Goal: Task Accomplishment & Management: Use online tool/utility

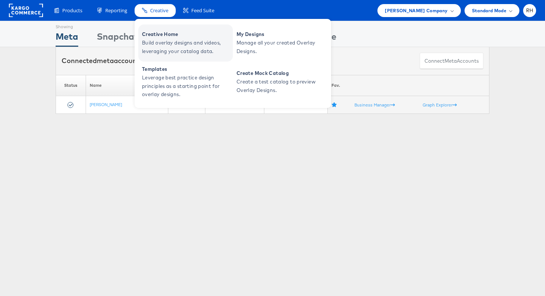
click at [163, 37] on span "Creative Home" at bounding box center [186, 34] width 89 height 9
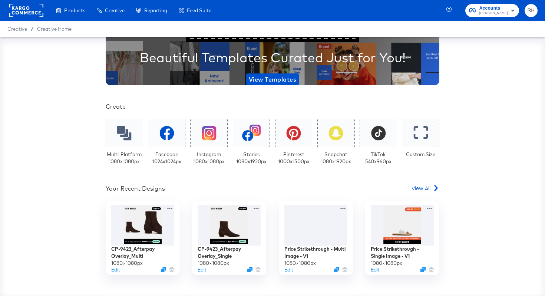
scroll to position [90, 0]
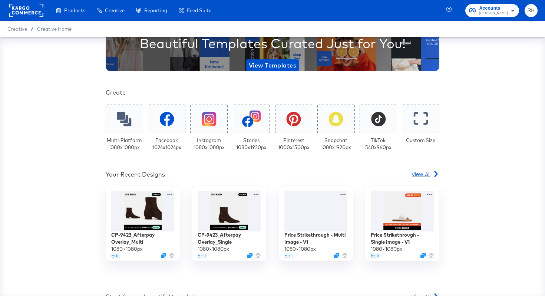
click at [418, 174] on span "View All" at bounding box center [420, 173] width 19 height 7
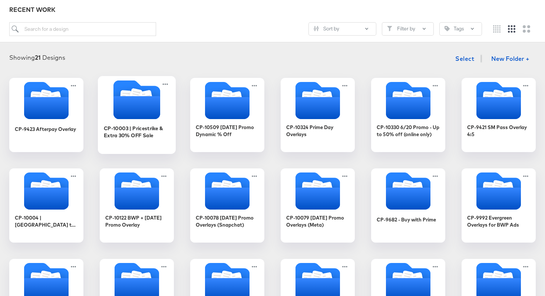
scroll to position [85, 0]
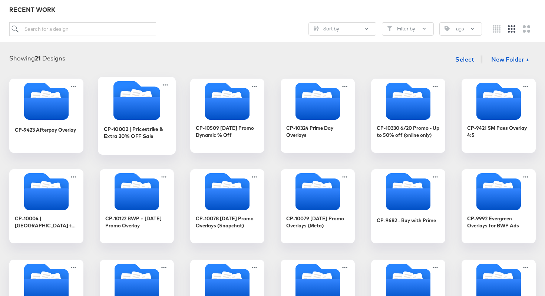
click at [148, 103] on icon "Folder" at bounding box center [136, 108] width 47 height 23
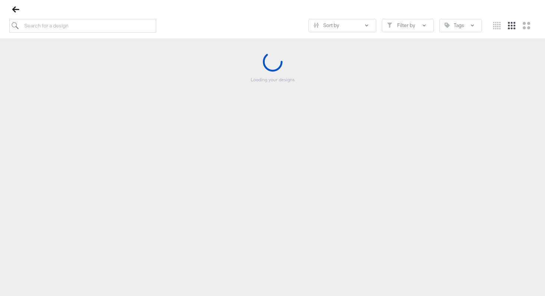
scroll to position [85, 0]
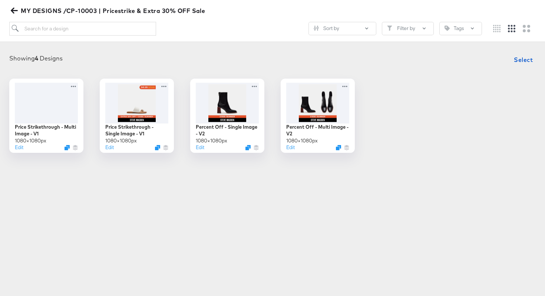
click at [14, 11] on icon "button" at bounding box center [14, 11] width 7 height 6
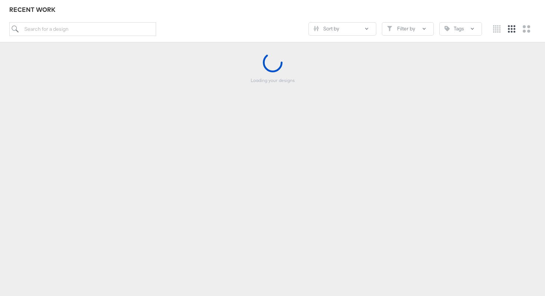
scroll to position [82, 0]
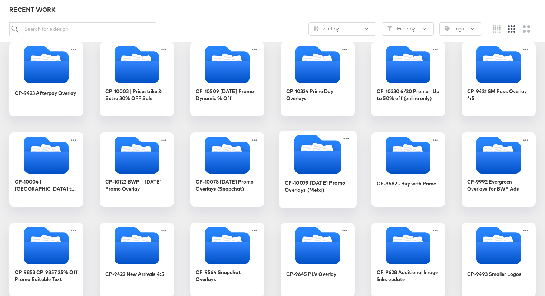
click at [315, 163] on icon "Folder" at bounding box center [317, 161] width 47 height 23
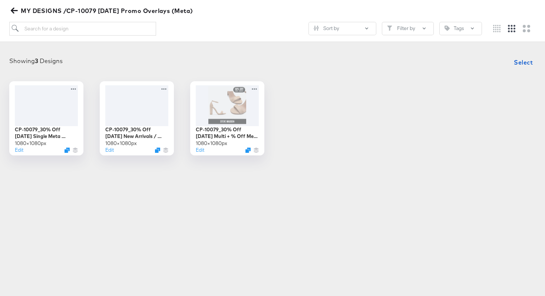
click at [14, 10] on icon "button" at bounding box center [14, 11] width 7 height 6
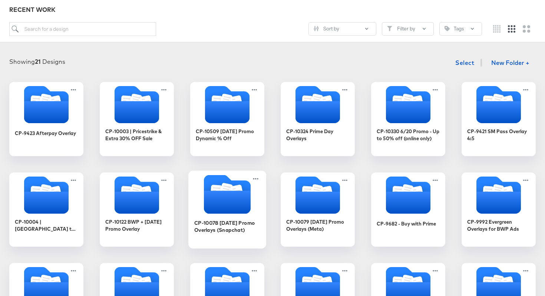
click at [232, 205] on icon "Folder" at bounding box center [227, 202] width 47 height 23
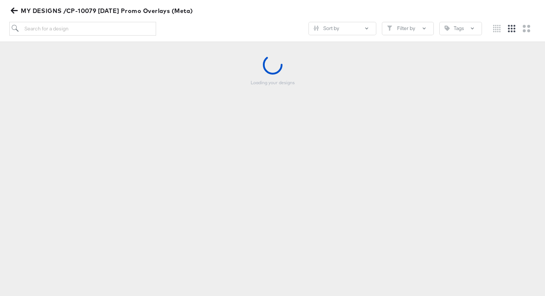
scroll to position [81, 0]
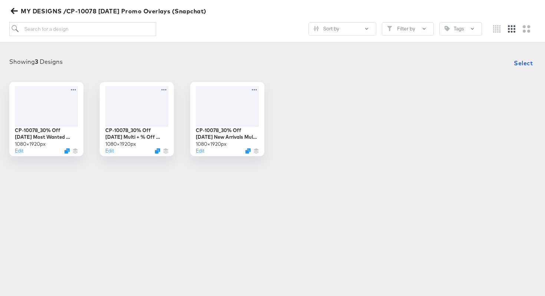
click at [13, 14] on icon "button" at bounding box center [14, 10] width 7 height 7
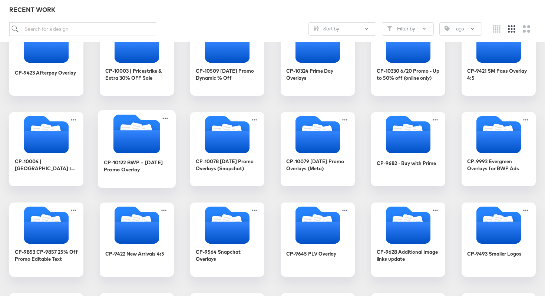
scroll to position [142, 0]
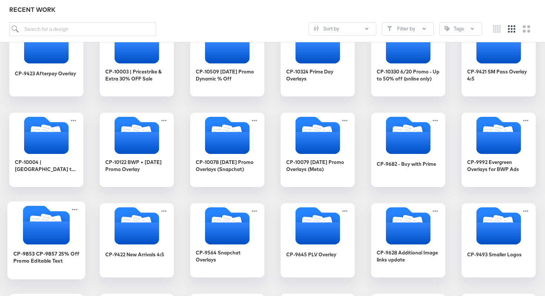
click at [44, 218] on icon "Folder" at bounding box center [45, 221] width 13 height 15
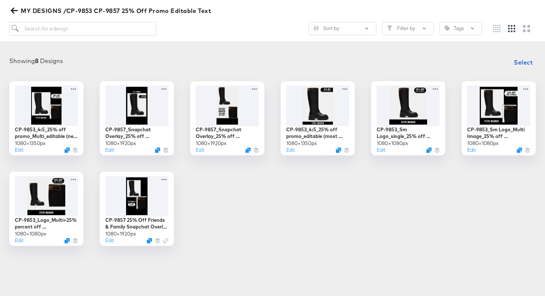
click at [13, 7] on icon "button" at bounding box center [14, 10] width 7 height 7
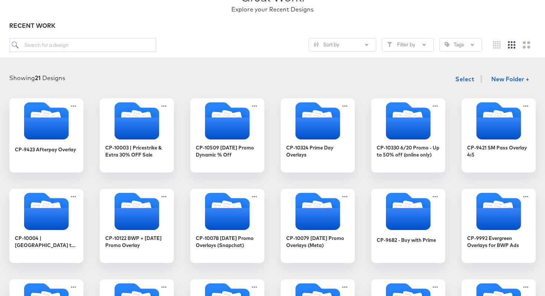
scroll to position [63, 0]
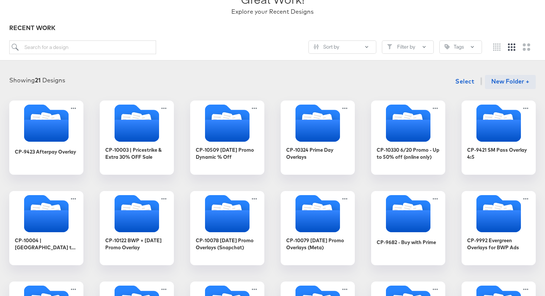
click at [497, 82] on button "New Folder +" at bounding box center [510, 82] width 51 height 14
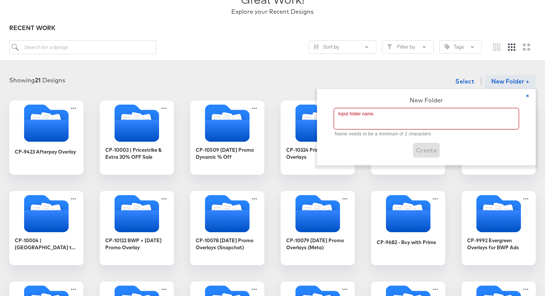
click at [375, 119] on input "text" at bounding box center [426, 118] width 185 height 21
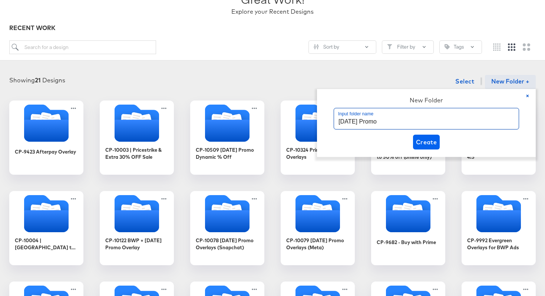
type input "[DATE] Promo"
click at [424, 139] on span "Create" at bounding box center [426, 142] width 21 height 10
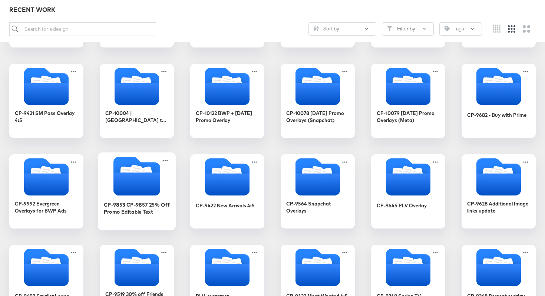
click at [118, 181] on icon "Folder" at bounding box center [136, 183] width 47 height 23
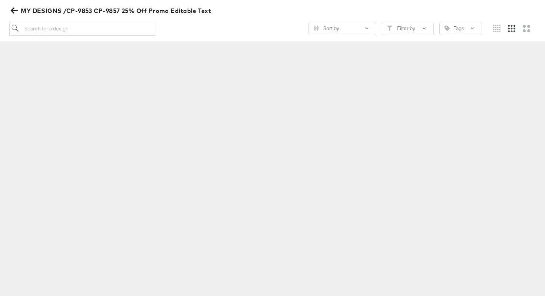
scroll to position [82, 0]
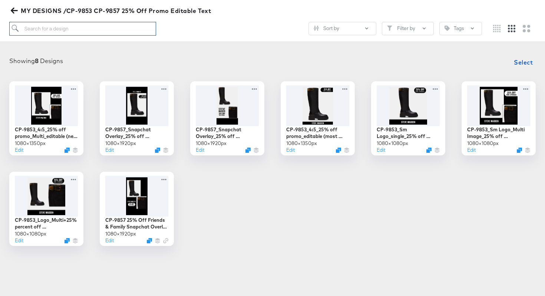
click at [77, 33] on input "search" at bounding box center [82, 29] width 147 height 14
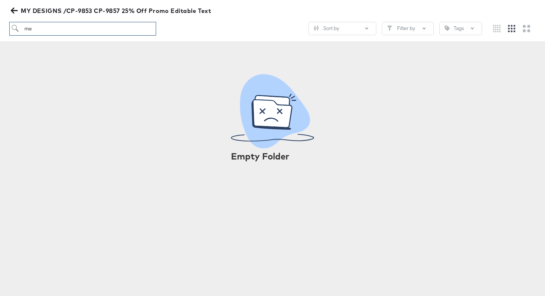
type input "m"
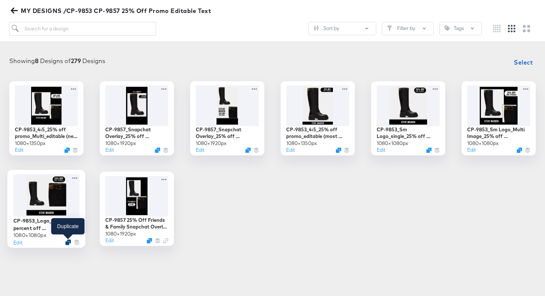
click at [67, 244] on icon "Duplicate" at bounding box center [68, 242] width 6 height 6
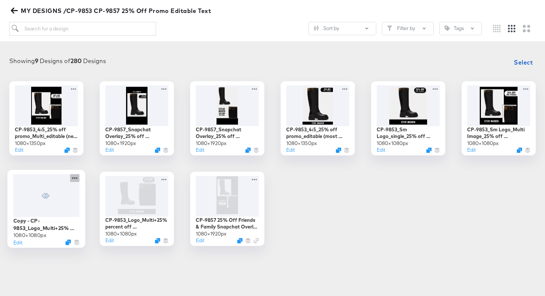
click at [76, 177] on icon at bounding box center [74, 178] width 9 height 8
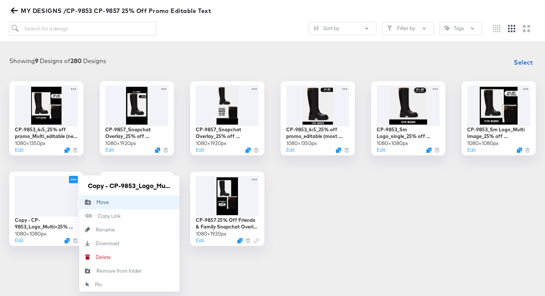
click at [96, 202] on div "Move Move" at bounding box center [96, 202] width 0 height 0
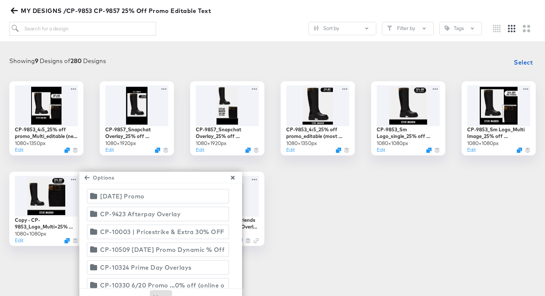
click at [145, 196] on div "[DATE] Promo" at bounding box center [122, 196] width 44 height 10
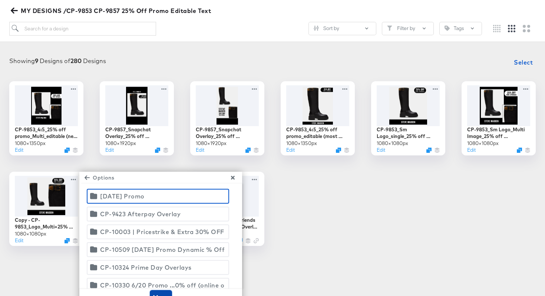
click at [153, 294] on span "Move" at bounding box center [161, 297] width 16 height 10
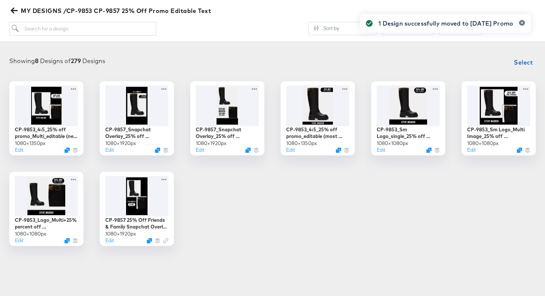
click at [12, 7] on span "MY DESIGNS /CP-9853 CP-9857 25% Off Promo Editable Text" at bounding box center [111, 11] width 199 height 10
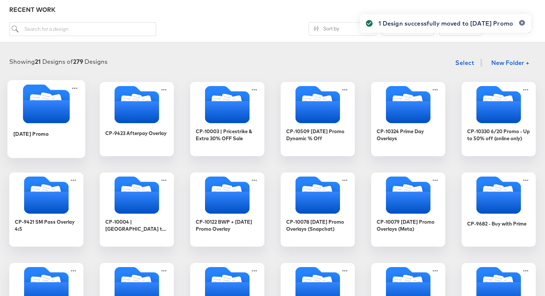
click at [46, 91] on icon "Folder" at bounding box center [46, 103] width 47 height 39
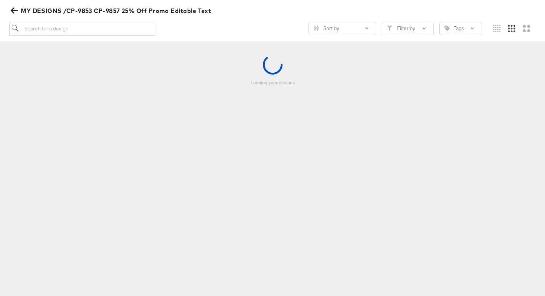
scroll to position [81, 0]
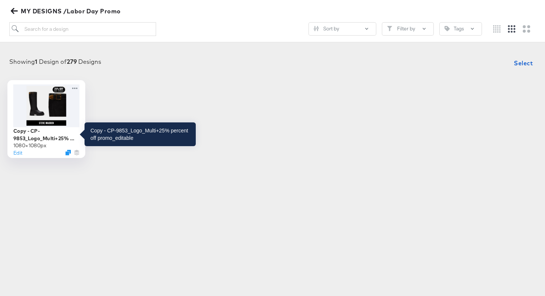
click at [33, 137] on div "Copy - CP-9853_Logo_Multi+25% percent off promo_editable" at bounding box center [46, 134] width 66 height 14
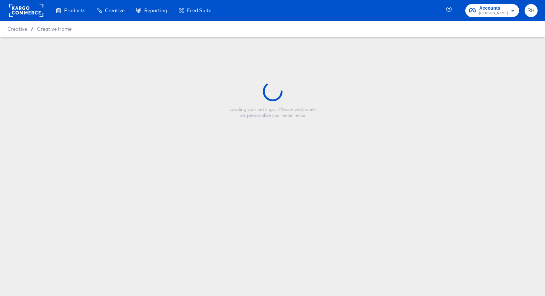
type input "Copy - CP-9853_Logo_Multi+25% percent off promo_editable"
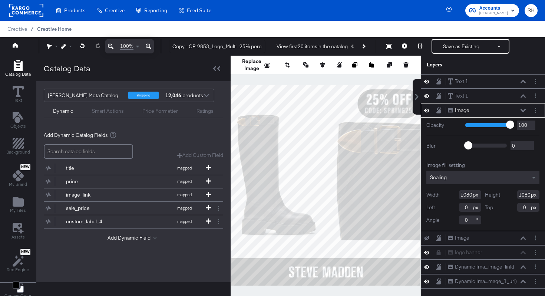
click at [60, 32] on span "Creative Home" at bounding box center [54, 29] width 34 height 6
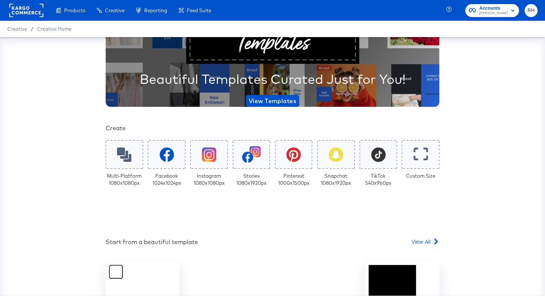
scroll to position [71, 0]
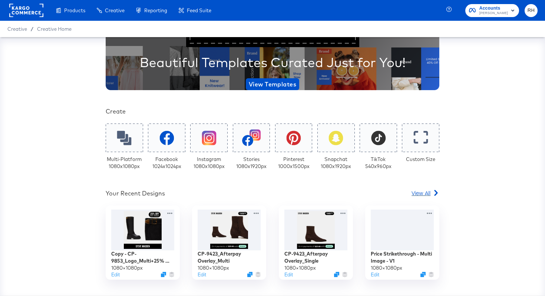
click at [418, 192] on span "View All" at bounding box center [420, 192] width 19 height 7
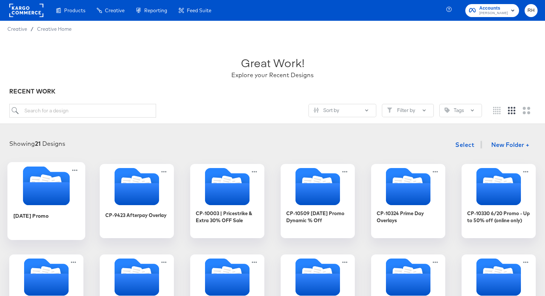
click at [57, 179] on icon "Folder" at bounding box center [56, 183] width 13 height 15
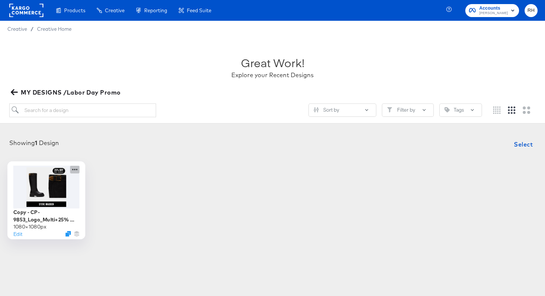
click at [75, 171] on icon at bounding box center [74, 169] width 9 height 8
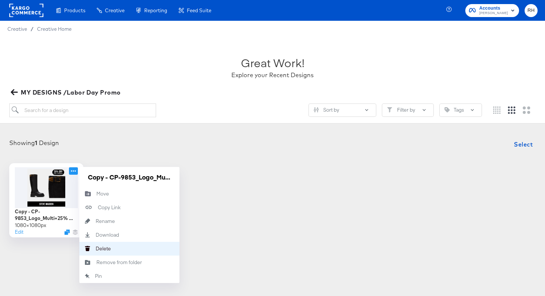
click at [110, 243] on button "Delete Delete" at bounding box center [129, 249] width 100 height 14
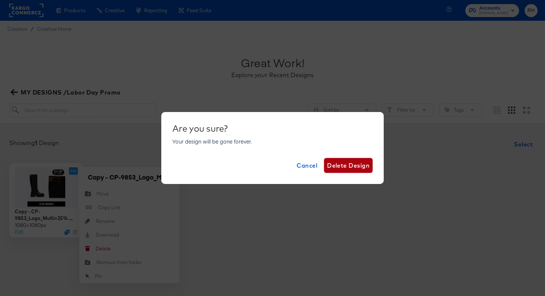
click at [329, 172] on button "Delete Design" at bounding box center [348, 165] width 49 height 15
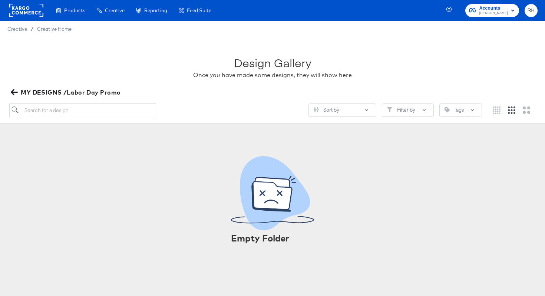
click at [14, 94] on icon "button" at bounding box center [14, 92] width 7 height 7
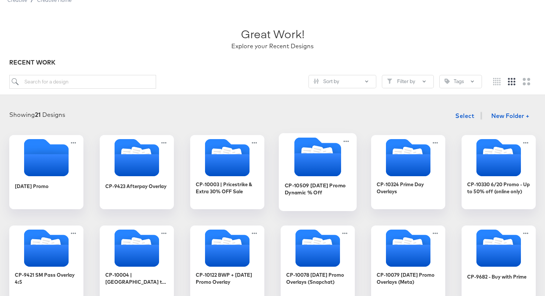
scroll to position [31, 0]
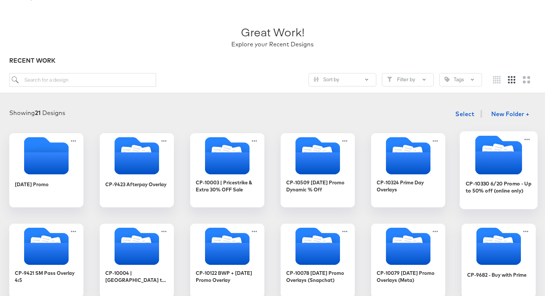
click at [485, 173] on icon "Folder" at bounding box center [498, 162] width 47 height 23
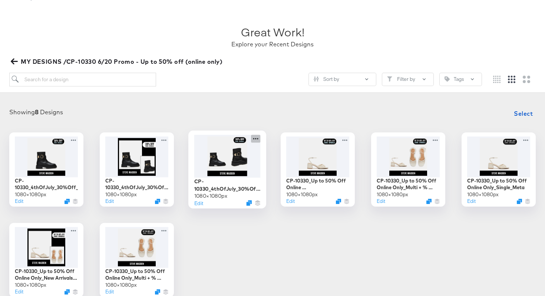
click at [256, 137] on icon at bounding box center [255, 139] width 9 height 8
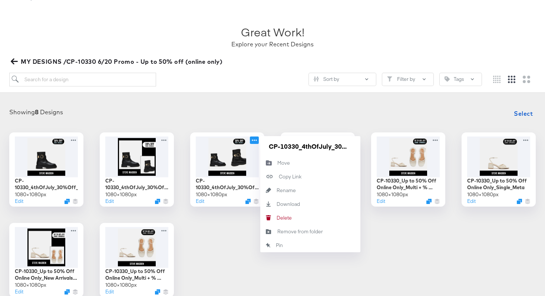
click at [228, 234] on div "CP-10330_4thOfJuly_30%Off_Single_Meta_BlueColor 1080 × 1080 px Edit CP-10330_4t…" at bounding box center [272, 214] width 530 height 165
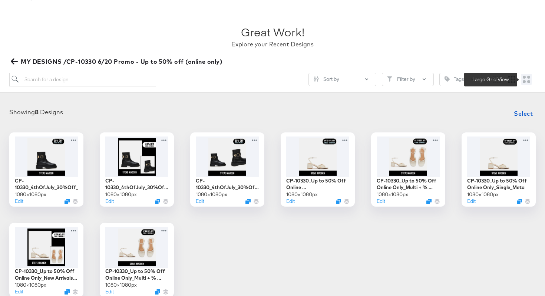
click at [523, 78] on icon "Large grid" at bounding box center [526, 79] width 7 height 7
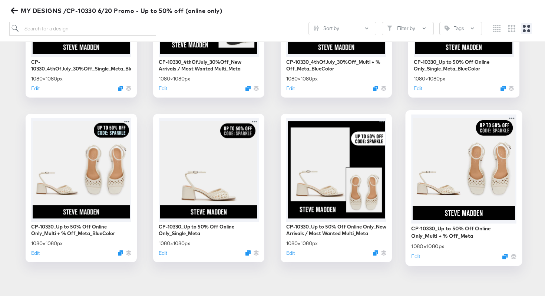
scroll to position [215, 0]
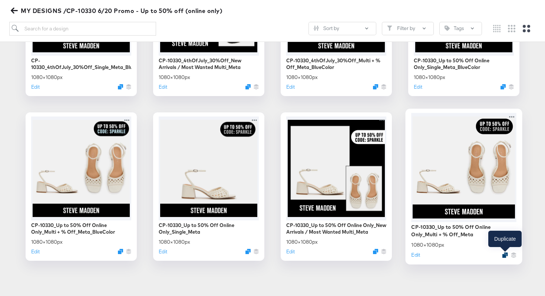
click at [504, 255] on icon "Duplicate" at bounding box center [505, 255] width 6 height 6
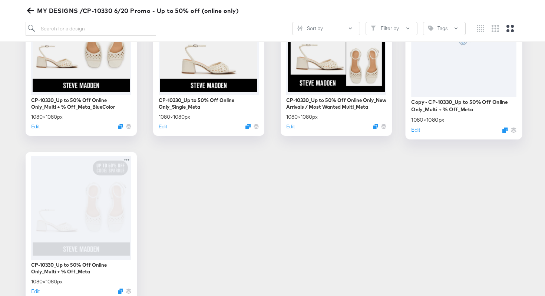
scroll to position [350, 0]
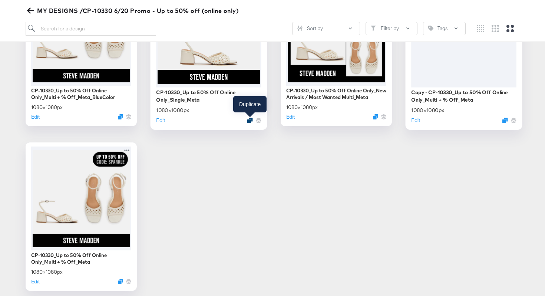
click at [249, 120] on icon "Duplicate" at bounding box center [250, 121] width 6 height 6
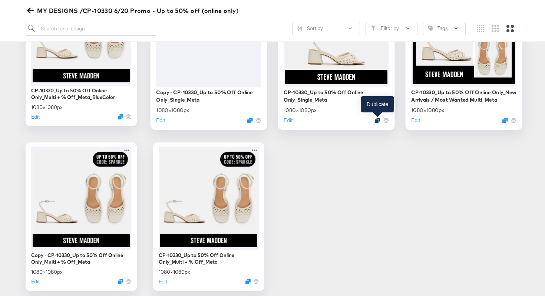
click at [377, 120] on icon "Duplicate" at bounding box center [378, 121] width 6 height 6
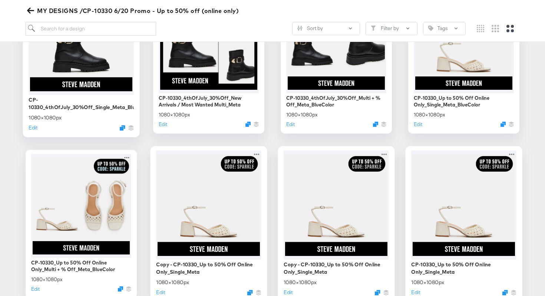
scroll to position [72, 0]
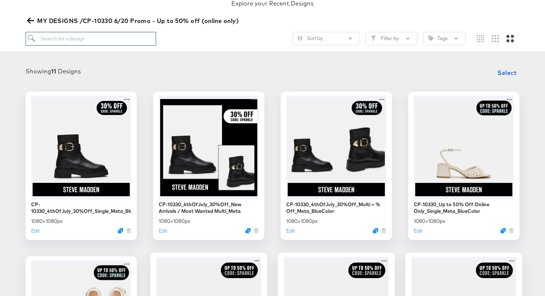
click at [63, 43] on input "search" at bounding box center [91, 39] width 130 height 14
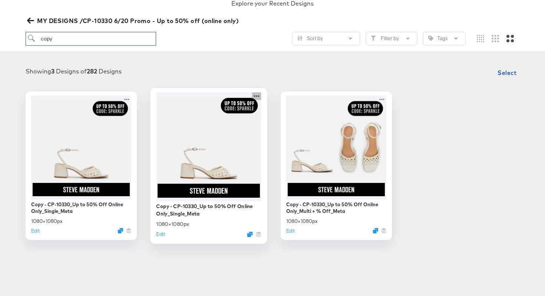
click at [256, 97] on icon at bounding box center [256, 96] width 9 height 8
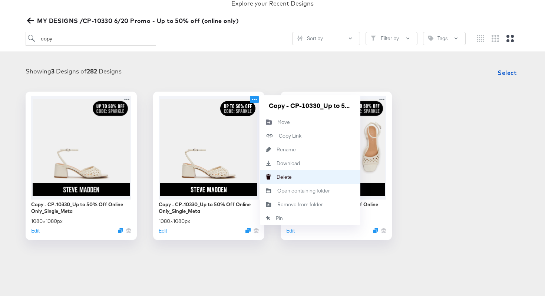
click at [277, 177] on div "Delete Delete" at bounding box center [277, 177] width 0 height 0
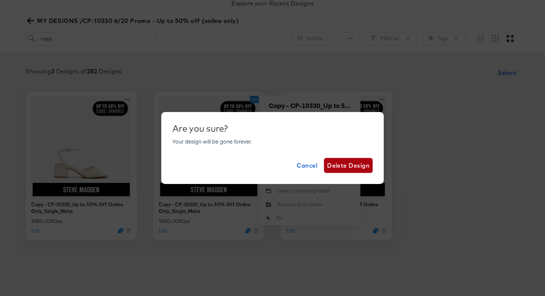
click at [337, 164] on span "Delete Design" at bounding box center [348, 165] width 43 height 10
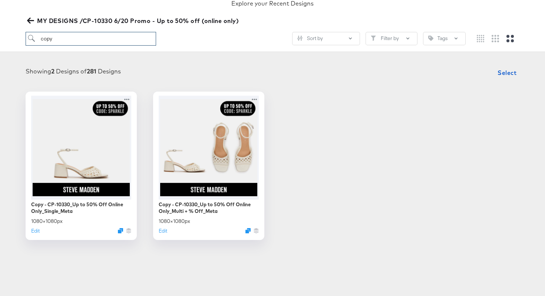
click at [86, 37] on input "copy" at bounding box center [91, 39] width 130 height 14
type input "c"
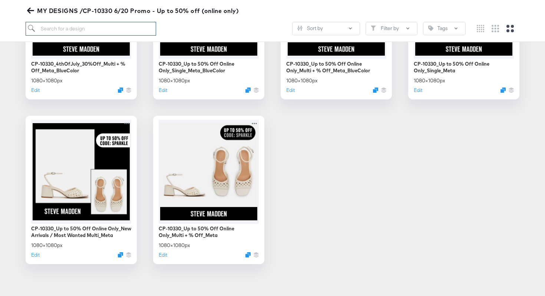
scroll to position [380, 0]
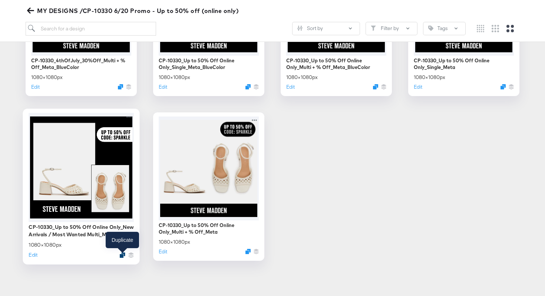
click at [122, 254] on icon "Duplicate" at bounding box center [123, 255] width 6 height 6
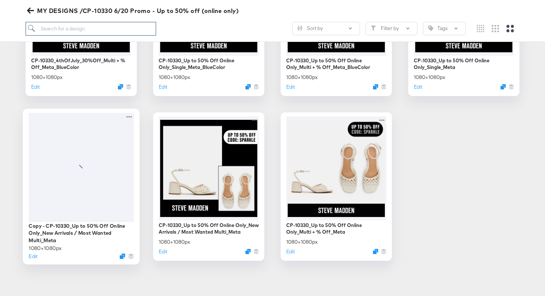
click at [86, 28] on input "search" at bounding box center [91, 29] width 130 height 14
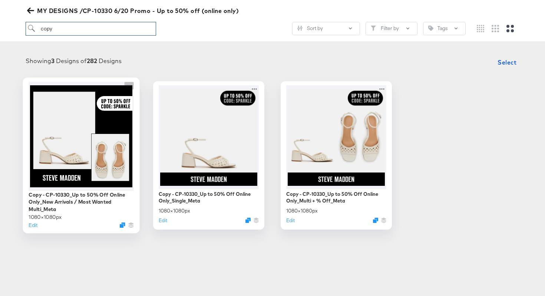
click at [130, 86] on icon at bounding box center [129, 86] width 9 height 8
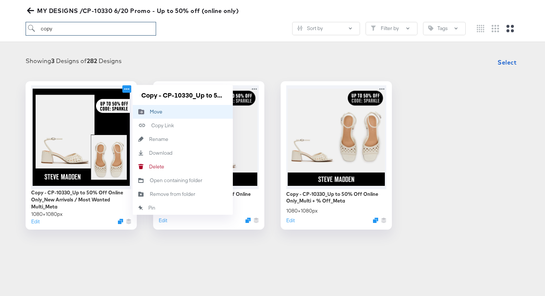
type input "copy"
click at [175, 110] on button "Move Move" at bounding box center [183, 112] width 100 height 14
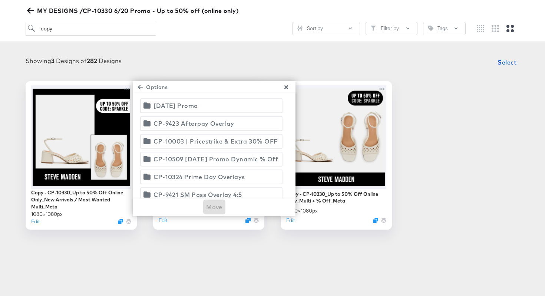
click at [188, 105] on div "[DATE] Promo" at bounding box center [175, 105] width 44 height 10
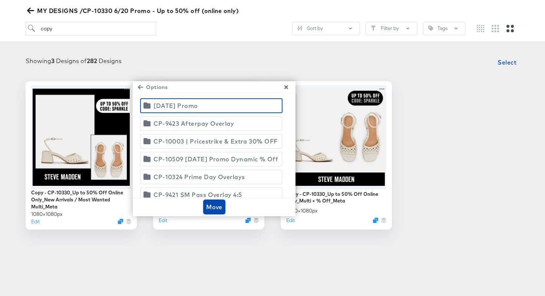
click at [217, 207] on span "Move" at bounding box center [214, 207] width 16 height 10
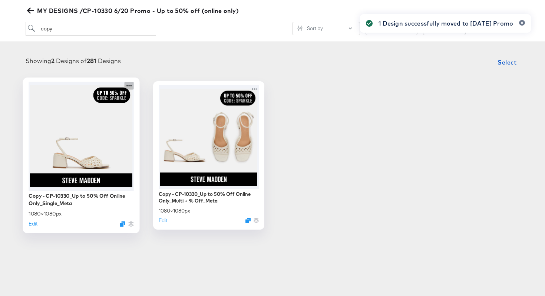
click at [128, 86] on icon at bounding box center [129, 86] width 9 height 8
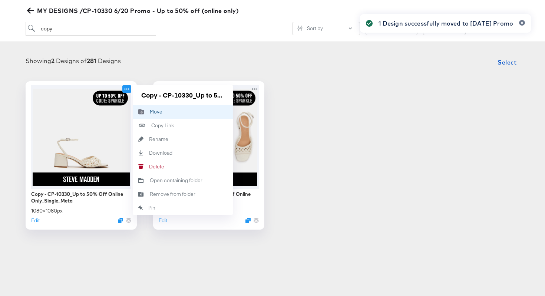
click at [150, 112] on div "Move Move" at bounding box center [150, 112] width 0 height 0
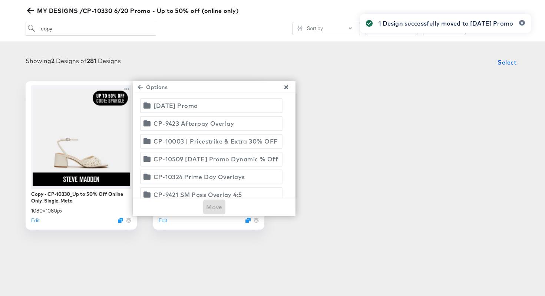
click at [218, 110] on span "[DATE] Promo" at bounding box center [211, 105] width 133 height 10
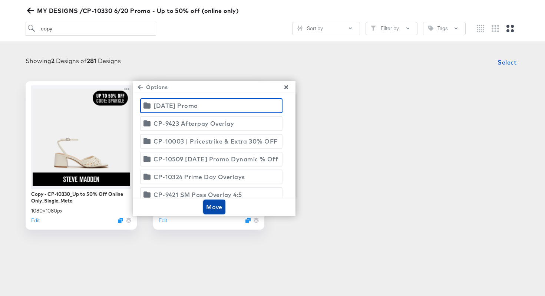
click at [218, 205] on span "Move" at bounding box center [214, 207] width 16 height 10
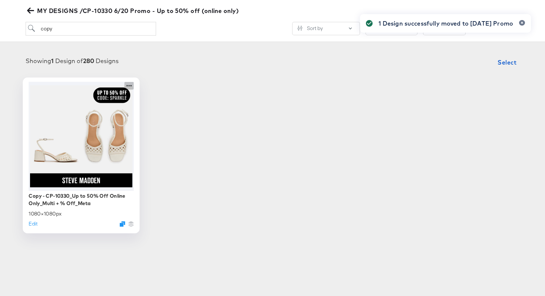
click at [127, 86] on icon at bounding box center [129, 86] width 9 height 8
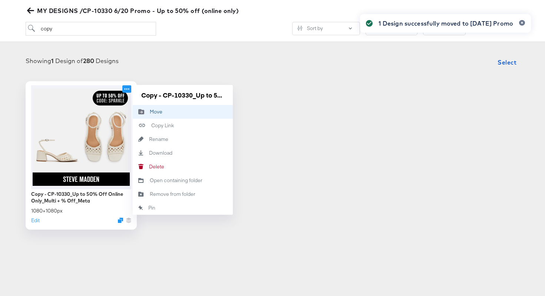
click at [147, 109] on icon "Move to folder" at bounding box center [141, 112] width 17 height 6
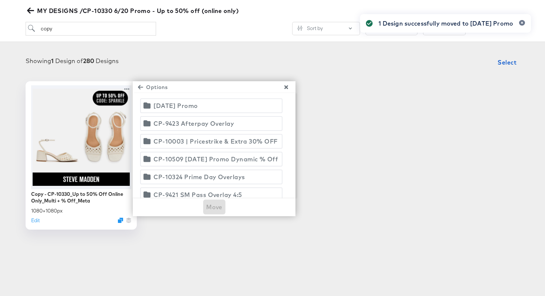
click at [176, 109] on div "[DATE] Promo" at bounding box center [175, 105] width 44 height 10
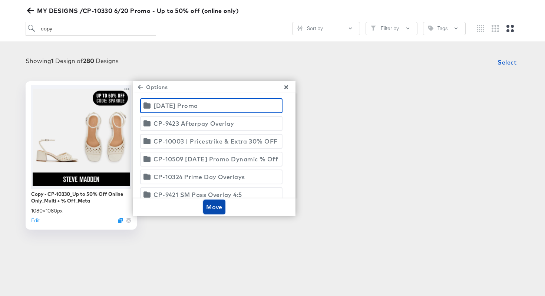
click at [207, 204] on span "Move" at bounding box center [214, 207] width 16 height 10
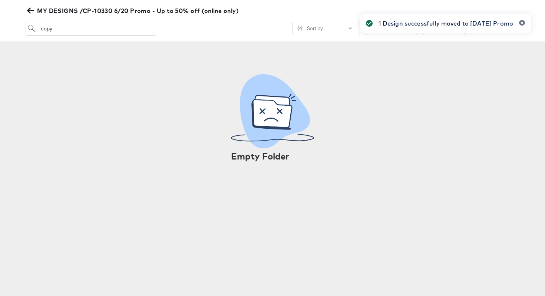
click at [29, 11] on icon "button" at bounding box center [30, 11] width 7 height 6
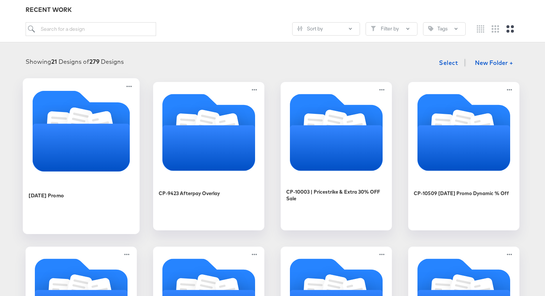
click at [98, 122] on icon "Folder" at bounding box center [101, 126] width 27 height 31
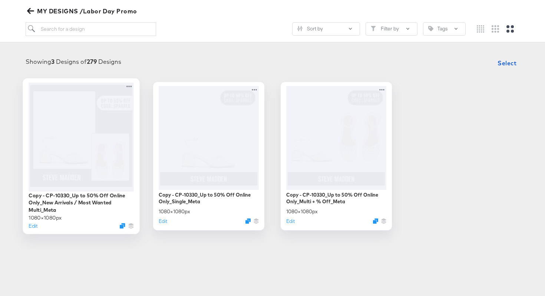
click at [62, 144] on div at bounding box center [81, 136] width 105 height 109
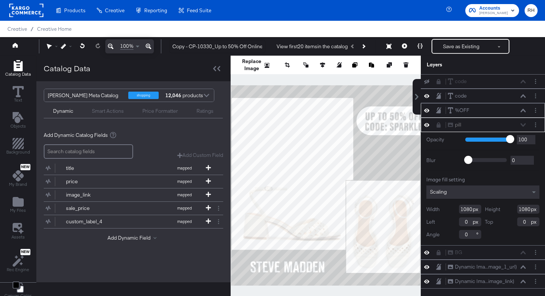
click at [524, 112] on icon at bounding box center [522, 111] width 5 height 4
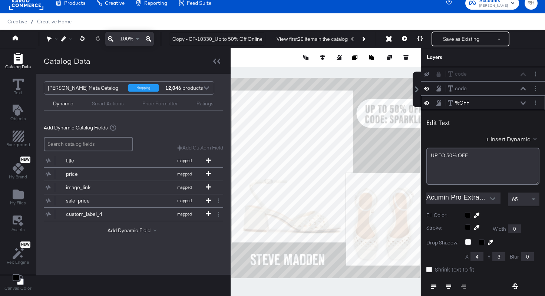
scroll to position [29, 0]
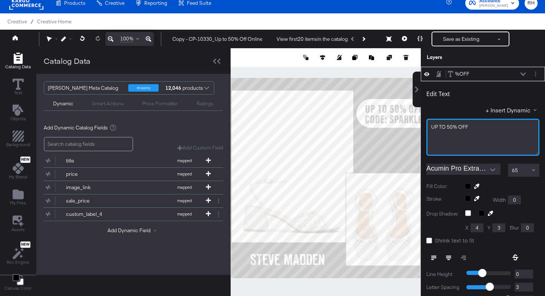
click at [449, 126] on span "UP TO 50% OFF﻿" at bounding box center [449, 126] width 37 height 7
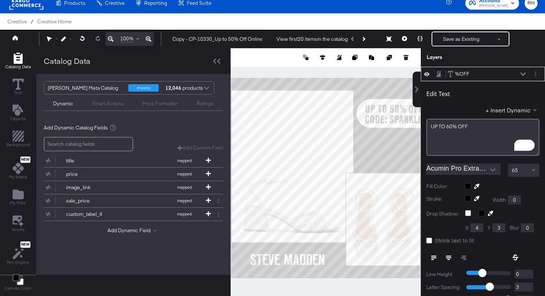
click at [521, 73] on icon at bounding box center [522, 73] width 5 height 3
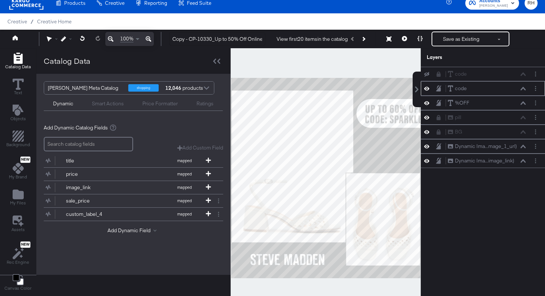
click at [523, 88] on icon at bounding box center [522, 88] width 5 height 3
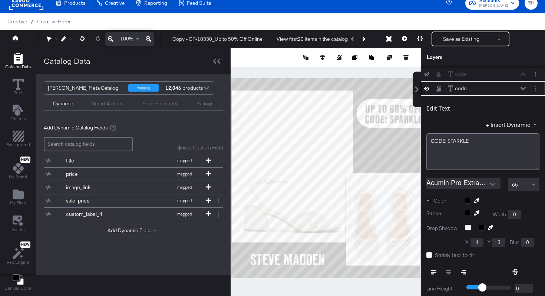
scroll to position [14, 0]
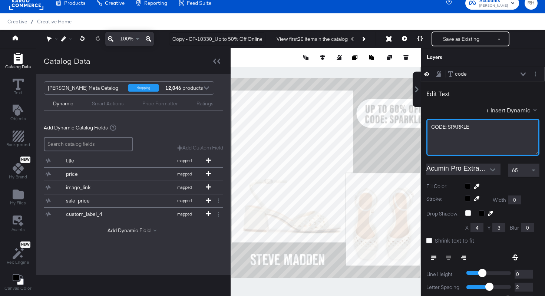
click at [481, 126] on div "CODE: SPARKLE" at bounding box center [482, 126] width 103 height 7
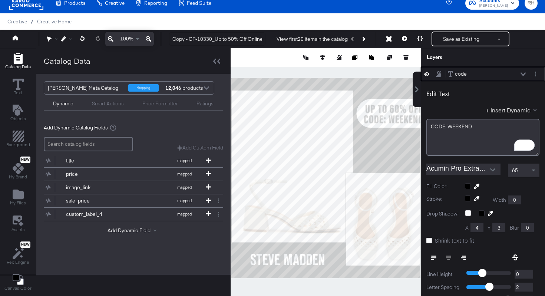
click at [523, 75] on icon at bounding box center [522, 73] width 5 height 3
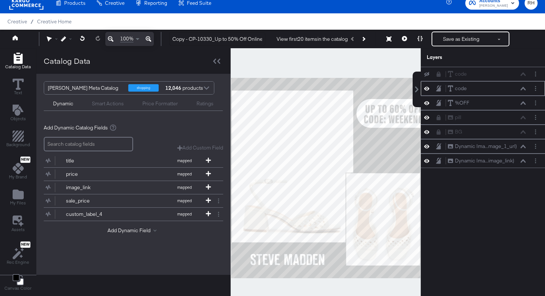
scroll to position [0, 0]
drag, startPoint x: 214, startPoint y: 37, endPoint x: 166, endPoint y: 37, distance: 47.4
click at [166, 37] on div "Copy - CP-10330_Up to 50% Off Online Only_New Arrivals / Most Wanted Multi_Meta…" at bounding box center [350, 39] width 374 height 15
type input "Up to 60% Off [DATE]_New Arrivals / Most Wanted Multi_Meta"
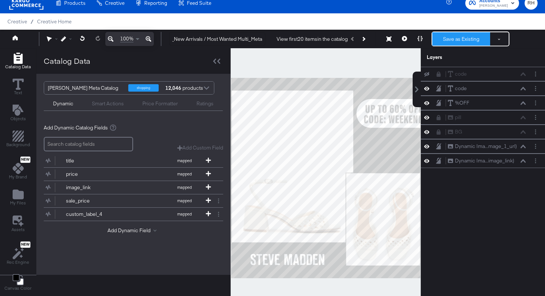
click at [445, 38] on button "Save as Existing" at bounding box center [461, 38] width 58 height 13
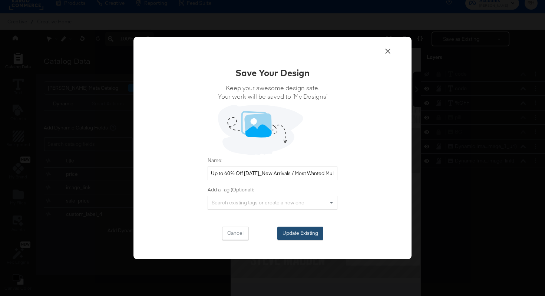
click at [301, 230] on button "Update Existing" at bounding box center [300, 232] width 46 height 13
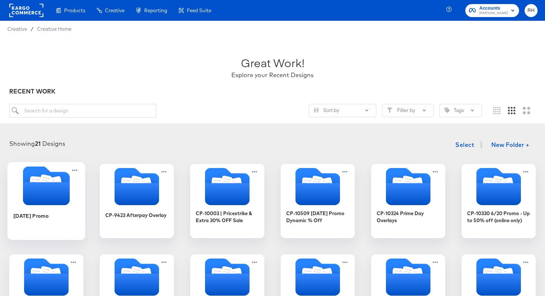
click at [49, 189] on icon "Folder" at bounding box center [46, 193] width 47 height 23
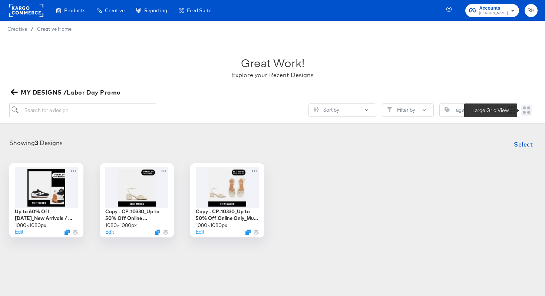
click at [526, 108] on icon "Large grid" at bounding box center [526, 109] width 7 height 7
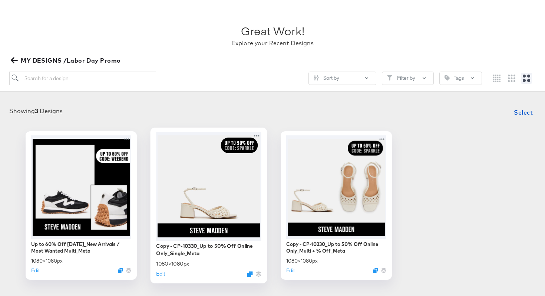
scroll to position [34, 0]
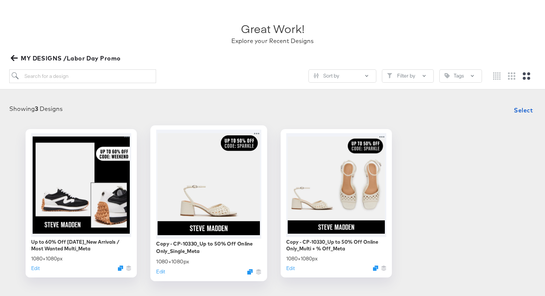
click at [205, 178] on div at bounding box center [208, 183] width 105 height 109
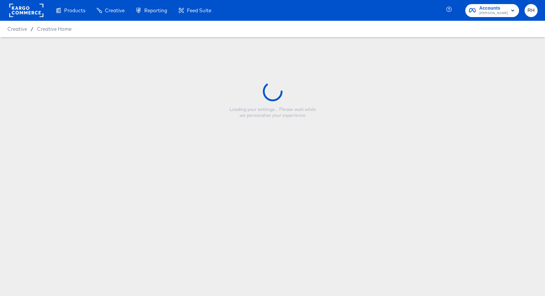
type input "Copy - CP-10330_Up to 50% Off Online Only_Single_Meta"
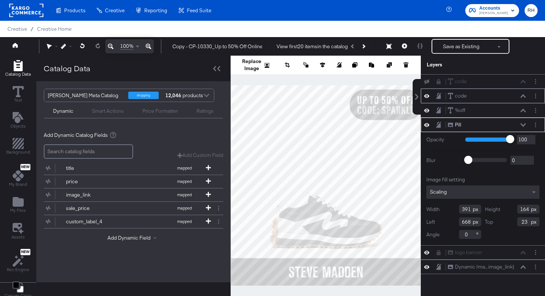
click at [522, 96] on icon at bounding box center [522, 95] width 5 height 3
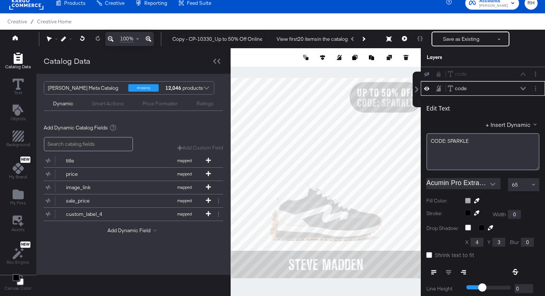
scroll to position [14, 0]
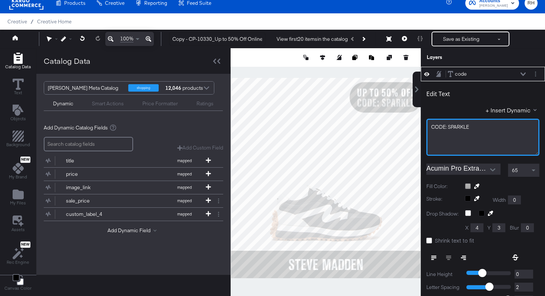
click at [485, 125] on div "CODE: SPARKLE" at bounding box center [482, 126] width 103 height 7
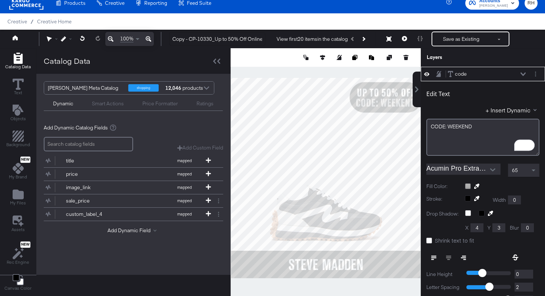
click at [523, 73] on icon at bounding box center [522, 74] width 5 height 4
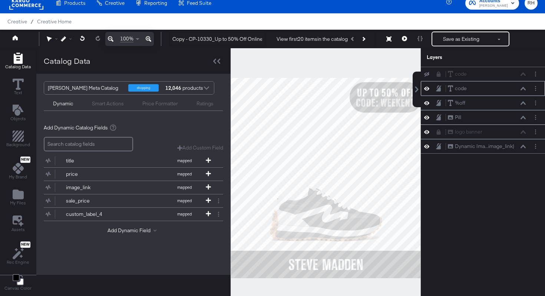
scroll to position [0, 0]
click at [523, 103] on icon at bounding box center [522, 102] width 5 height 3
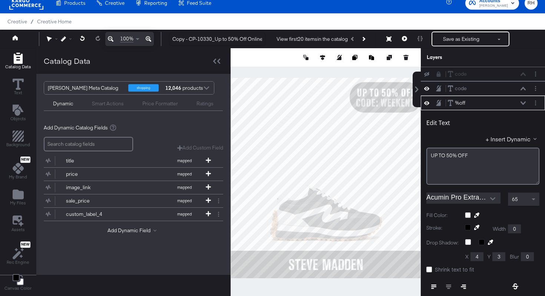
scroll to position [29, 0]
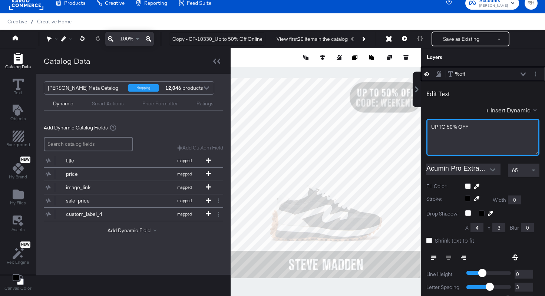
click at [450, 127] on span "UP TO 50% ﻿OFF" at bounding box center [449, 126] width 37 height 7
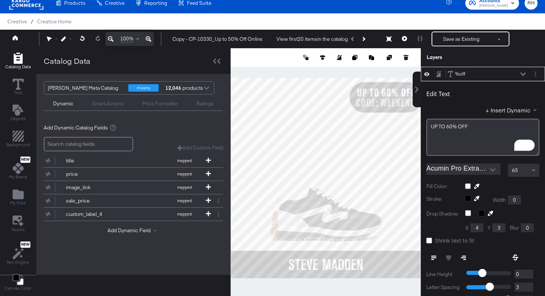
click at [523, 74] on icon at bounding box center [522, 73] width 5 height 3
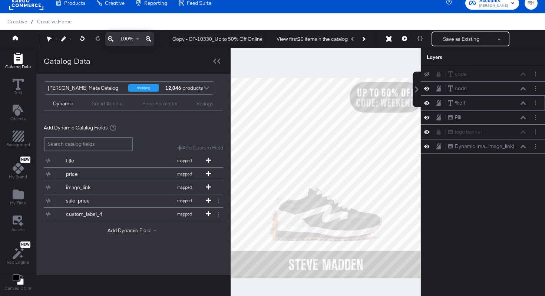
scroll to position [0, 0]
click at [455, 42] on button "Save as Existing" at bounding box center [461, 38] width 58 height 13
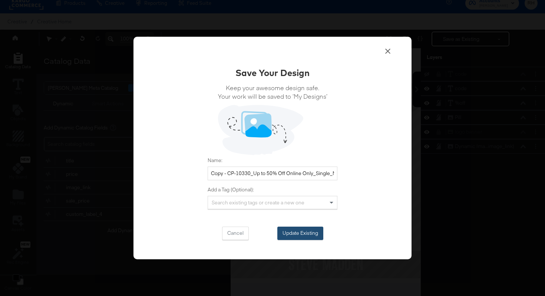
click at [295, 231] on button "Update Existing" at bounding box center [300, 232] width 46 height 13
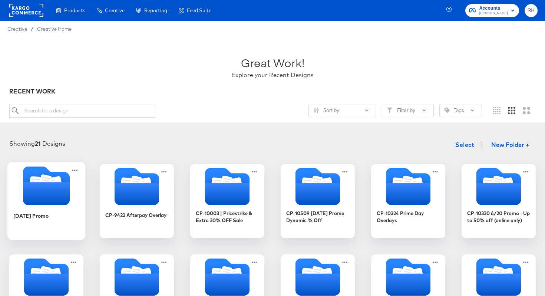
click at [46, 183] on icon "Folder" at bounding box center [46, 193] width 47 height 23
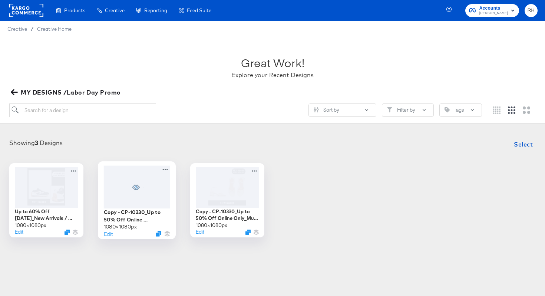
click at [126, 190] on div at bounding box center [137, 186] width 66 height 43
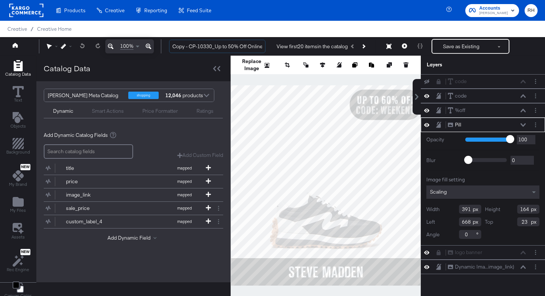
drag, startPoint x: 212, startPoint y: 45, endPoint x: 165, endPoint y: 43, distance: 46.7
click at [165, 43] on div "Copy - CP-10330_Up to 50% Off Online Only_Single_Meta View first 20 items in th…" at bounding box center [350, 46] width 374 height 15
type input "_Up to 60% Off [DATE]_Single_Meta"
click at [446, 44] on button "Save as Existing" at bounding box center [461, 46] width 58 height 13
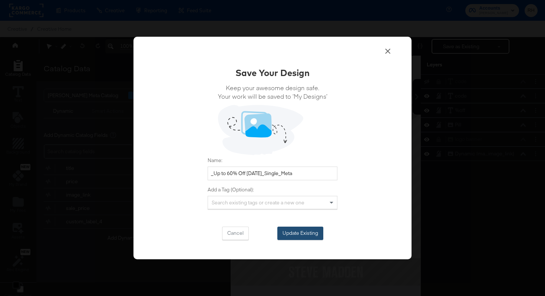
click at [290, 234] on button "Update Existing" at bounding box center [300, 232] width 46 height 13
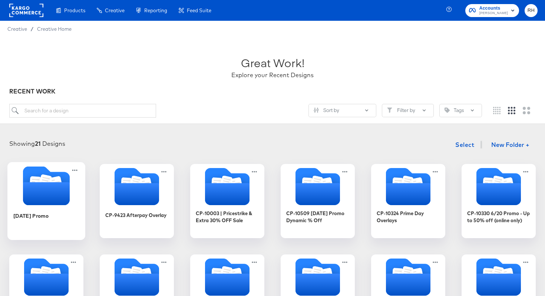
click at [31, 193] on icon "Folder" at bounding box center [46, 193] width 47 height 23
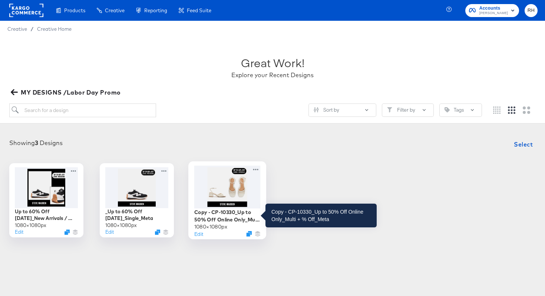
click at [221, 213] on div "Copy - CP-10330_Up to 50% Off Online Only_Multi + % Off_Meta" at bounding box center [227, 215] width 66 height 14
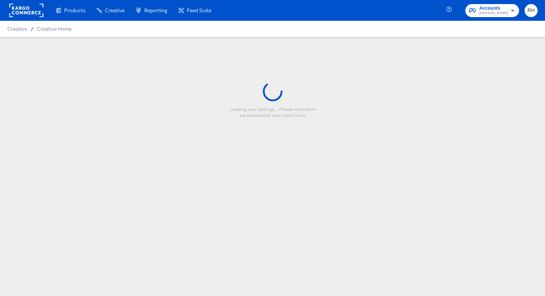
type input "Copy - CP-10330_Up to 50% Off Online Only_Multi + % Off_Meta"
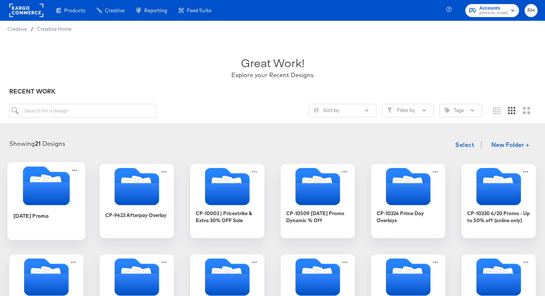
click at [46, 186] on icon "Folder" at bounding box center [46, 193] width 47 height 23
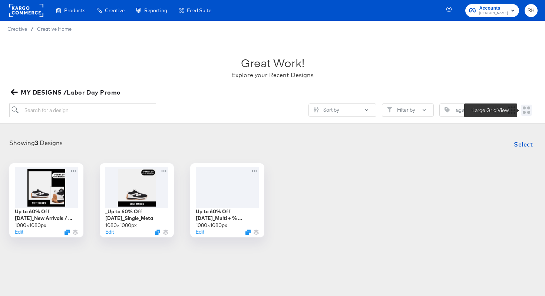
click at [523, 112] on icon "Large grid" at bounding box center [526, 109] width 7 height 7
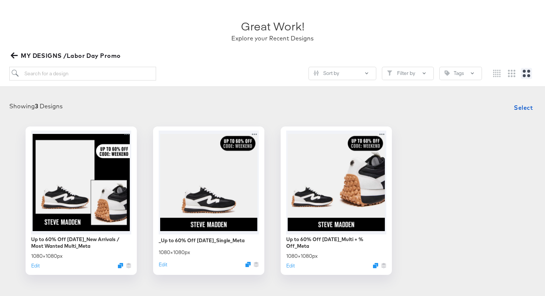
scroll to position [39, 0]
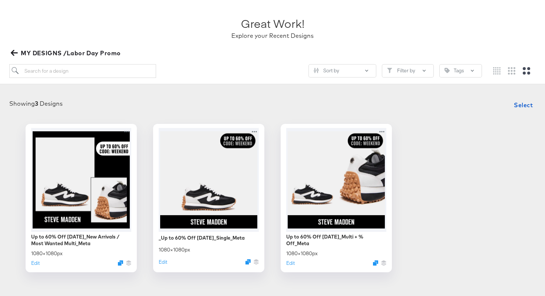
click at [15, 54] on icon "button" at bounding box center [14, 52] width 7 height 7
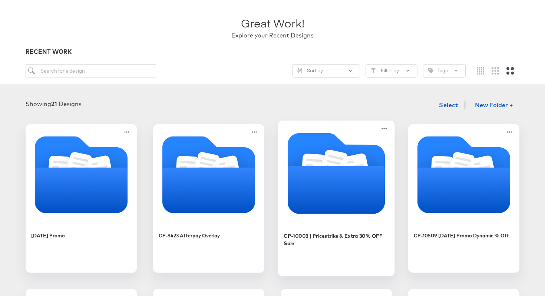
click at [310, 184] on icon "Folder" at bounding box center [336, 190] width 97 height 48
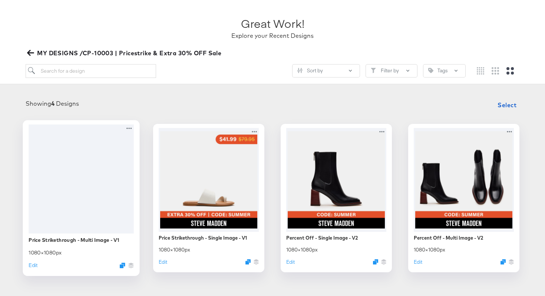
click at [97, 182] on div at bounding box center [81, 178] width 105 height 109
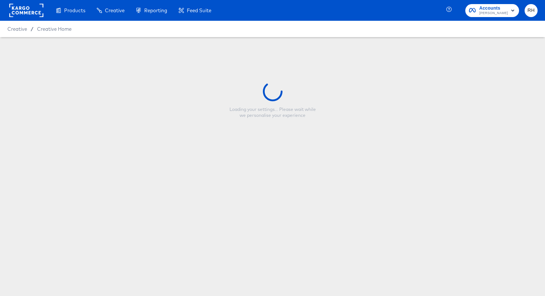
type input "Price Strikethrough - Multi Image - V1"
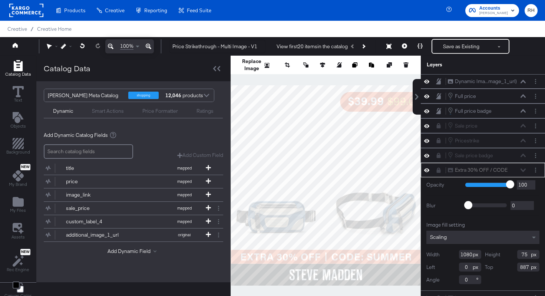
click at [521, 171] on div "Extra 30% OFF / CODE Extra 30% OFF / CODE" at bounding box center [486, 170] width 79 height 8
click at [526, 170] on div "Extra 30% OFF / CODE Extra 30% OFF / CODE" at bounding box center [488, 170] width 83 height 8
click at [523, 169] on div "Extra 30% OFF / CODE Extra 30% OFF / CODE" at bounding box center [486, 170] width 79 height 8
click at [525, 172] on div "Extra 30% OFF / CODE Extra 30% OFF / CODE" at bounding box center [486, 170] width 79 height 8
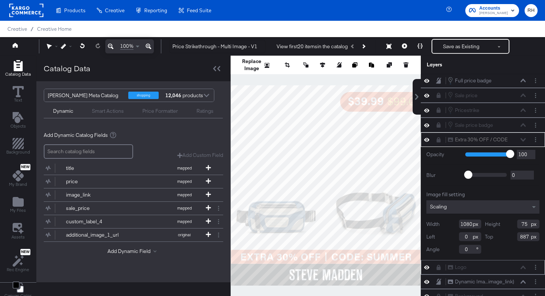
click at [523, 267] on div "Logo Logo" at bounding box center [486, 267] width 79 height 8
click at [524, 281] on icon at bounding box center [522, 281] width 5 height 3
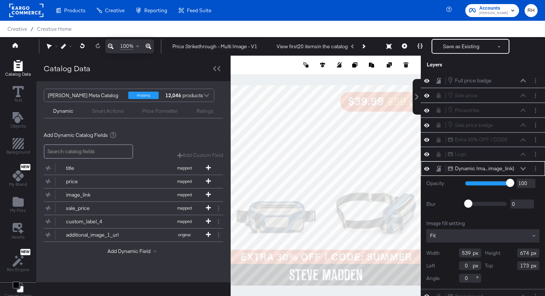
click at [522, 168] on icon at bounding box center [522, 168] width 5 height 3
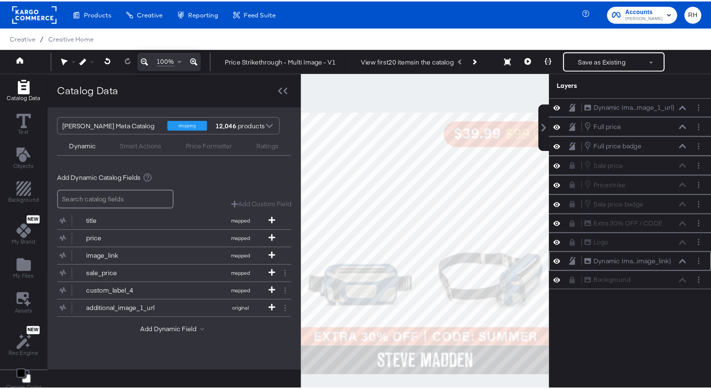
scroll to position [0, 0]
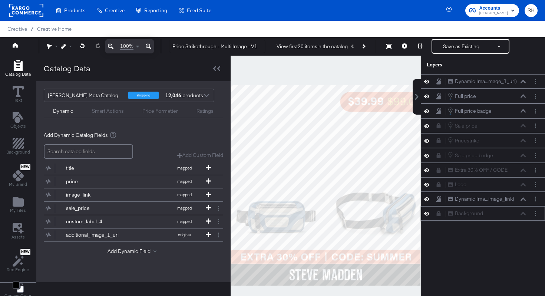
click at [428, 214] on icon at bounding box center [426, 213] width 5 height 6
click at [428, 214] on icon at bounding box center [426, 213] width 5 height 5
click at [428, 198] on icon at bounding box center [426, 199] width 5 height 4
click at [428, 198] on icon at bounding box center [426, 198] width 5 height 5
click at [426, 96] on icon at bounding box center [426, 96] width 5 height 6
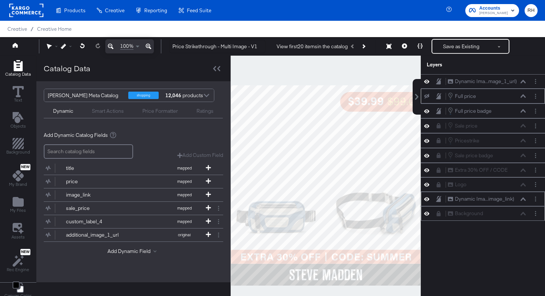
click at [426, 96] on icon at bounding box center [426, 96] width 5 height 5
click at [427, 109] on icon at bounding box center [426, 111] width 5 height 6
click at [427, 109] on icon at bounding box center [426, 111] width 5 height 5
click at [216, 71] on icon at bounding box center [216, 68] width 7 height 5
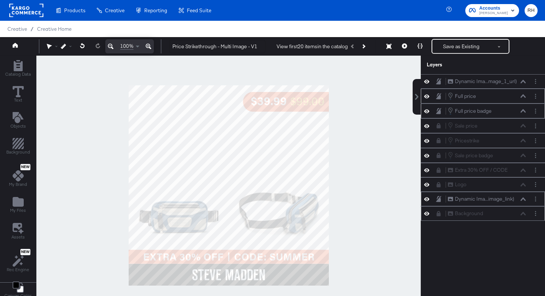
click at [426, 98] on icon at bounding box center [426, 96] width 5 height 6
click at [426, 98] on icon at bounding box center [426, 96] width 5 height 5
click at [426, 111] on icon at bounding box center [426, 111] width 5 height 6
click at [426, 111] on icon at bounding box center [426, 111] width 5 height 5
click at [425, 126] on icon at bounding box center [426, 126] width 5 height 4
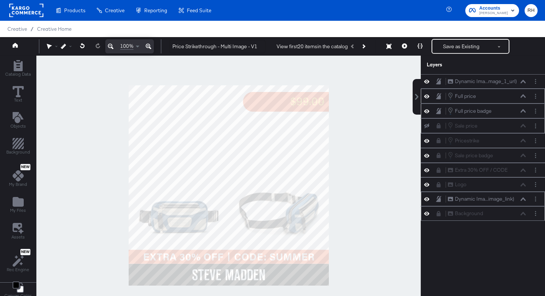
click at [425, 126] on icon at bounding box center [426, 125] width 5 height 5
click at [428, 172] on icon at bounding box center [426, 170] width 5 height 6
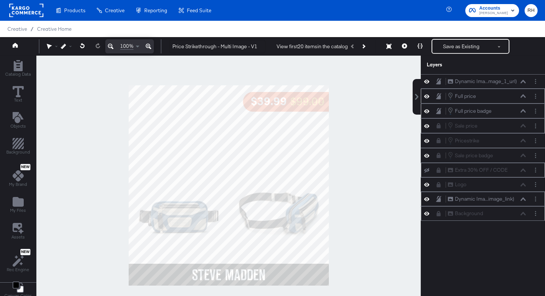
click at [428, 172] on icon at bounding box center [426, 170] width 5 height 5
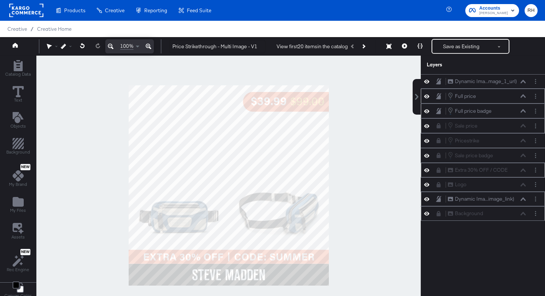
click at [523, 172] on div "Extra 30% OFF / CODE Extra 30% OFF / CODE" at bounding box center [486, 170] width 79 height 8
click at [534, 172] on button "Layer Options" at bounding box center [536, 170] width 8 height 8
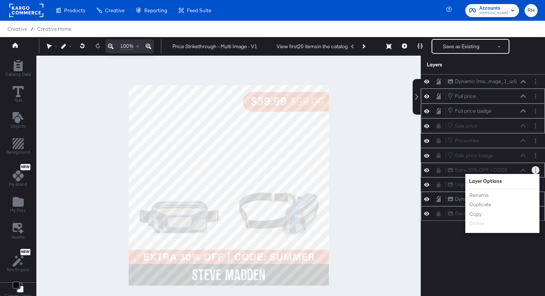
click at [539, 171] on div at bounding box center [536, 170] width 8 height 8
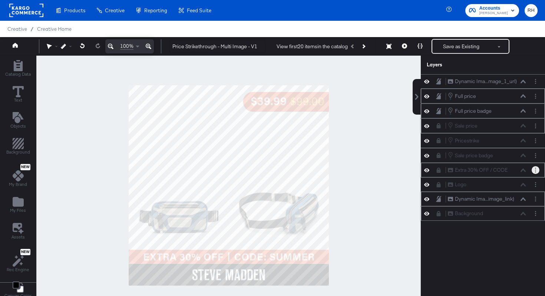
click at [522, 172] on div "Extra 30% OFF / CODE Extra 30% OFF / CODE" at bounding box center [486, 170] width 79 height 8
click at [437, 171] on icon at bounding box center [438, 170] width 5 height 5
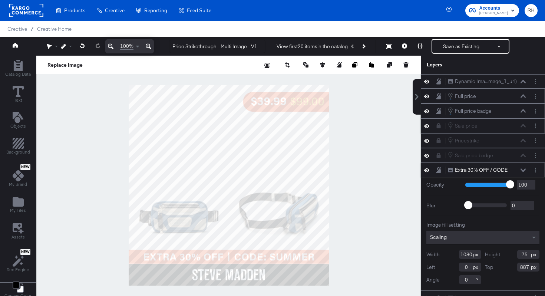
click at [427, 171] on icon at bounding box center [426, 170] width 5 height 6
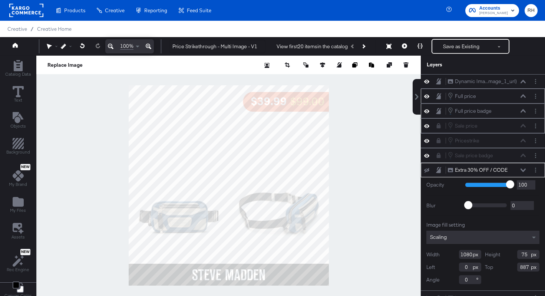
click at [427, 171] on icon at bounding box center [426, 170] width 5 height 5
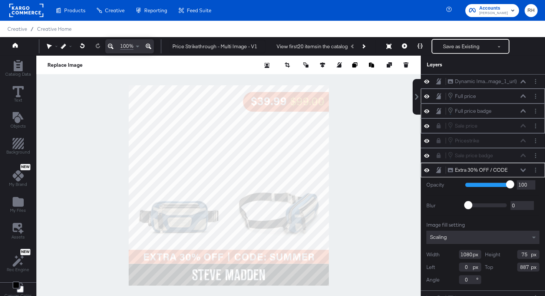
click at [523, 169] on icon at bounding box center [522, 170] width 5 height 4
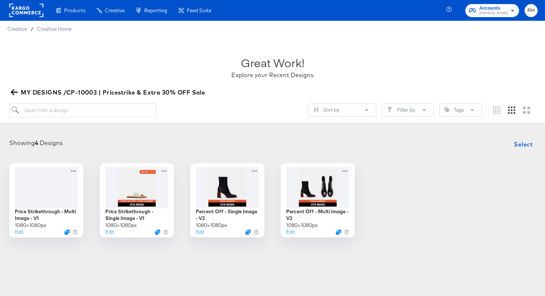
click at [12, 91] on icon "button" at bounding box center [14, 92] width 7 height 6
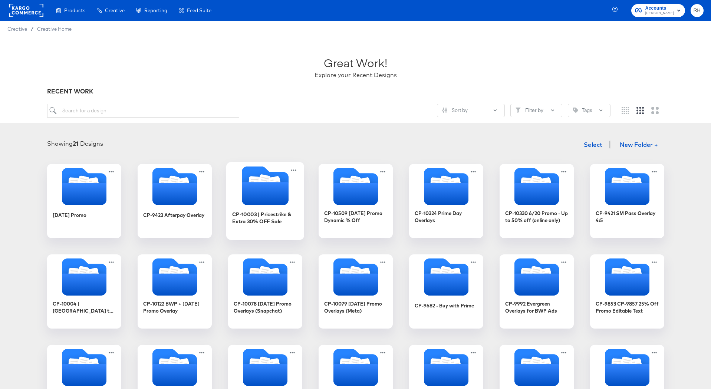
click at [239, 197] on icon "Folder" at bounding box center [265, 185] width 78 height 39
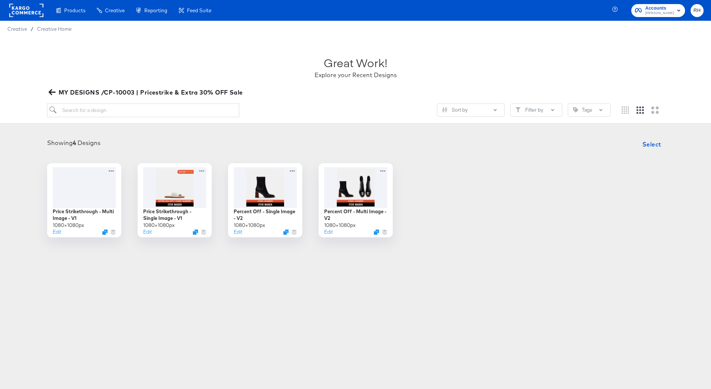
click at [53, 90] on icon "button" at bounding box center [52, 92] width 7 height 7
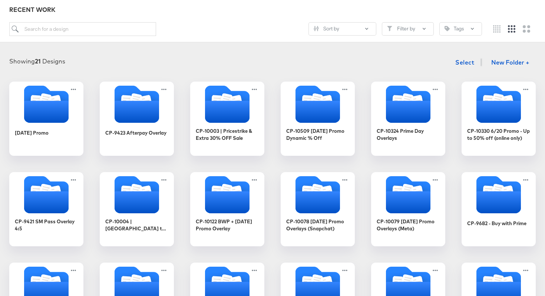
scroll to position [79, 0]
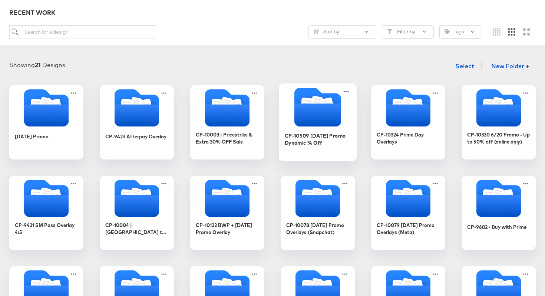
click at [306, 114] on icon "Folder" at bounding box center [317, 114] width 47 height 23
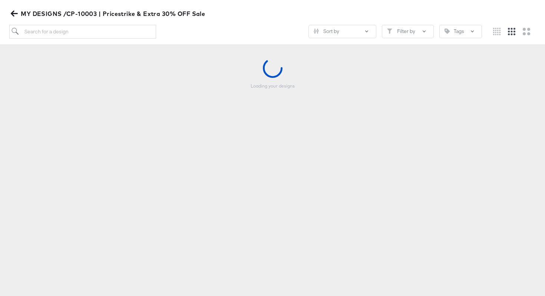
scroll to position [78, 0]
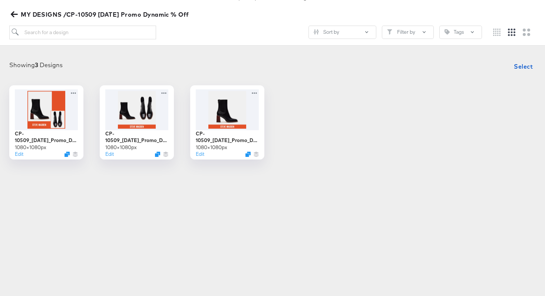
click at [13, 18] on span "MY DESIGNS /CP-10509 4th of July Promo Dynamic % Off" at bounding box center [100, 14] width 177 height 10
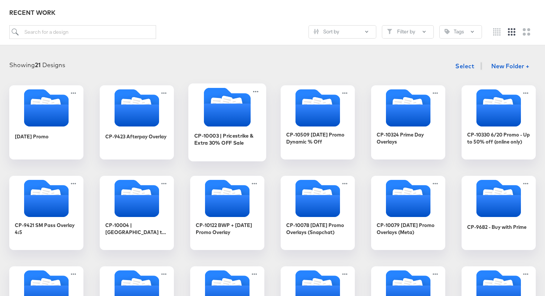
click at [215, 116] on icon "Folder" at bounding box center [227, 114] width 47 height 23
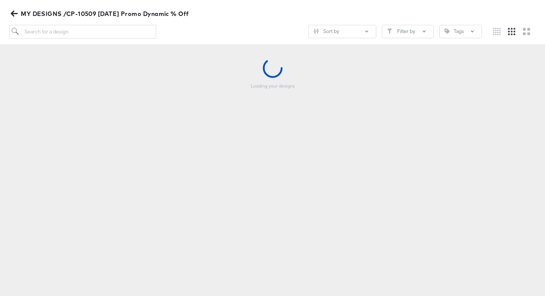
scroll to position [78, 0]
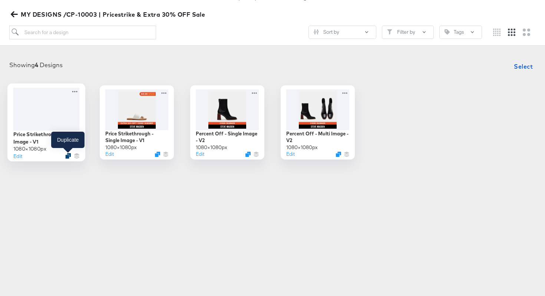
click at [68, 157] on icon "Duplicate" at bounding box center [68, 156] width 6 height 6
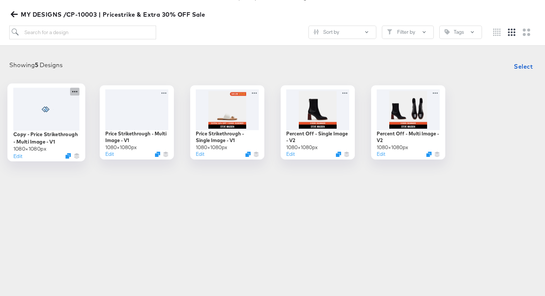
click at [77, 92] on icon at bounding box center [74, 91] width 9 height 8
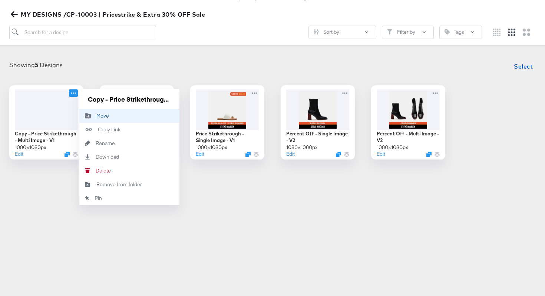
click at [94, 116] on icon "Move to folder" at bounding box center [87, 116] width 17 height 6
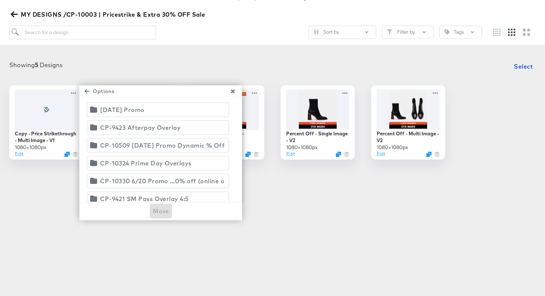
click at [161, 110] on span "[DATE] Promo" at bounding box center [158, 110] width 133 height 10
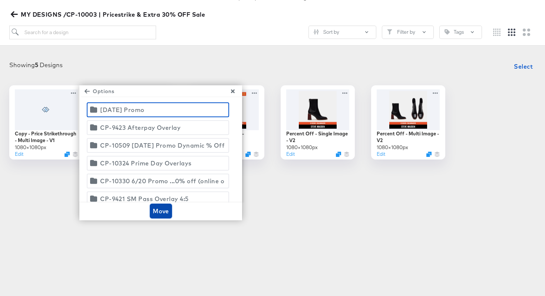
click at [168, 210] on span "Move" at bounding box center [161, 211] width 16 height 10
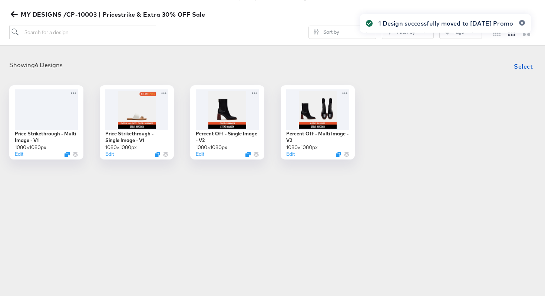
click at [14, 16] on icon "button" at bounding box center [14, 14] width 7 height 7
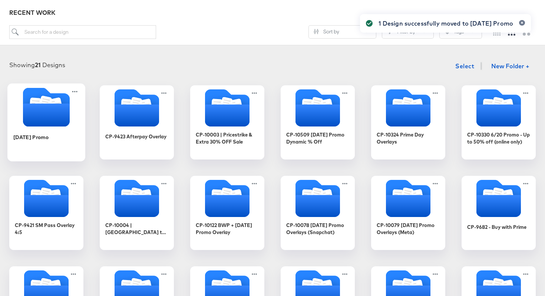
click at [44, 109] on icon "Folder" at bounding box center [46, 114] width 47 height 23
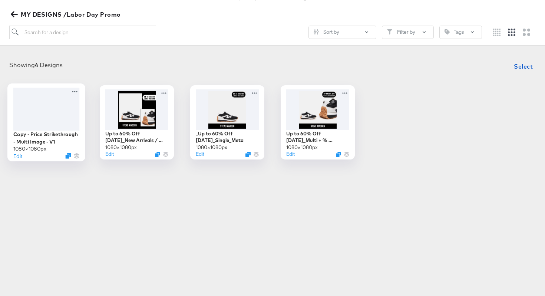
click at [44, 109] on div at bounding box center [46, 108] width 66 height 43
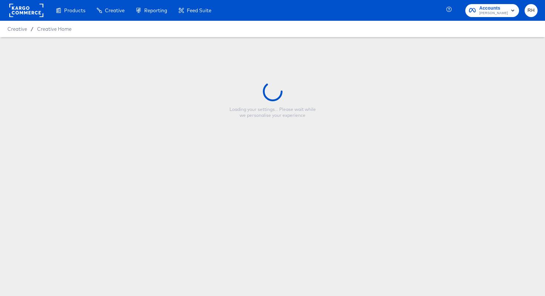
type input "Copy - Price Strikethrough - Multi Image - V1"
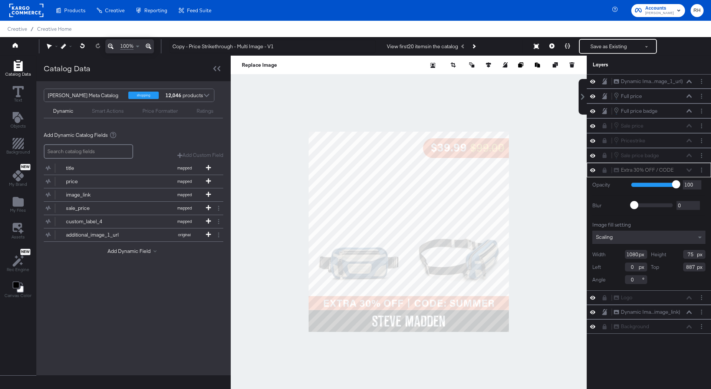
click at [545, 171] on div "Extra 30% OFF / CODE Extra 30% OFF / CODE" at bounding box center [652, 170] width 79 height 8
click at [545, 53] on div "Copy - Price Strikethrough - Multi Image - V1 View first 20 items in the catalo…" at bounding box center [433, 46] width 540 height 15
click at [525, 295] on div at bounding box center [409, 232] width 356 height 352
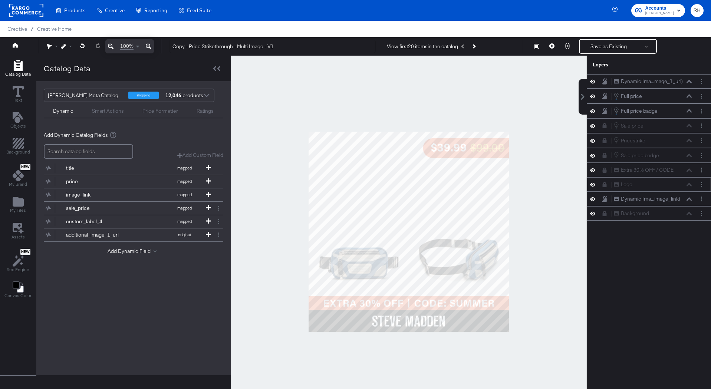
click at [545, 185] on icon at bounding box center [592, 184] width 5 height 6
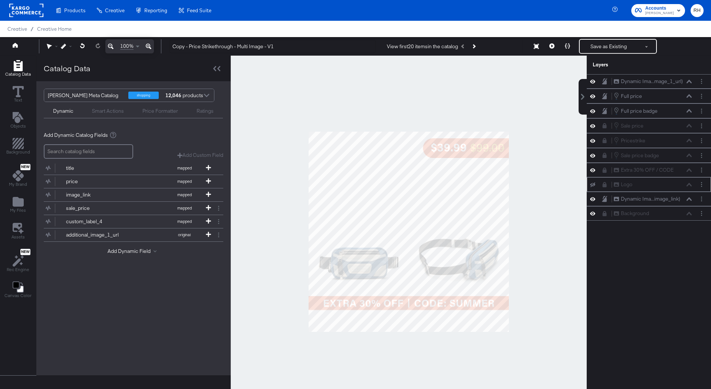
click at [545, 185] on icon at bounding box center [592, 184] width 5 height 5
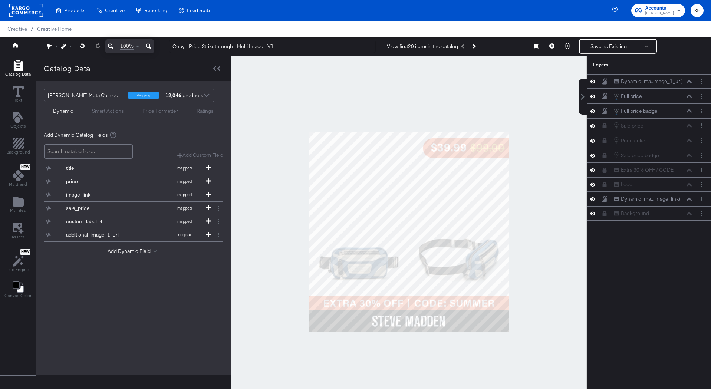
click at [545, 200] on icon at bounding box center [592, 199] width 5 height 6
click at [545, 200] on icon at bounding box center [592, 199] width 5 height 5
click at [545, 171] on icon at bounding box center [592, 170] width 5 height 6
click at [545, 171] on icon at bounding box center [592, 170] width 5 height 5
click at [545, 171] on div "Extra 30% OFF / CODE Extra 30% OFF / CODE" at bounding box center [652, 170] width 79 height 8
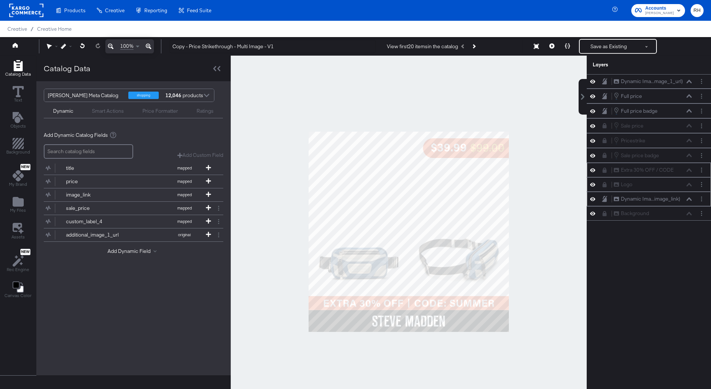
click at [545, 169] on icon at bounding box center [604, 170] width 5 height 5
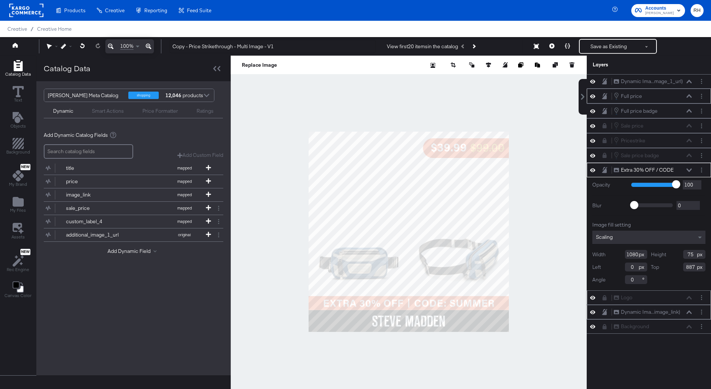
click at [545, 94] on div "Full price Full price" at bounding box center [652, 96] width 79 height 8
click at [545, 96] on icon at bounding box center [688, 95] width 5 height 3
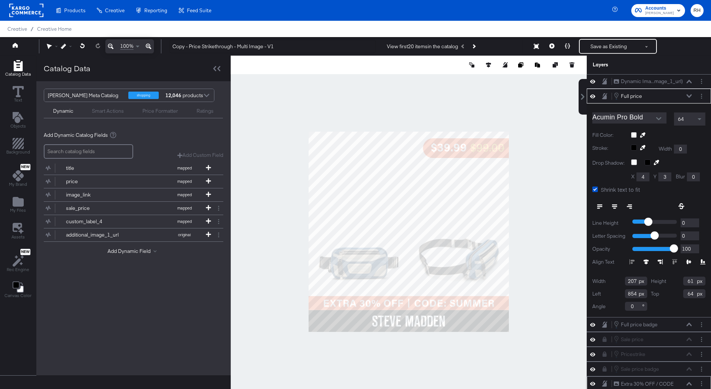
click at [545, 96] on icon at bounding box center [688, 96] width 5 height 4
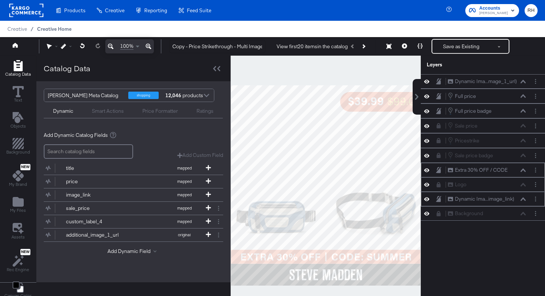
click at [62, 30] on span "Creative Home" at bounding box center [54, 29] width 34 height 6
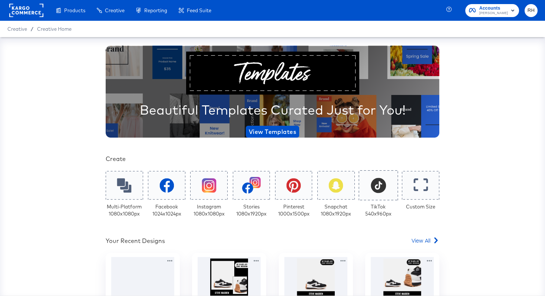
scroll to position [45, 0]
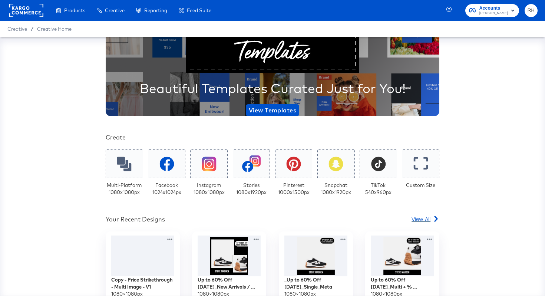
click at [420, 218] on span "View All" at bounding box center [420, 218] width 19 height 7
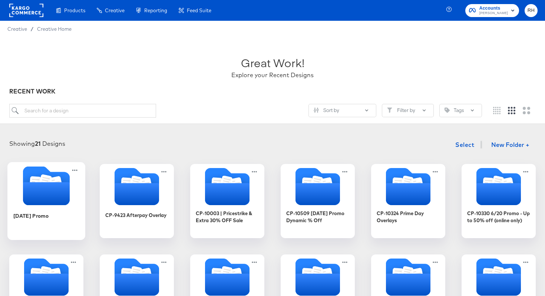
click at [43, 199] on icon "Folder" at bounding box center [46, 193] width 47 height 23
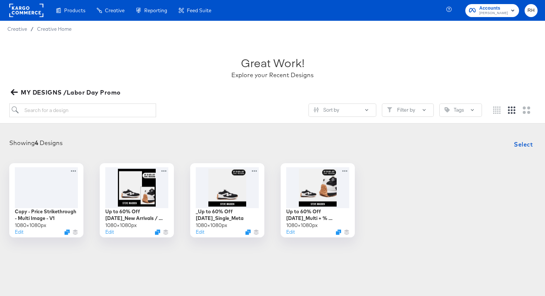
click at [15, 93] on icon "button" at bounding box center [14, 92] width 7 height 7
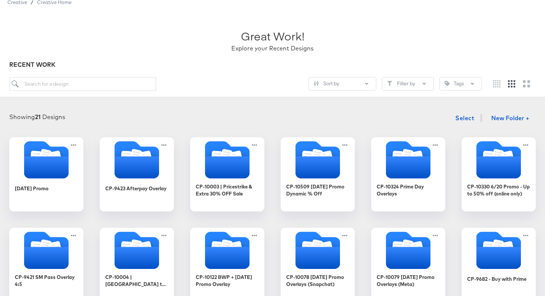
scroll to position [28, 0]
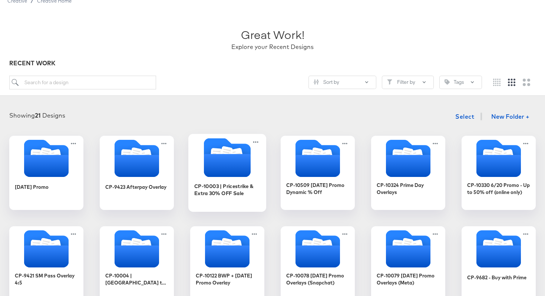
click at [236, 164] on icon "Folder" at bounding box center [227, 165] width 47 height 23
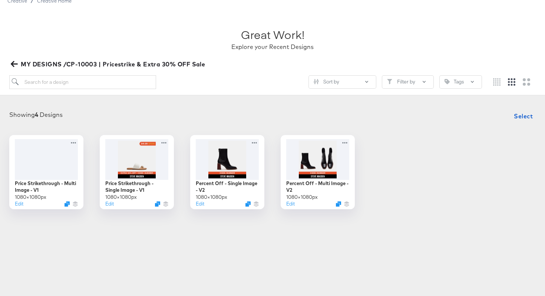
click at [18, 64] on span "MY DESIGNS /CP-10003 | Pricestrike & Extra 30% OFF Sale" at bounding box center [108, 64] width 193 height 10
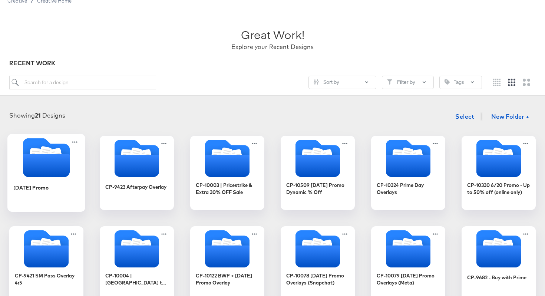
click at [54, 160] on icon "Folder" at bounding box center [46, 165] width 47 height 23
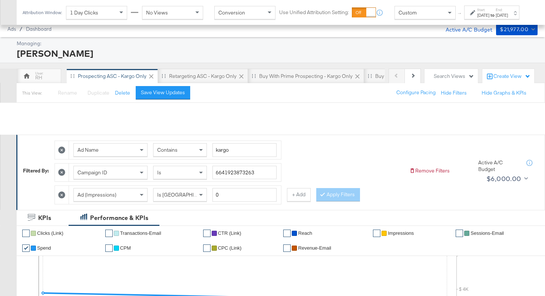
scroll to position [373, 0]
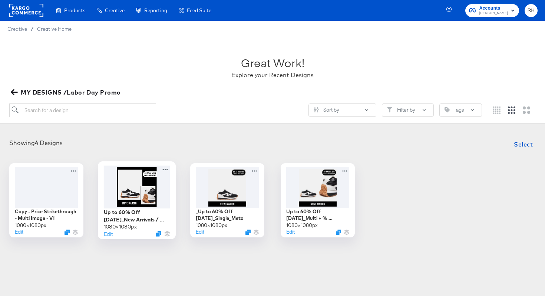
click at [134, 180] on div at bounding box center [137, 186] width 66 height 43
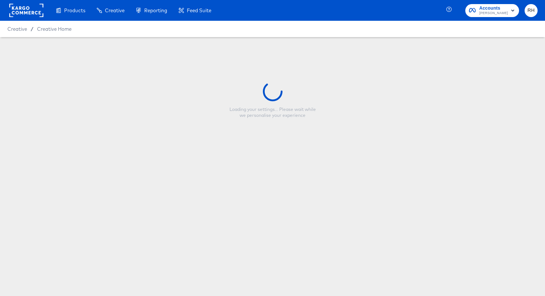
type input "Up to 60% Off [DATE]_New Arrivals / Most Wanted Multi_Meta"
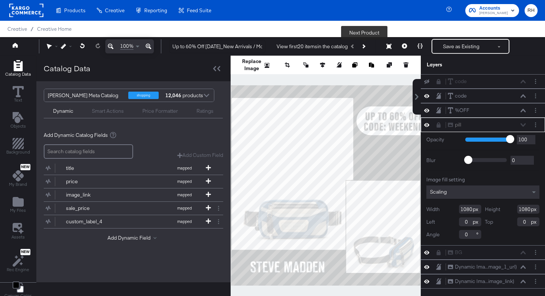
click at [368, 46] on button "Next Product" at bounding box center [363, 46] width 10 height 13
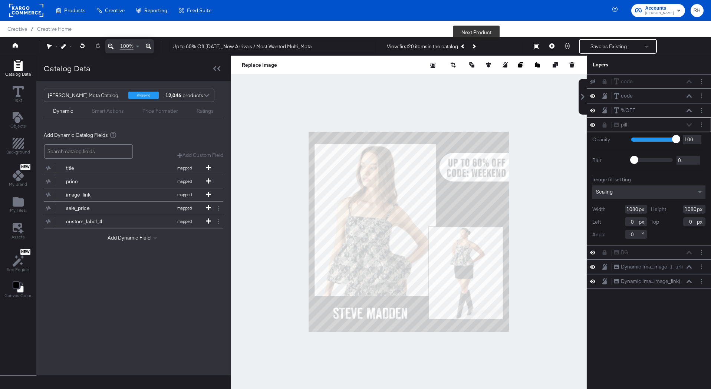
click at [475, 46] on icon "Next Product" at bounding box center [473, 46] width 4 height 4
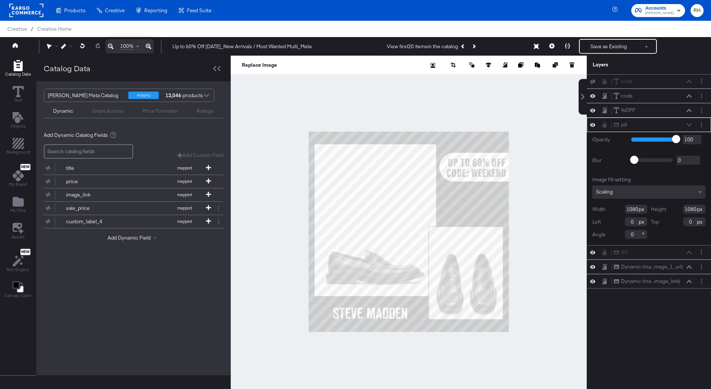
click at [532, 113] on div at bounding box center [409, 232] width 356 height 352
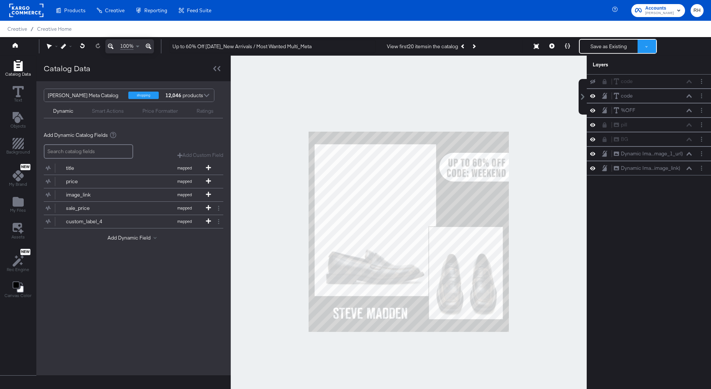
click at [545, 48] on button at bounding box center [646, 46] width 19 height 13
click at [543, 96] on div at bounding box center [409, 232] width 356 height 352
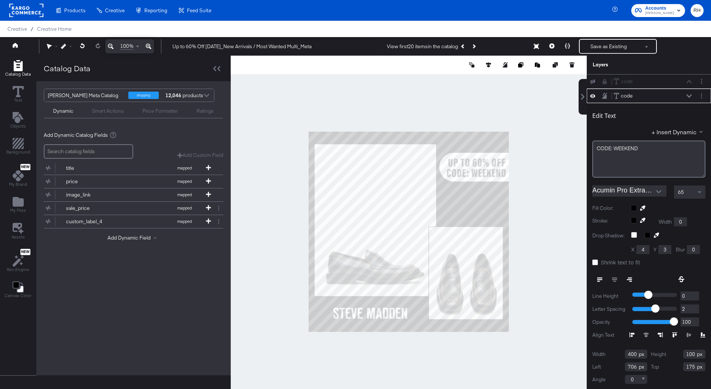
scroll to position [1, 0]
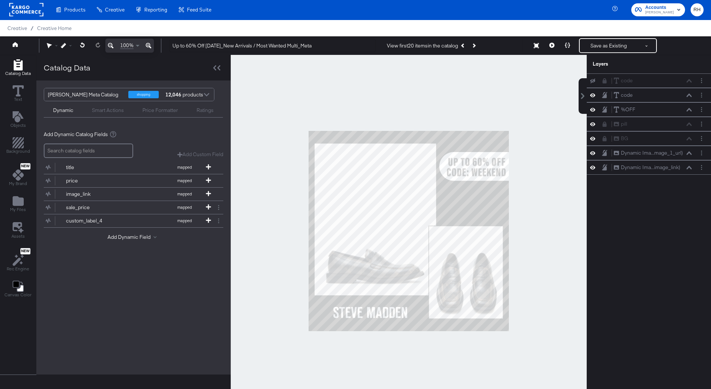
click at [544, 123] on div at bounding box center [409, 231] width 356 height 352
click at [545, 47] on button at bounding box center [552, 45] width 16 height 15
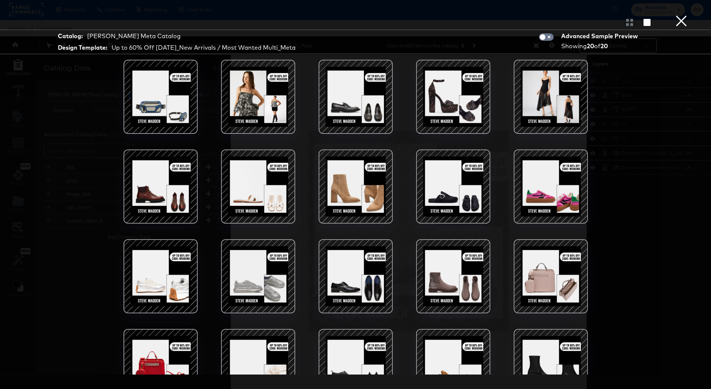
click at [353, 90] on div at bounding box center [355, 96] width 63 height 63
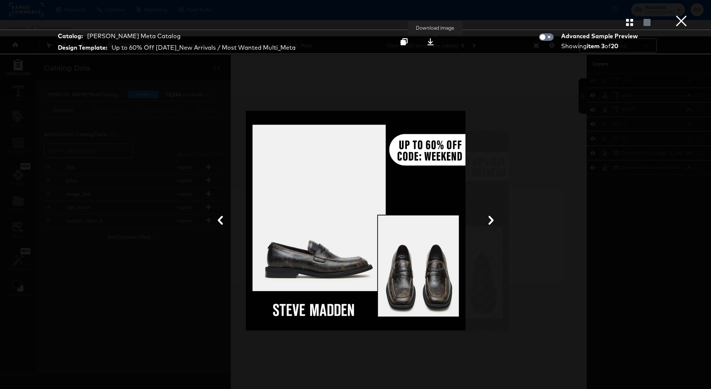
click at [433, 41] on icon at bounding box center [430, 41] width 6 height 7
click at [545, 22] on div "Gallery View" at bounding box center [355, 22] width 711 height 15
click at [545, 23] on button "button" at bounding box center [629, 22] width 13 height 7
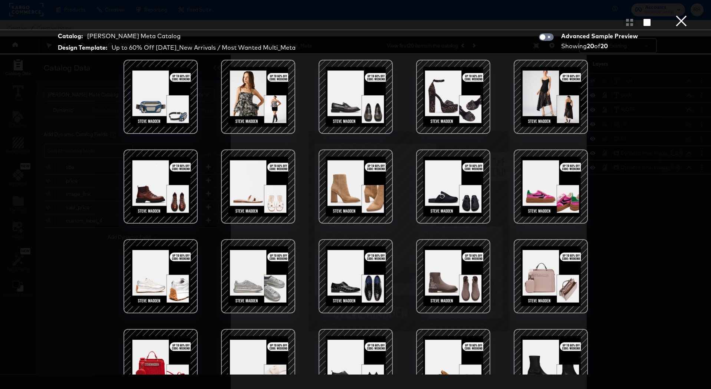
click at [262, 184] on div at bounding box center [257, 186] width 63 height 63
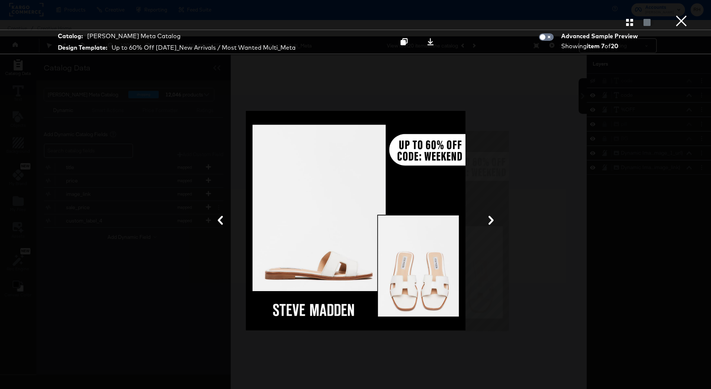
click at [545, 18] on div "Gallery View" at bounding box center [355, 22] width 711 height 15
click at [545, 21] on icon "button" at bounding box center [629, 22] width 7 height 7
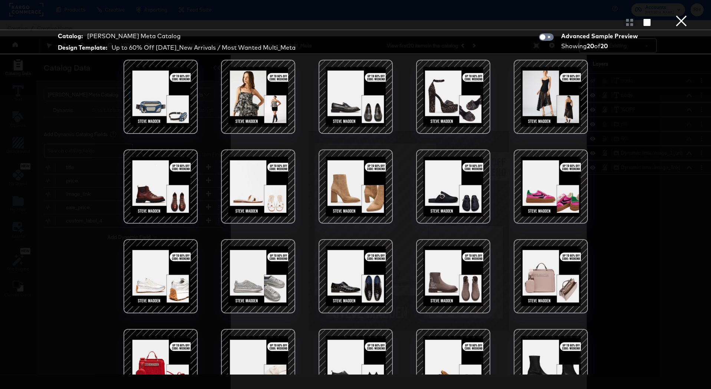
click at [463, 191] on div at bounding box center [452, 186] width 63 height 63
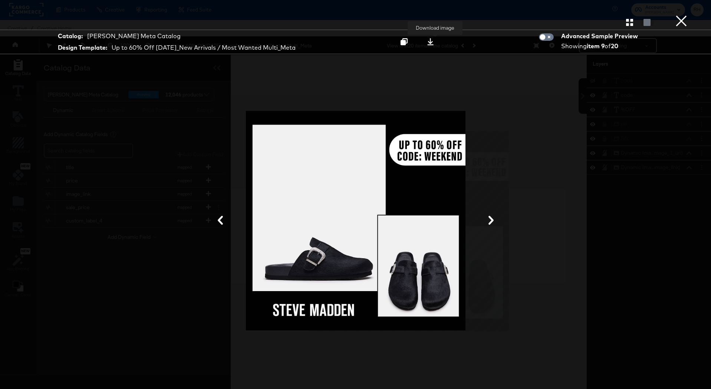
click at [434, 41] on icon at bounding box center [430, 41] width 7 height 7
click at [545, 15] on button "×" at bounding box center [680, 7] width 15 height 15
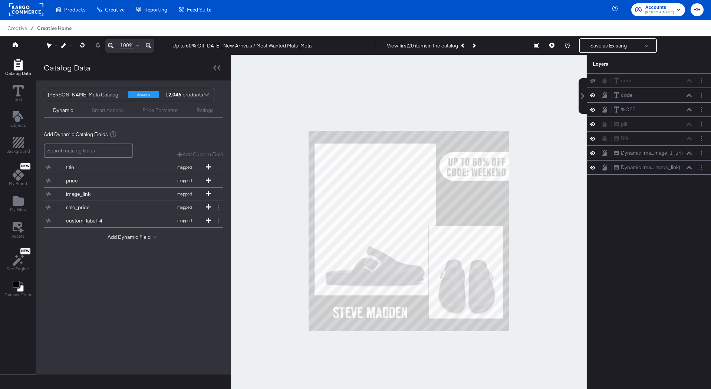
click at [56, 28] on span "Creative Home" at bounding box center [54, 28] width 34 height 6
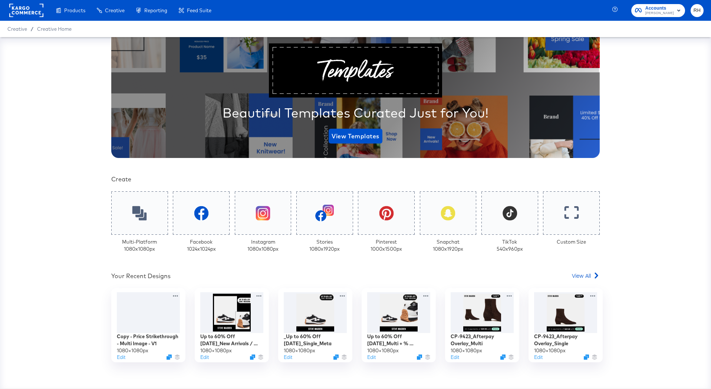
scroll to position [58, 0]
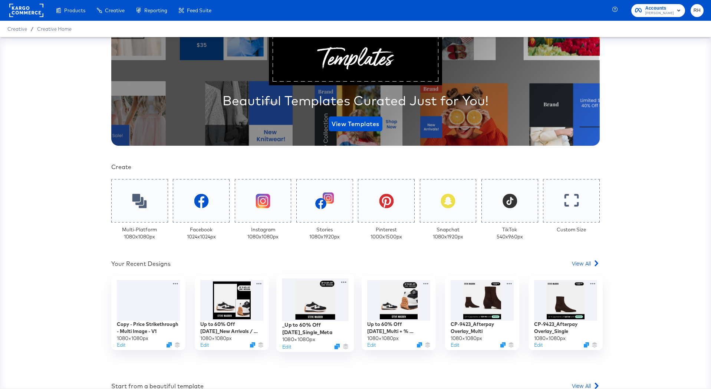
click at [305, 295] on div at bounding box center [315, 299] width 66 height 43
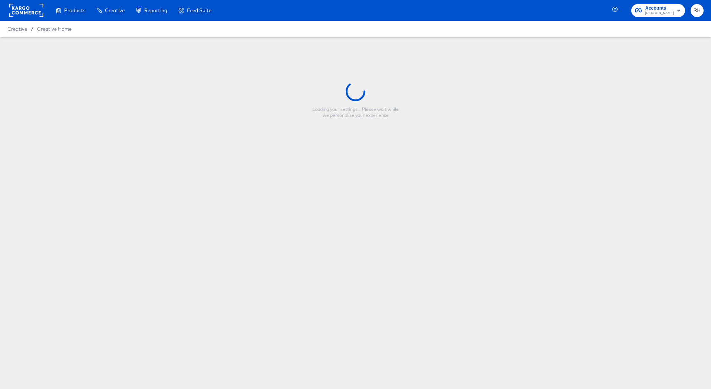
type input "_Up to 60% Off [DATE]_Single_Meta"
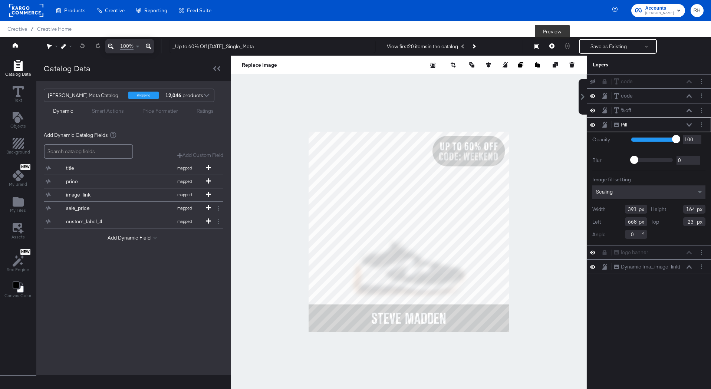
click at [545, 46] on icon at bounding box center [551, 45] width 5 height 5
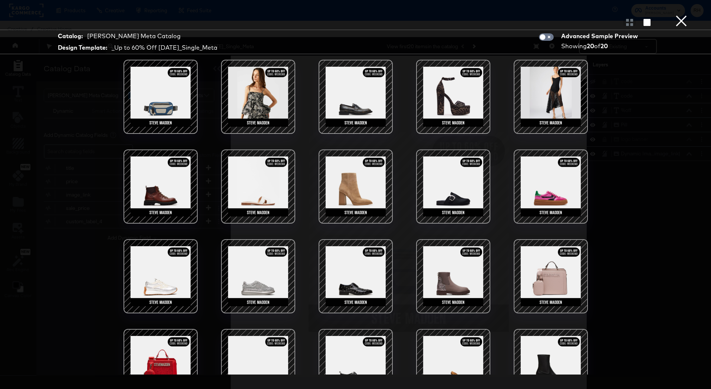
click at [441, 183] on div at bounding box center [452, 186] width 63 height 63
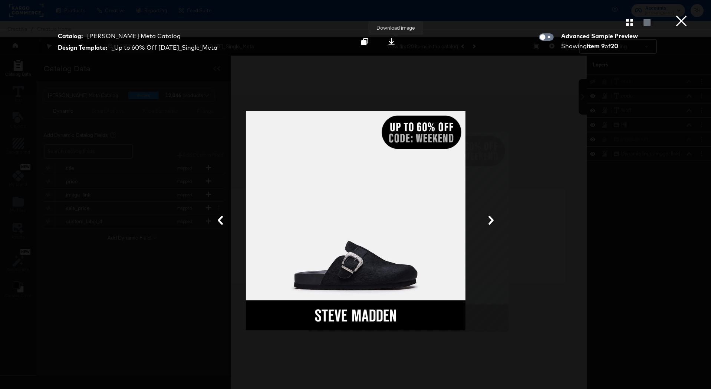
click at [393, 40] on icon at bounding box center [391, 41] width 7 height 7
click at [545, 14] on div "× Download image Catalog: Steve Madden Meta Catalog Design Template: _Up to 60%…" at bounding box center [355, 194] width 711 height 389
click at [545, 15] on button "×" at bounding box center [680, 7] width 15 height 15
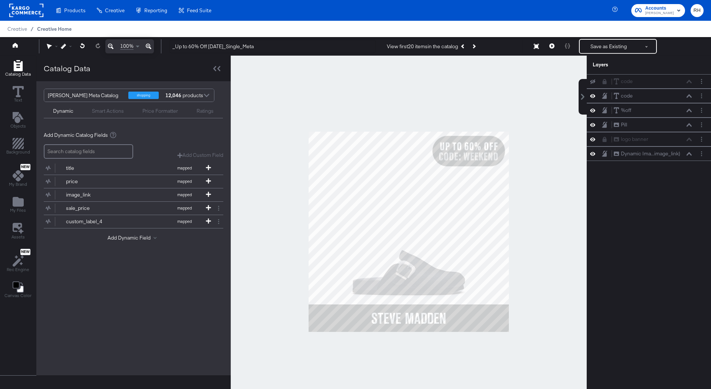
click at [46, 29] on span "Creative Home" at bounding box center [54, 29] width 34 height 6
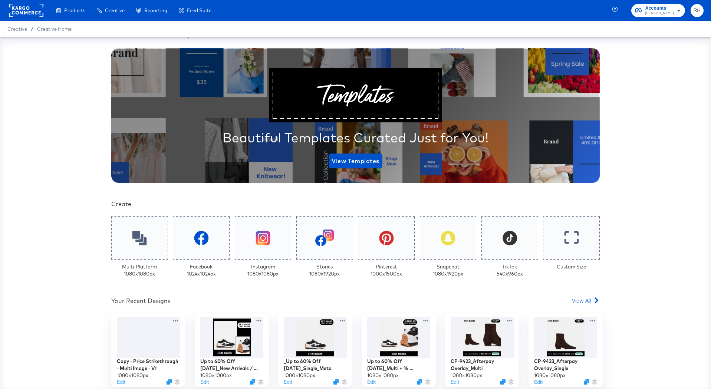
scroll to position [25, 0]
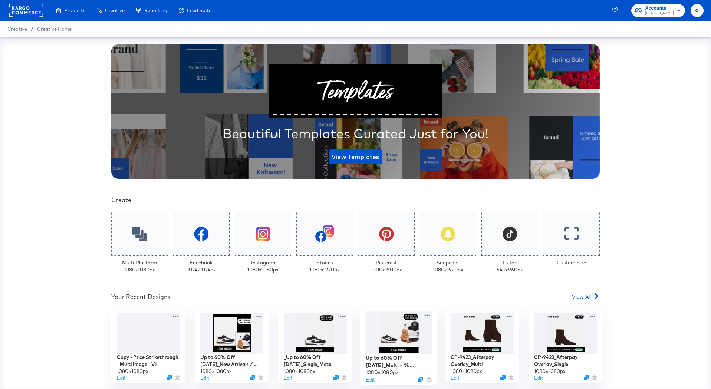
click at [392, 295] on div at bounding box center [398, 332] width 66 height 43
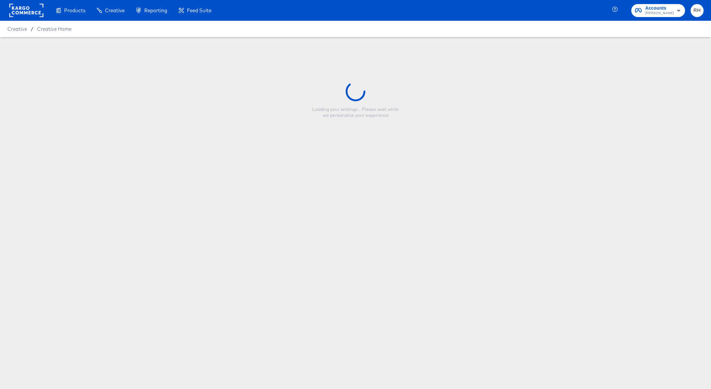
type input "Up to 60% Off [DATE]_Multi + % Off_Meta"
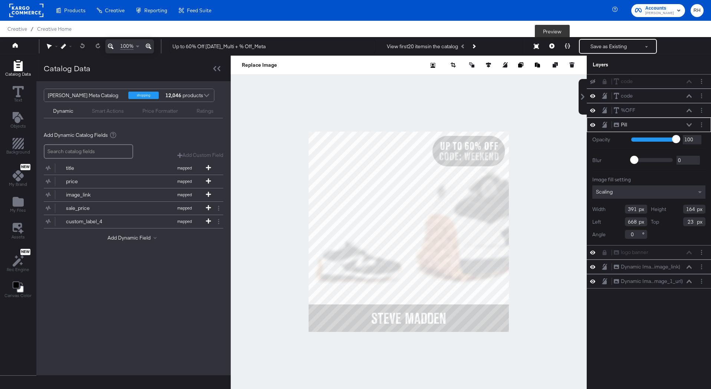
click at [545, 47] on icon at bounding box center [551, 45] width 5 height 5
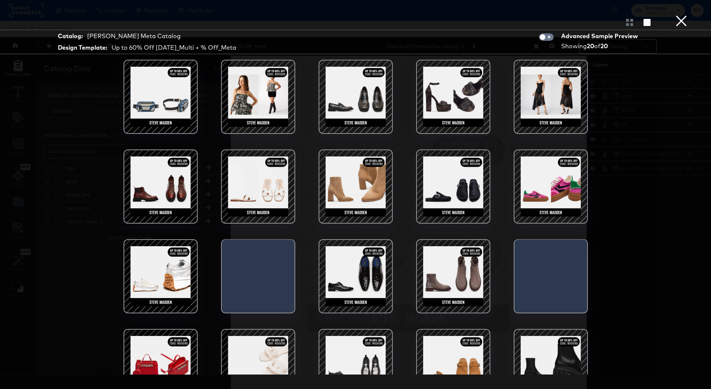
click at [437, 191] on div at bounding box center [452, 186] width 63 height 63
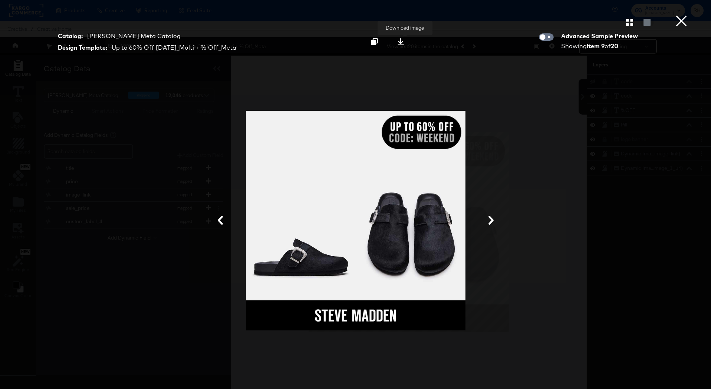
click at [406, 40] on div at bounding box center [400, 42] width 10 height 8
click at [545, 25] on div at bounding box center [355, 22] width 711 height 15
click at [545, 15] on button "×" at bounding box center [680, 7] width 15 height 15
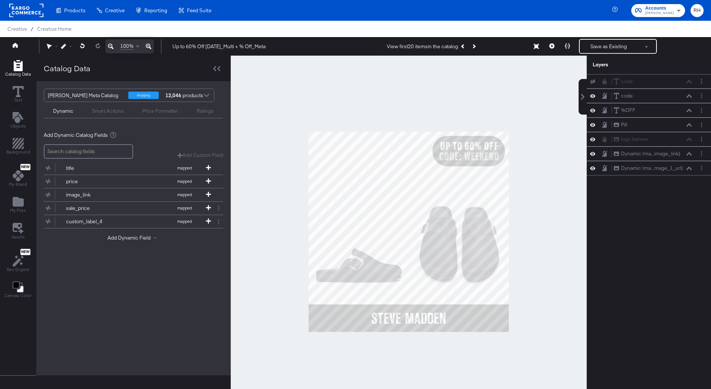
click at [61, 32] on div "Creative Home" at bounding box center [54, 29] width 34 height 7
click at [60, 30] on span "Creative Home" at bounding box center [54, 29] width 34 height 6
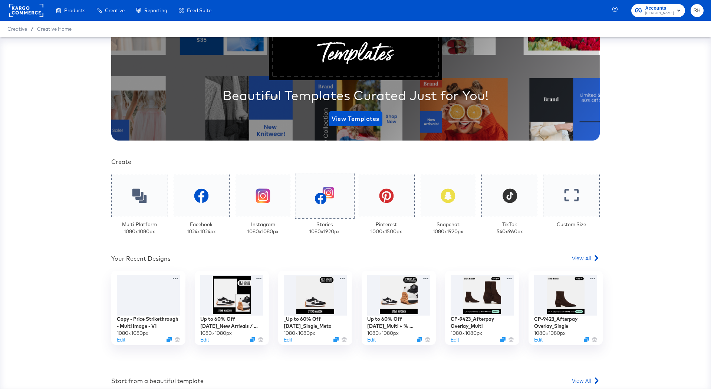
scroll to position [83, 0]
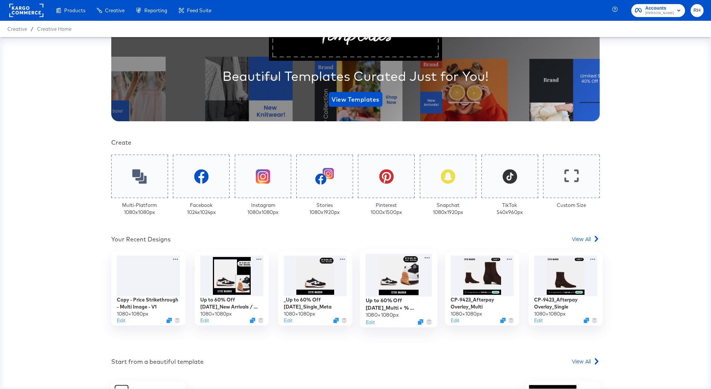
click at [396, 285] on div at bounding box center [398, 275] width 66 height 43
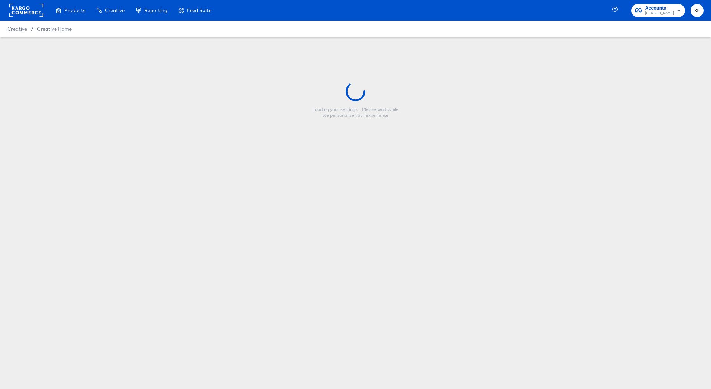
type input "Up to 60% Off Labor Day_Multi + % Off_Meta"
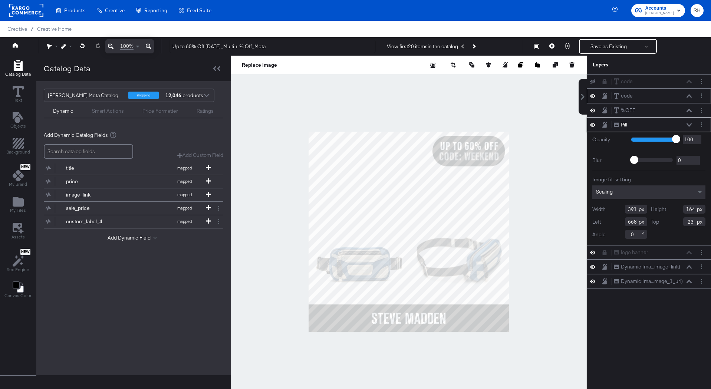
click at [545, 95] on icon at bounding box center [688, 96] width 5 height 4
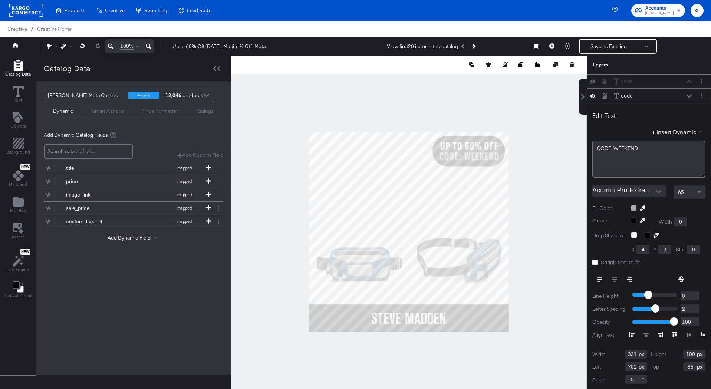
scroll to position [1, 0]
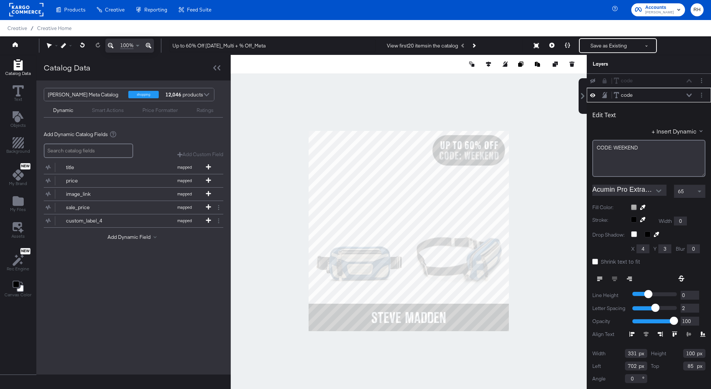
click at [545, 207] on div at bounding box center [667, 207] width 75 height 6
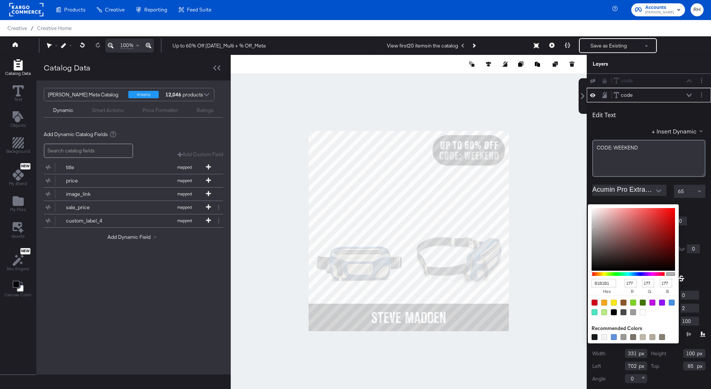
click at [545, 295] on div at bounding box center [642, 312] width 6 height 6
type input "FFFFFF"
type input "255"
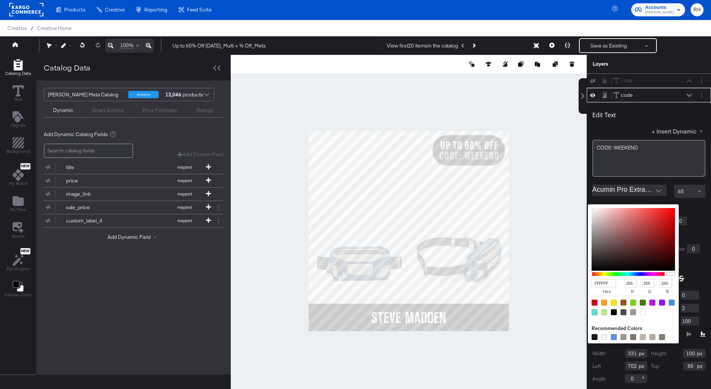
click at [545, 295] on div at bounding box center [642, 312] width 6 height 6
click at [545, 47] on button "Save as Existing" at bounding box center [608, 45] width 58 height 13
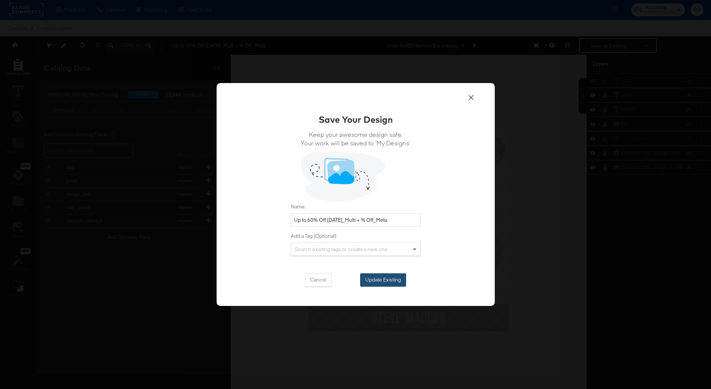
click at [385, 274] on button "Update Existing" at bounding box center [383, 279] width 46 height 13
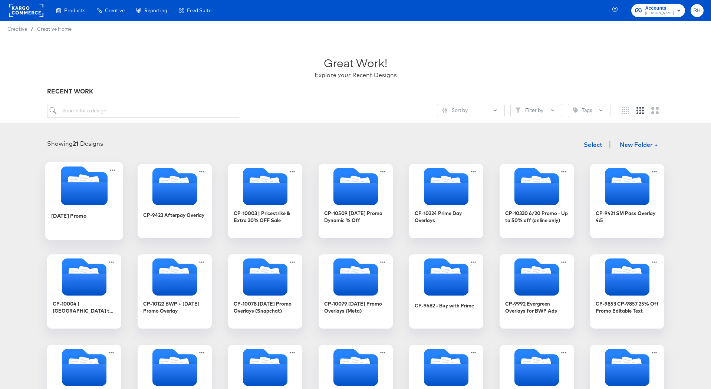
click at [99, 186] on icon "Folder" at bounding box center [83, 193] width 47 height 23
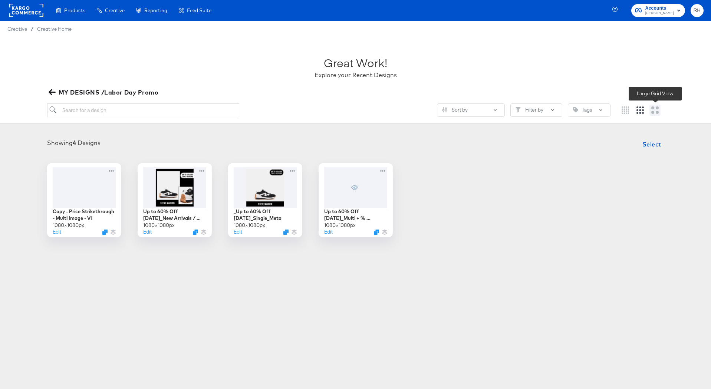
click at [545, 109] on icon "Large grid" at bounding box center [654, 109] width 7 height 7
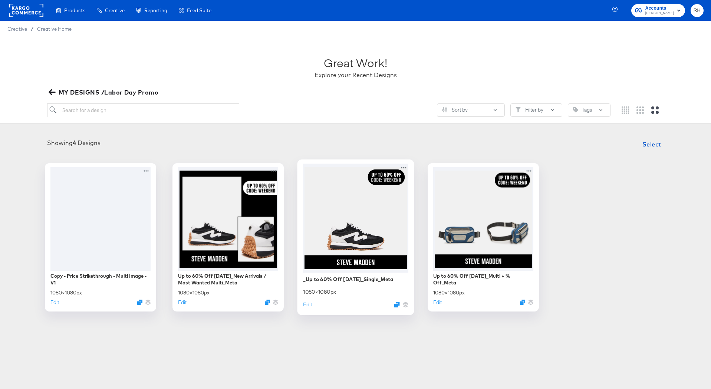
click at [363, 228] on div at bounding box center [355, 217] width 105 height 109
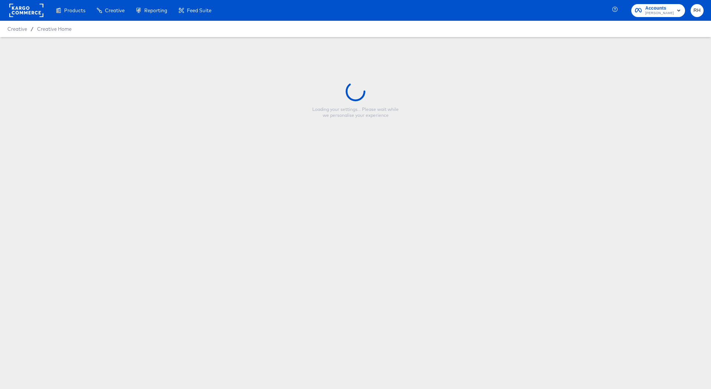
type input "_Up to 60% Off Labor Day_Single_Meta"
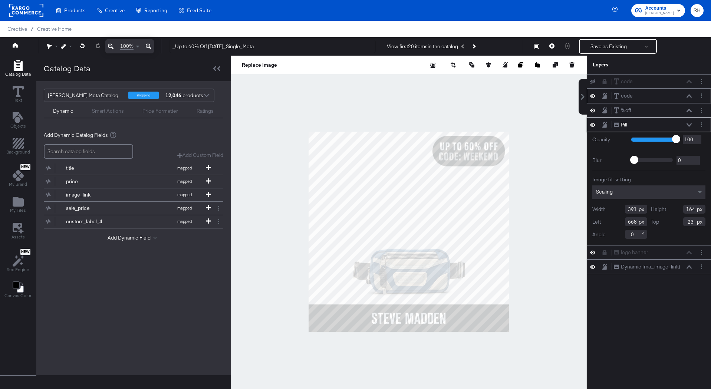
click at [545, 94] on button at bounding box center [689, 96] width 6 height 4
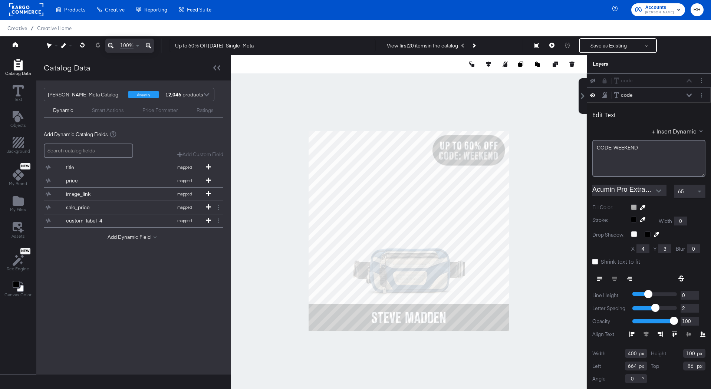
click at [545, 207] on div at bounding box center [667, 207] width 75 height 6
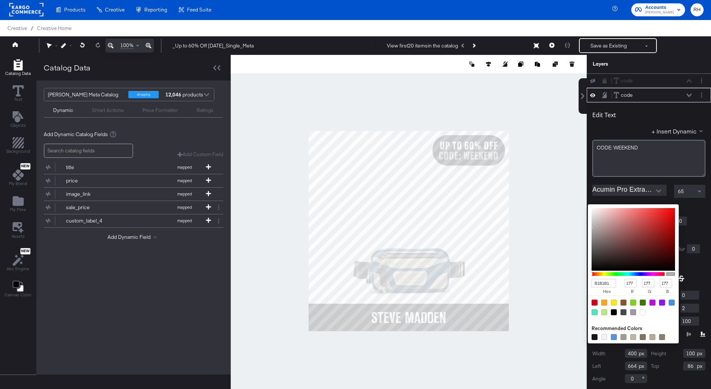
click at [545, 295] on div at bounding box center [642, 312] width 6 height 6
type input "FFFFFF"
type input "255"
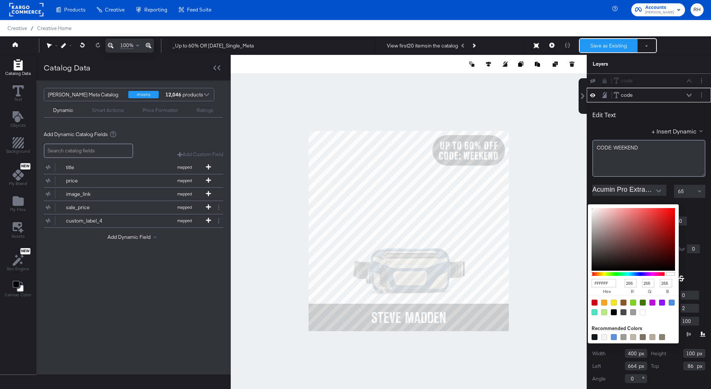
click at [545, 43] on button "Save as Existing" at bounding box center [608, 45] width 58 height 13
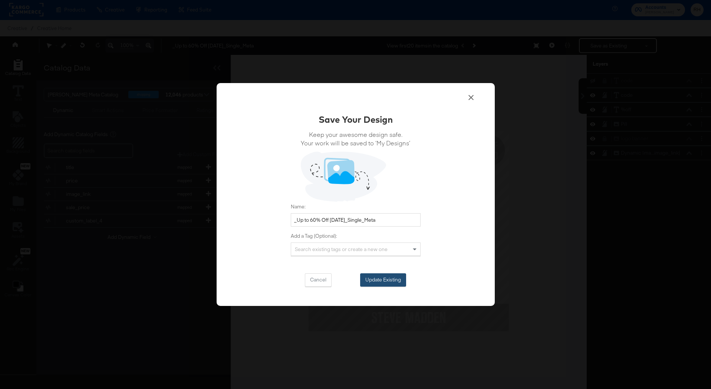
click at [385, 281] on button "Update Existing" at bounding box center [383, 279] width 46 height 13
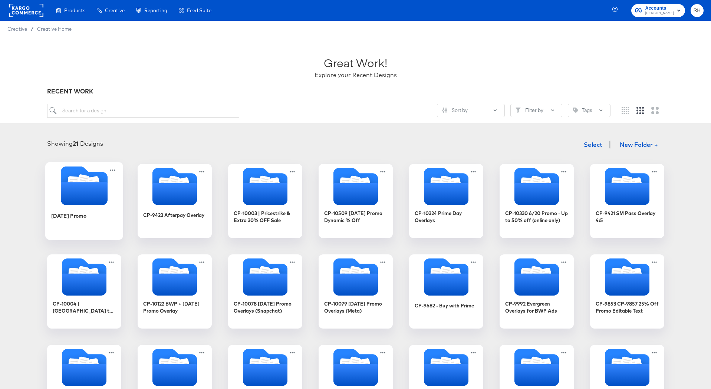
click at [92, 182] on icon "Folder" at bounding box center [83, 193] width 47 height 23
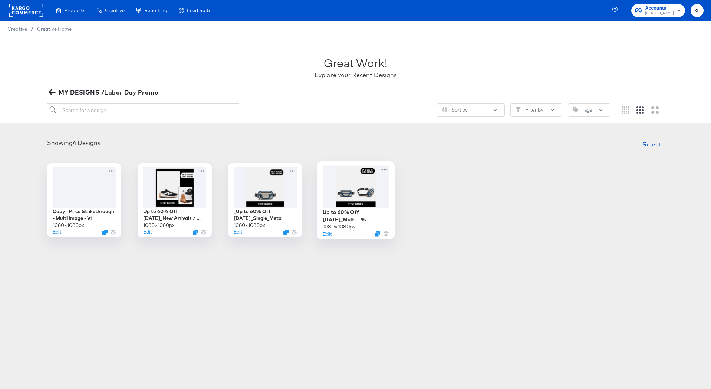
click at [332, 200] on div at bounding box center [355, 186] width 66 height 43
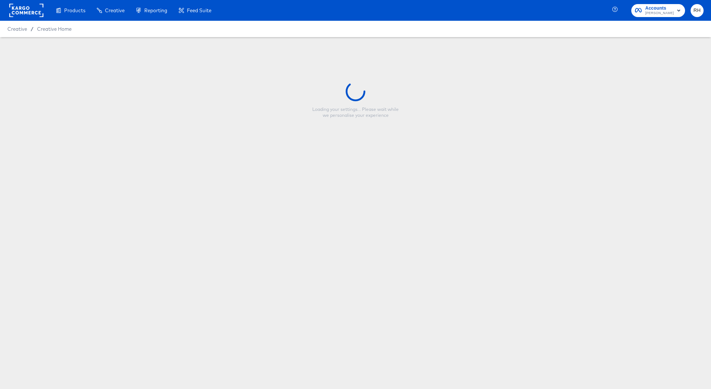
type input "Up to 60% Off Labor Day_Multi + % Off_Meta"
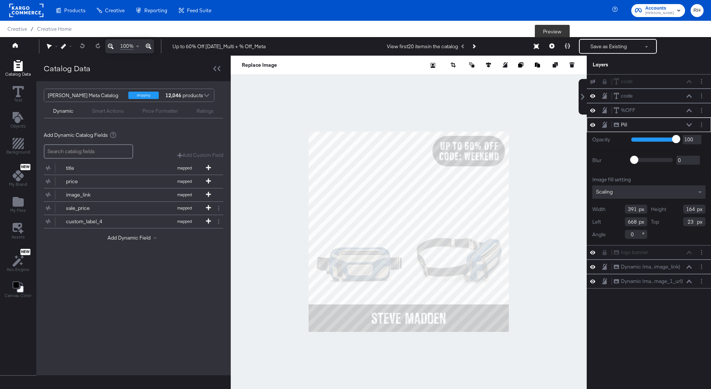
click at [545, 49] on button at bounding box center [552, 46] width 16 height 15
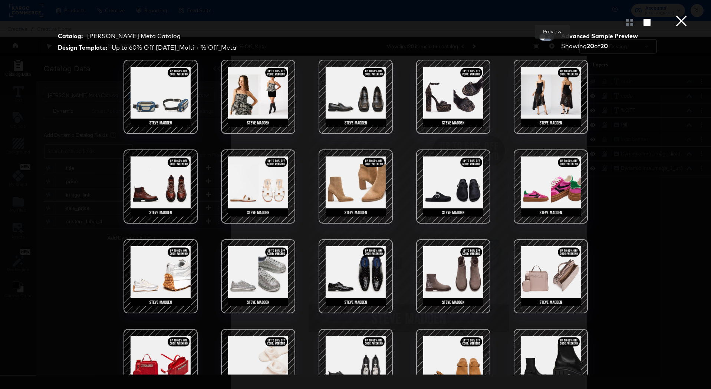
click at [459, 185] on div at bounding box center [452, 186] width 63 height 63
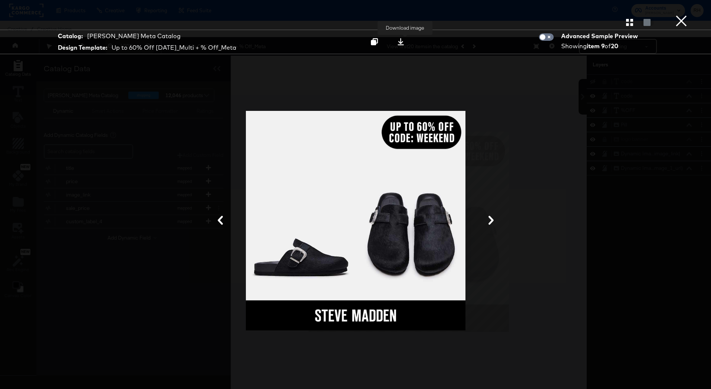
click at [400, 39] on div at bounding box center [400, 42] width 10 height 8
click at [507, 125] on div at bounding box center [355, 220] width 556 height 315
click at [545, 15] on button "×" at bounding box center [680, 7] width 15 height 15
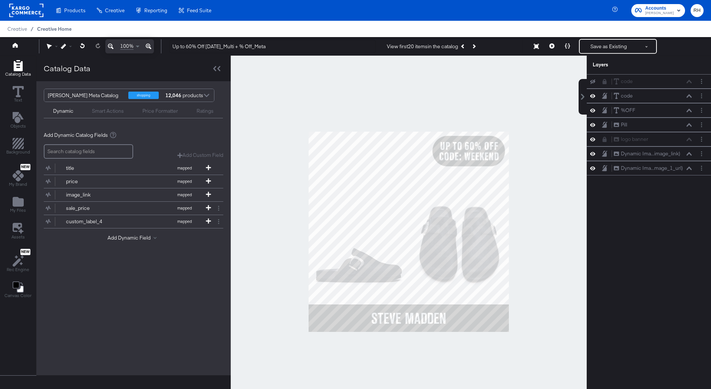
click at [63, 27] on span "Creative Home" at bounding box center [54, 29] width 34 height 6
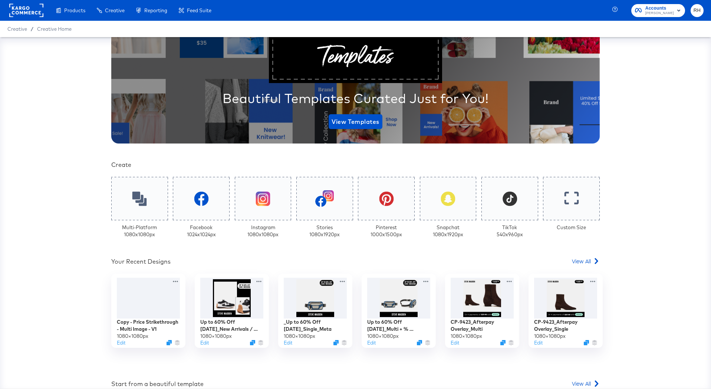
scroll to position [90, 0]
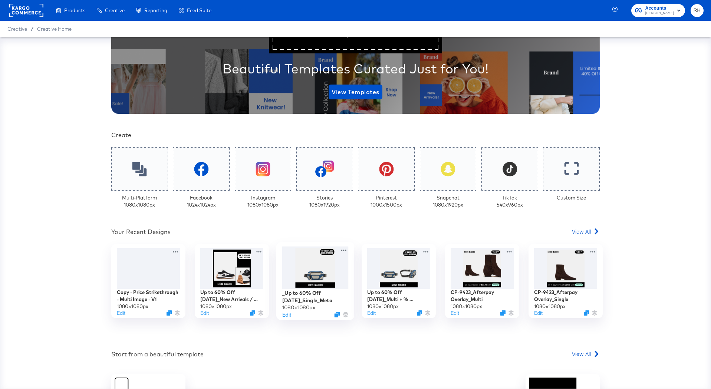
click at [297, 275] on div at bounding box center [315, 267] width 66 height 43
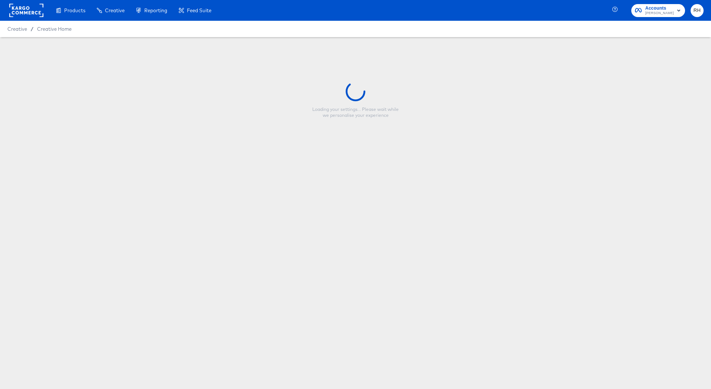
type input "_Up to 60% Off Labor Day_Single_Meta"
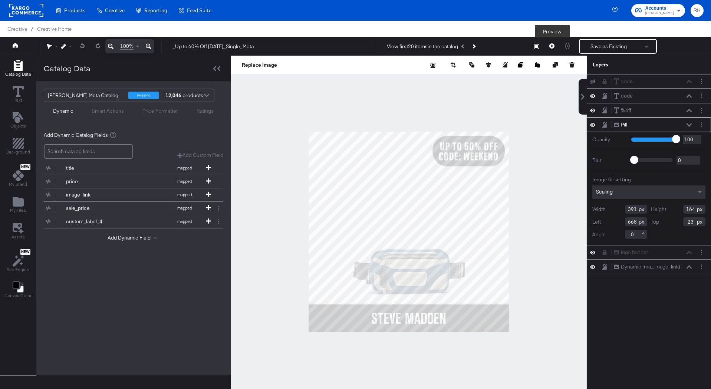
click at [545, 46] on icon at bounding box center [551, 45] width 5 height 5
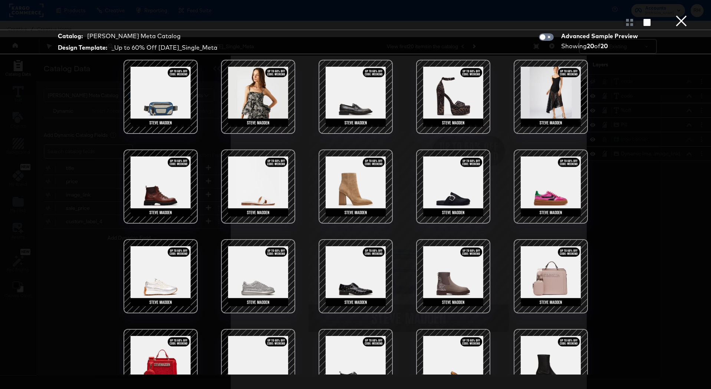
click at [463, 195] on div at bounding box center [452, 186] width 63 height 63
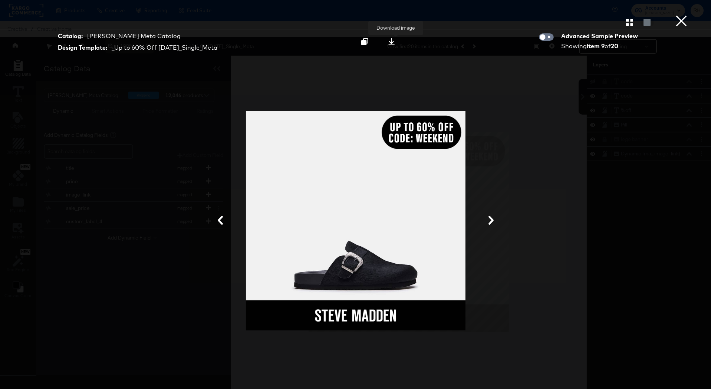
click at [395, 42] on icon at bounding box center [391, 41] width 7 height 7
click at [545, 15] on button "×" at bounding box center [680, 7] width 15 height 15
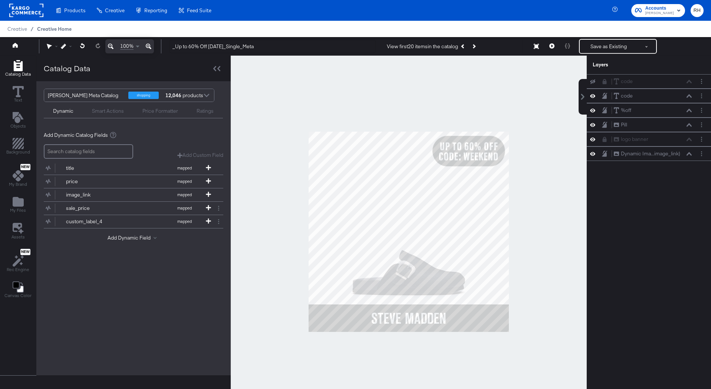
click at [70, 30] on span "Creative Home" at bounding box center [54, 29] width 34 height 6
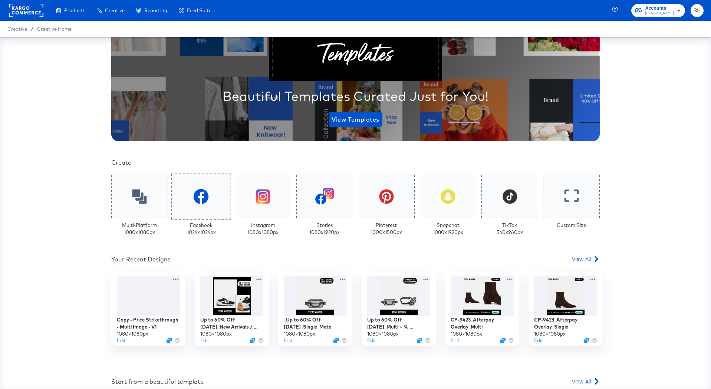
scroll to position [66, 0]
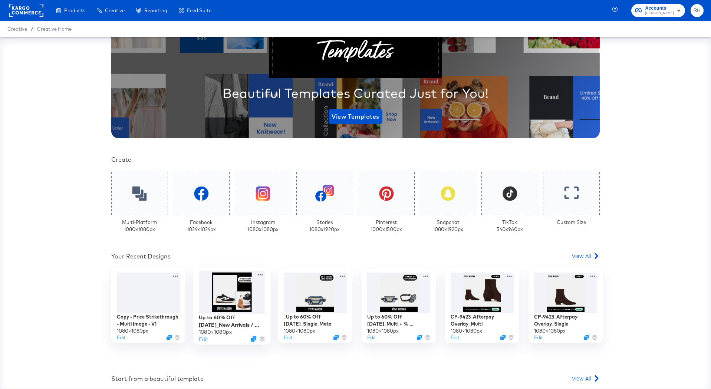
click at [241, 295] on div at bounding box center [232, 292] width 66 height 43
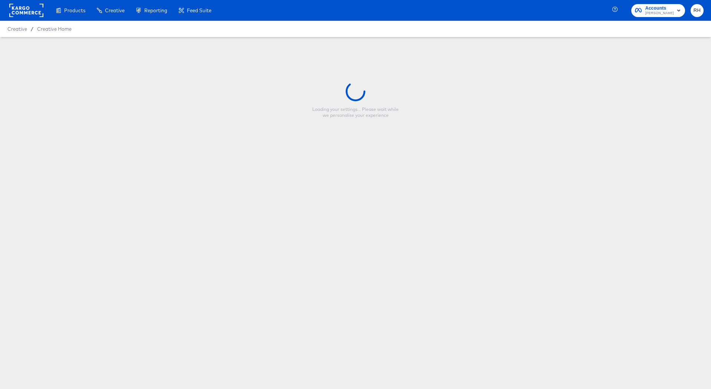
type input "Up to 60% Off Labor Day_New Arrivals / Most Wanted Multi_Meta"
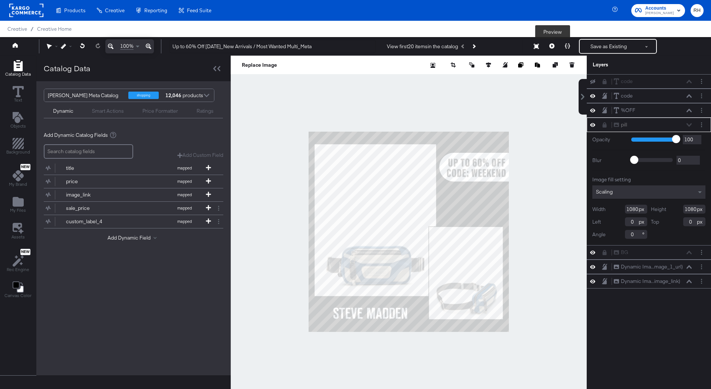
click at [545, 48] on icon at bounding box center [551, 45] width 5 height 5
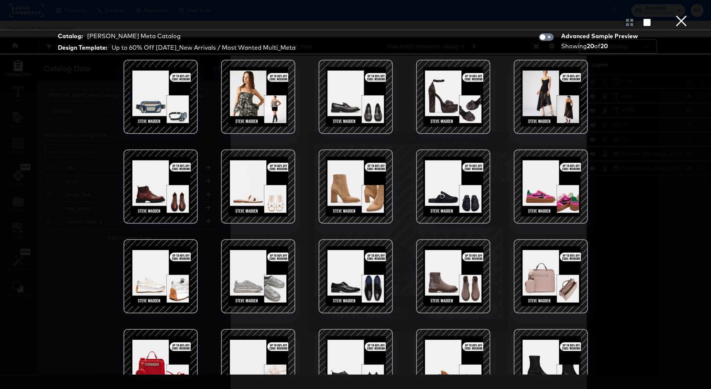
click at [464, 172] on div at bounding box center [452, 186] width 63 height 63
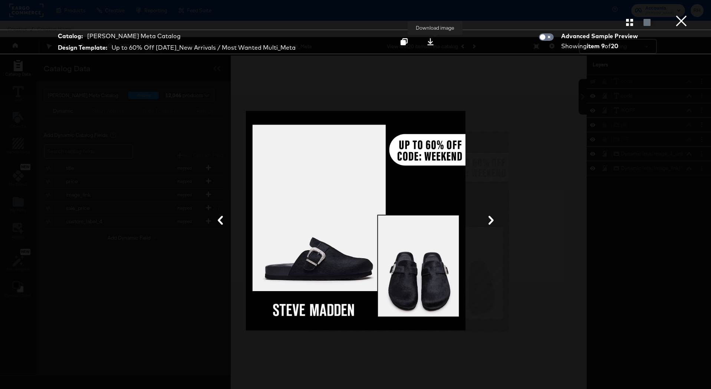
click at [433, 43] on icon at bounding box center [430, 41] width 7 height 7
click at [545, 15] on button "×" at bounding box center [680, 7] width 15 height 15
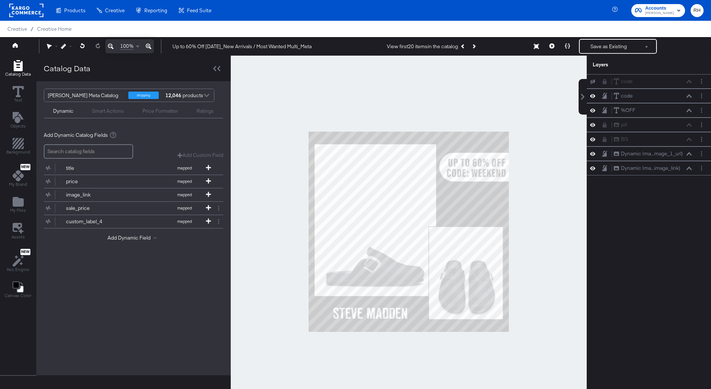
click at [47, 26] on div "Creative Home" at bounding box center [54, 29] width 34 height 7
click at [47, 28] on span "Creative Home" at bounding box center [54, 29] width 34 height 6
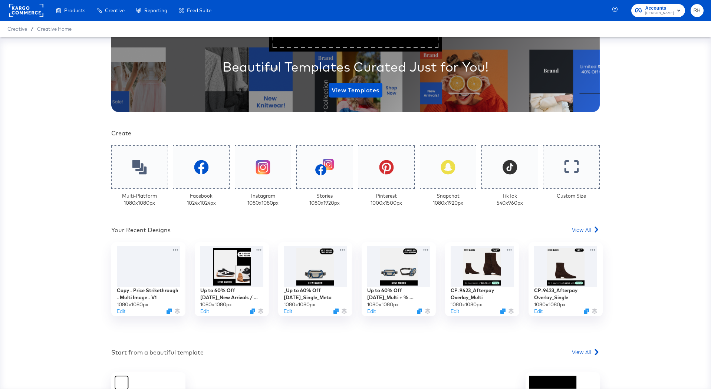
scroll to position [106, 0]
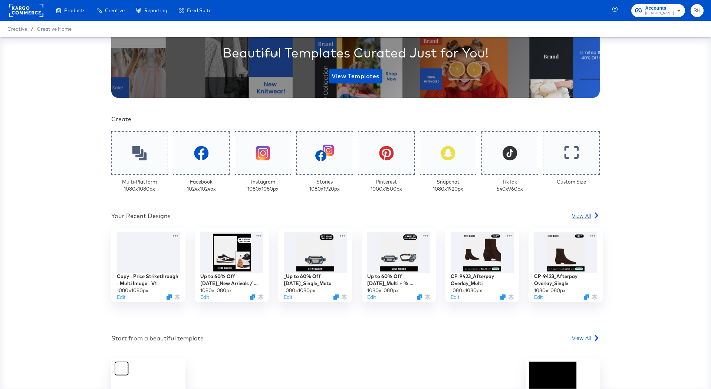
click at [545, 212] on span "View All" at bounding box center [581, 215] width 19 height 7
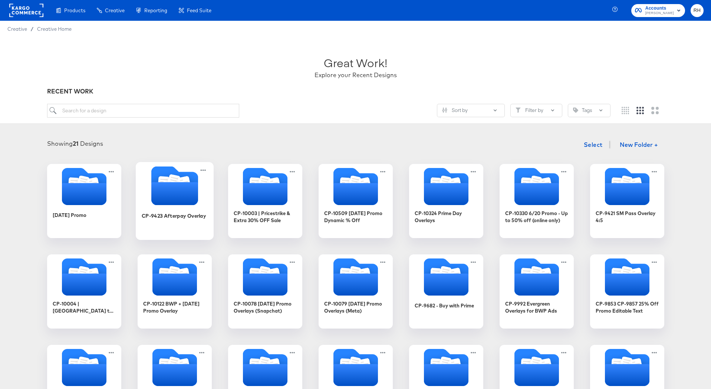
click at [181, 198] on icon "Folder" at bounding box center [174, 193] width 47 height 23
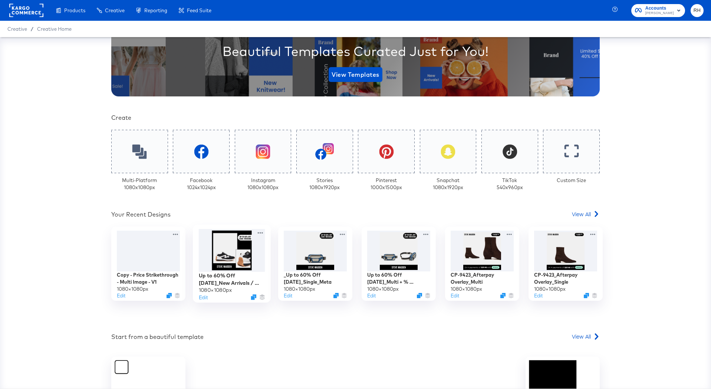
scroll to position [145, 0]
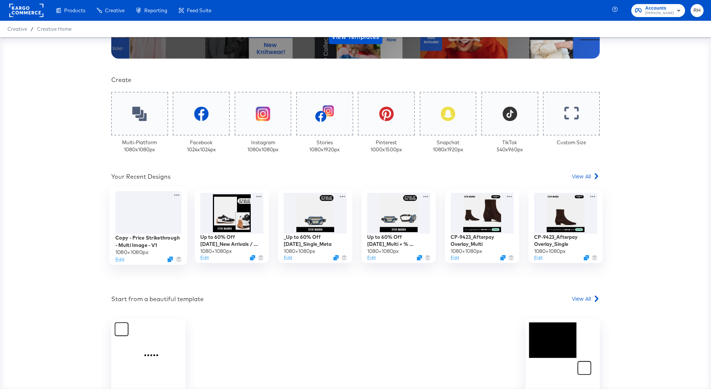
click at [152, 216] on div at bounding box center [148, 212] width 66 height 43
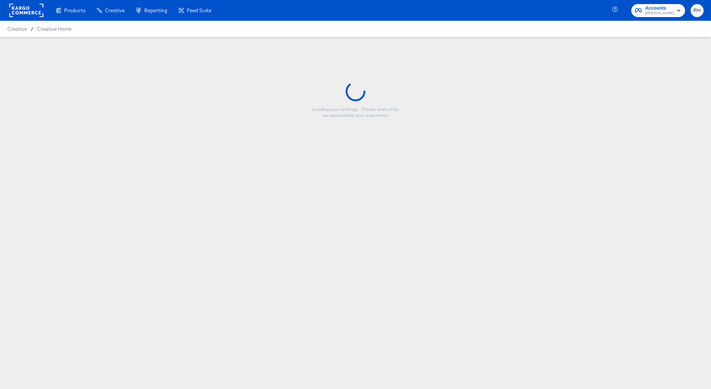
type input "Copy - Price Strikethrough - Multi Image - V1"
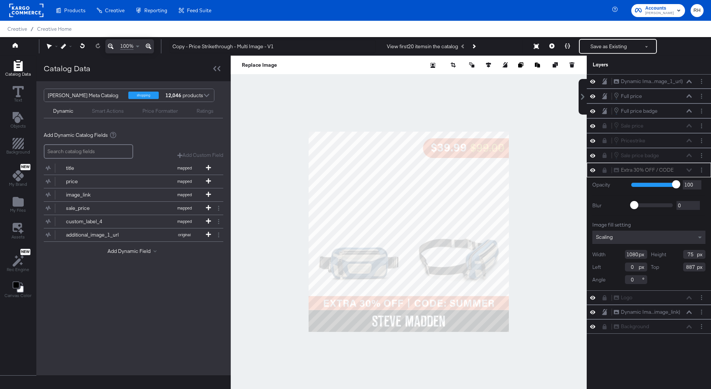
click at [533, 189] on div at bounding box center [409, 232] width 356 height 352
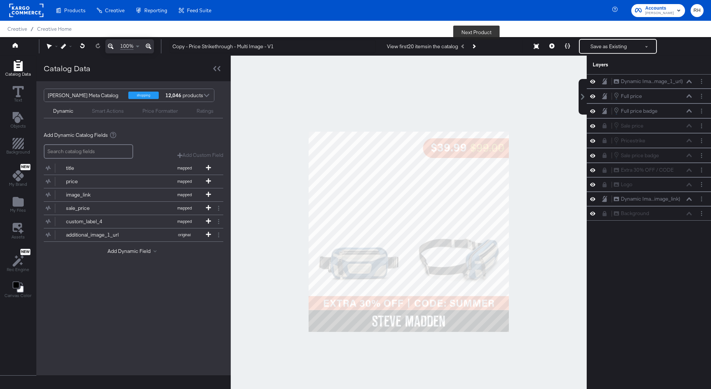
click at [479, 47] on button "Next Product" at bounding box center [473, 46] width 10 height 13
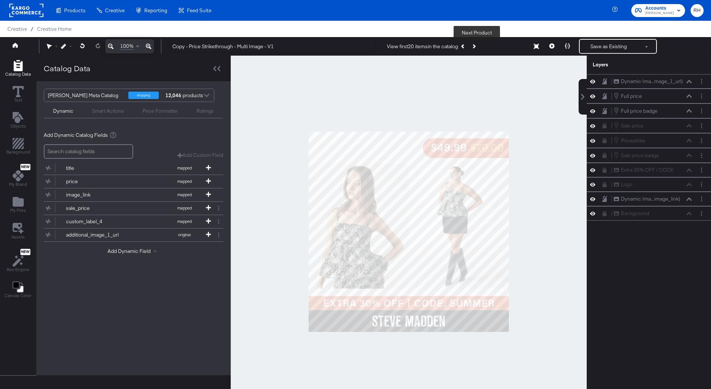
click at [479, 47] on button "Next Product" at bounding box center [473, 46] width 10 height 13
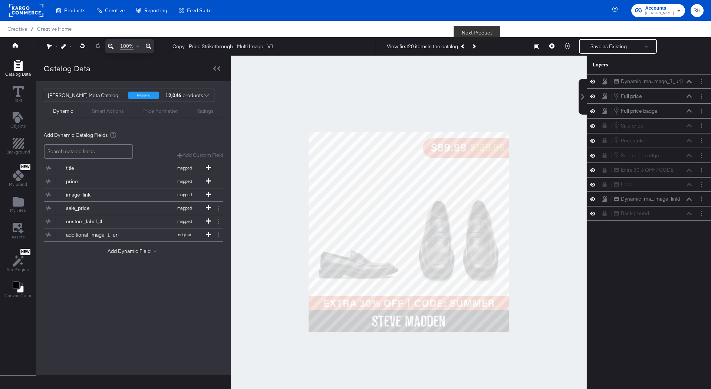
click at [479, 47] on button "Next Product" at bounding box center [473, 46] width 10 height 13
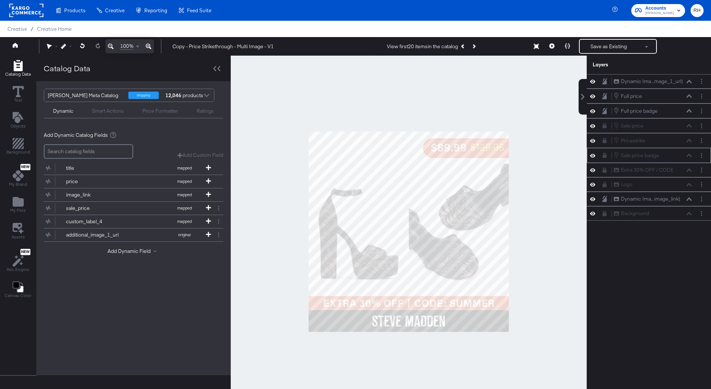
click at [592, 155] on icon at bounding box center [592, 155] width 5 height 6
click at [592, 155] on icon at bounding box center [592, 155] width 5 height 5
click at [686, 158] on div "Sale price badge Sale price badge" at bounding box center [652, 155] width 79 height 8
click at [690, 156] on div "Sale price badge Sale price badge" at bounding box center [652, 155] width 79 height 8
click at [699, 156] on button "Layer Options" at bounding box center [701, 156] width 8 height 8
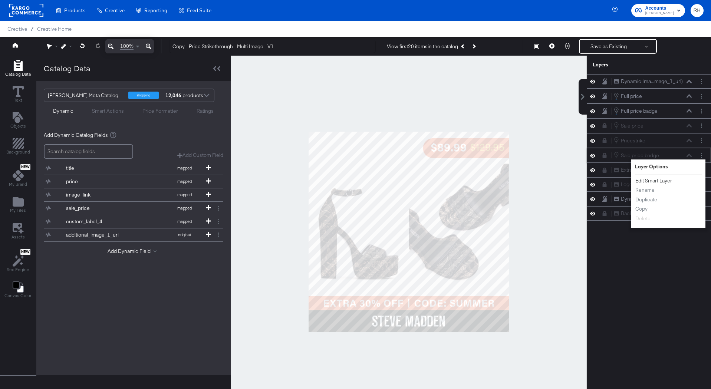
click at [662, 180] on button "Edit Smart Layer" at bounding box center [653, 181] width 37 height 8
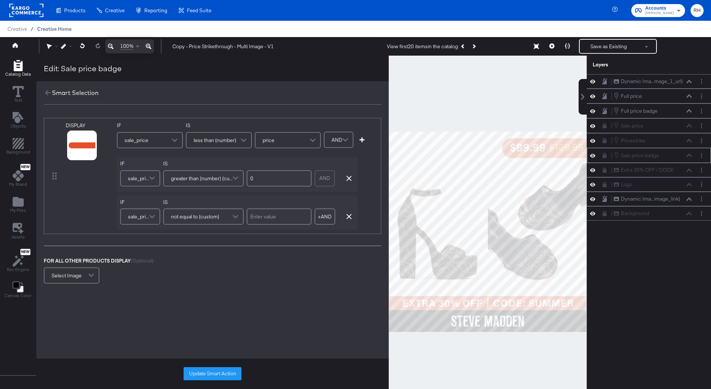
click at [55, 30] on span "Creative Home" at bounding box center [54, 29] width 34 height 6
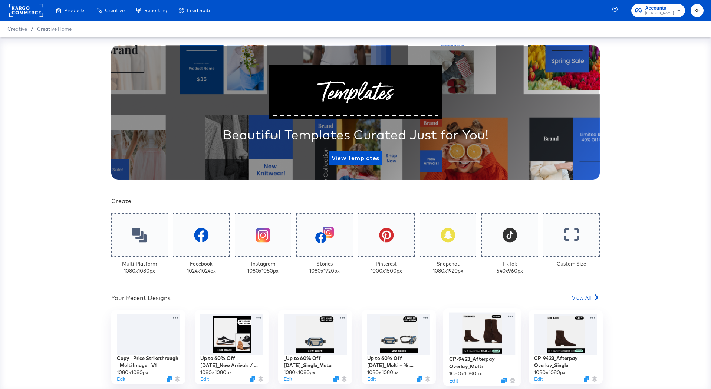
scroll to position [32, 0]
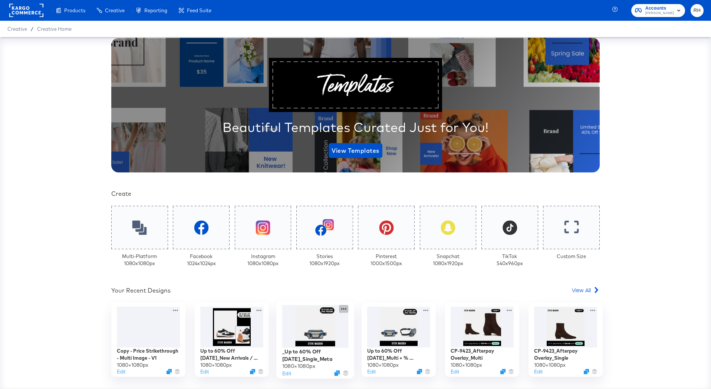
click at [345, 310] on icon at bounding box center [343, 309] width 9 height 8
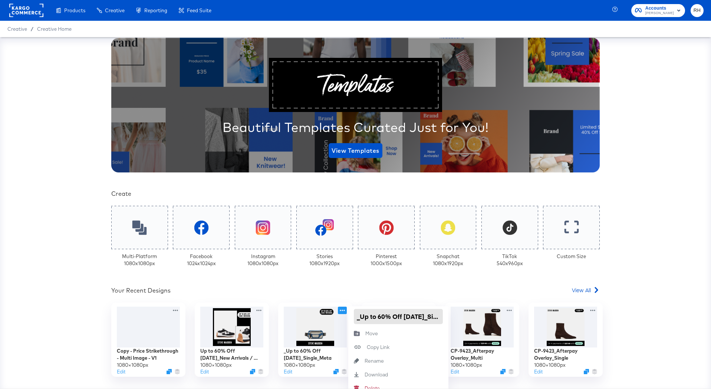
click at [360, 318] on input "_Up to 60% Off [DATE]_Single_Meta" at bounding box center [398, 316] width 89 height 15
type input "Up to 60% Off [DATE]_Single_Meta"
click at [353, 297] on div "Your Custom Templates Beautiful Templates Curated Just for You! View Templates …" at bounding box center [355, 282] width 488 height 531
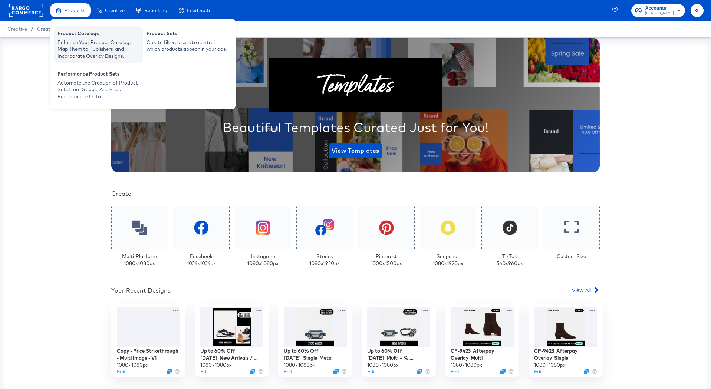
click at [78, 36] on div "Product Catalogs" at bounding box center [98, 34] width 82 height 9
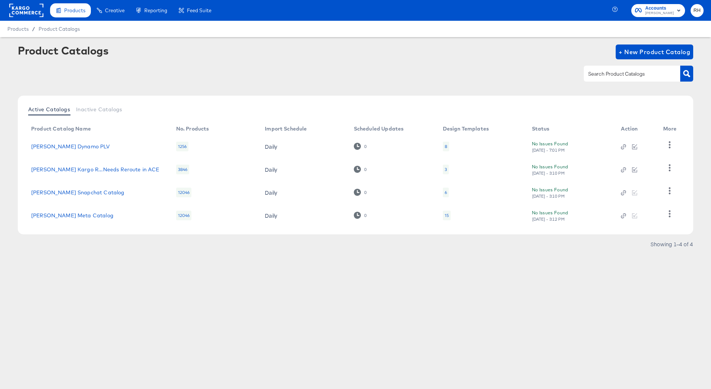
click at [444, 217] on div "15" at bounding box center [446, 215] width 4 height 6
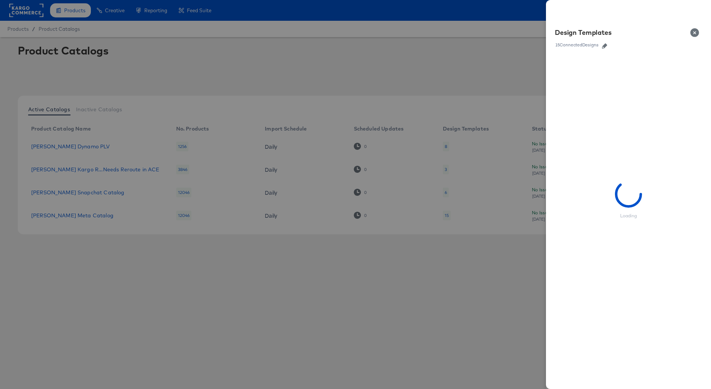
click at [606, 45] on icon "button" at bounding box center [604, 45] width 5 height 5
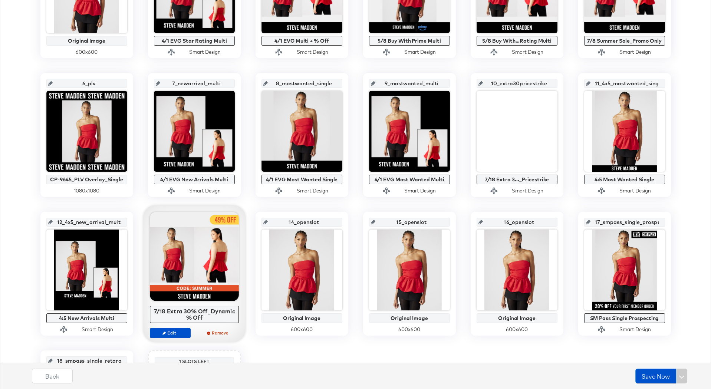
scroll to position [250, 0]
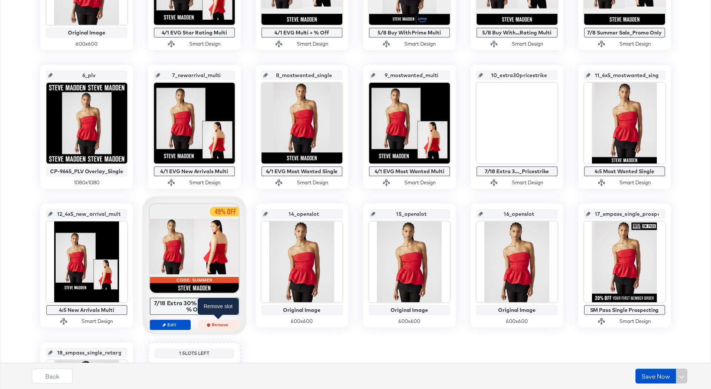
click at [218, 323] on span "Remove" at bounding box center [218, 325] width 34 height 6
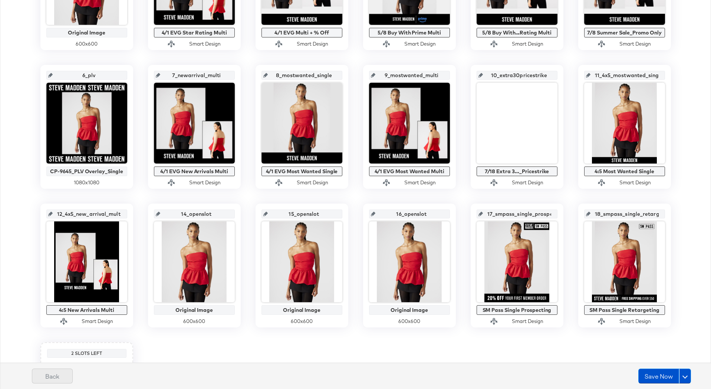
click at [54, 374] on button "Back" at bounding box center [52, 375] width 41 height 15
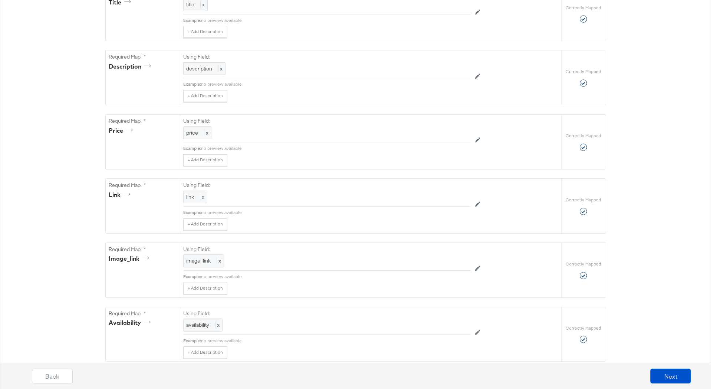
scroll to position [0, 0]
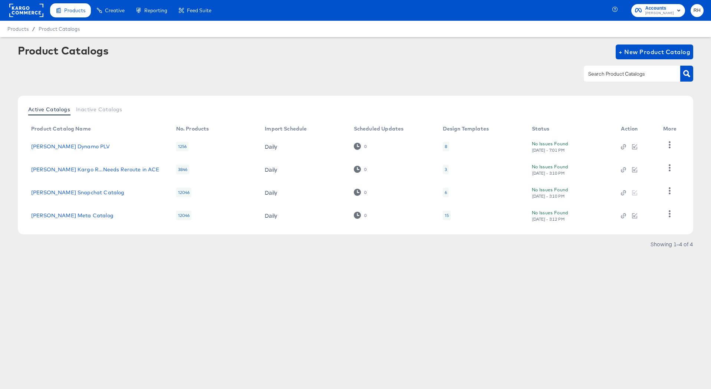
click at [447, 215] on div "15" at bounding box center [446, 215] width 4 height 6
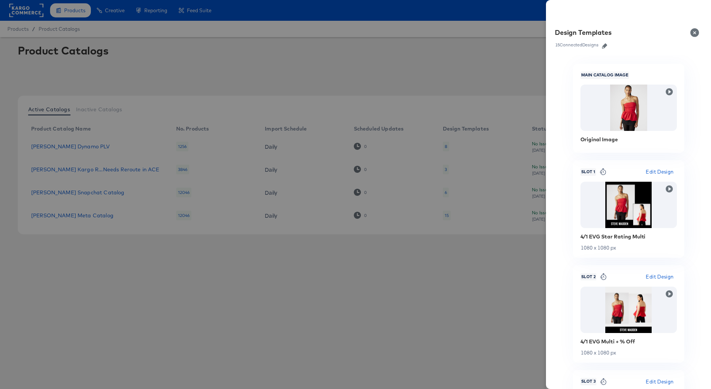
click at [605, 46] on icon "button" at bounding box center [604, 45] width 5 height 5
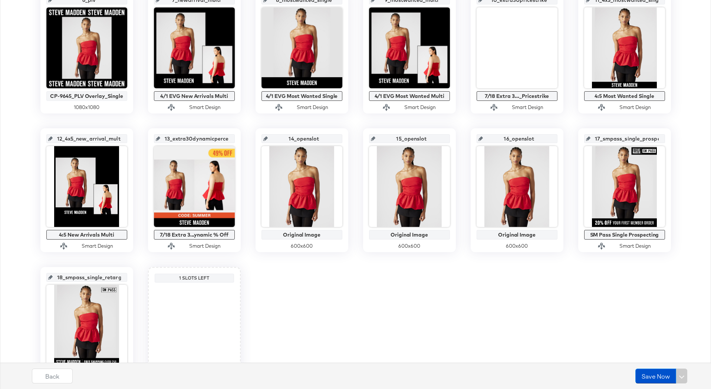
scroll to position [310, 0]
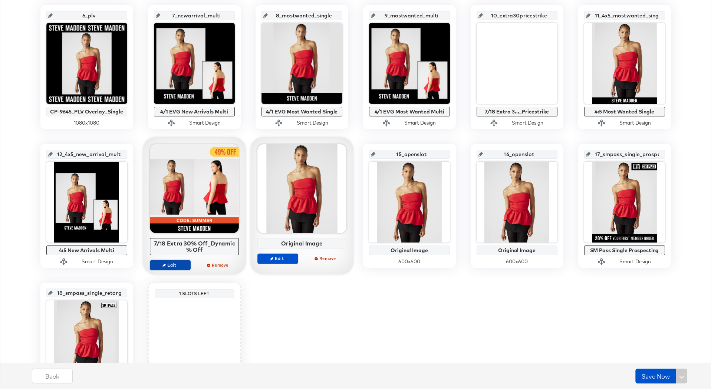
click at [176, 263] on span "Edit" at bounding box center [170, 265] width 34 height 6
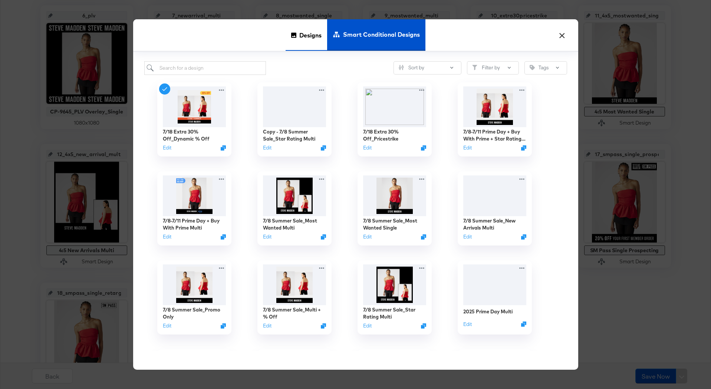
click at [308, 46] on span "Designs" at bounding box center [310, 35] width 22 height 33
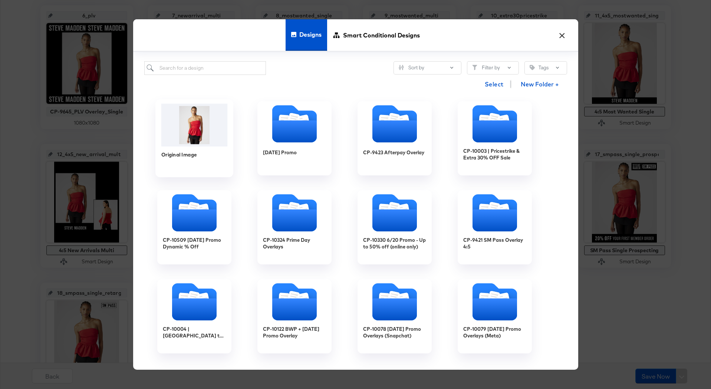
click at [199, 128] on img at bounding box center [194, 124] width 66 height 43
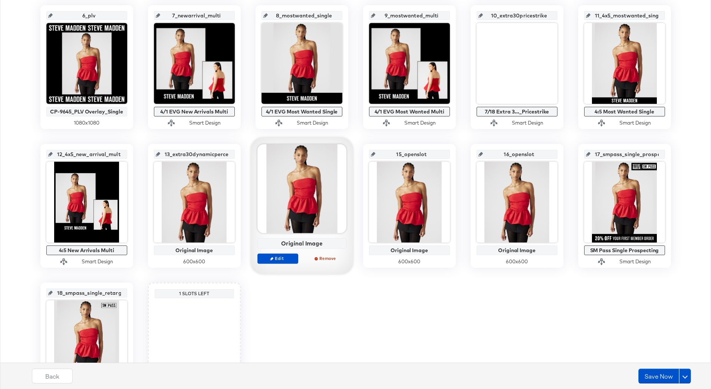
click at [177, 154] on input "13_extra30dynamicpercent" at bounding box center [196, 151] width 73 height 20
type input "13_openslot"
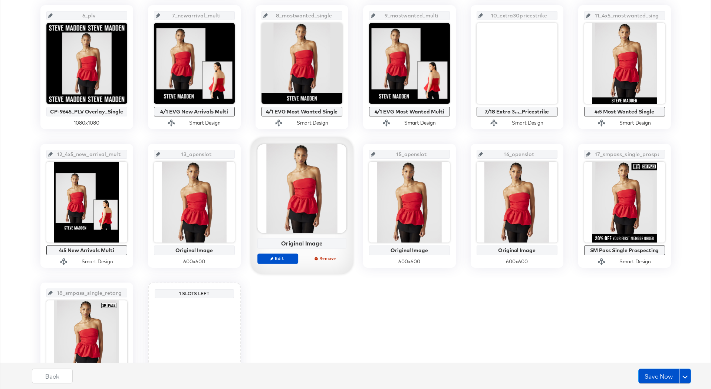
click at [287, 307] on div "main_image Original Image 600 x 600 1_starrating_multi 4/1 EVG Star Rating Mult…" at bounding box center [355, 137] width 702 height 540
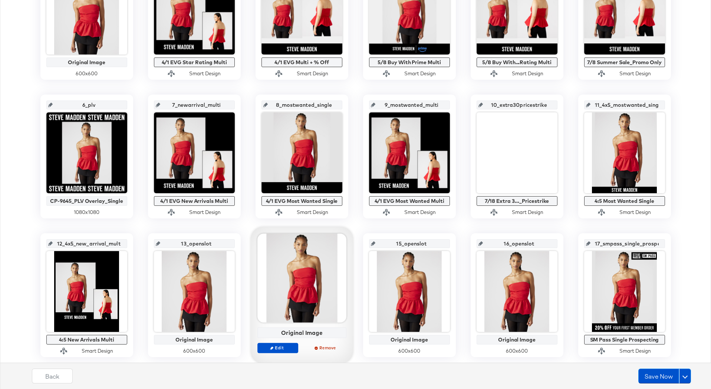
scroll to position [212, 0]
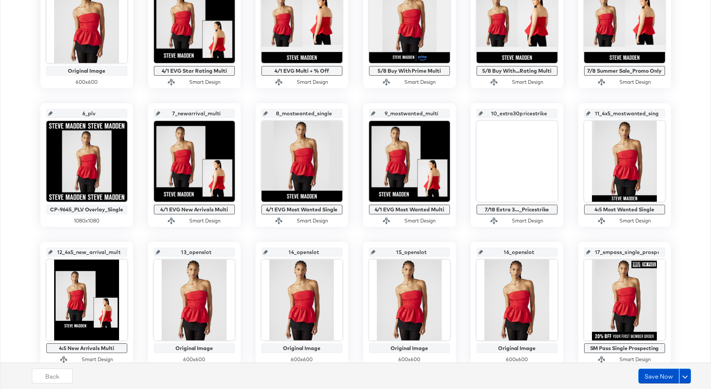
click at [499, 113] on input "10_extra30pricestrike" at bounding box center [519, 110] width 73 height 20
type input "10_openslot"
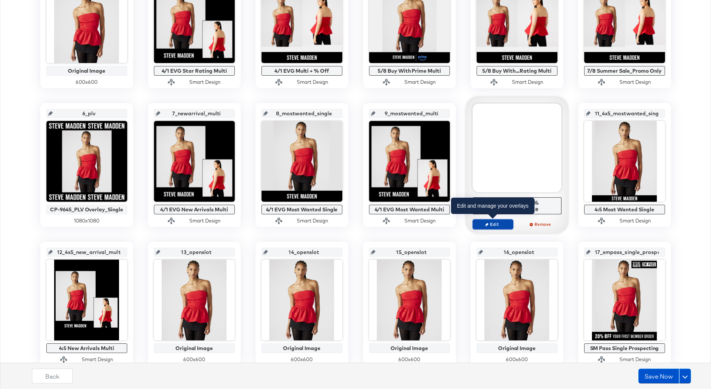
click at [503, 225] on span "Edit" at bounding box center [492, 224] width 34 height 6
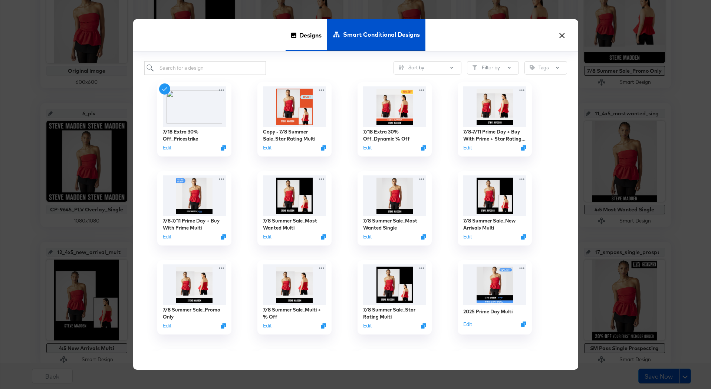
click at [288, 44] on div "Designs" at bounding box center [306, 35] width 42 height 32
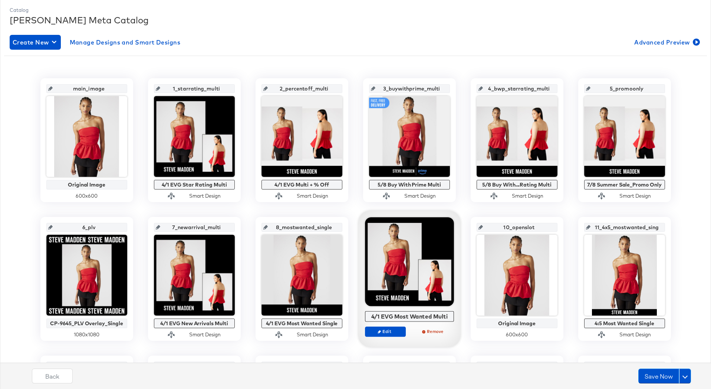
scroll to position [87, 0]
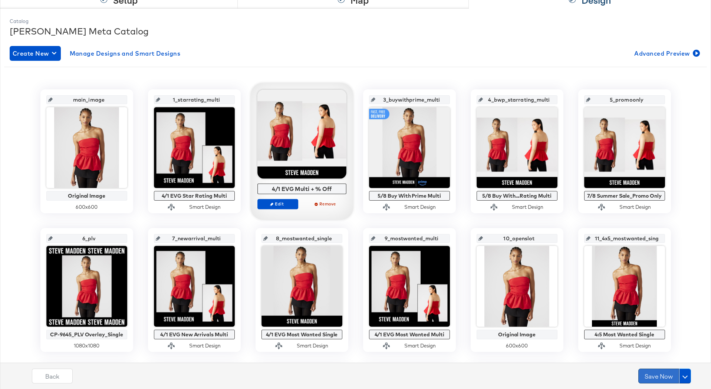
click at [653, 378] on button "Save Now" at bounding box center [658, 375] width 41 height 15
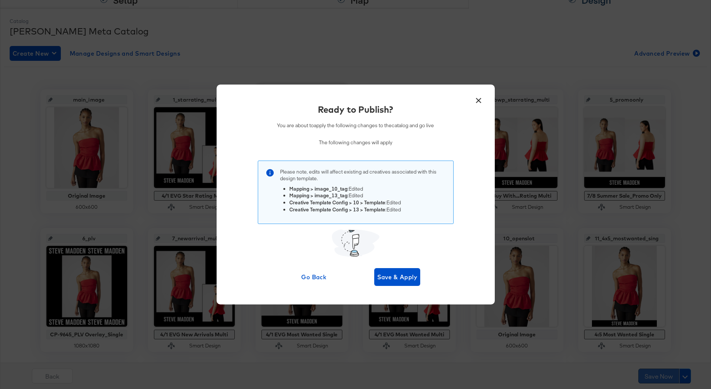
scroll to position [0, 0]
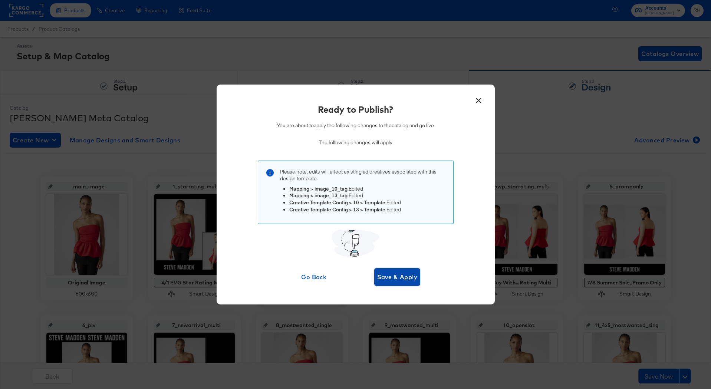
click at [390, 280] on span "Save & Apply" at bounding box center [397, 277] width 40 height 10
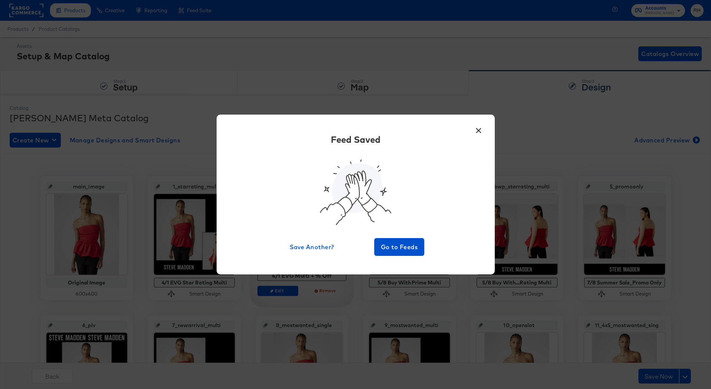
click at [480, 132] on button "×" at bounding box center [478, 128] width 13 height 13
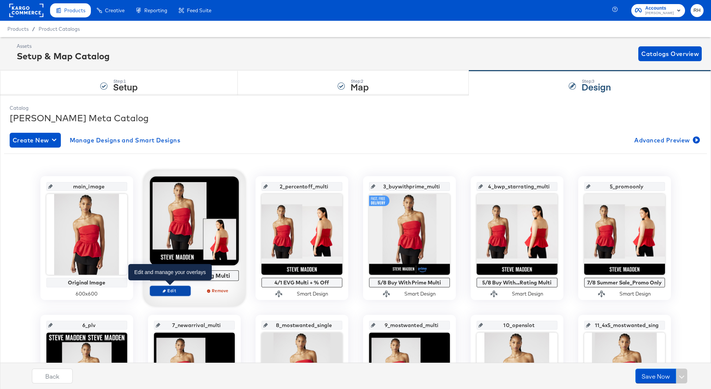
click at [166, 293] on span "Edit" at bounding box center [170, 291] width 34 height 6
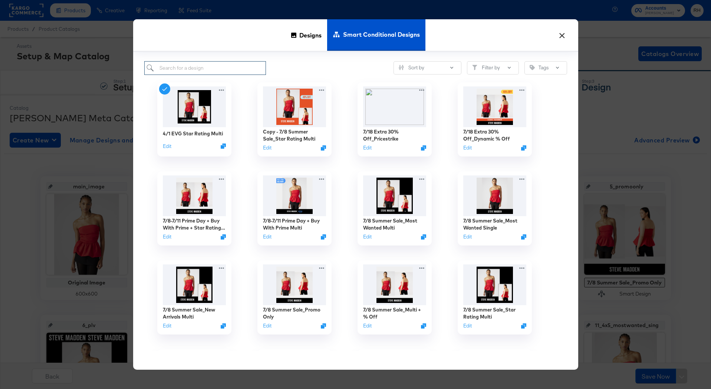
click at [220, 63] on input "search" at bounding box center [205, 68] width 122 height 14
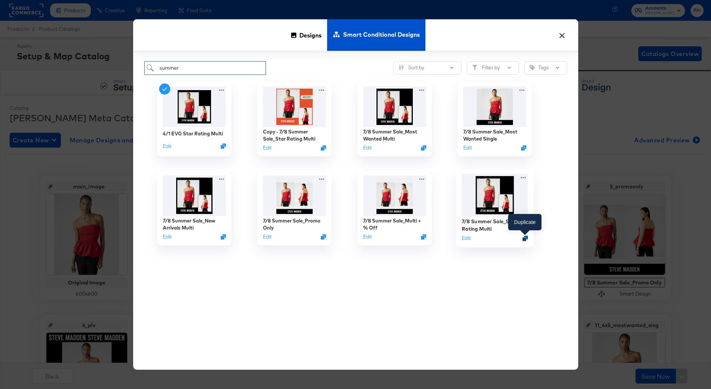
type input "summer"
click at [525, 238] on icon "Duplicate" at bounding box center [525, 238] width 6 height 6
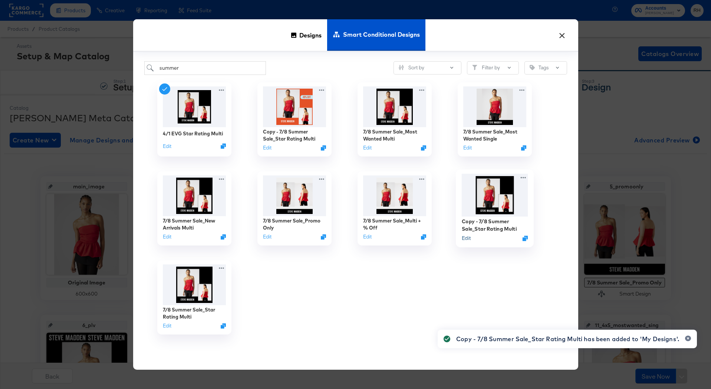
click at [466, 237] on button "Edit" at bounding box center [465, 238] width 9 height 7
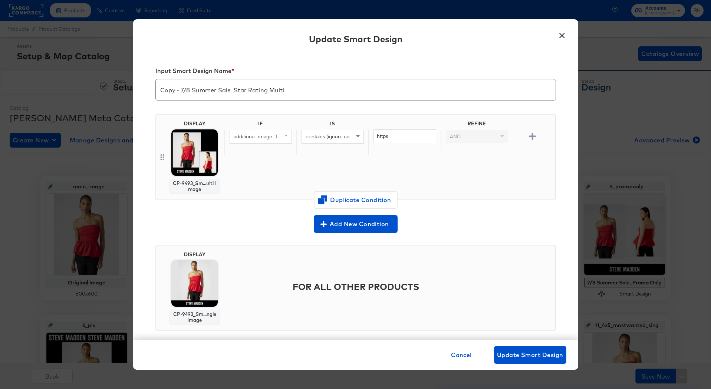
click at [191, 88] on input "Copy - 7/8 Summer Sale_Star Rating Multi" at bounding box center [356, 86] width 400 height 21
type input "8/27 Labor Day_Star Rating Multi"
click at [244, 169] on div "IF IS REFINE additional_image_1_url (original) contains (ignore case) https AND" at bounding box center [388, 156] width 328 height 73
click at [463, 357] on span "Cancel" at bounding box center [461, 355] width 21 height 10
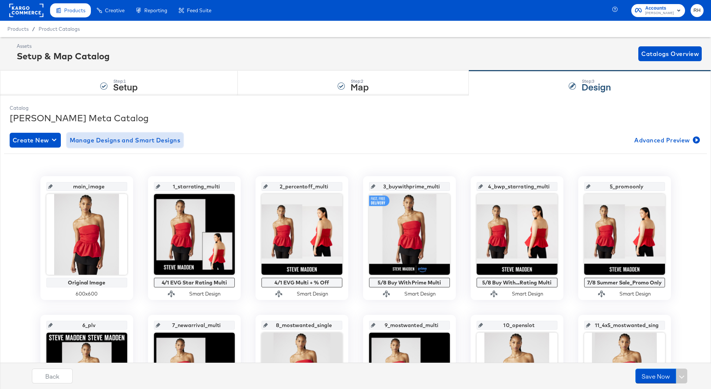
click at [118, 144] on span "Manage Designs and Smart Designs" at bounding box center [125, 140] width 111 height 10
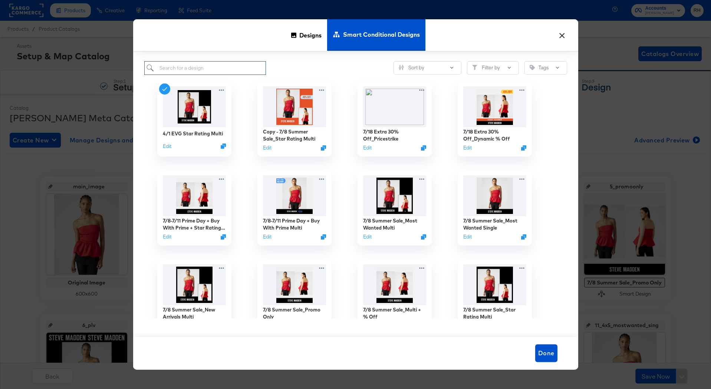
click at [216, 67] on input "search" at bounding box center [205, 68] width 122 height 14
click at [560, 35] on button "×" at bounding box center [561, 33] width 13 height 13
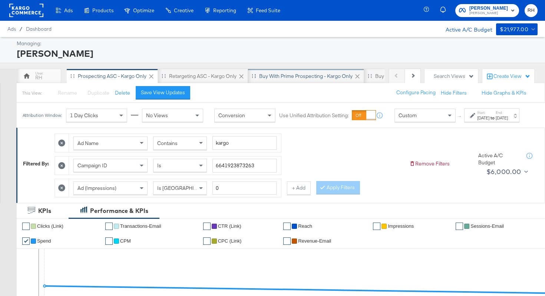
scroll to position [0, 120]
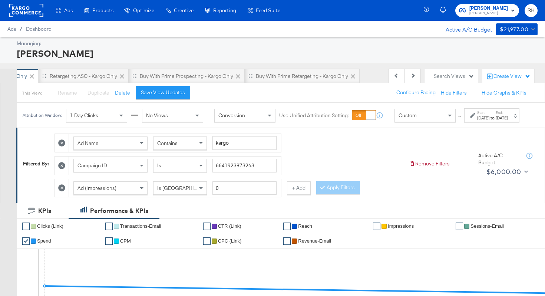
click at [27, 10] on rect at bounding box center [26, 10] width 34 height 13
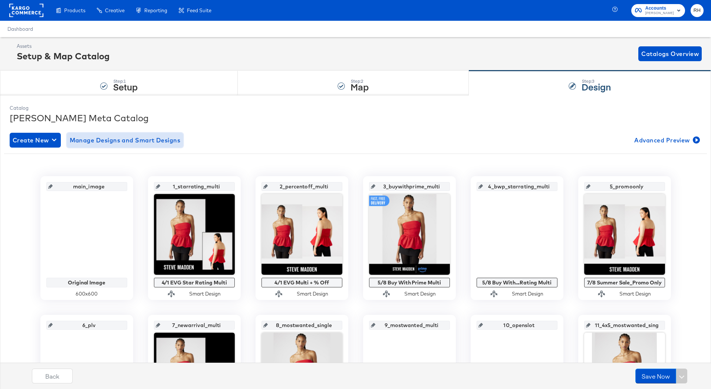
click at [149, 139] on span "Manage Designs and Smart Designs" at bounding box center [125, 140] width 111 height 10
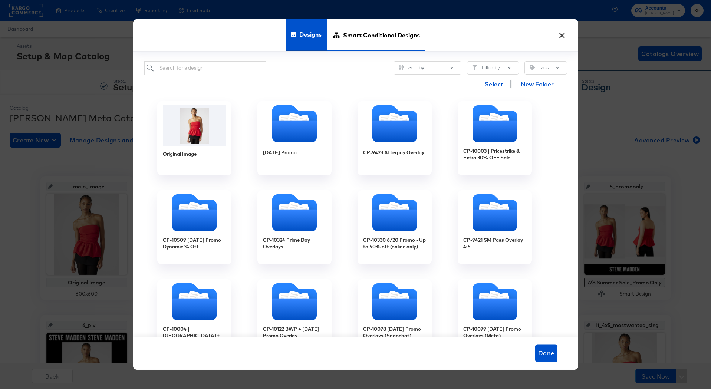
click at [350, 36] on span "Smart Conditional Designs" at bounding box center [381, 35] width 77 height 33
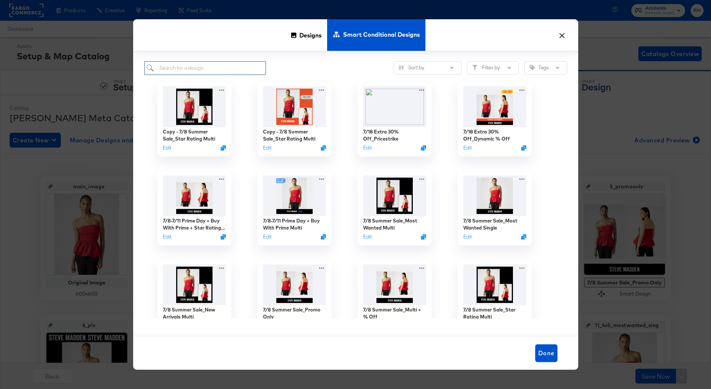
click at [189, 69] on input "search" at bounding box center [205, 68] width 122 height 14
click at [219, 87] on icon at bounding box center [222, 89] width 9 height 8
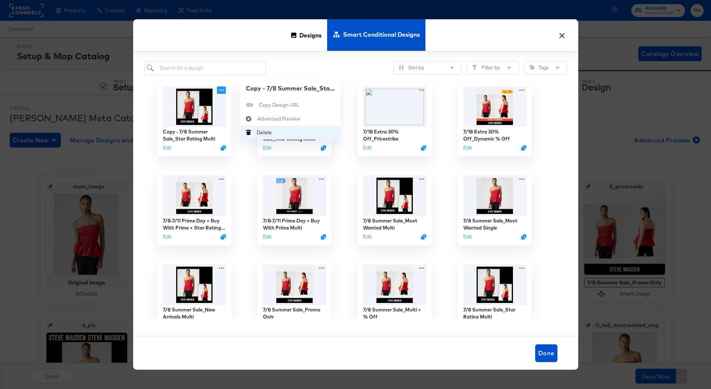
click at [252, 130] on icon "Delete" at bounding box center [248, 132] width 16 height 5
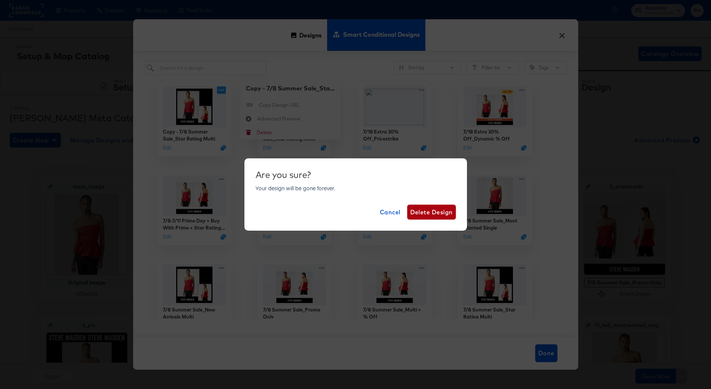
click at [424, 211] on span "Delete Design" at bounding box center [431, 212] width 43 height 10
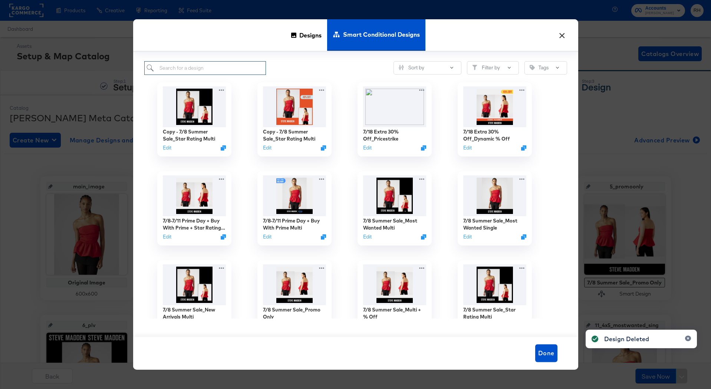
click at [214, 68] on input "search" at bounding box center [205, 68] width 122 height 14
type input "c"
type input "summer"
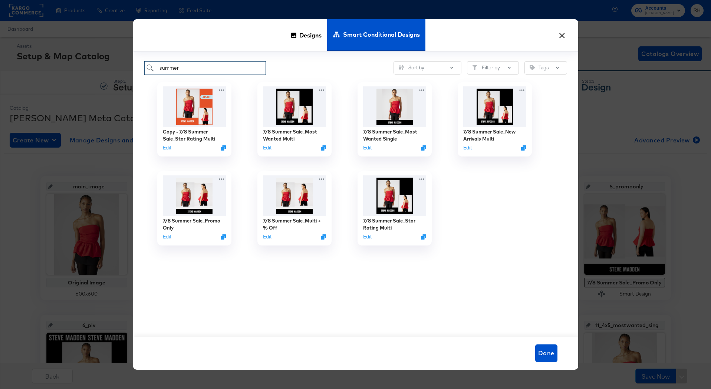
click at [211, 69] on input "summer" at bounding box center [205, 68] width 122 height 14
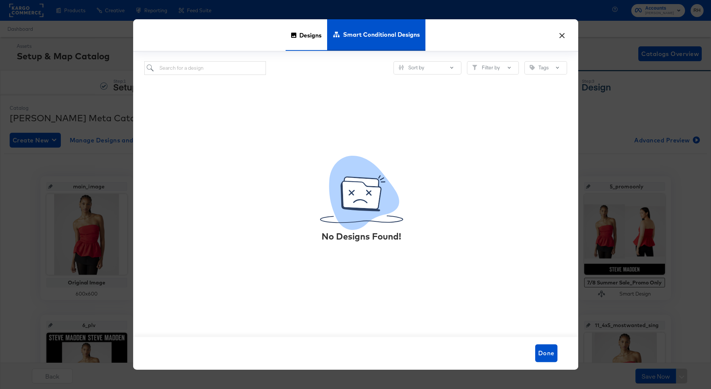
click at [314, 45] on span "Designs" at bounding box center [310, 35] width 22 height 33
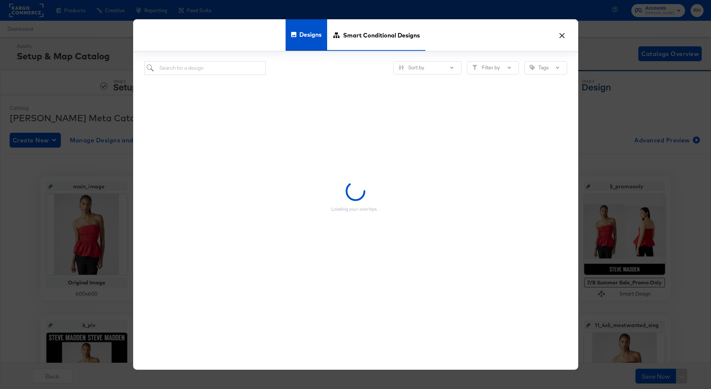
click at [354, 45] on span "Smart Conditional Designs" at bounding box center [381, 35] width 77 height 33
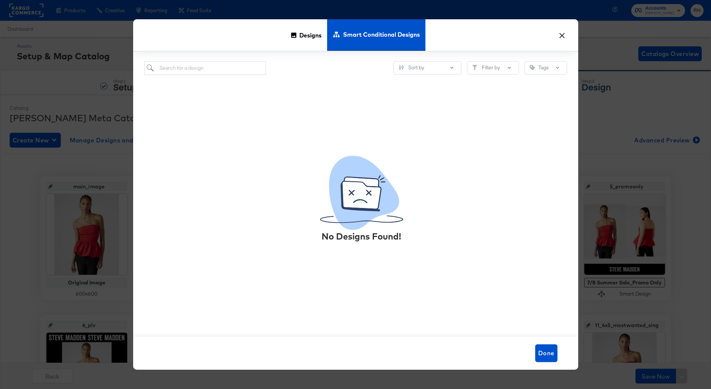
click at [562, 34] on button "×" at bounding box center [561, 33] width 13 height 13
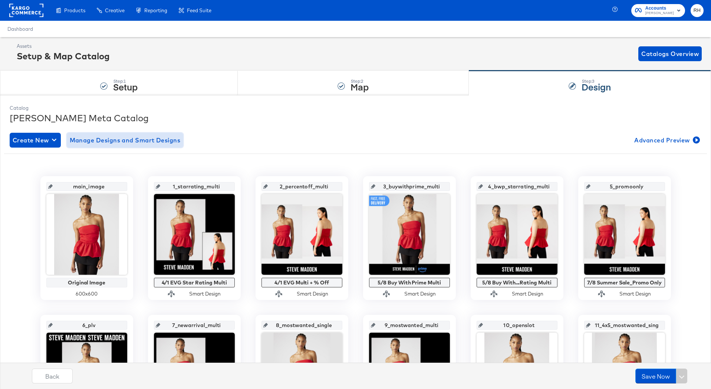
click at [173, 145] on span "Manage Designs and Smart Designs" at bounding box center [125, 140] width 111 height 10
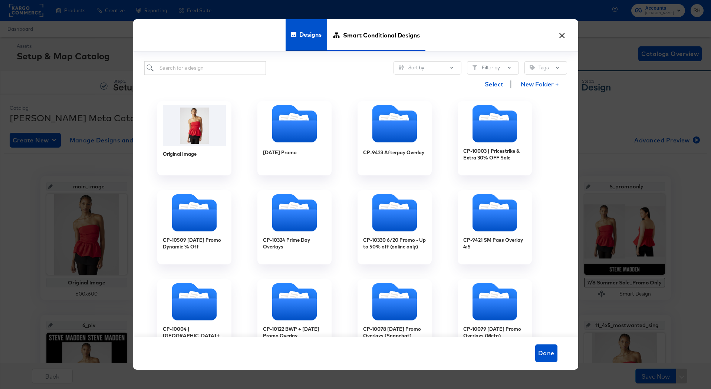
click at [413, 40] on span "Smart Conditional Designs" at bounding box center [381, 35] width 77 height 33
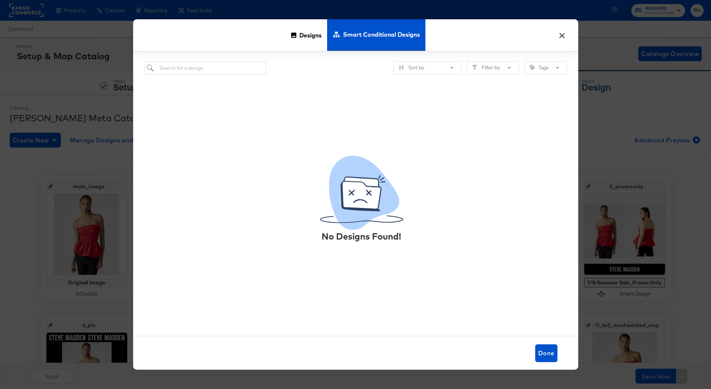
click at [561, 33] on button "×" at bounding box center [561, 33] width 13 height 13
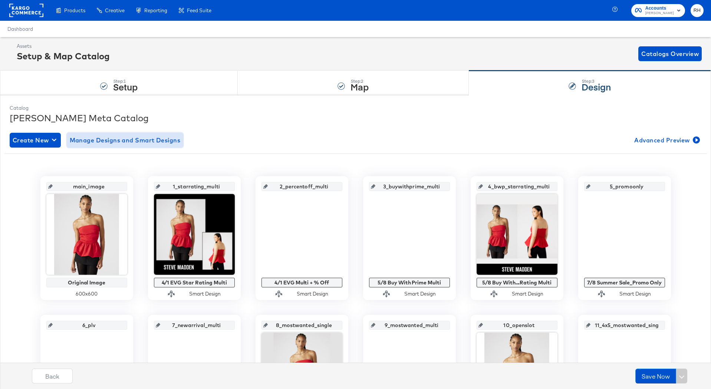
click at [152, 140] on span "Manage Designs and Smart Designs" at bounding box center [125, 140] width 111 height 10
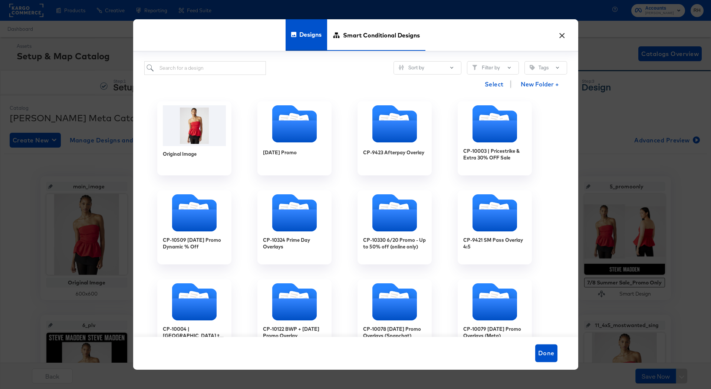
click at [388, 43] on span "Smart Conditional Designs" at bounding box center [381, 35] width 77 height 33
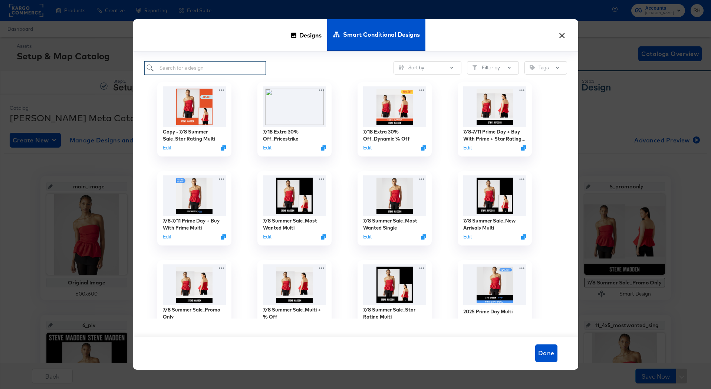
click at [247, 69] on input "search" at bounding box center [205, 68] width 122 height 14
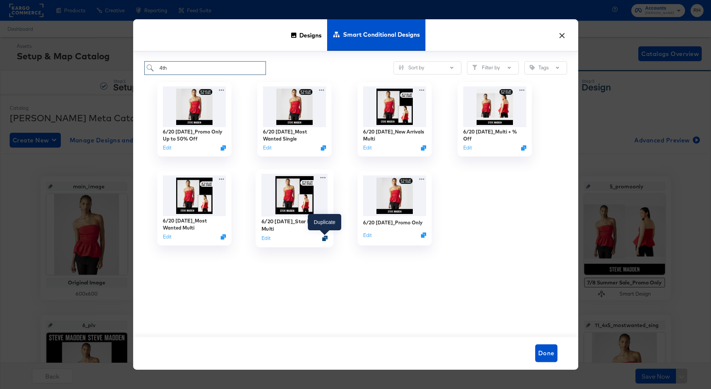
type input "4th"
click at [324, 237] on icon "Duplicate" at bounding box center [325, 238] width 6 height 6
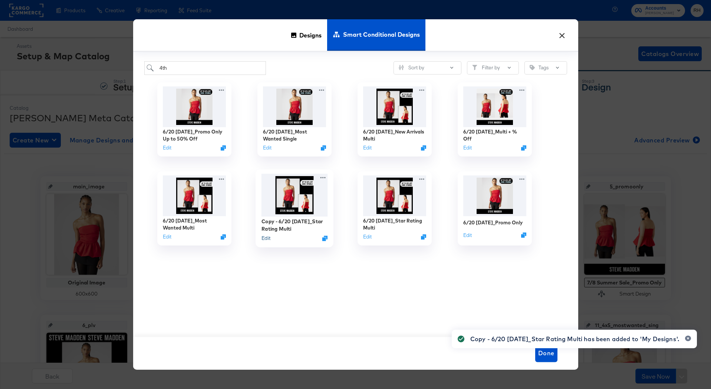
click at [265, 240] on button "Edit" at bounding box center [265, 238] width 9 height 7
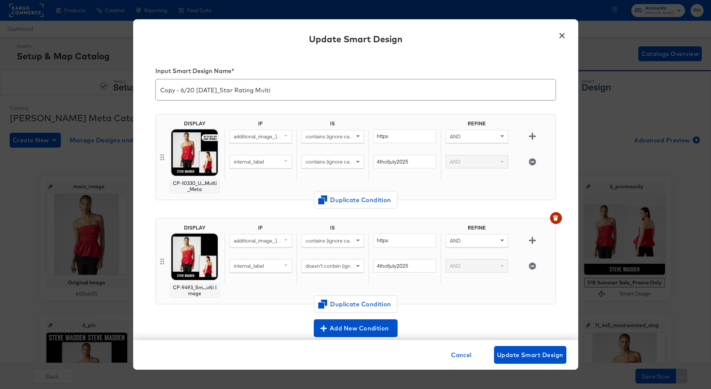
click at [194, 88] on input "Copy - 6/20 4th of July_Star Rating Multi" at bounding box center [356, 86] width 400 height 21
type input "8/27 Labor Day_Star Rating Multi"
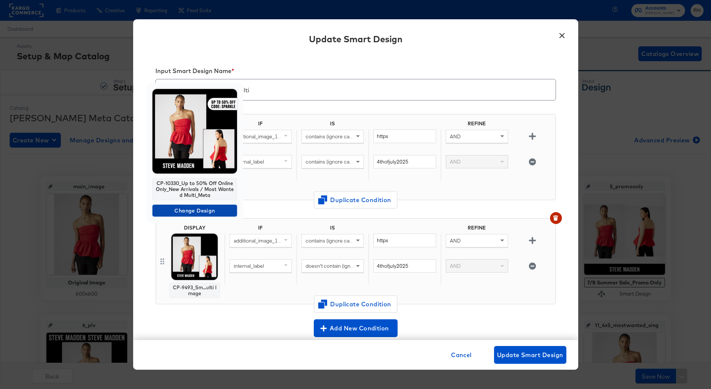
click at [201, 209] on span "Change Design" at bounding box center [194, 210] width 79 height 9
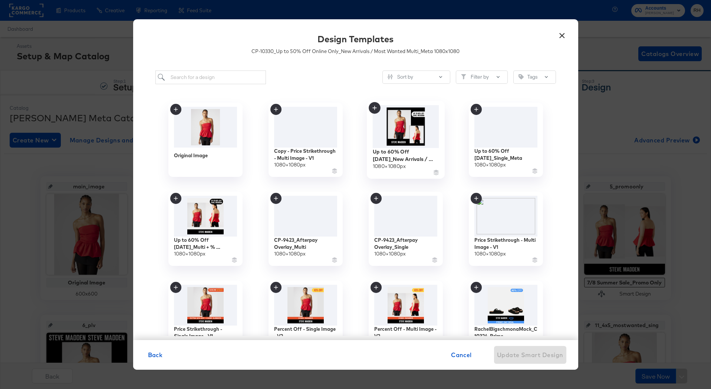
click at [394, 128] on img at bounding box center [405, 126] width 66 height 43
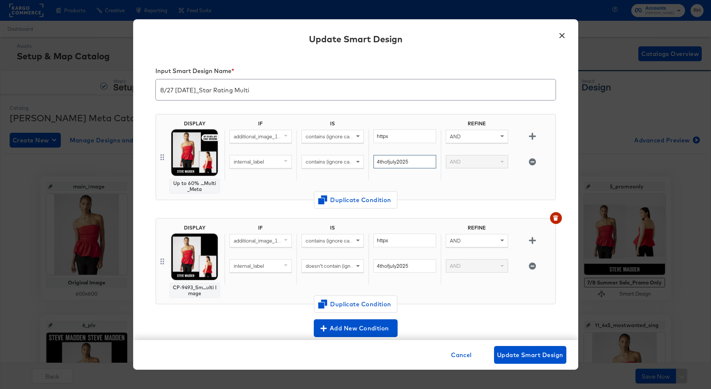
click at [409, 165] on input "4thofjuly2025" at bounding box center [404, 162] width 62 height 14
paste input "labordaysale"
type input "labordaysale2025"
click at [386, 265] on input "4thofjuly2025" at bounding box center [404, 266] width 62 height 14
paste input "labordaysale"
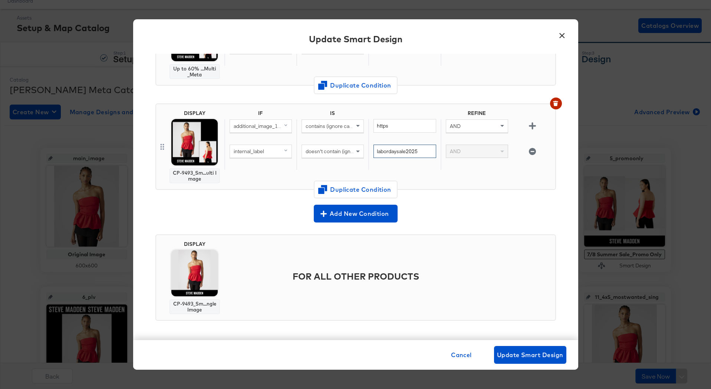
scroll to position [32, 0]
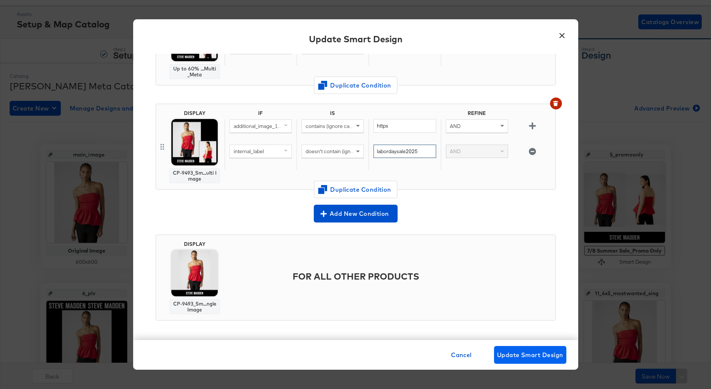
type input "labordaysale2025"
click at [512, 355] on span "Update Smart Design" at bounding box center [530, 355] width 66 height 10
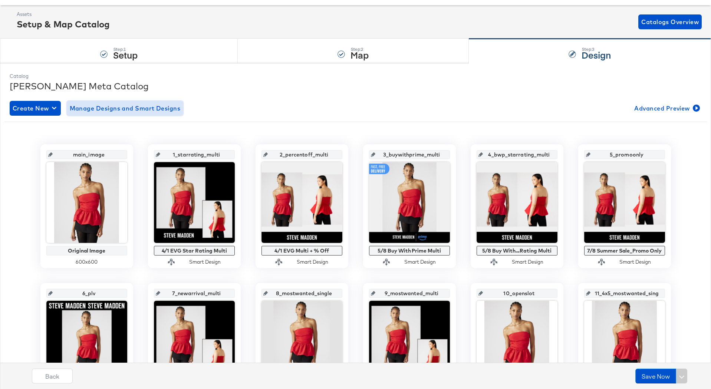
click at [175, 109] on span "Manage Designs and Smart Designs" at bounding box center [125, 108] width 111 height 10
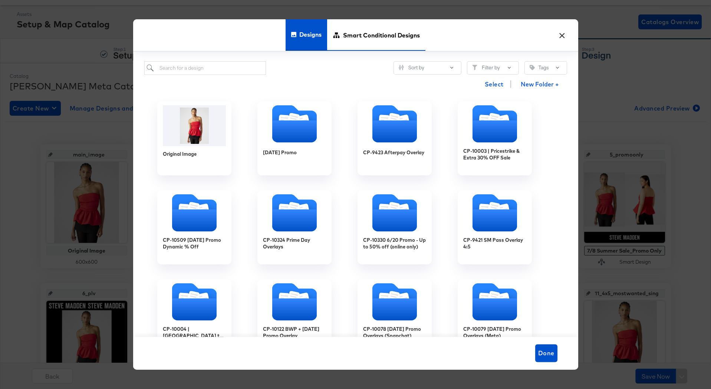
click at [349, 34] on span "Smart Conditional Designs" at bounding box center [381, 35] width 77 height 33
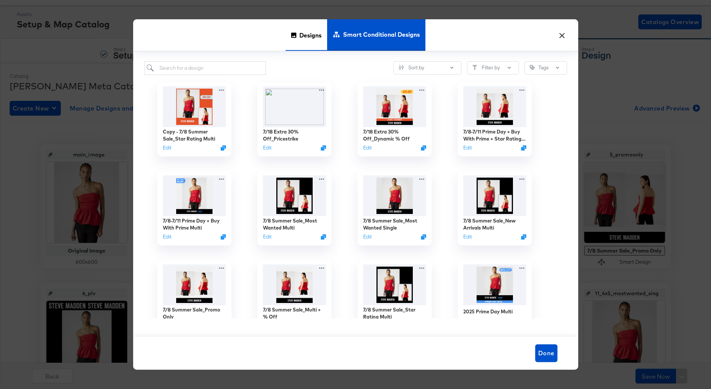
click at [307, 42] on span "Designs" at bounding box center [310, 35] width 22 height 33
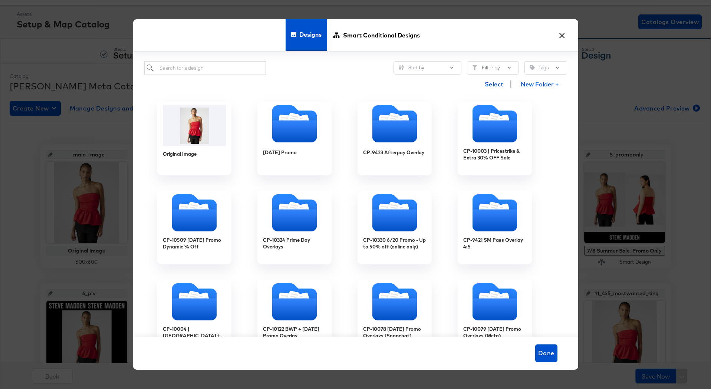
click at [561, 37] on button "×" at bounding box center [561, 33] width 13 height 13
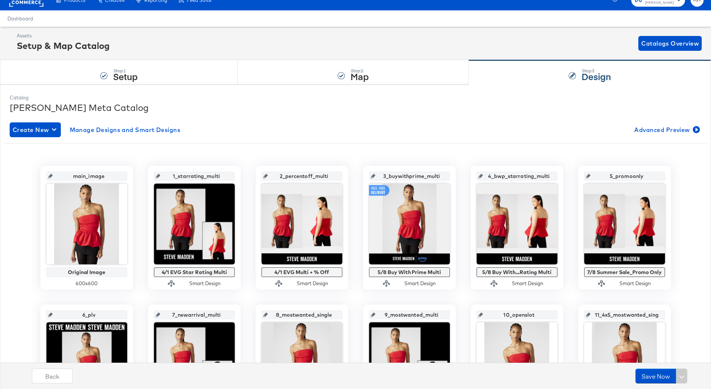
scroll to position [0, 0]
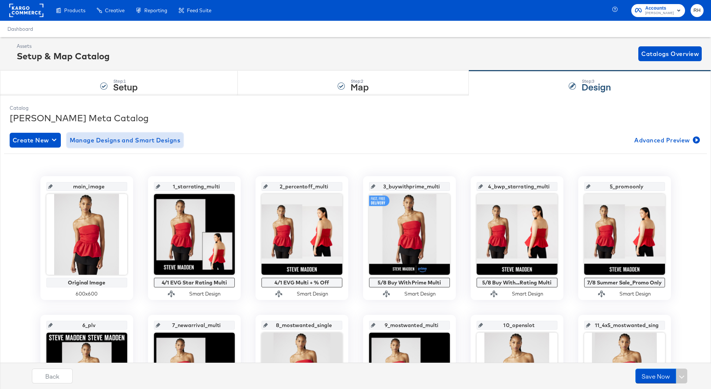
click at [123, 139] on span "Manage Designs and Smart Designs" at bounding box center [125, 140] width 111 height 10
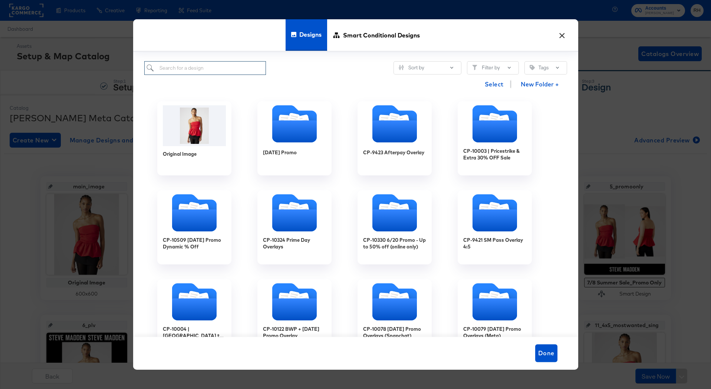
click at [224, 71] on input "search" at bounding box center [205, 68] width 122 height 14
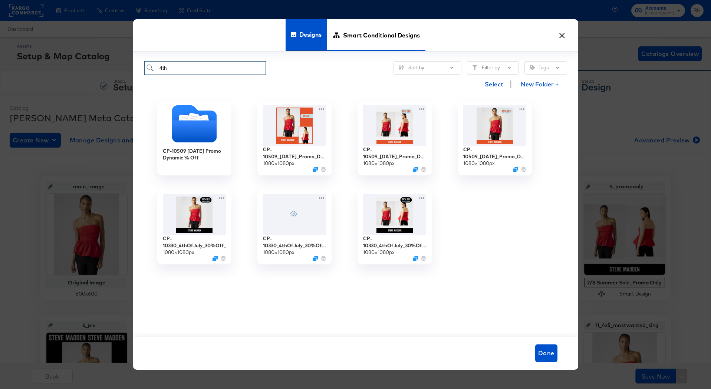
type input "4th"
click at [392, 44] on span "Smart Conditional Designs" at bounding box center [381, 35] width 77 height 33
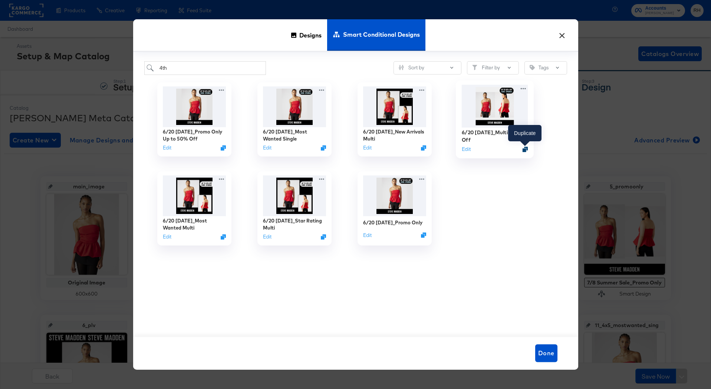
click at [524, 149] on icon "Duplicate" at bounding box center [525, 149] width 6 height 6
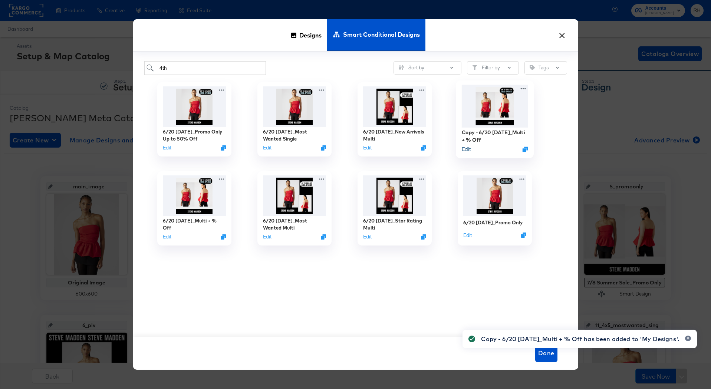
click at [464, 150] on button "Edit" at bounding box center [465, 149] width 9 height 7
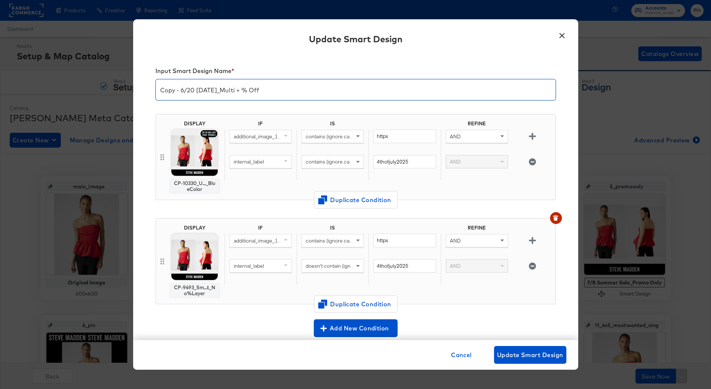
click at [205, 90] on input "Copy - 6/20 4th of July_Multi + % Off" at bounding box center [356, 86] width 400 height 21
type input "8/27 Labor Day_Multi + % Off"
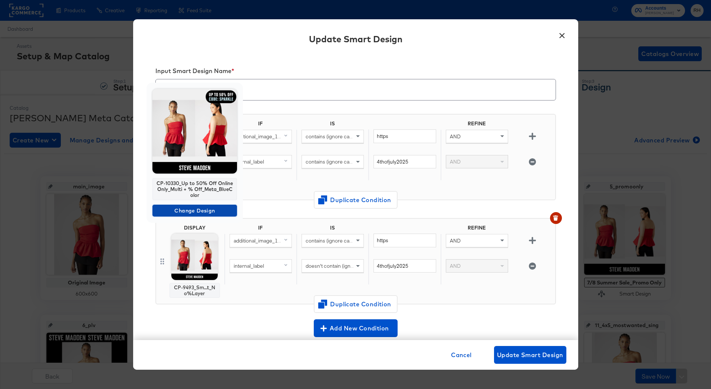
click at [197, 212] on span "Change Design" at bounding box center [194, 210] width 79 height 9
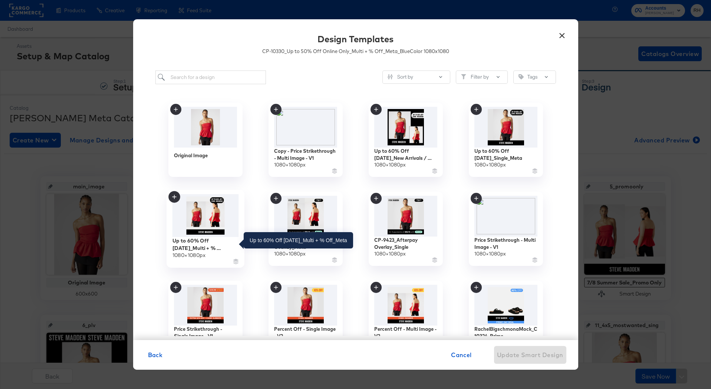
click at [217, 245] on div "Up to 60% Off Labor Day_Multi + % Off_Meta" at bounding box center [205, 244] width 66 height 14
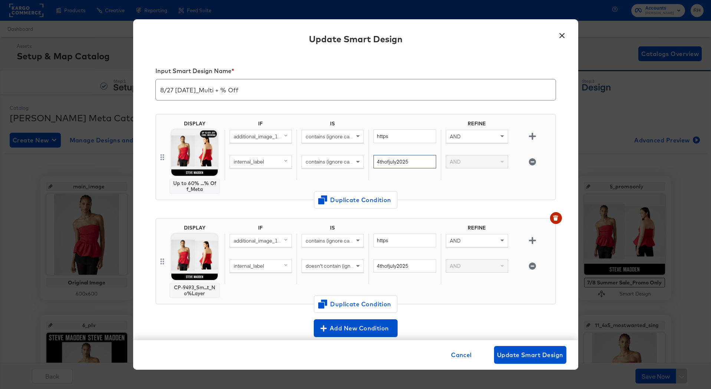
click at [391, 159] on input "4thofjuly2025" at bounding box center [404, 162] width 62 height 14
paste input "labordaysale"
type input "labordaysale2025"
click at [388, 266] on input "4thofjuly2025" at bounding box center [404, 266] width 62 height 14
paste input "labordaysale"
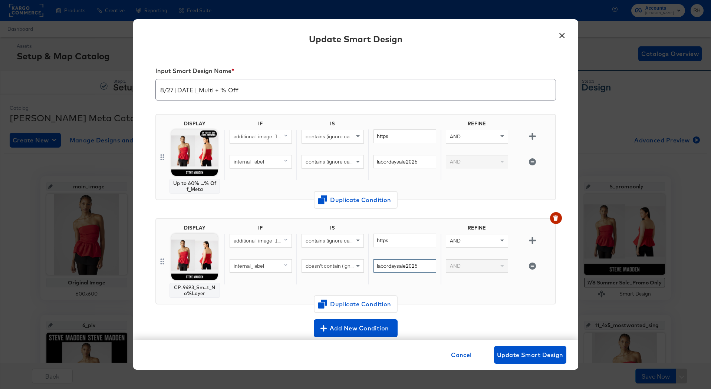
type input "labordaysale2025"
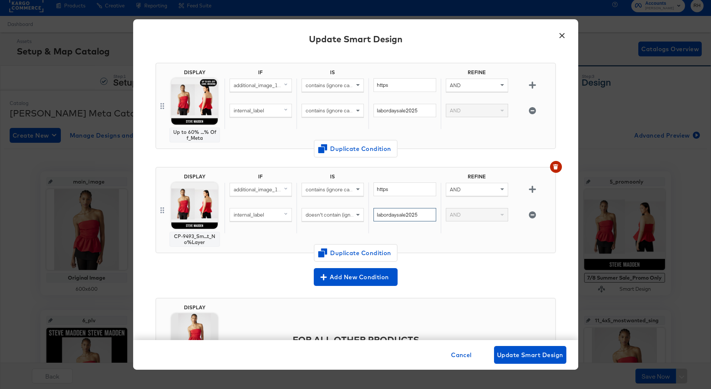
scroll to position [48, 0]
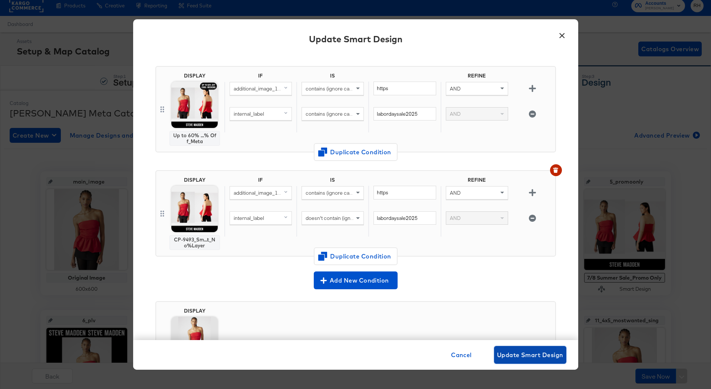
click at [544, 357] on span "Update Smart Design" at bounding box center [530, 355] width 66 height 10
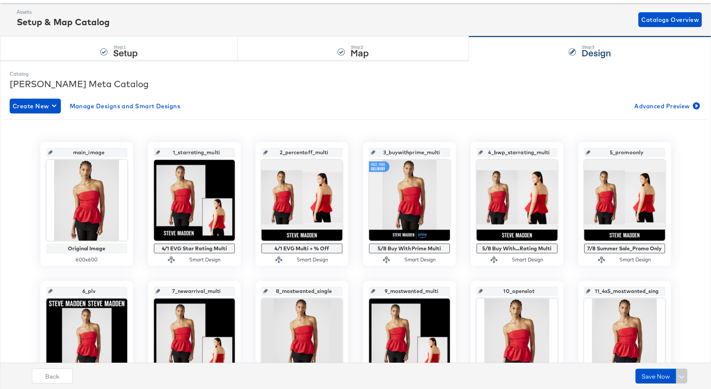
scroll to position [40, 0]
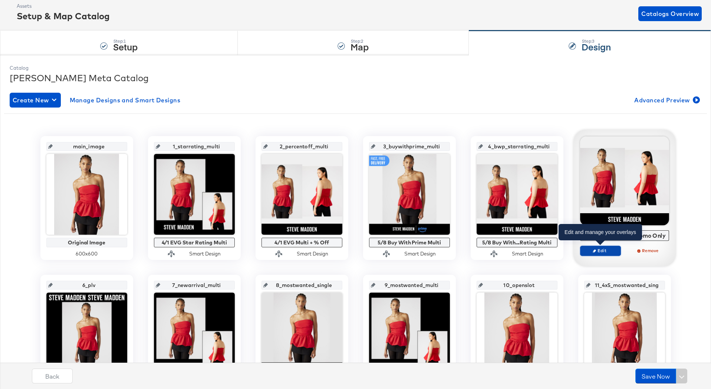
click at [593, 249] on icon "button" at bounding box center [593, 250] width 3 height 3
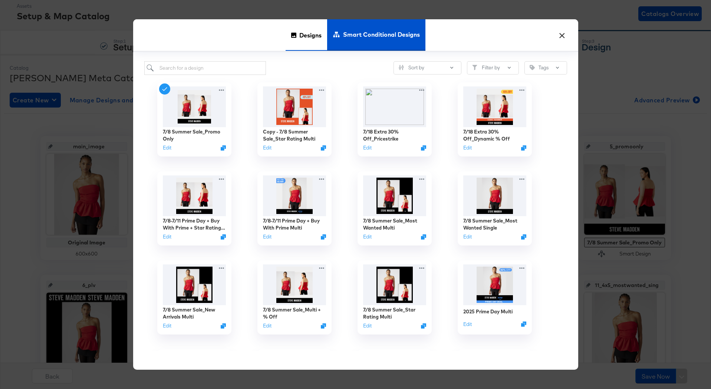
click at [302, 47] on span "Designs" at bounding box center [310, 35] width 22 height 33
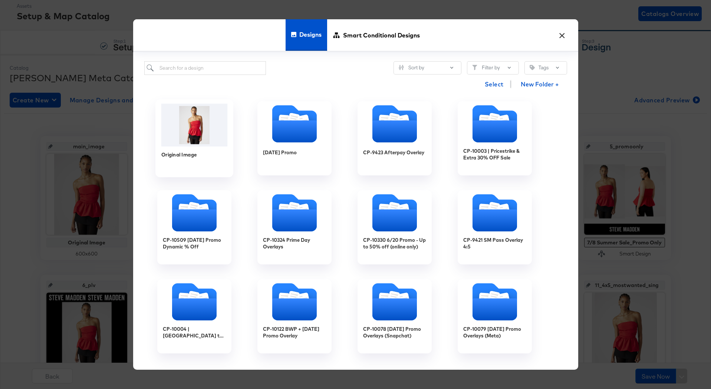
click at [202, 135] on img at bounding box center [194, 124] width 66 height 43
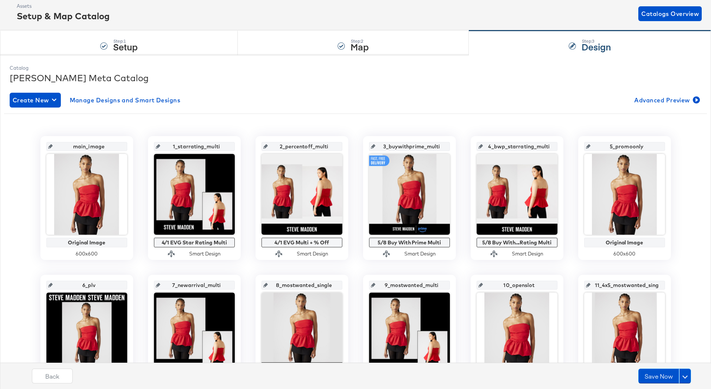
click at [615, 146] on input "5_promoonly" at bounding box center [626, 143] width 73 height 20
type input "5_openslot"
click at [657, 373] on button "Save Now" at bounding box center [658, 375] width 41 height 15
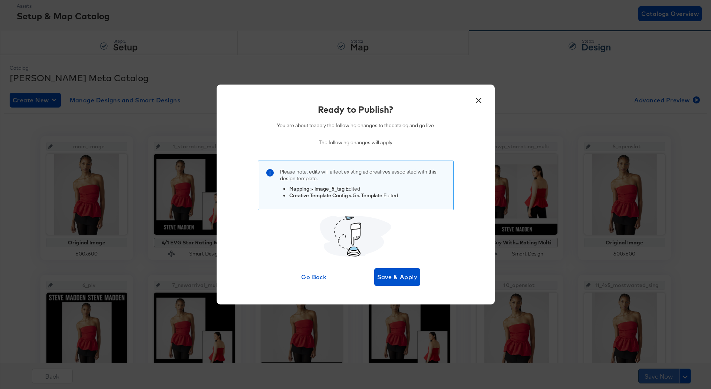
scroll to position [0, 0]
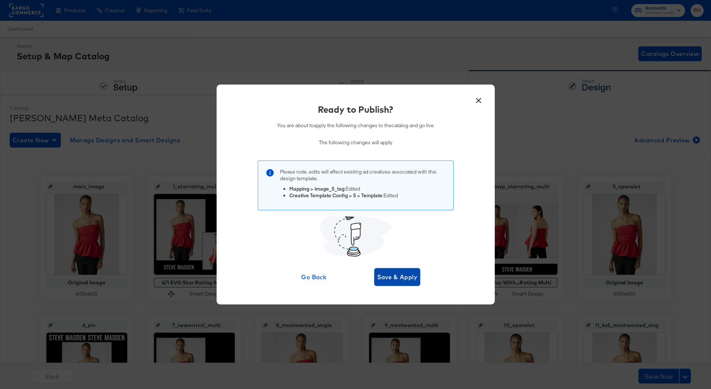
click at [409, 271] on button "Save & Apply" at bounding box center [397, 277] width 46 height 18
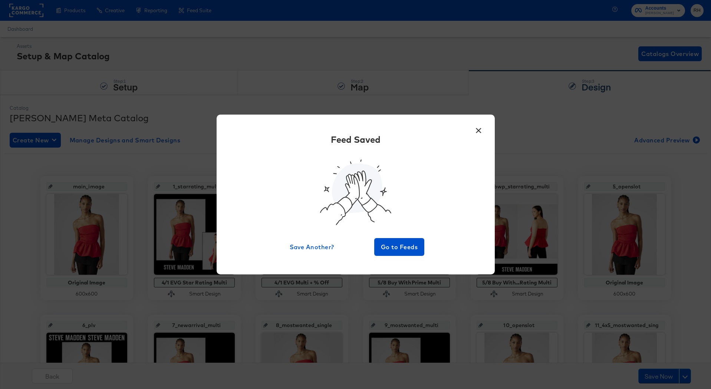
click at [563, 135] on div "× Feed Saved Save Another? Go to Feeds" at bounding box center [355, 194] width 711 height 389
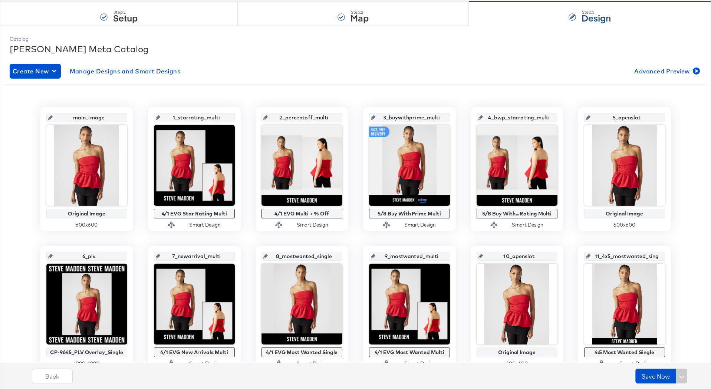
scroll to position [74, 0]
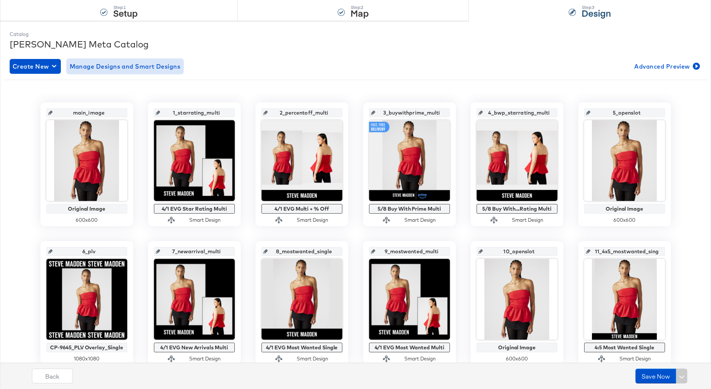
click at [124, 68] on span "Manage Designs and Smart Designs" at bounding box center [125, 66] width 111 height 10
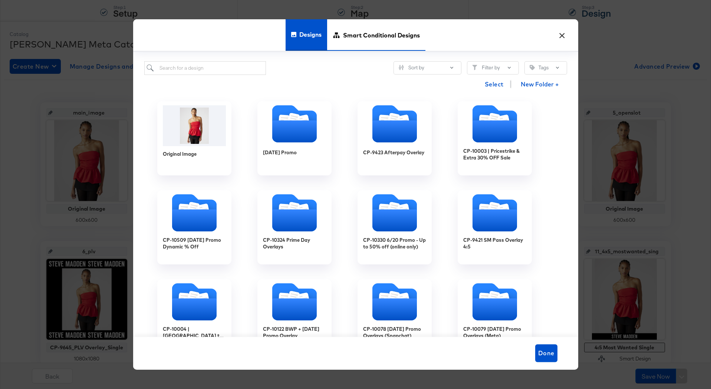
click at [348, 43] on span "Smart Conditional Designs" at bounding box center [381, 35] width 77 height 33
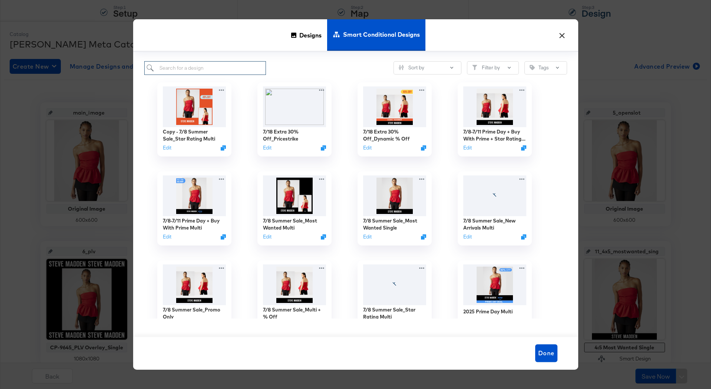
click at [238, 68] on input "search" at bounding box center [205, 68] width 122 height 14
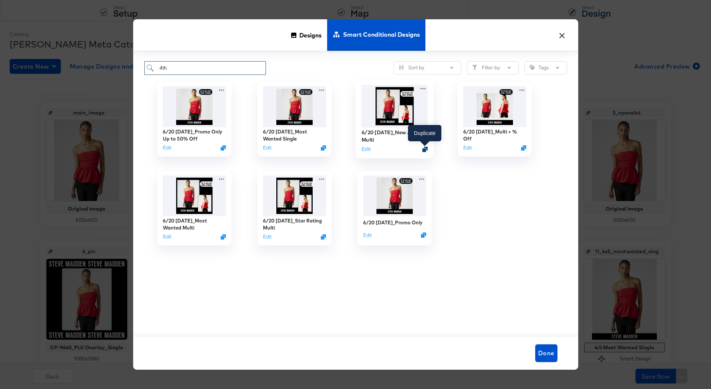
type input "4th"
click at [423, 149] on icon "Duplicate" at bounding box center [425, 149] width 6 height 6
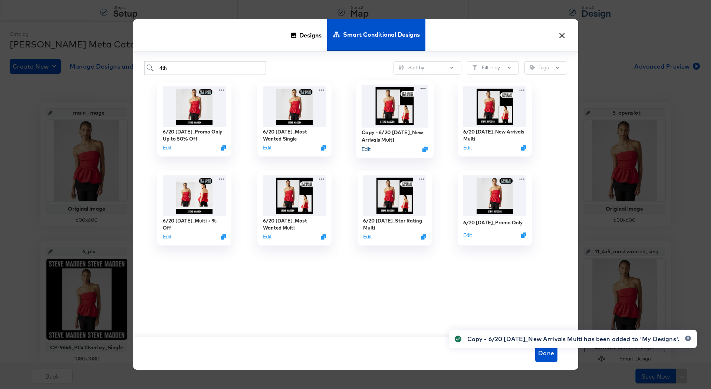
click at [364, 150] on button "Edit" at bounding box center [365, 149] width 9 height 7
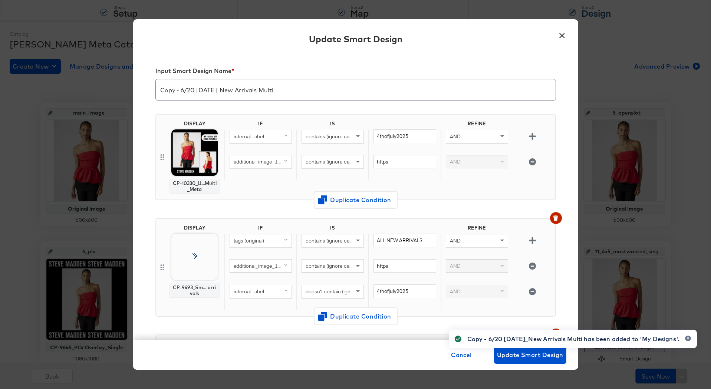
click at [195, 90] on input "Copy - 6/20 4th of July_New Arrivals Multi" at bounding box center [356, 86] width 400 height 21
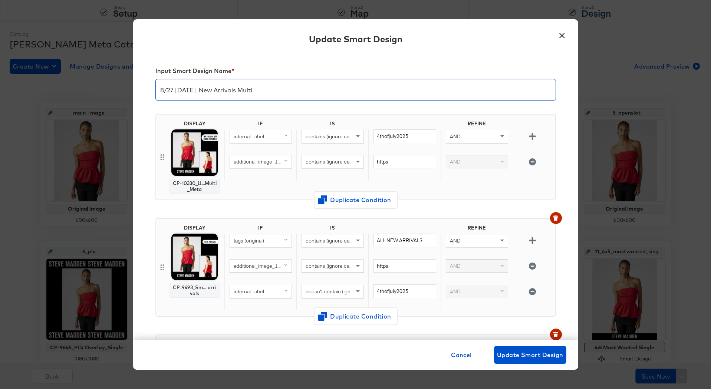
type input "8/27 Labor Day_New Arrivals Multi"
click at [396, 141] on input "4thofjuly2025" at bounding box center [404, 136] width 62 height 14
paste input "labordaysale"
type input "labordaysale2025"
click at [394, 289] on input "4thofjuly2025" at bounding box center [404, 291] width 62 height 14
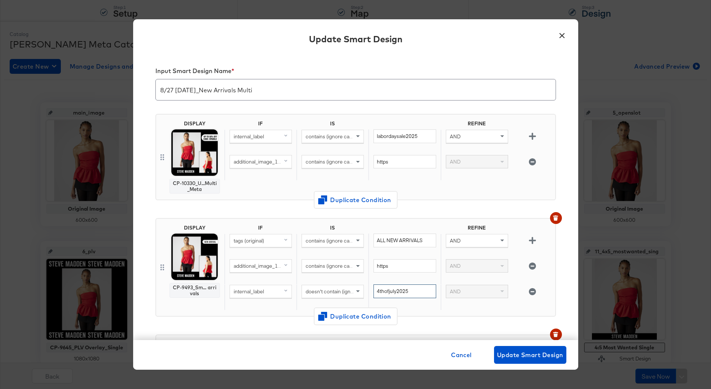
paste input "labordaysale"
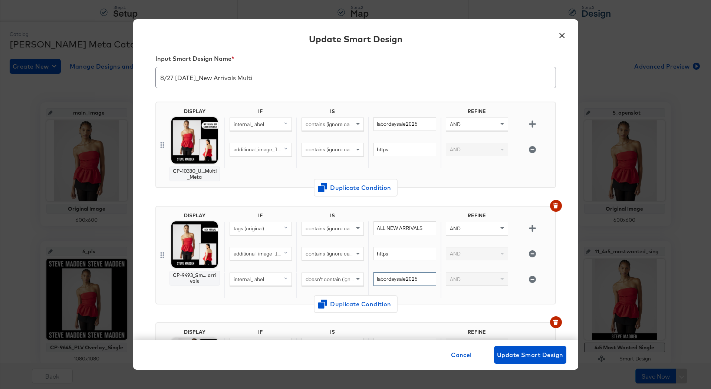
scroll to position [0, 0]
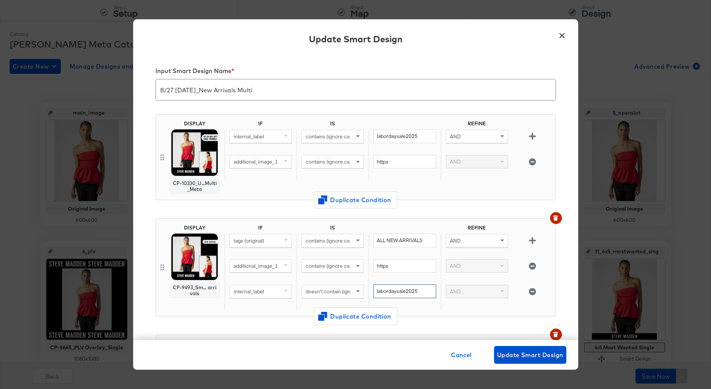
type input "labordaysale2025"
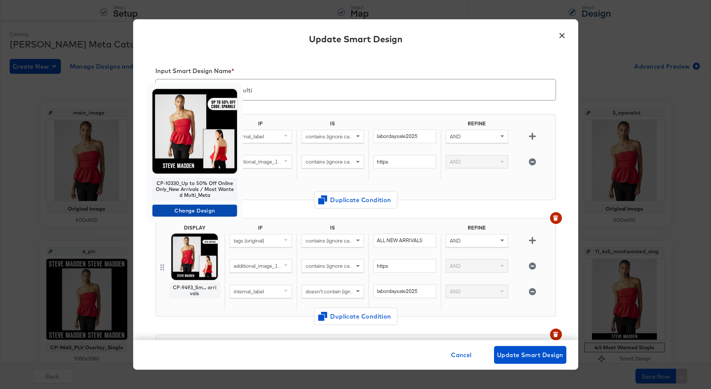
click at [193, 212] on span "Change Design" at bounding box center [194, 210] width 79 height 9
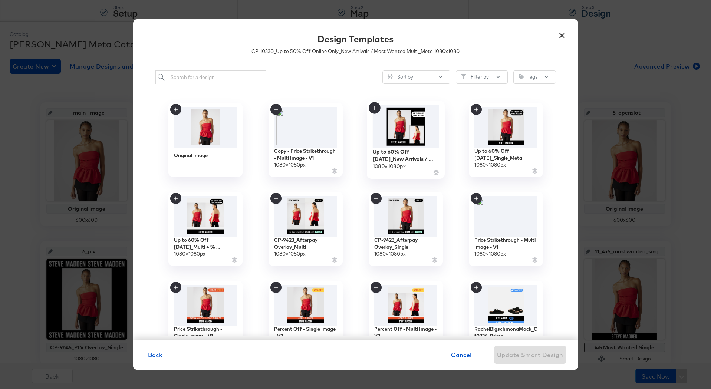
click at [395, 144] on img at bounding box center [405, 126] width 66 height 43
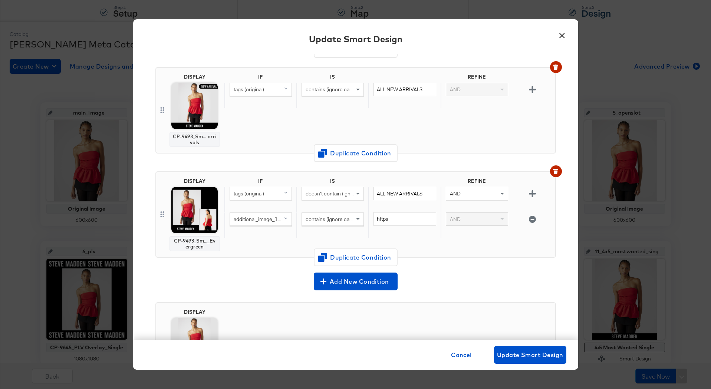
scroll to position [283, 0]
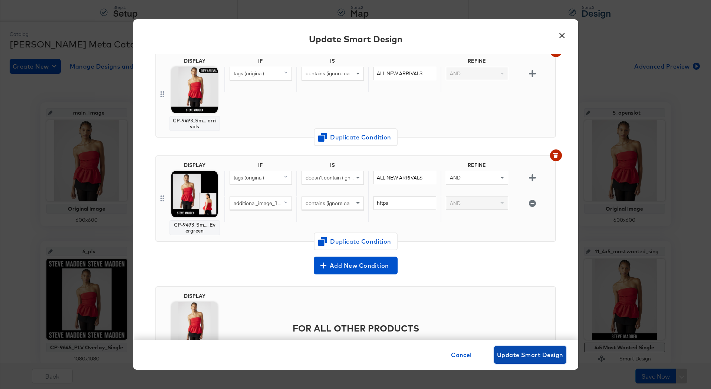
click at [503, 351] on span "Update Smart Design" at bounding box center [530, 355] width 66 height 10
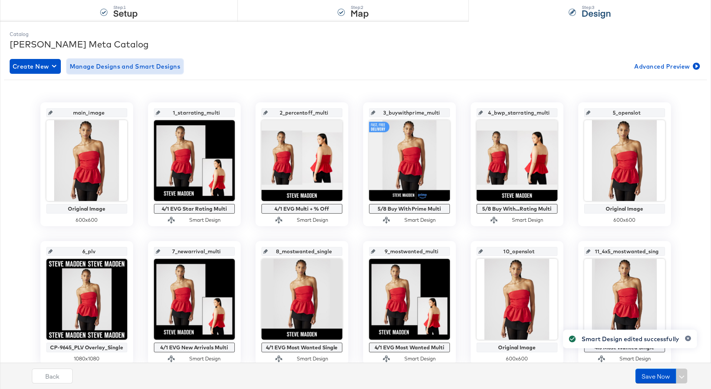
click at [117, 66] on span "Manage Designs and Smart Designs" at bounding box center [125, 66] width 111 height 10
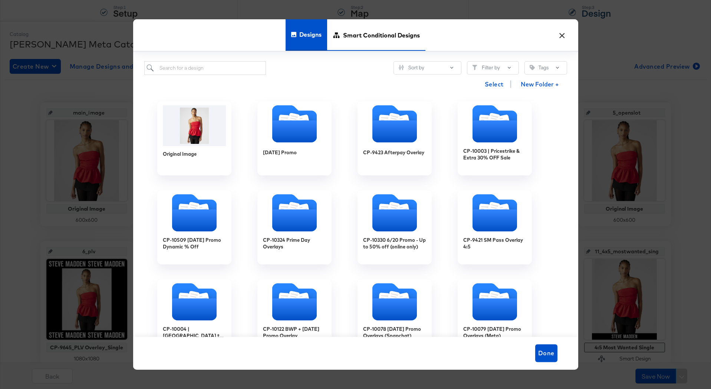
click at [359, 42] on span "Smart Conditional Designs" at bounding box center [381, 35] width 77 height 33
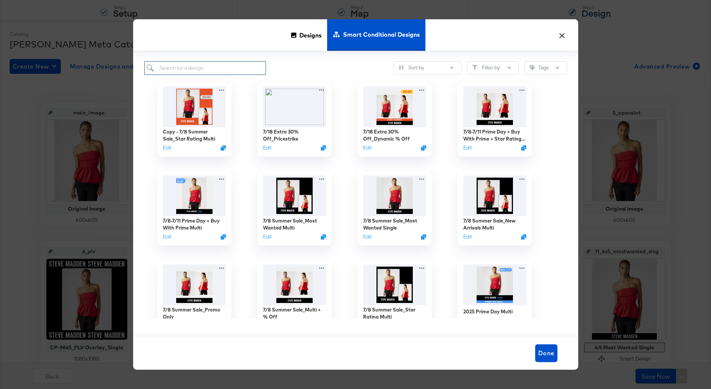
click at [257, 66] on input "search" at bounding box center [205, 68] width 122 height 14
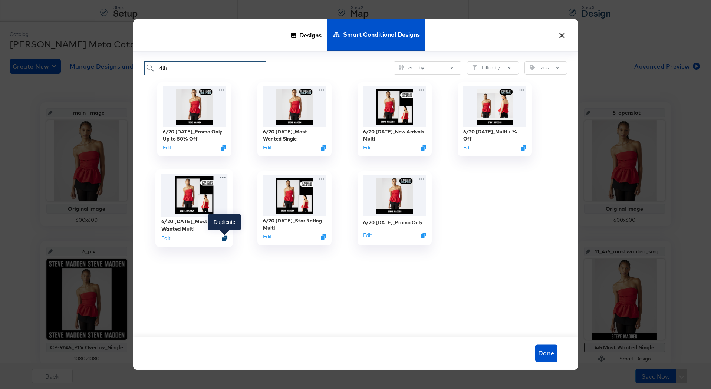
type input "4th"
click at [223, 238] on icon "Duplicate" at bounding box center [225, 238] width 6 height 6
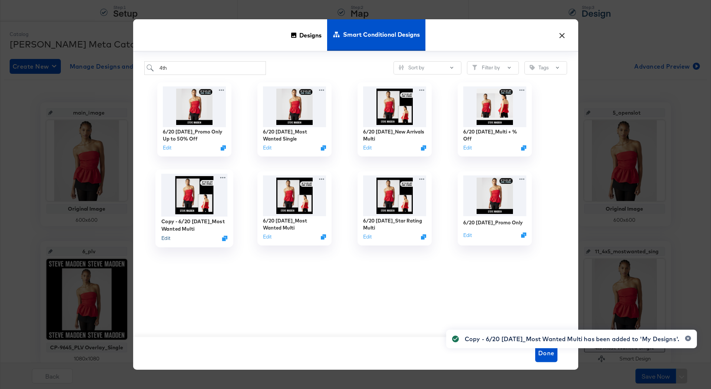
click at [163, 237] on button "Edit" at bounding box center [165, 238] width 9 height 7
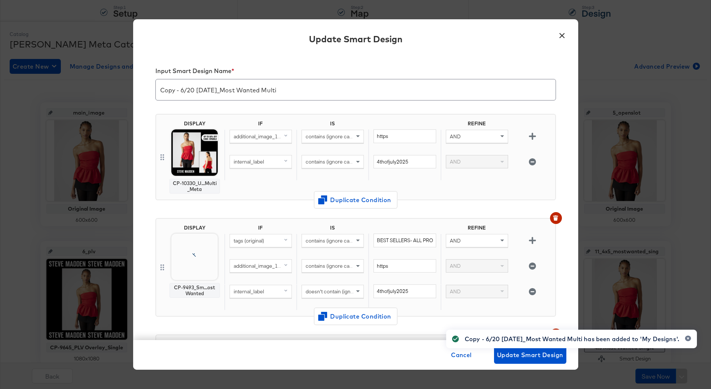
click at [192, 90] on input "Copy - 6/20 4th of July_Most Wanted Multi" at bounding box center [356, 86] width 400 height 21
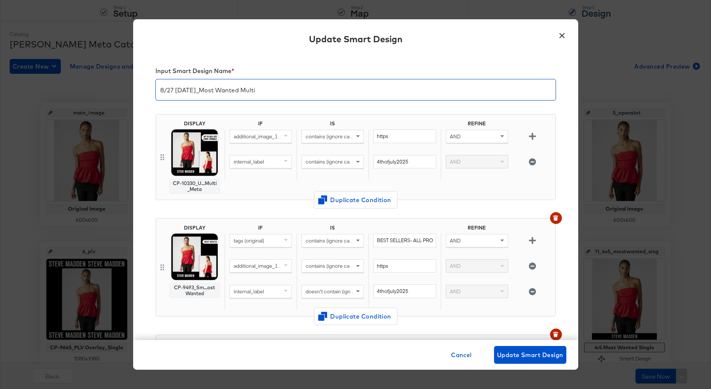
type input "8/27 Labor Day_Most Wanted Multi"
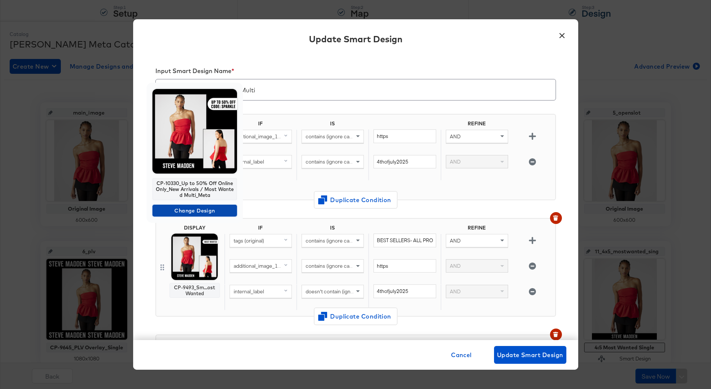
click at [193, 210] on span "Change Design" at bounding box center [194, 210] width 79 height 9
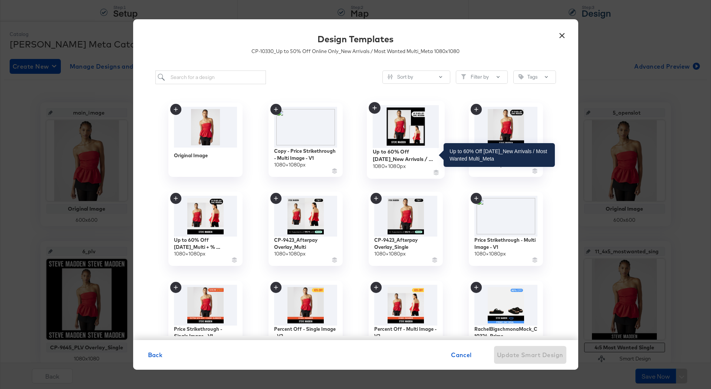
click at [396, 149] on div "Up to 60% Off Labor Day_New Arrivals / Most Wanted Multi_Meta" at bounding box center [405, 155] width 66 height 14
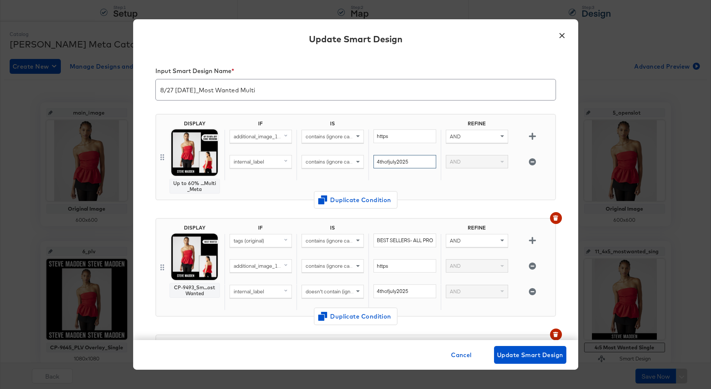
click at [395, 165] on input "4thofjuly2025" at bounding box center [404, 162] width 62 height 14
paste input "labordaysale"
type input "labordaysale2025"
click at [402, 289] on input "4thofjuly2025" at bounding box center [404, 291] width 62 height 14
paste input "labordaysale"
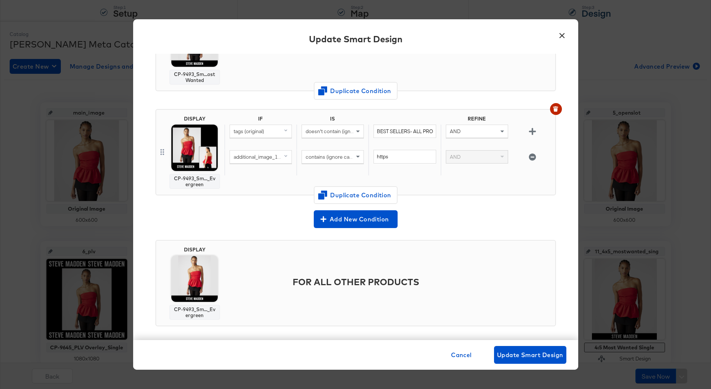
scroll to position [335, 0]
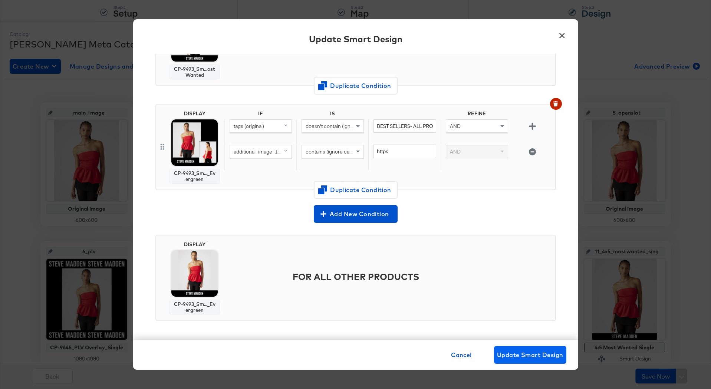
type input "labordaysale2025"
click at [504, 350] on span "Update Smart Design" at bounding box center [530, 355] width 66 height 10
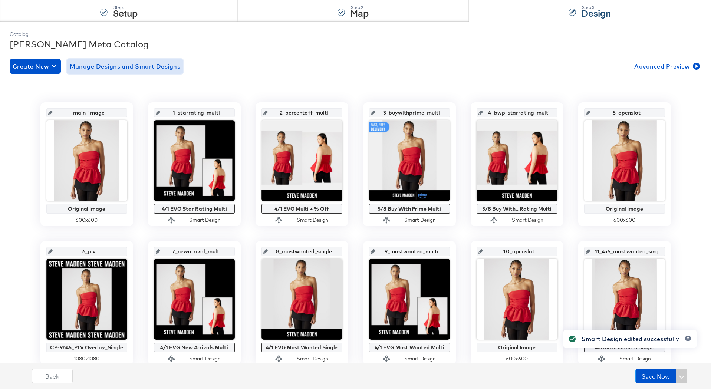
click at [153, 64] on span "Manage Designs and Smart Designs" at bounding box center [125, 66] width 111 height 10
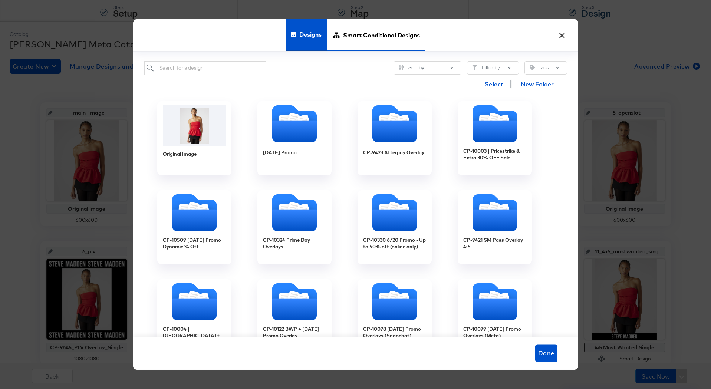
click at [375, 45] on span "Smart Conditional Designs" at bounding box center [381, 35] width 77 height 33
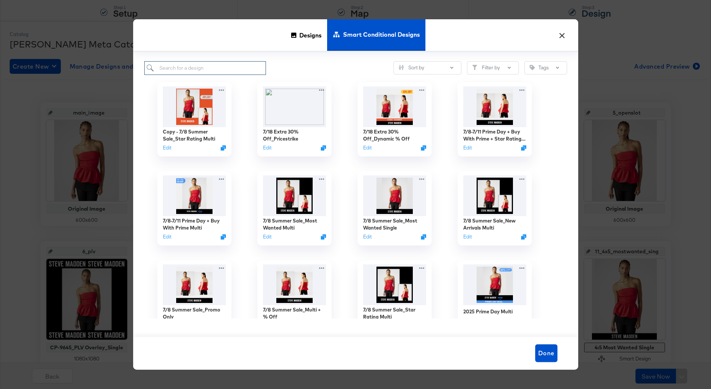
click at [248, 73] on input "search" at bounding box center [205, 68] width 122 height 14
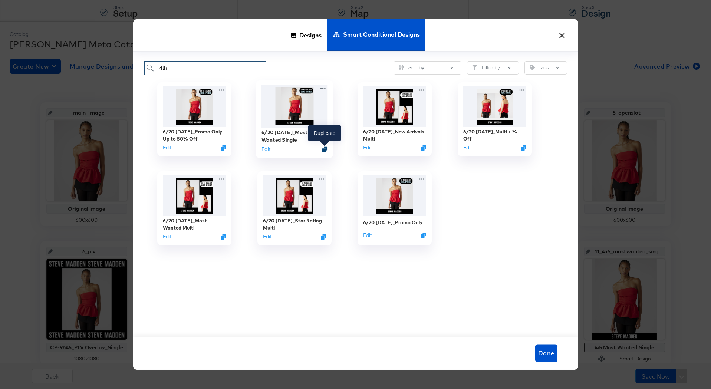
type input "4th"
click at [324, 149] on icon "Duplicate" at bounding box center [325, 149] width 6 height 6
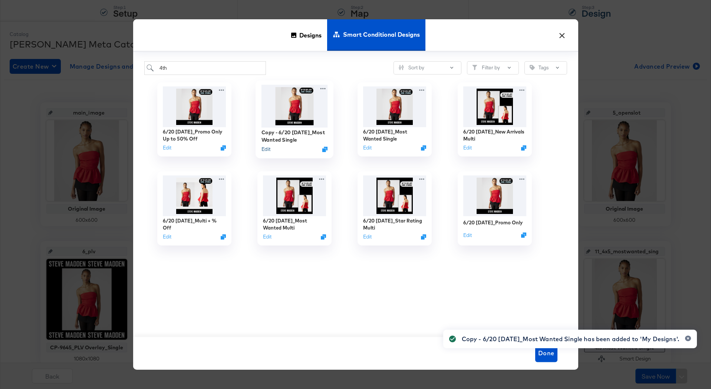
click at [265, 150] on button "Edit" at bounding box center [265, 149] width 9 height 7
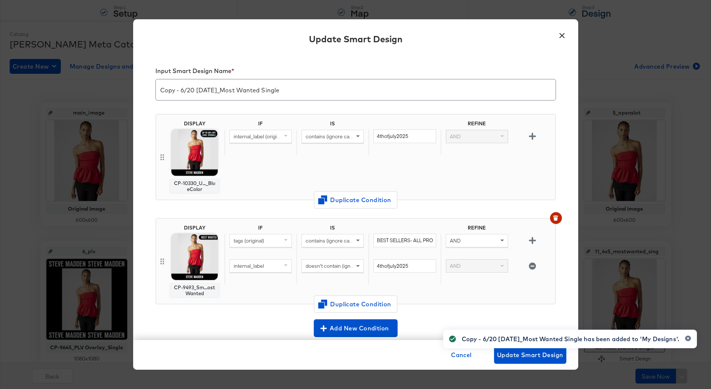
click at [195, 87] on input "Copy - 6/20 4th of July_Most Wanted Single" at bounding box center [356, 86] width 400 height 21
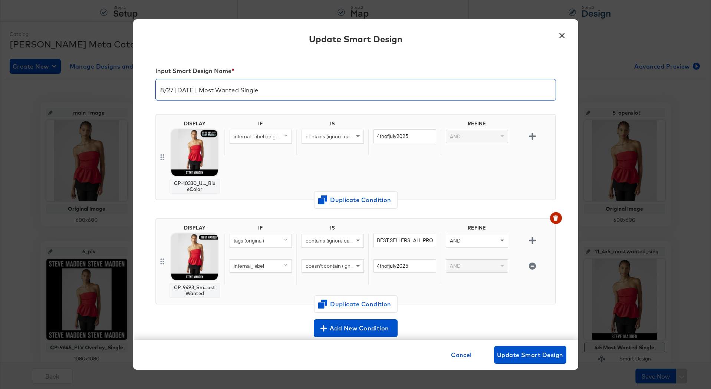
type input "8/27 Labor Day_Most Wanted Single"
click at [239, 160] on div "IF IS REFINE internal_label (original) contains (ignore case) 4thofjuly2025 AND" at bounding box center [388, 156] width 328 height 73
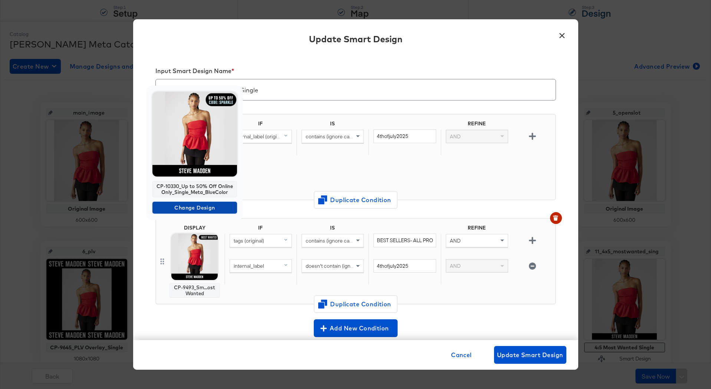
click at [182, 207] on span "Change Design" at bounding box center [194, 207] width 79 height 9
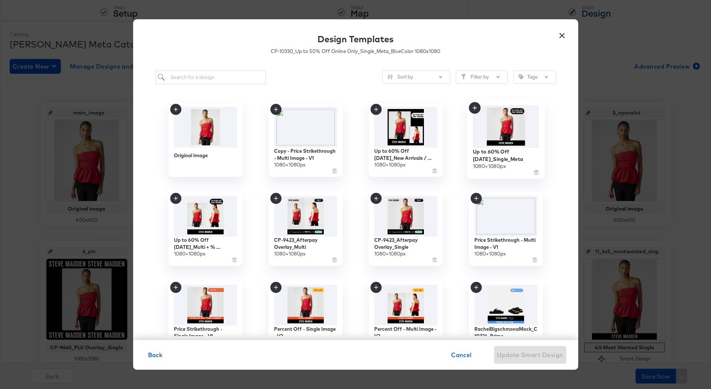
click at [496, 141] on img at bounding box center [505, 126] width 66 height 43
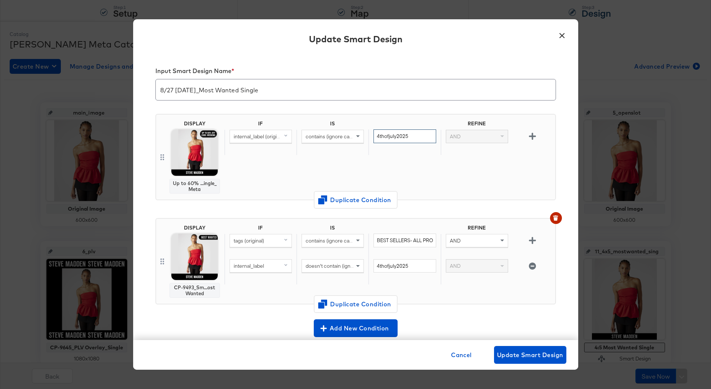
click at [424, 135] on input "4thofjuly2025" at bounding box center [404, 136] width 62 height 14
paste input "labordaysale"
type input "labordaysale2025"
click at [400, 268] on input "4thofjuly2025" at bounding box center [404, 266] width 62 height 14
paste input "labordaysale"
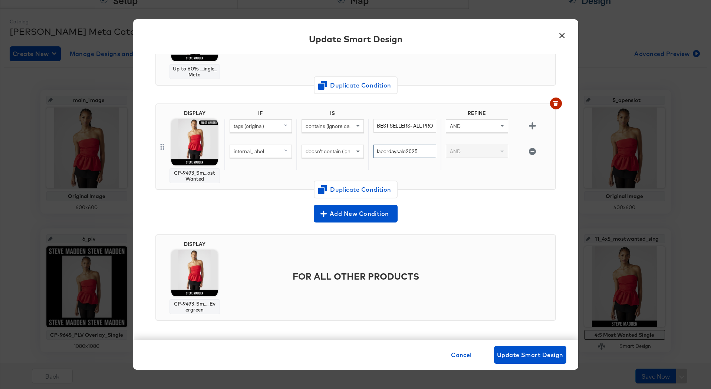
scroll to position [89, 0]
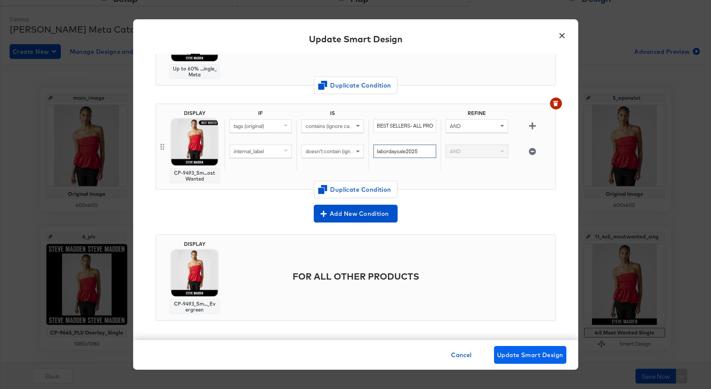
type input "labordaysale2025"
click at [524, 358] on span "Update Smart Design" at bounding box center [530, 355] width 66 height 10
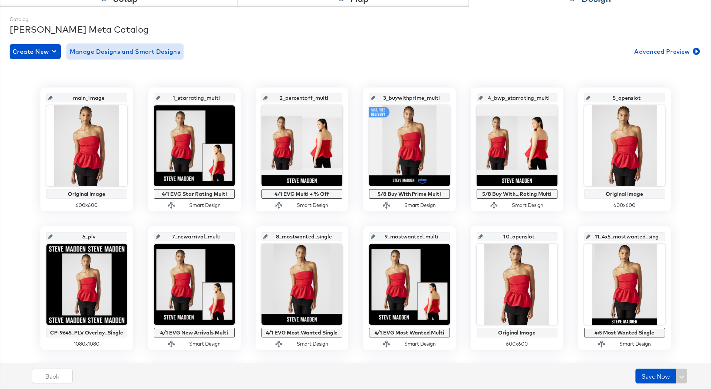
click at [147, 53] on span "Manage Designs and Smart Designs" at bounding box center [125, 51] width 111 height 10
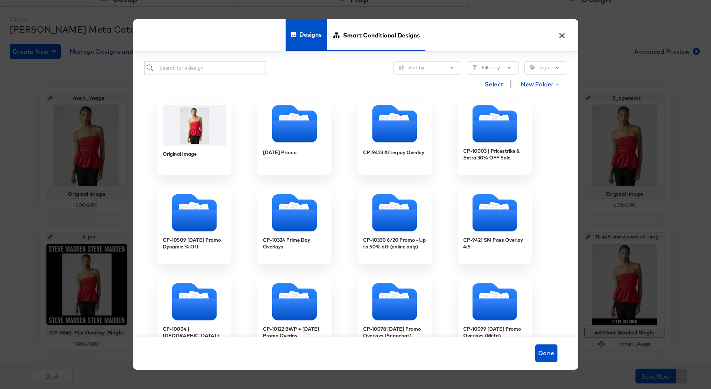
click at [378, 43] on span "Smart Conditional Designs" at bounding box center [381, 35] width 77 height 33
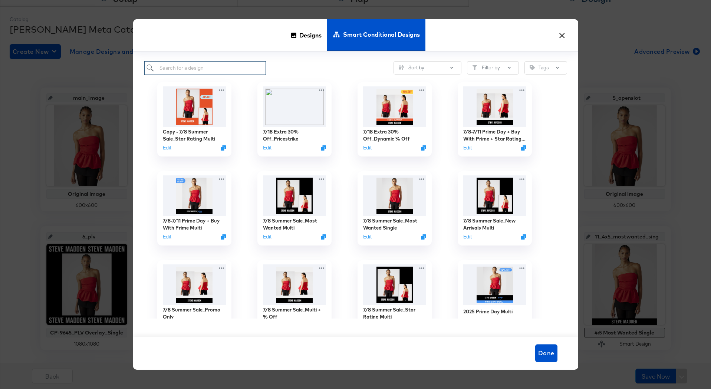
click at [186, 65] on input "search" at bounding box center [205, 68] width 122 height 14
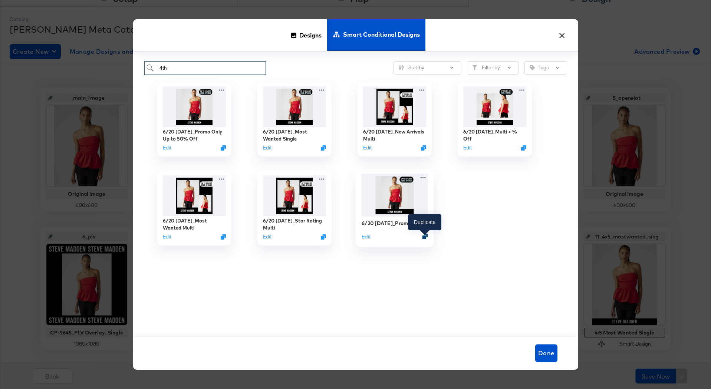
type input "4th"
click at [424, 239] on icon "Duplicate" at bounding box center [425, 237] width 6 height 6
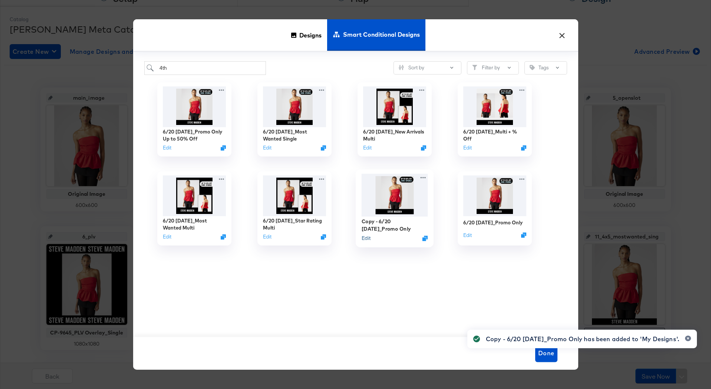
click at [363, 239] on button "Edit" at bounding box center [365, 238] width 9 height 7
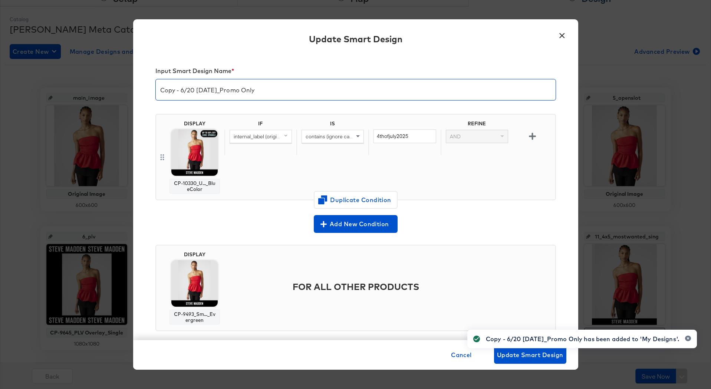
click at [195, 90] on input "Copy - 6/20 4th of July_Promo Only" at bounding box center [356, 86] width 400 height 21
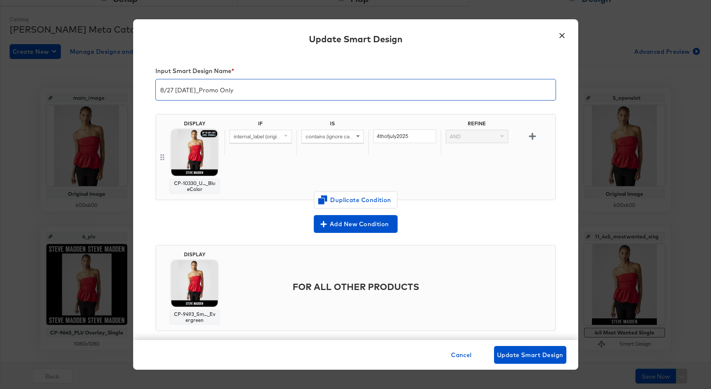
type input "8/27 Labor Day_Promo Only"
click at [460, 353] on span "Cancel" at bounding box center [461, 355] width 21 height 10
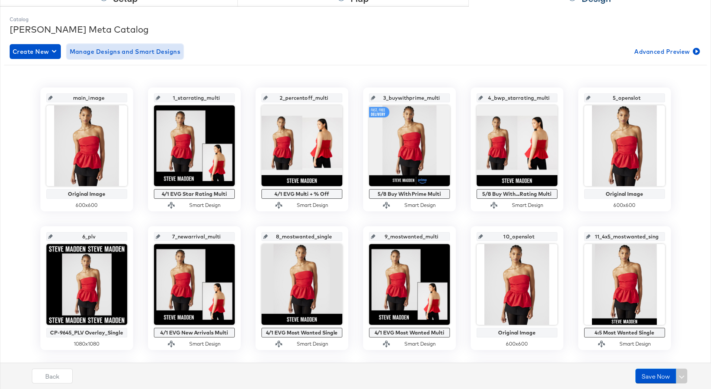
click at [151, 54] on span "Manage Designs and Smart Designs" at bounding box center [125, 51] width 111 height 10
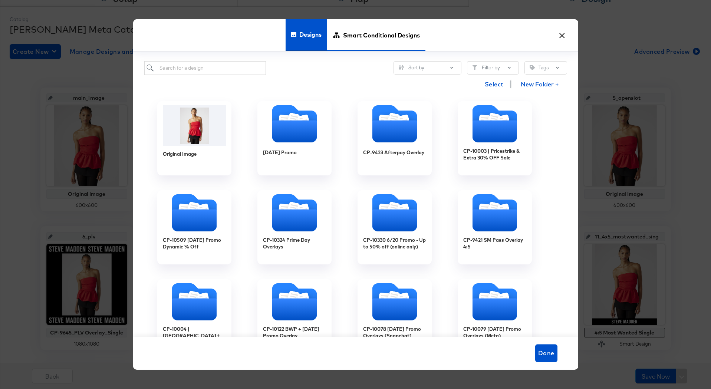
click at [380, 43] on span "Smart Conditional Designs" at bounding box center [381, 35] width 77 height 33
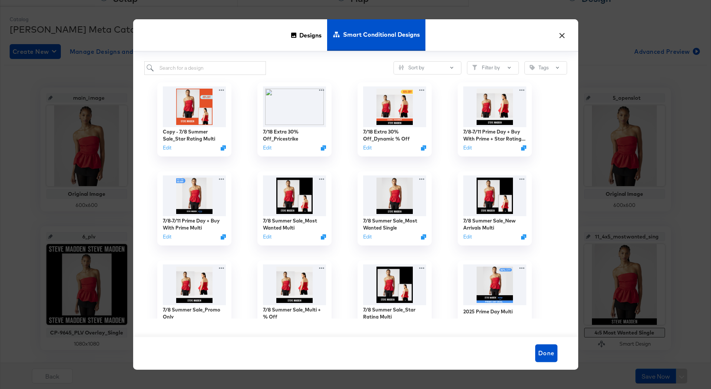
click at [558, 35] on button "×" at bounding box center [561, 33] width 13 height 13
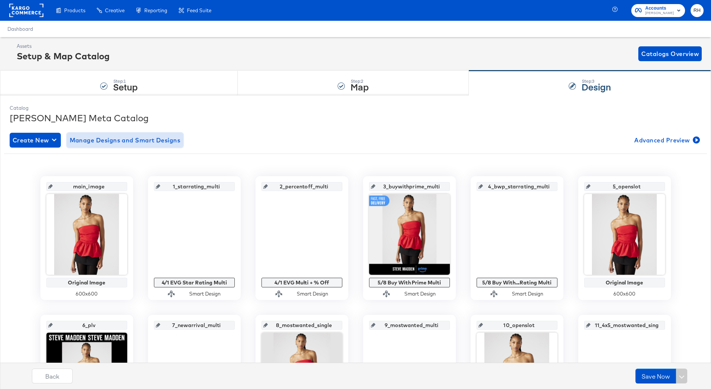
click at [174, 141] on span "Manage Designs and Smart Designs" at bounding box center [125, 140] width 111 height 10
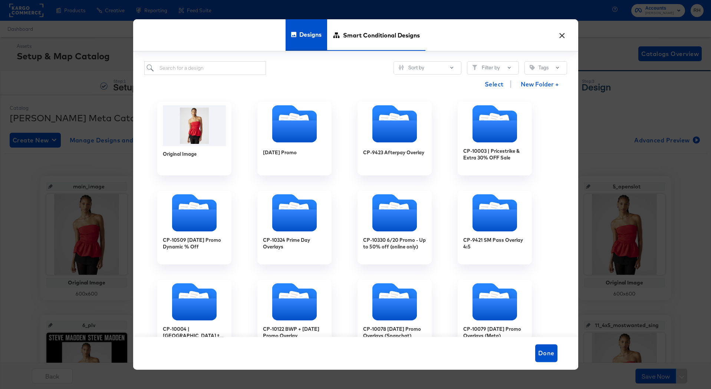
click at [354, 45] on span "Smart Conditional Designs" at bounding box center [381, 35] width 77 height 33
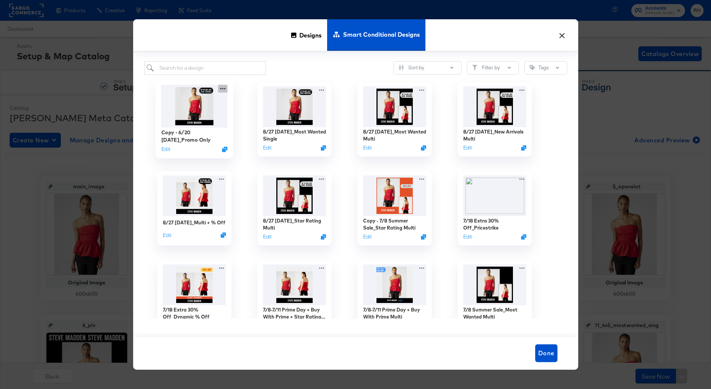
click at [222, 87] on icon at bounding box center [222, 89] width 9 height 8
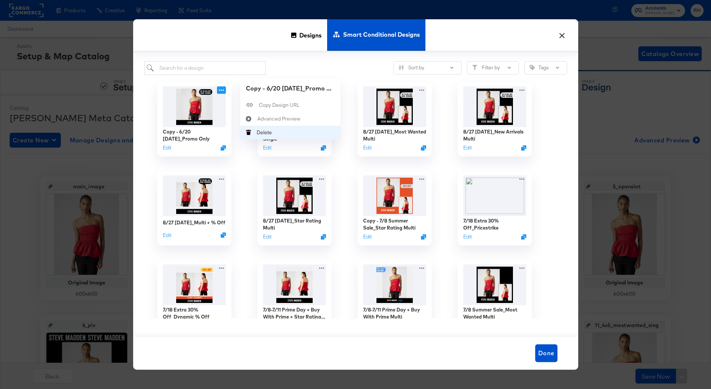
click at [258, 136] on button "[PERSON_NAME]" at bounding box center [290, 133] width 100 height 14
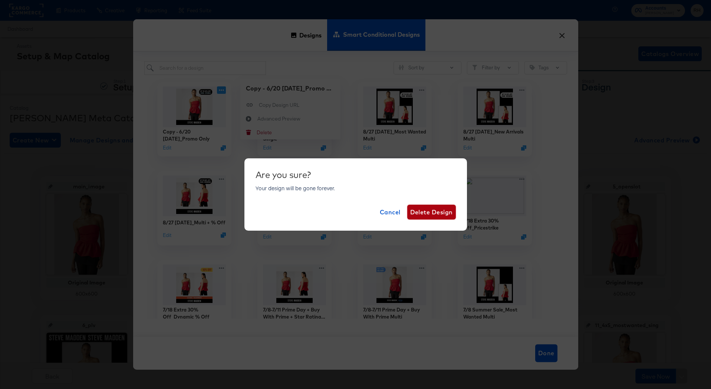
click at [430, 213] on span "Delete Design" at bounding box center [431, 212] width 43 height 10
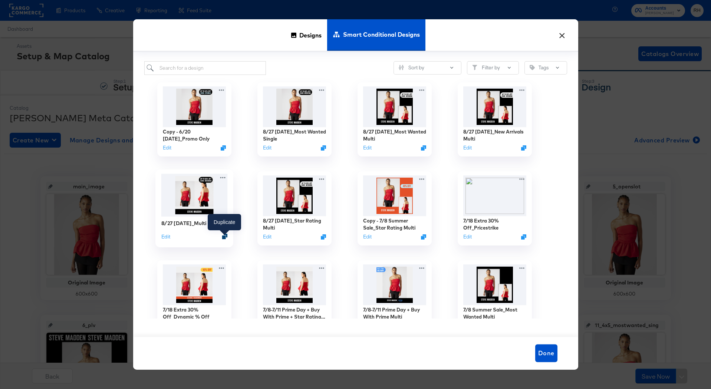
click at [226, 238] on icon "Duplicate" at bounding box center [225, 237] width 6 height 6
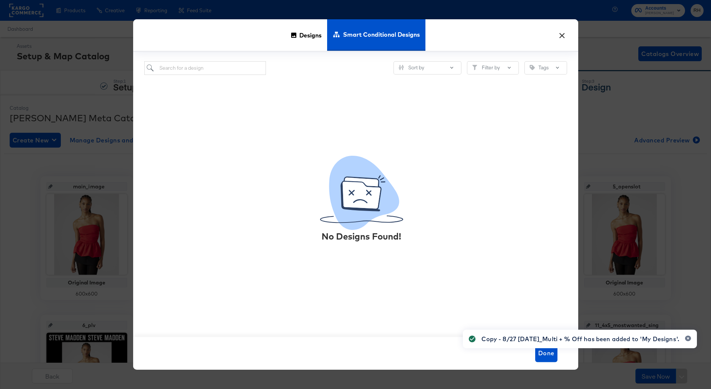
click at [547, 355] on div "Copy - 8/27 Labor Day_Multi + % Off has been added to 'My Designs'." at bounding box center [579, 338] width 249 height 33
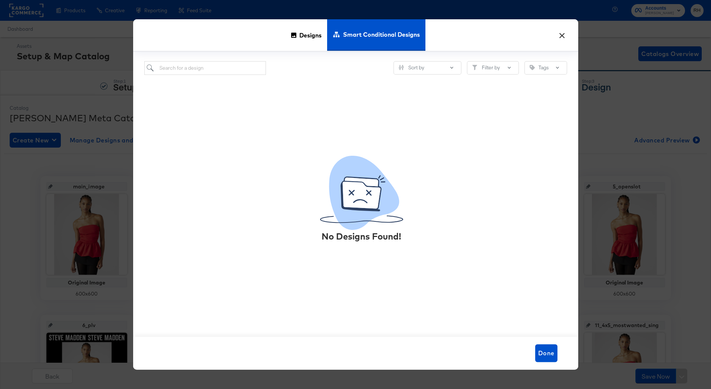
click at [559, 36] on button "×" at bounding box center [561, 33] width 13 height 13
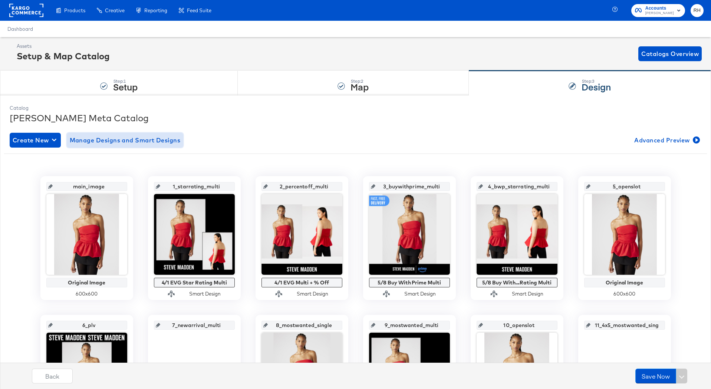
click at [173, 143] on span "Manage Designs and Smart Designs" at bounding box center [125, 140] width 111 height 10
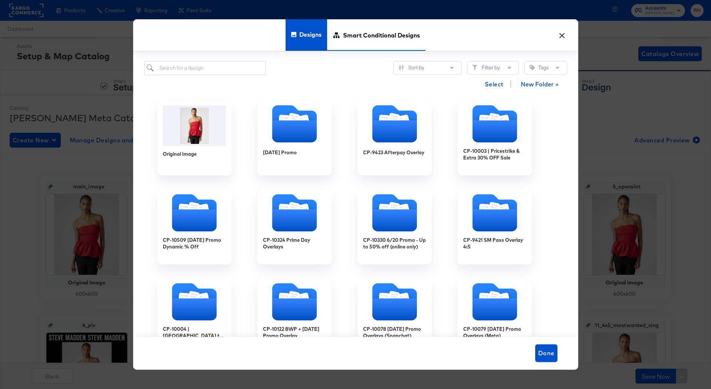
click at [388, 42] on span "Smart Conditional Designs" at bounding box center [381, 35] width 77 height 33
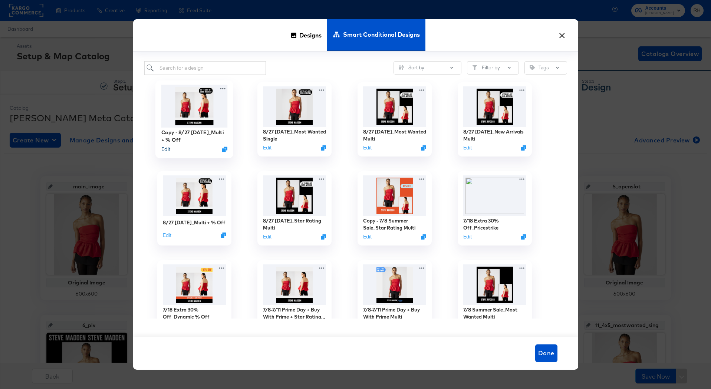
click at [163, 151] on button "Edit" at bounding box center [165, 149] width 9 height 7
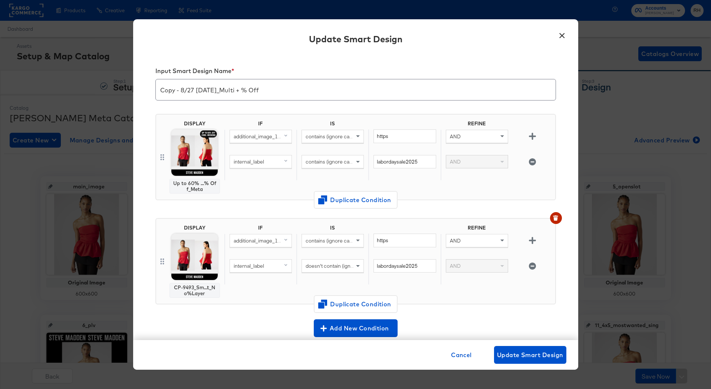
click at [180, 90] on input "Copy - 8/27 Labor Day_Multi + % Off" at bounding box center [356, 86] width 400 height 21
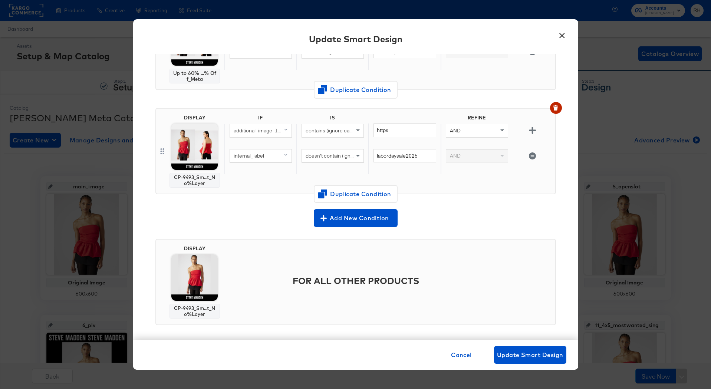
scroll to position [114, 0]
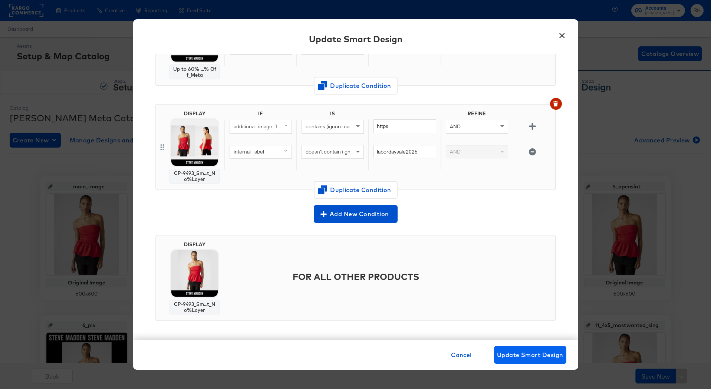
type input "8/27 [DATE]_Promo Only"
click at [502, 360] on button "Update Smart Design" at bounding box center [530, 355] width 72 height 18
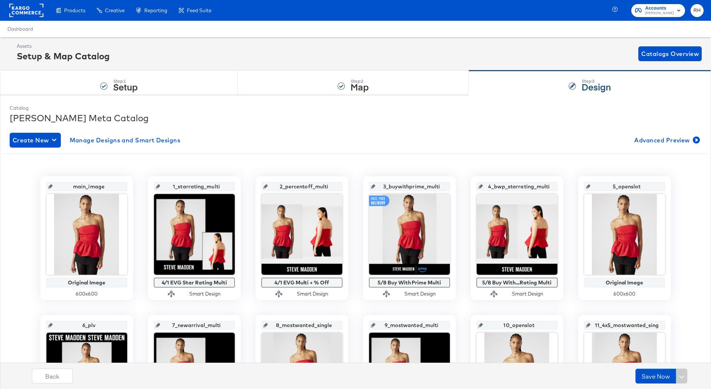
click at [620, 185] on input "5_openslot" at bounding box center [626, 183] width 73 height 20
type input "5_promoonly"
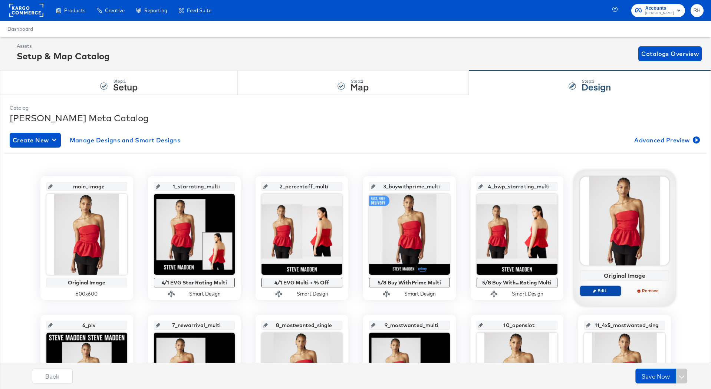
click at [606, 291] on span "Edit" at bounding box center [600, 291] width 34 height 6
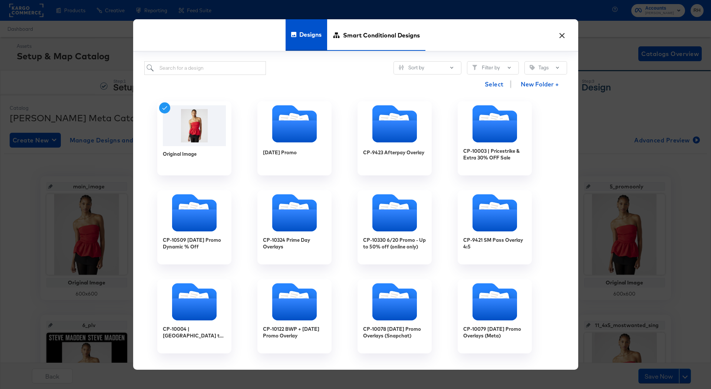
click at [347, 42] on span "Smart Conditional Designs" at bounding box center [381, 35] width 77 height 33
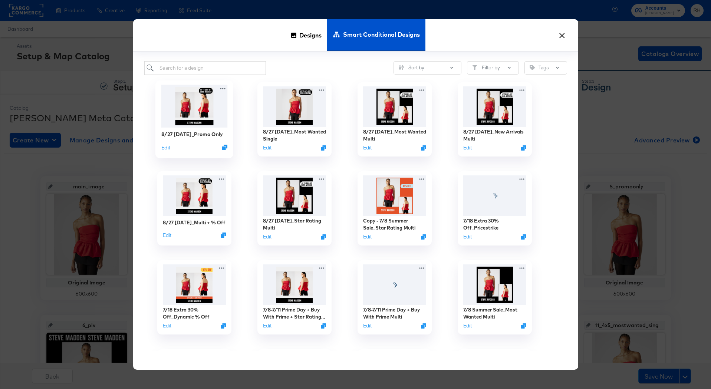
click at [177, 111] on img at bounding box center [194, 106] width 66 height 43
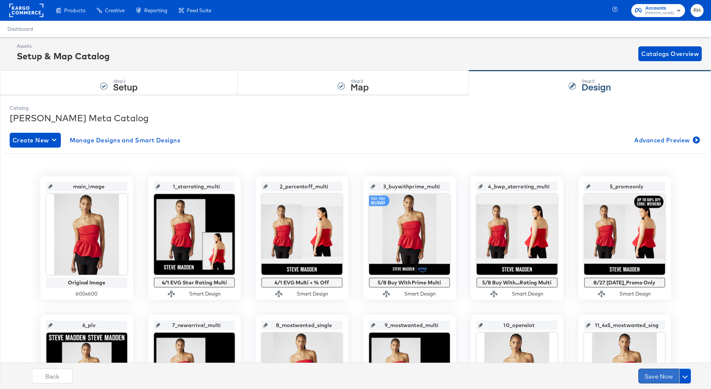
click at [658, 374] on button "Save Now" at bounding box center [658, 375] width 41 height 15
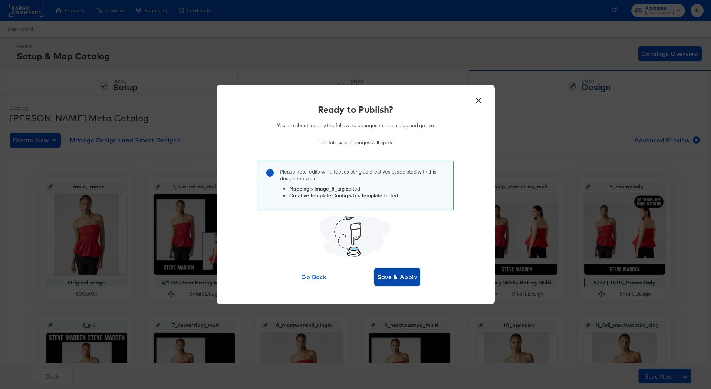
click at [384, 272] on span "Save & Apply" at bounding box center [397, 277] width 40 height 10
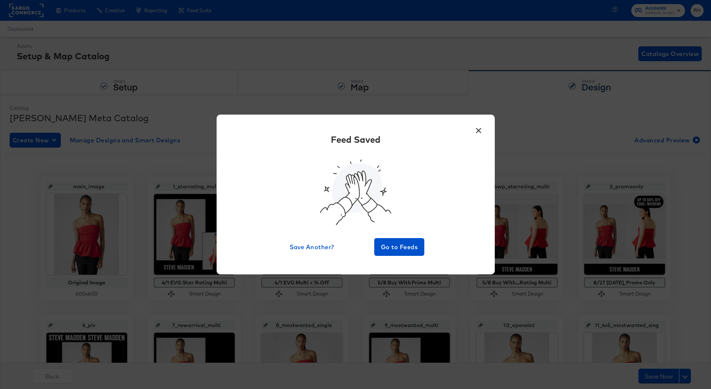
click at [478, 133] on button "×" at bounding box center [478, 128] width 13 height 13
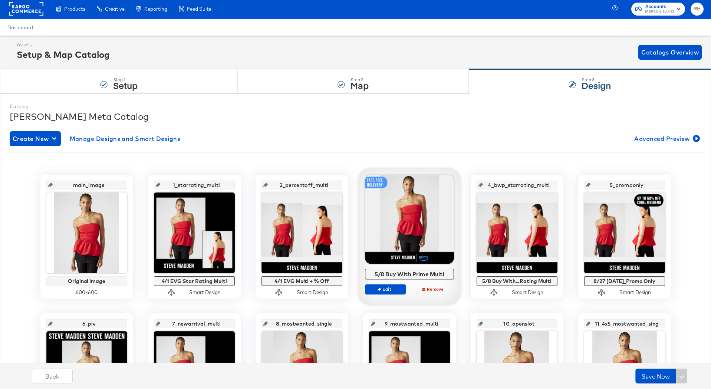
scroll to position [0, 0]
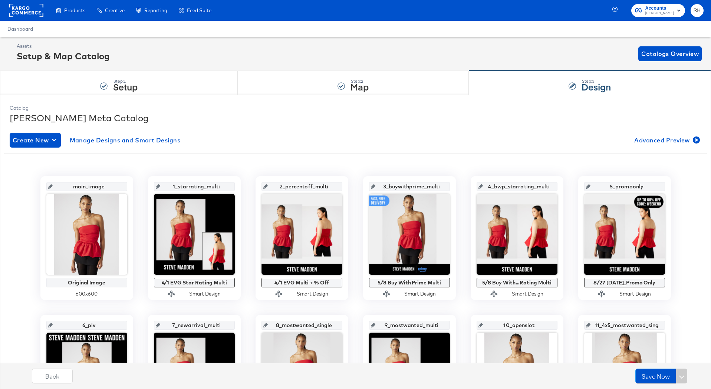
click at [33, 10] on rect at bounding box center [26, 10] width 34 height 13
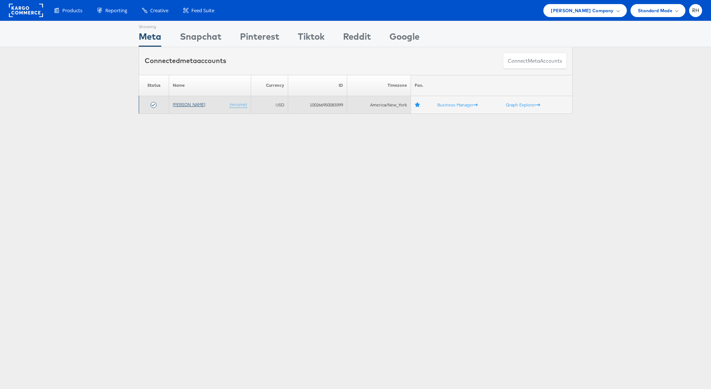
click at [176, 104] on link "[PERSON_NAME]" at bounding box center [189, 105] width 32 height 6
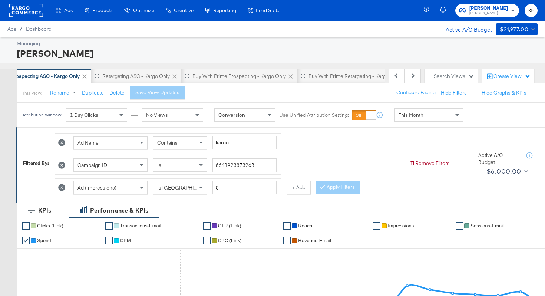
scroll to position [0, 120]
click at [440, 78] on div "Search Views" at bounding box center [454, 76] width 40 height 7
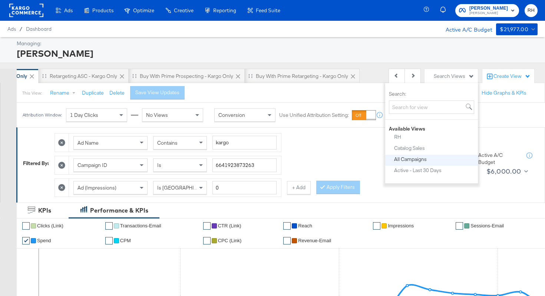
click at [404, 159] on div "All Campaigns" at bounding box center [410, 158] width 33 height 5
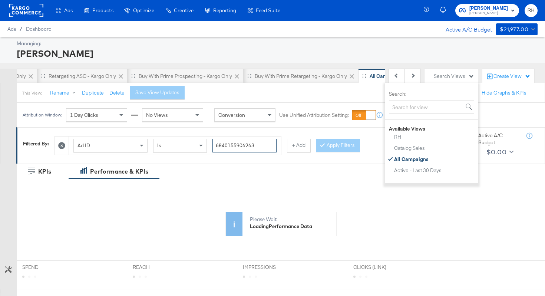
click at [227, 144] on input "6840155906263" at bounding box center [244, 146] width 64 height 14
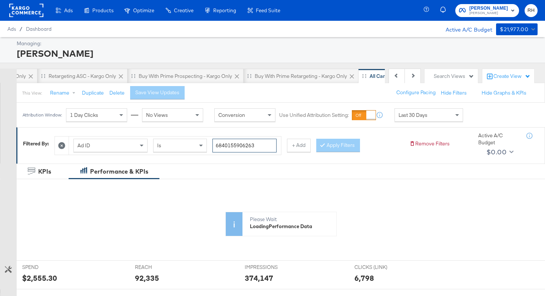
paste input "514272444"
type input "6851427244463"
click at [347, 143] on button "Apply Filters" at bounding box center [338, 145] width 44 height 13
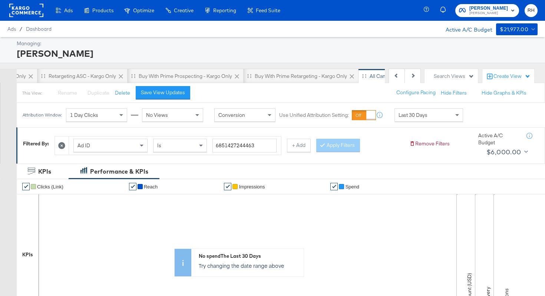
scroll to position [239, 0]
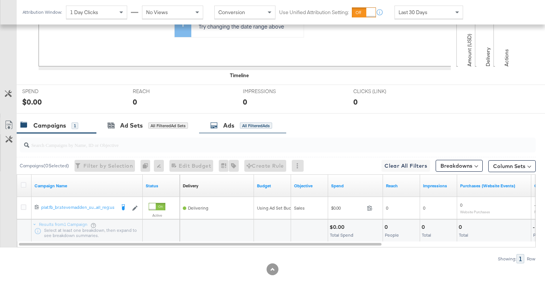
click at [267, 130] on div "Ads All Filtered Ads" at bounding box center [242, 126] width 87 height 16
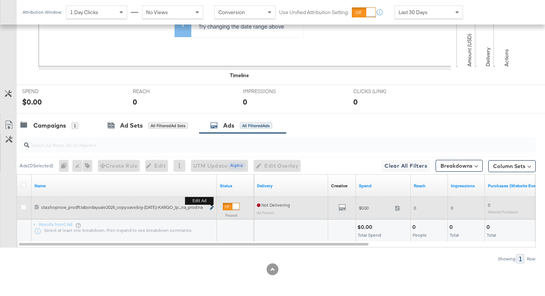
click at [212, 206] on icon "link" at bounding box center [212, 208] width 4 height 4
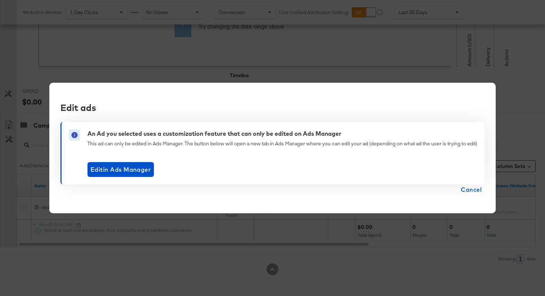
click at [471, 190] on span "Cancel" at bounding box center [471, 189] width 21 height 10
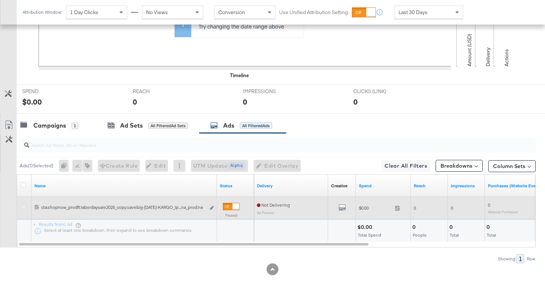
click at [26, 204] on icon at bounding box center [24, 207] width 6 height 6
click at [0, 0] on input "checkbox" at bounding box center [0, 0] width 0 height 0
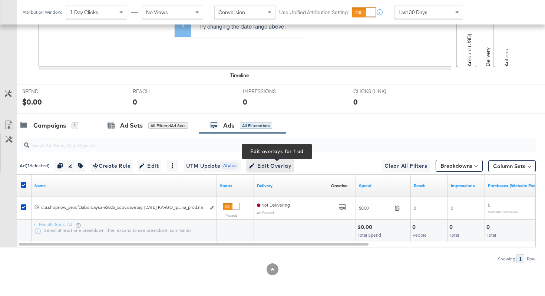
click at [274, 170] on button "Edit Overlay Edit overlays for 1 ad" at bounding box center [269, 166] width 47 height 12
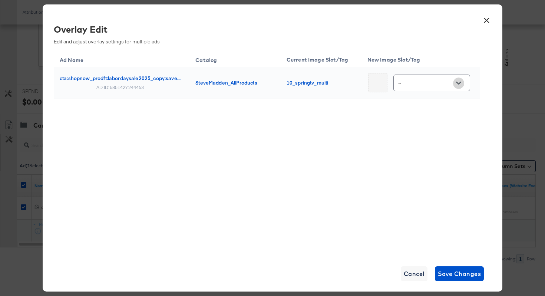
click at [456, 85] on icon "Open" at bounding box center [458, 82] width 5 height 5
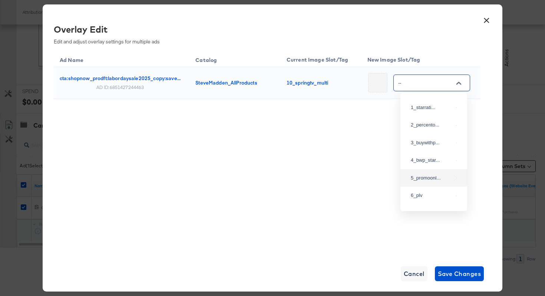
scroll to position [17, 0]
click at [424, 180] on div "5_promoonl..." at bounding box center [432, 175] width 42 height 7
type input "5_promoonly"
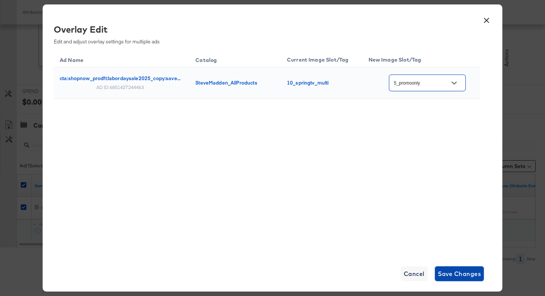
click at [456, 270] on span "Save Changes" at bounding box center [459, 273] width 43 height 10
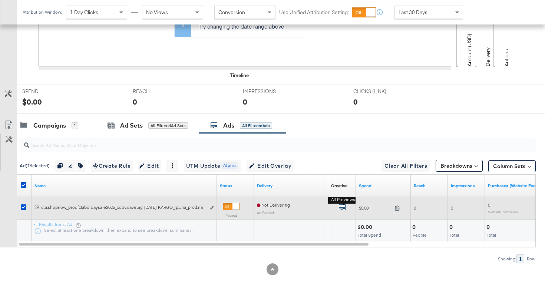
click at [340, 208] on icon "default" at bounding box center [341, 206] width 7 height 7
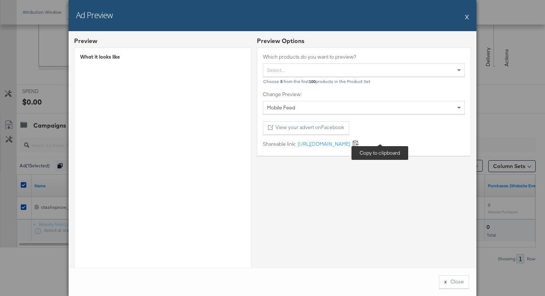
click at [359, 145] on icon at bounding box center [355, 142] width 7 height 7
click at [445, 282] on div "x" at bounding box center [445, 281] width 3 height 7
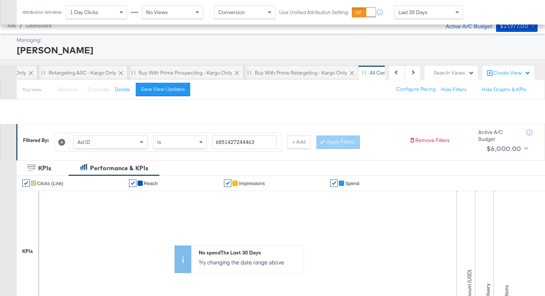
scroll to position [0, 0]
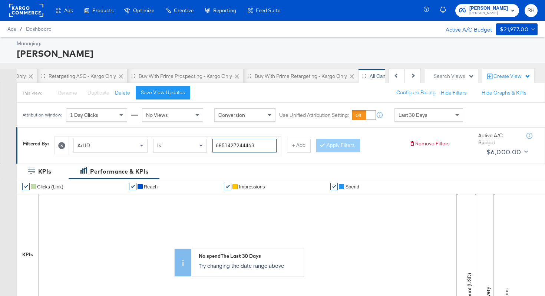
click at [242, 152] on input "6851427244463" at bounding box center [244, 146] width 64 height 14
paste input "57232"
click at [322, 148] on div at bounding box center [323, 145] width 5 height 7
click at [253, 148] on input "6851425723263" at bounding box center [244, 146] width 64 height 14
paste input "72444"
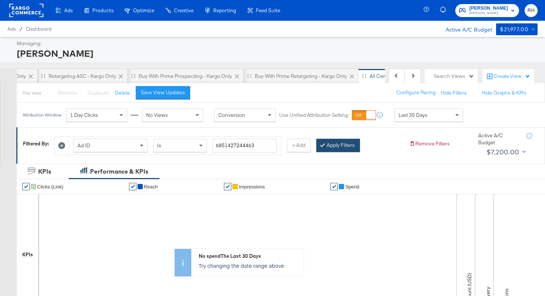
click at [327, 149] on button "Apply Filters" at bounding box center [338, 145] width 44 height 13
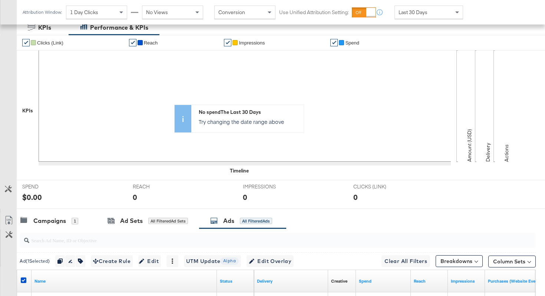
scroll to position [239, 0]
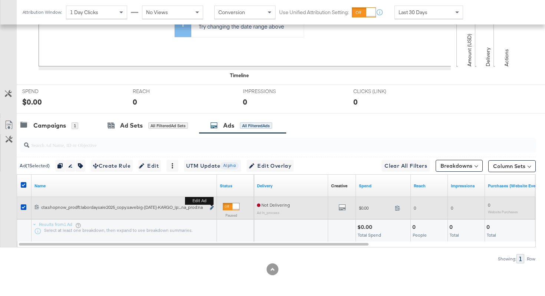
click at [210, 207] on icon "link" at bounding box center [212, 208] width 4 height 4
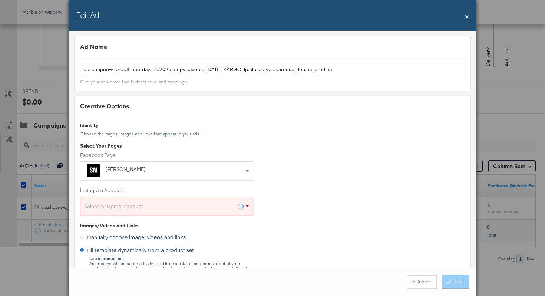
click at [467, 18] on button "X" at bounding box center [467, 16] width 4 height 15
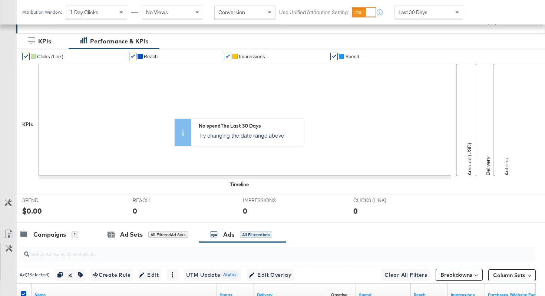
scroll to position [0, 0]
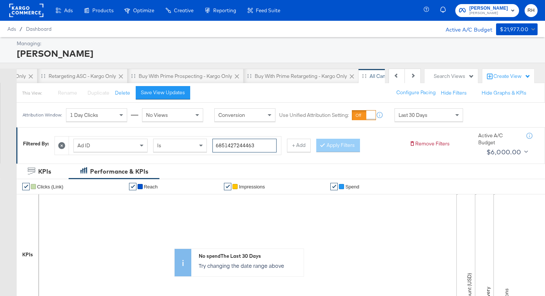
click at [238, 148] on input "6851427244463" at bounding box center [244, 146] width 64 height 14
paste input "57232"
click at [350, 143] on button "Apply Filters" at bounding box center [338, 145] width 44 height 13
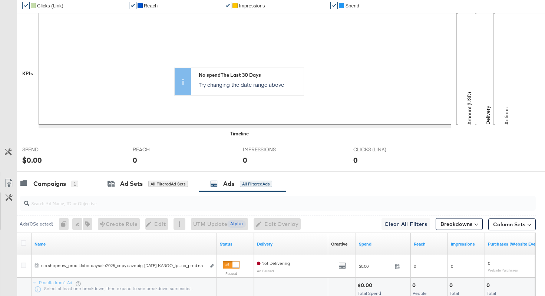
scroll to position [239, 0]
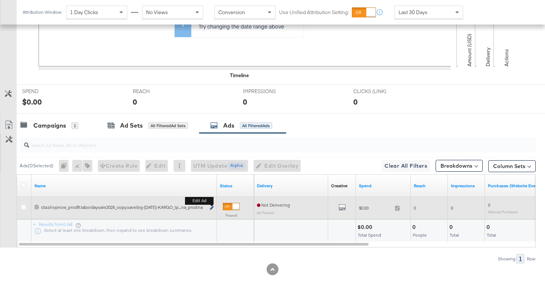
click at [210, 207] on button "Edit ad" at bounding box center [211, 208] width 4 height 8
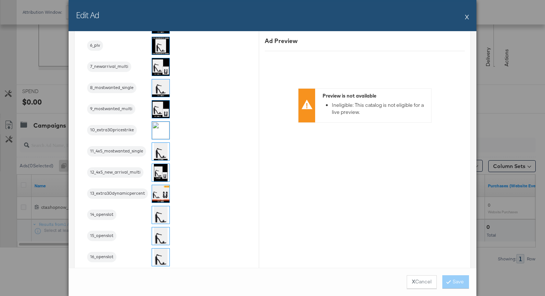
scroll to position [888, 0]
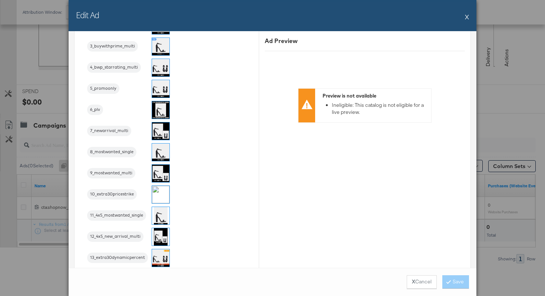
click at [162, 85] on img at bounding box center [160, 88] width 17 height 17
click at [450, 278] on button "Save" at bounding box center [455, 281] width 27 height 13
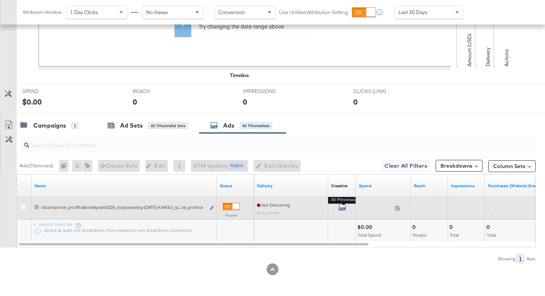
click at [342, 208] on icon "default" at bounding box center [341, 206] width 7 height 7
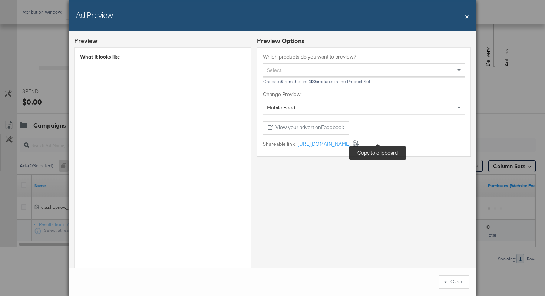
click at [359, 144] on icon at bounding box center [355, 142] width 7 height 7
click at [449, 284] on button "x Close" at bounding box center [454, 281] width 30 height 13
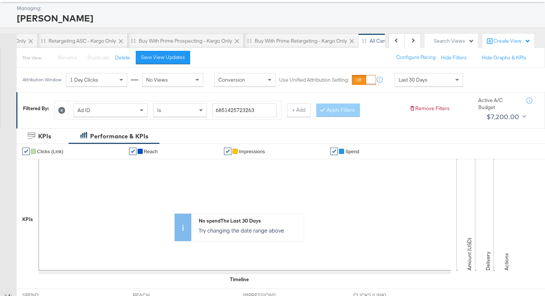
scroll to position [0, 0]
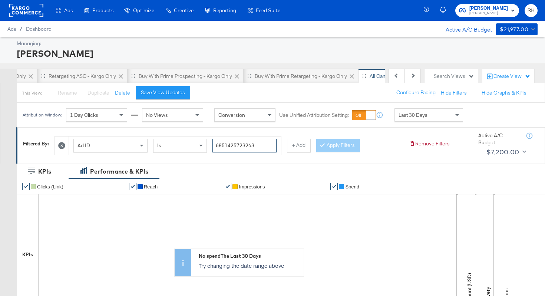
click at [231, 146] on input "6851425723263" at bounding box center [244, 146] width 64 height 14
paste input "437919898"
click at [341, 145] on button "Apply Filters" at bounding box center [338, 145] width 44 height 13
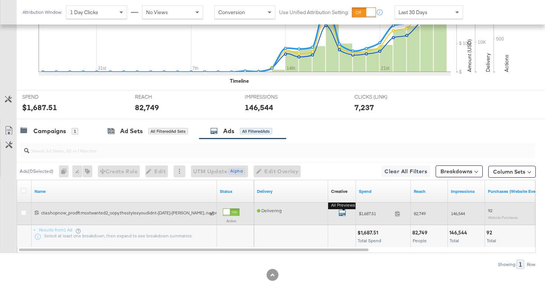
scroll to position [239, 0]
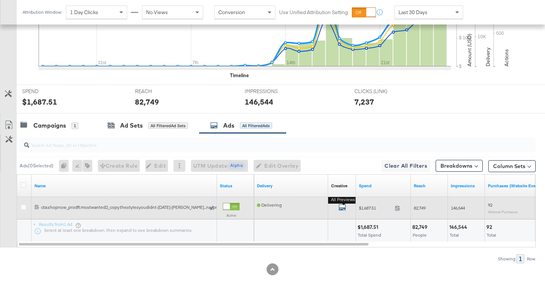
click at [345, 208] on icon "default" at bounding box center [341, 206] width 7 height 7
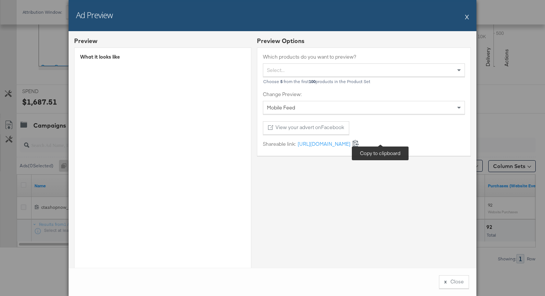
click at [359, 141] on icon at bounding box center [356, 143] width 6 height 7
click at [453, 280] on button "x Close" at bounding box center [454, 281] width 30 height 13
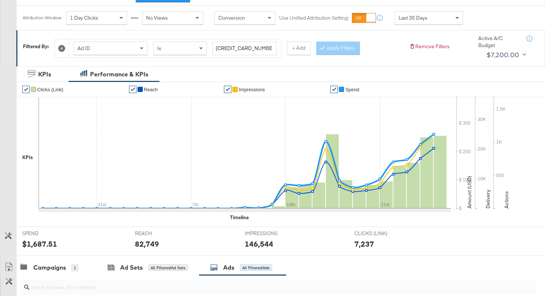
scroll to position [26, 0]
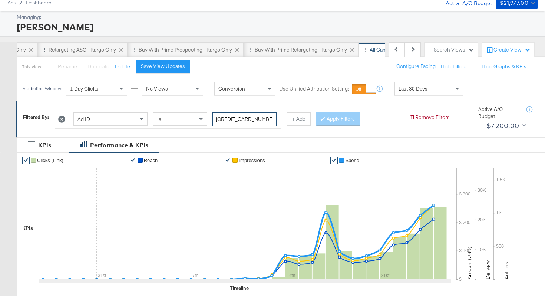
click at [252, 114] on input "6843791989863" at bounding box center [244, 119] width 64 height 14
paste input "447"
click at [324, 125] on button "Apply Filters" at bounding box center [338, 118] width 44 height 13
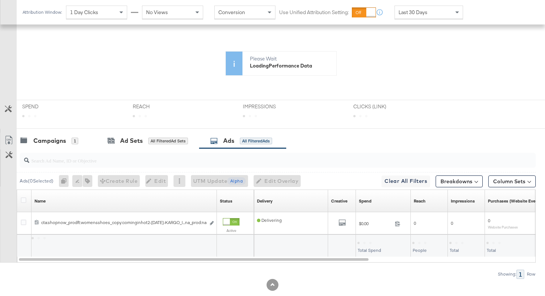
scroll to position [176, 0]
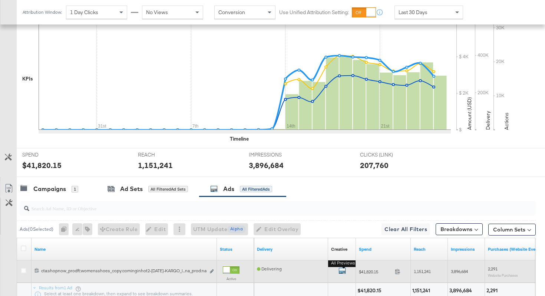
click at [345, 205] on div "Ads ( 0 Selected) 0 Rename 0 ads Tags for 0 campaigns Create Rule Edit 0 ads Ed…" at bounding box center [268, 261] width 536 height 130
click at [342, 269] on icon "default" at bounding box center [341, 270] width 7 height 7
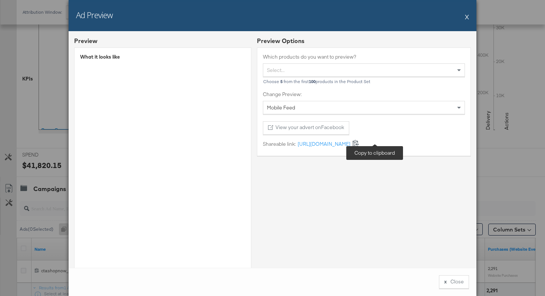
click at [359, 143] on icon at bounding box center [355, 142] width 7 height 7
click at [447, 282] on button "x Close" at bounding box center [454, 281] width 30 height 13
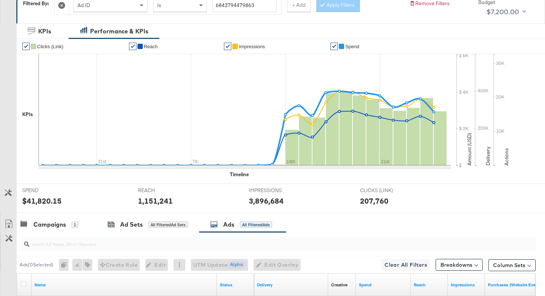
scroll to position [82, 0]
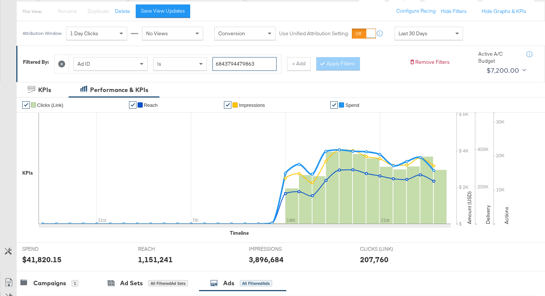
click at [232, 62] on input "6843794479863" at bounding box center [244, 64] width 64 height 14
paste input "33412"
click at [335, 68] on button "Apply Filters" at bounding box center [338, 63] width 44 height 13
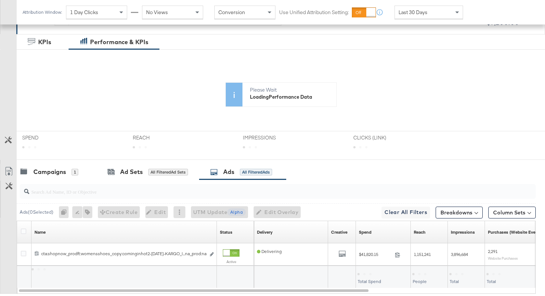
scroll to position [176, 0]
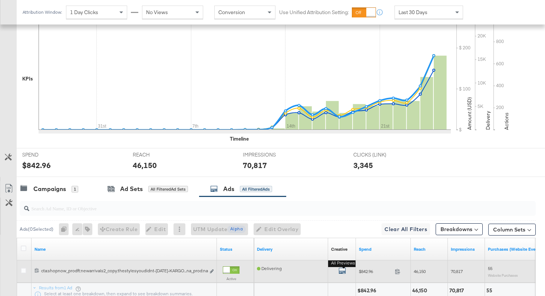
click at [339, 268] on icon "default" at bounding box center [341, 270] width 7 height 7
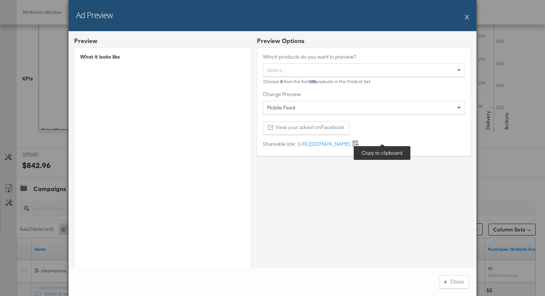
click at [359, 143] on icon at bounding box center [355, 142] width 7 height 7
click at [450, 278] on button "x Close" at bounding box center [454, 281] width 30 height 13
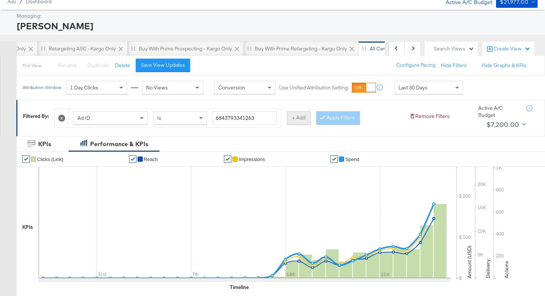
scroll to position [2, 0]
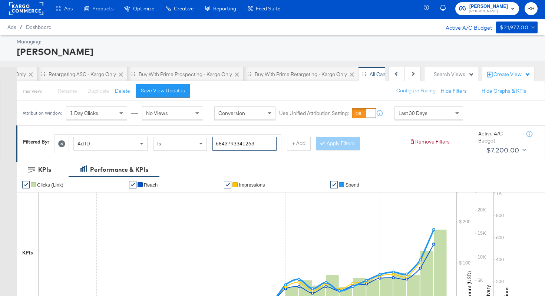
click at [249, 139] on input "6843793341263" at bounding box center [244, 144] width 64 height 14
paste input "802767"
click at [336, 143] on button "Apply Filters" at bounding box center [338, 143] width 44 height 13
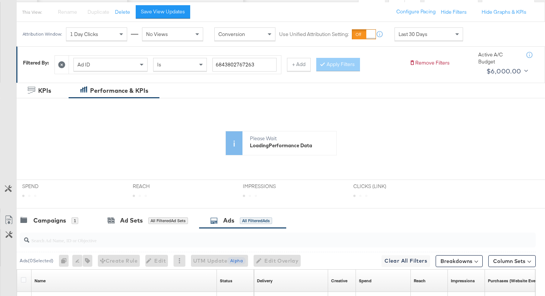
scroll to position [176, 0]
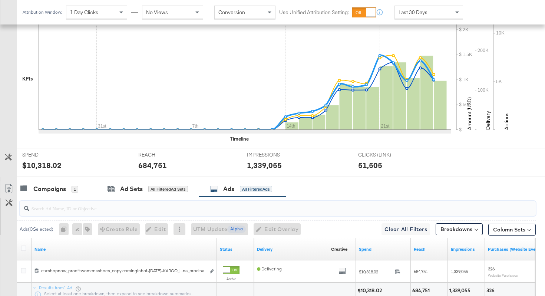
click at [343, 206] on input "search" at bounding box center [259, 205] width 460 height 14
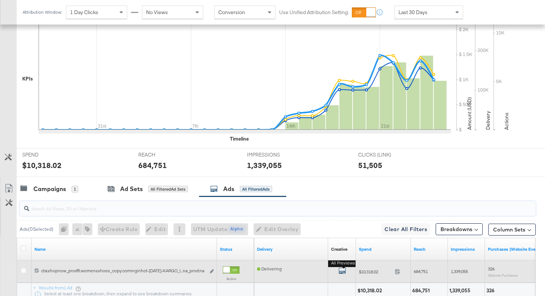
click at [339, 270] on icon "default" at bounding box center [341, 270] width 7 height 7
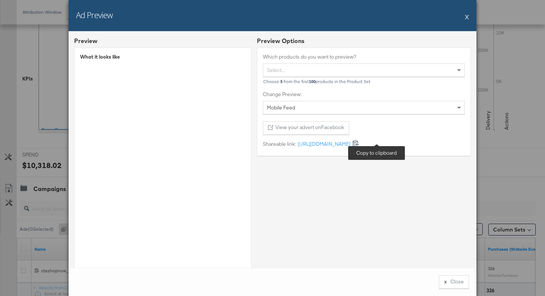
click at [359, 143] on icon at bounding box center [355, 142] width 7 height 7
click at [458, 279] on button "x Close" at bounding box center [454, 281] width 30 height 13
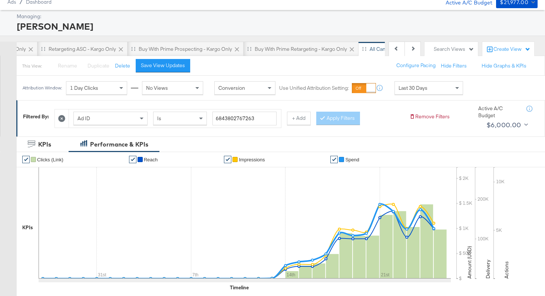
scroll to position [12, 0]
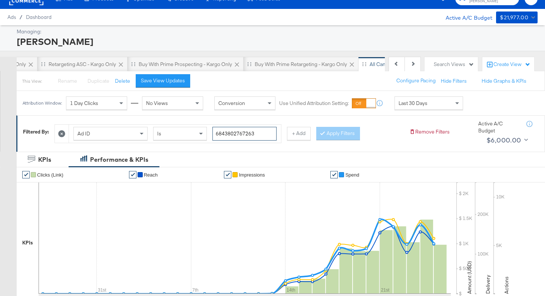
click at [234, 132] on input "6843802767263" at bounding box center [244, 134] width 64 height 14
paste input "6658403674"
click at [327, 136] on button "Apply Filters" at bounding box center [338, 133] width 44 height 13
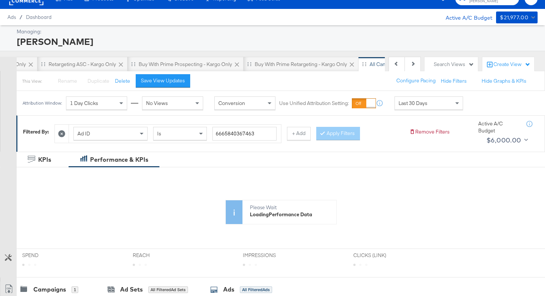
scroll to position [176, 0]
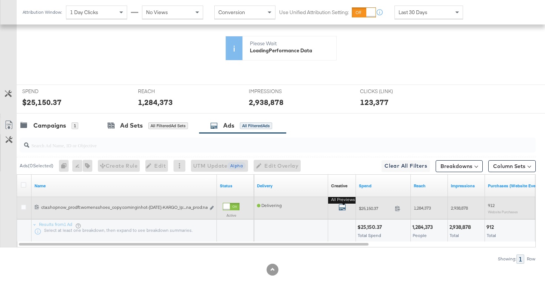
click at [340, 208] on icon "default" at bounding box center [341, 206] width 7 height 7
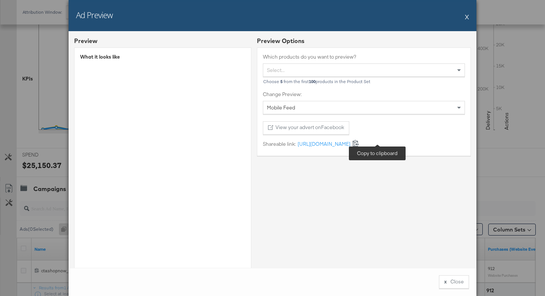
click at [359, 144] on icon at bounding box center [355, 142] width 7 height 7
click at [453, 277] on button "x Close" at bounding box center [454, 281] width 30 height 13
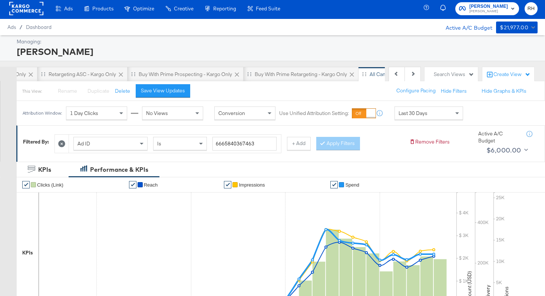
scroll to position [0, 0]
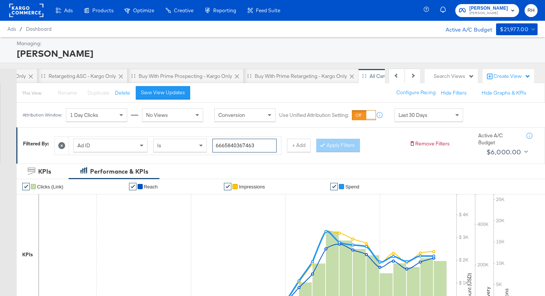
click at [238, 143] on input "6665840367463" at bounding box center [244, 146] width 64 height 14
paste input "8438051656"
click at [332, 147] on button "Apply Filters" at bounding box center [338, 145] width 44 height 13
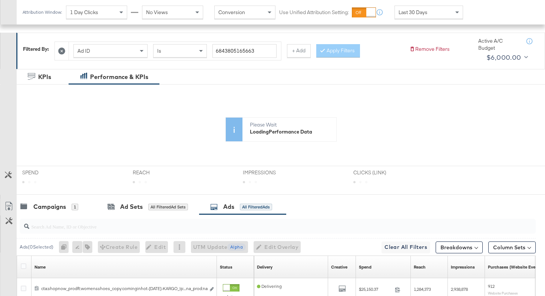
scroll to position [176, 0]
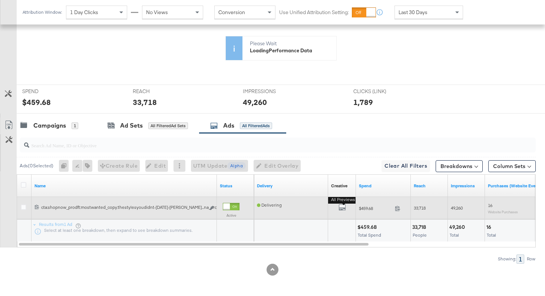
click at [340, 211] on button "All Previews" at bounding box center [341, 207] width 7 height 9
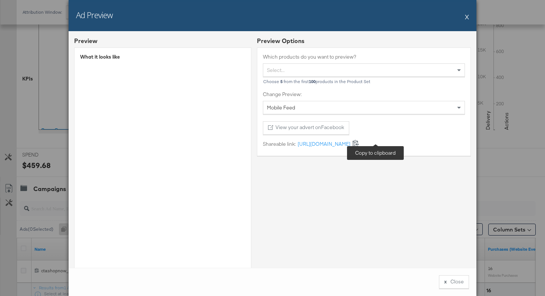
click at [359, 143] on icon at bounding box center [355, 142] width 7 height 7
click at [456, 284] on button "x Close" at bounding box center [454, 281] width 30 height 13
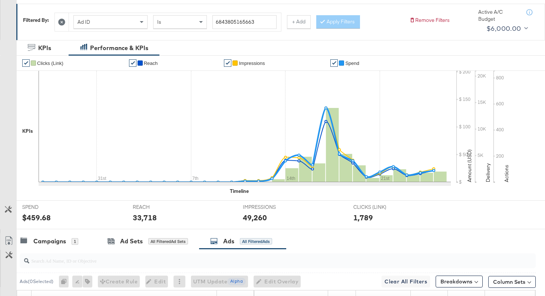
scroll to position [0, 0]
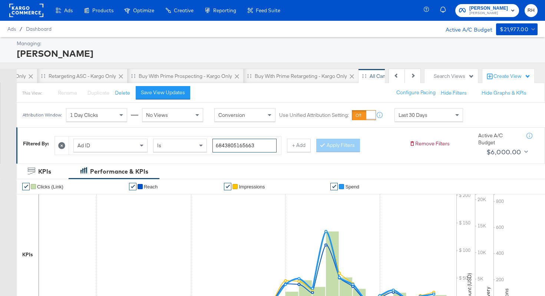
click at [221, 145] on input "6843805165663" at bounding box center [244, 146] width 64 height 14
paste input "6658410224"
click at [334, 142] on button "Apply Filters" at bounding box center [338, 145] width 44 height 13
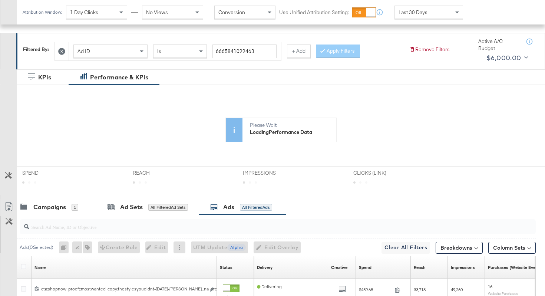
scroll to position [176, 0]
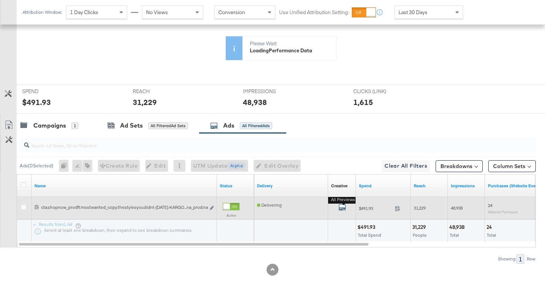
click at [339, 208] on icon "default" at bounding box center [341, 206] width 7 height 7
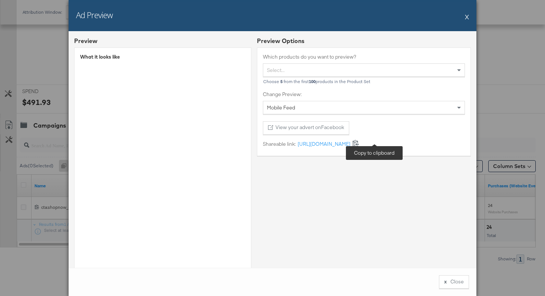
click at [359, 144] on icon at bounding box center [356, 143] width 6 height 7
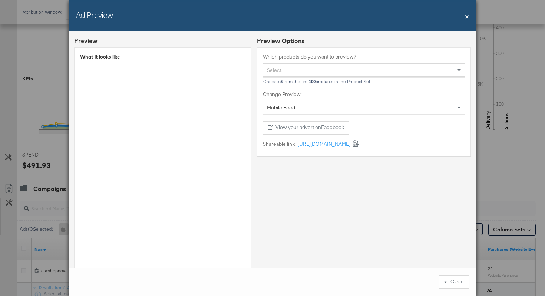
click at [468, 18] on button "X" at bounding box center [467, 16] width 4 height 15
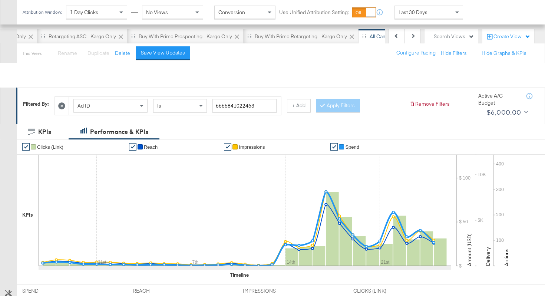
scroll to position [28, 0]
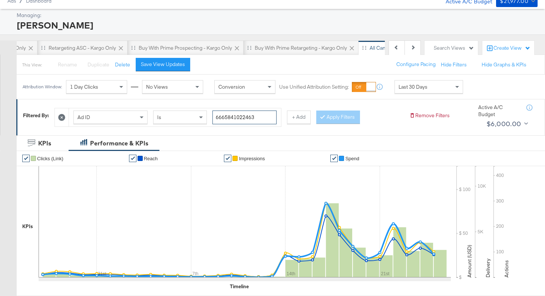
click at [229, 118] on input "6665841022463" at bounding box center [244, 117] width 64 height 14
paste input "8514257232"
type input "6851425723263"
click at [339, 116] on button "Apply Filters" at bounding box center [338, 116] width 44 height 13
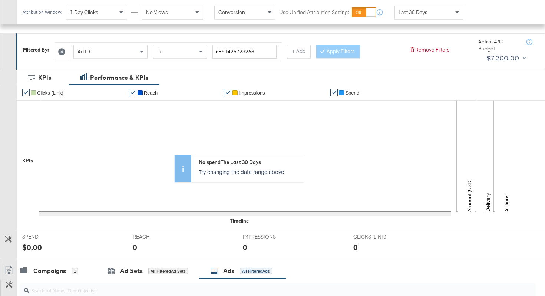
scroll to position [239, 0]
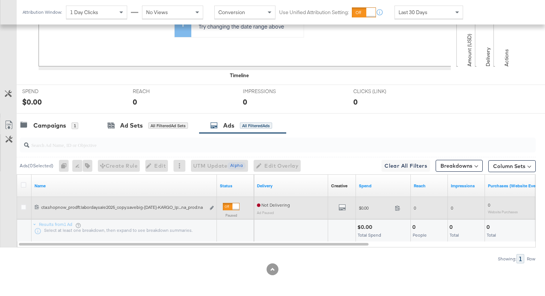
click at [214, 210] on div "6851425723263 cta:shopnow_prodft:labordaysale2025_copy:savebig-aug25-KARGO_lp:p…" at bounding box center [124, 208] width 185 height 14
click at [212, 208] on icon "link" at bounding box center [212, 208] width 4 height 4
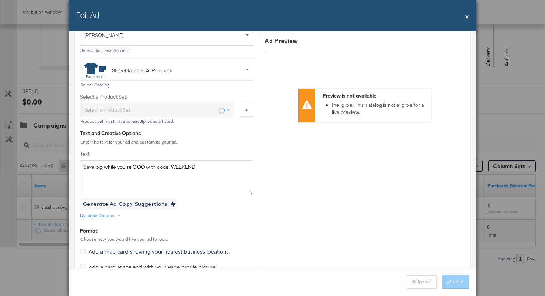
scroll to position [257, 0]
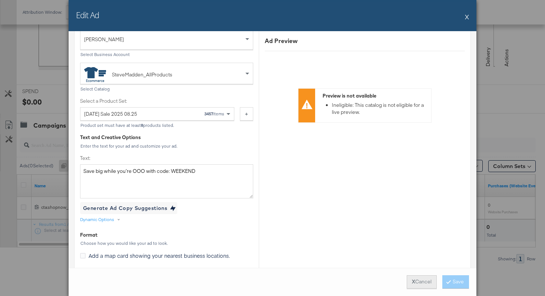
click at [412, 281] on strong "X" at bounding box center [413, 281] width 3 height 7
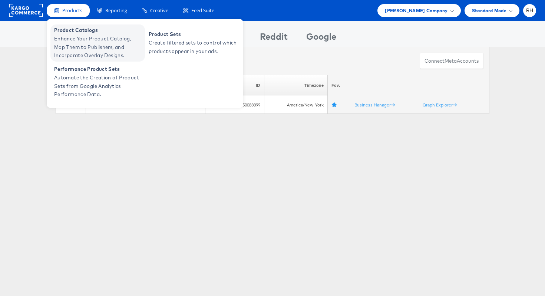
click at [69, 37] on span "Enhance Your Product Catalog, Map Them to Publishers, and Incorporate Overlay D…" at bounding box center [98, 46] width 89 height 25
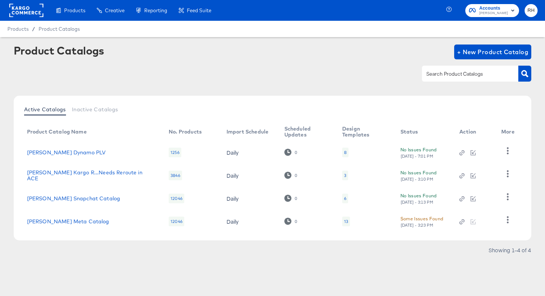
click at [342, 221] on div "13" at bounding box center [346, 221] width 8 height 10
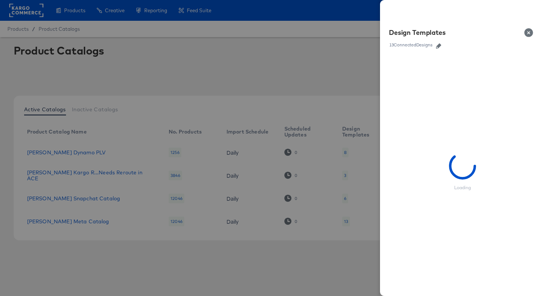
click at [436, 47] on button "button" at bounding box center [438, 45] width 11 height 5
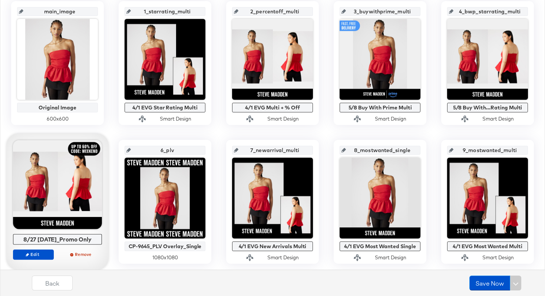
scroll to position [197, 0]
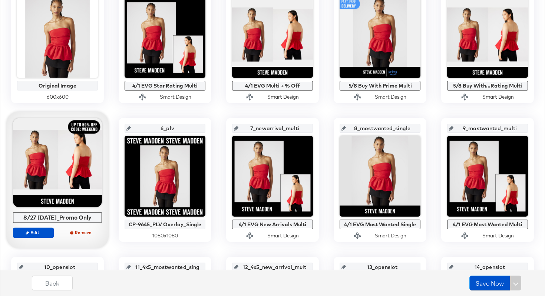
click at [95, 218] on div "8/27 [DATE]_Promo Only" at bounding box center [57, 217] width 85 height 7
drag, startPoint x: 95, startPoint y: 218, endPoint x: 19, endPoint y: 216, distance: 76.0
click at [19, 216] on div "8/27 [DATE]_Promo Only" at bounding box center [57, 217] width 85 height 7
copy div "8/27 Labor Day_Promo Only Edit Remove"
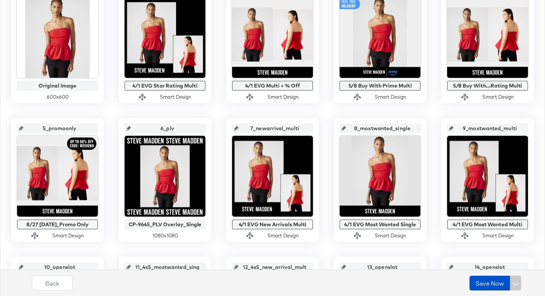
click at [58, 127] on input "5_promoonly" at bounding box center [59, 125] width 73 height 20
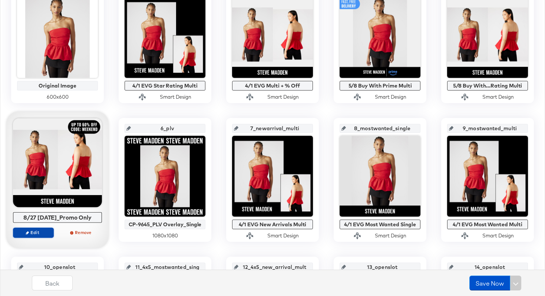
click at [23, 232] on span "Edit" at bounding box center [33, 232] width 34 height 6
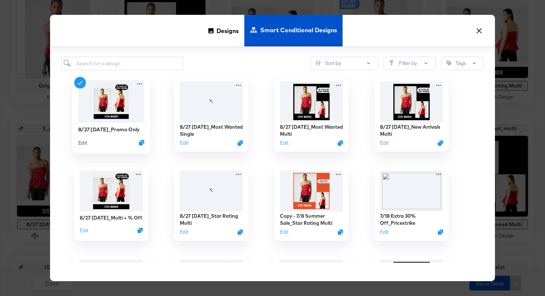
click at [80, 146] on button "Edit" at bounding box center [82, 142] width 9 height 7
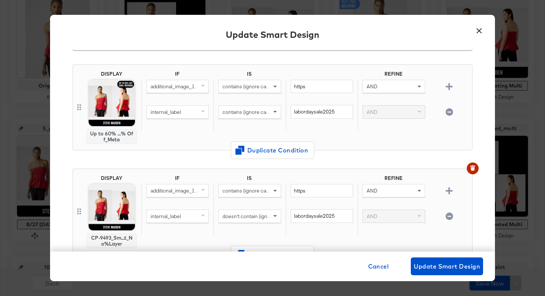
scroll to position [52, 0]
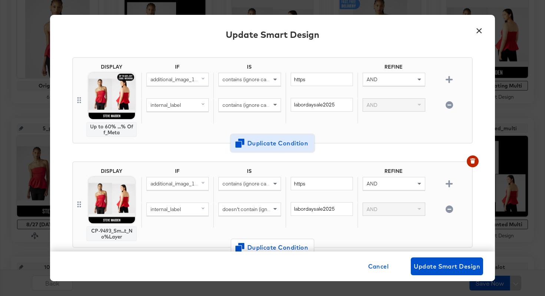
click at [254, 147] on span "Duplicate Condition" at bounding box center [272, 143] width 72 height 10
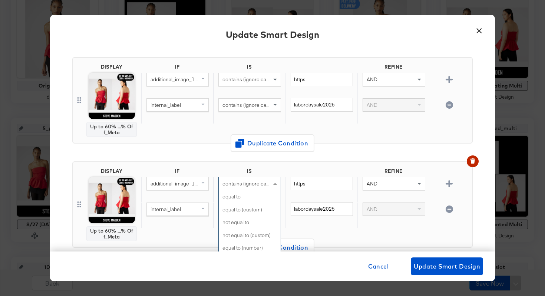
click at [225, 185] on span "contains (ignore case)" at bounding box center [247, 183] width 51 height 7
click at [251, 209] on span "contains (ignore case)" at bounding box center [247, 209] width 51 height 7
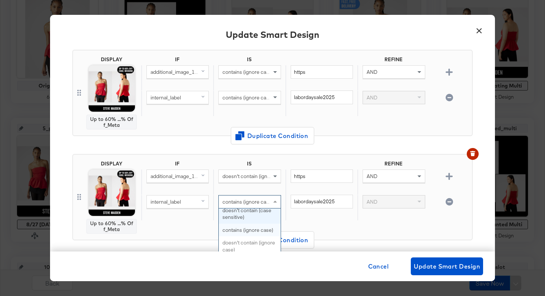
scroll to position [61, 0]
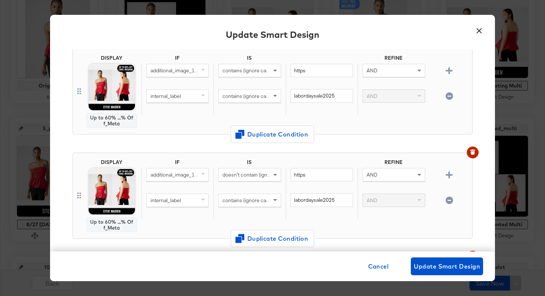
click at [169, 222] on div "IF IS REFINE additional_image_1_url (original) doesn't contain (ignore case) ht…" at bounding box center [305, 195] width 328 height 73
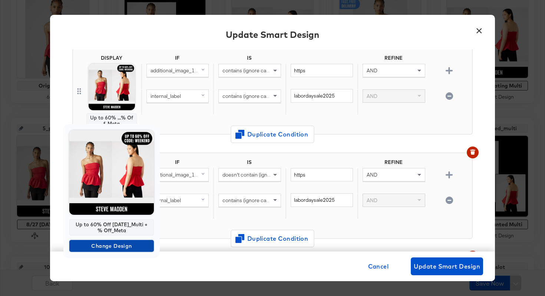
click at [104, 249] on span "Change Design" at bounding box center [111, 245] width 79 height 9
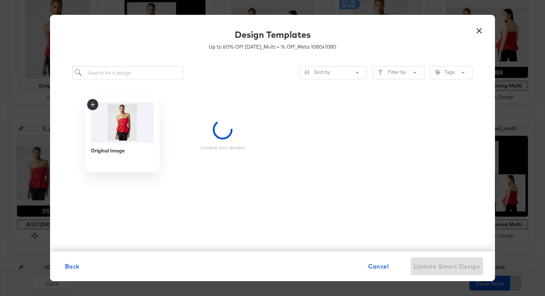
scroll to position [0, 0]
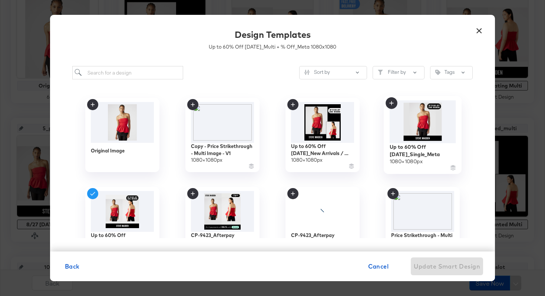
click at [413, 126] on img at bounding box center [423, 121] width 66 height 43
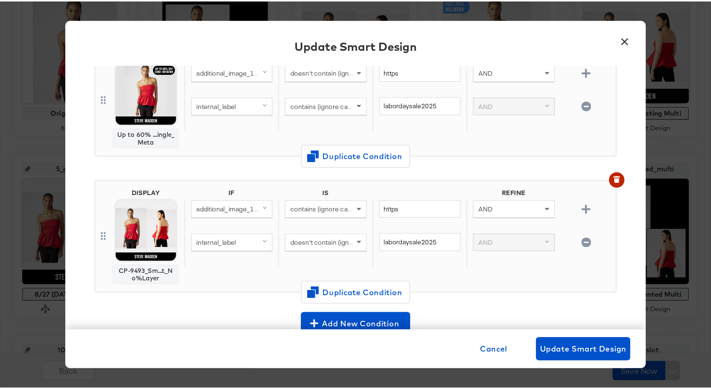
scroll to position [184, 0]
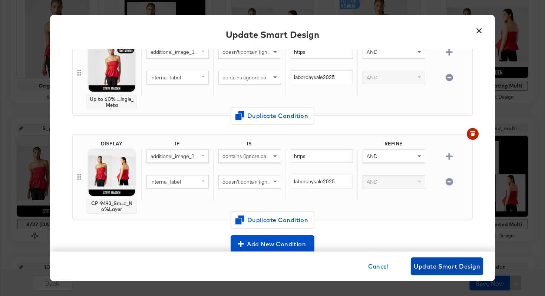
click at [437, 260] on button "Update Smart Design" at bounding box center [447, 266] width 72 height 18
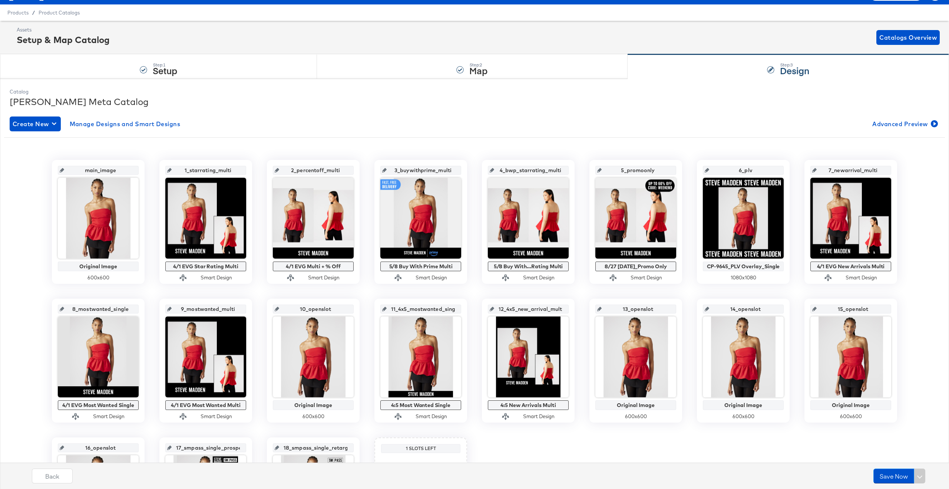
scroll to position [0, 0]
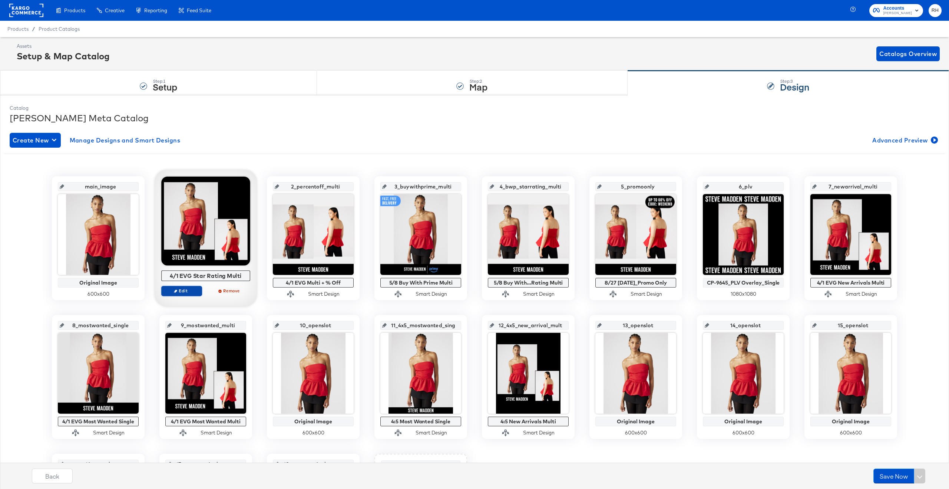
click at [187, 289] on span "Edit" at bounding box center [182, 291] width 34 height 6
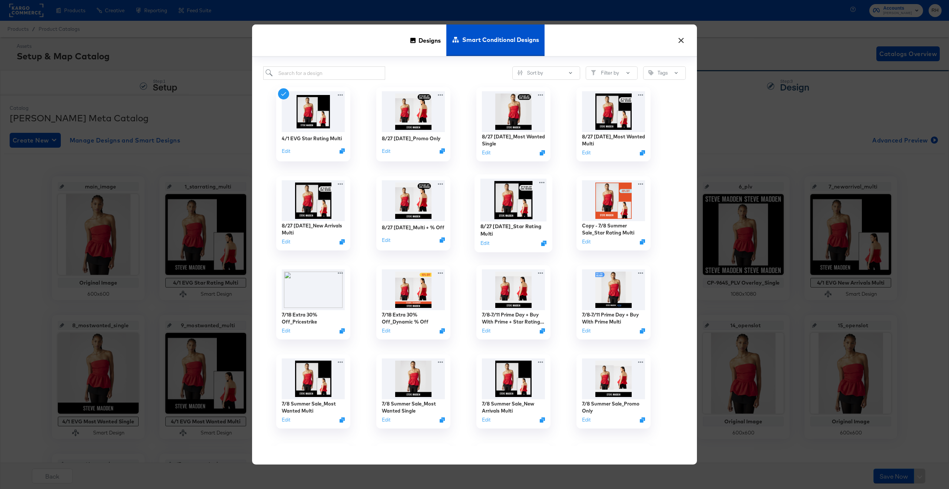
click at [508, 212] on img at bounding box center [513, 200] width 66 height 43
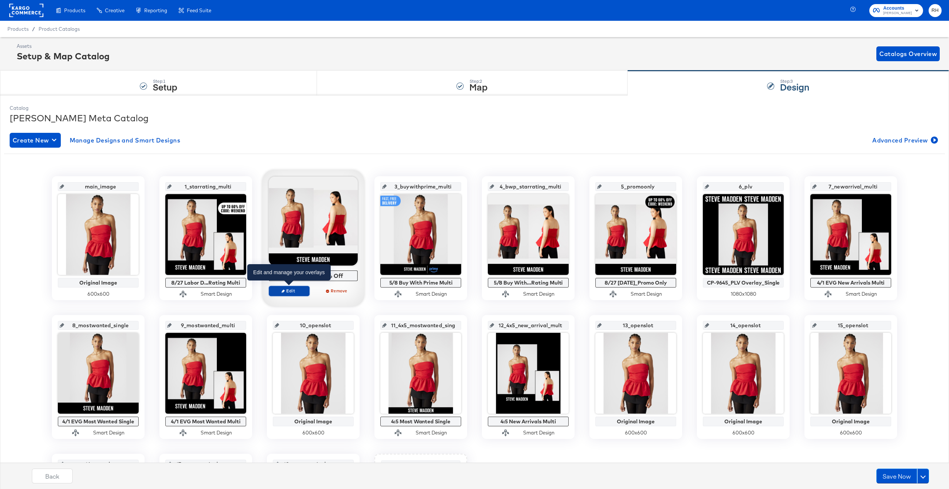
click at [288, 292] on span "Edit" at bounding box center [289, 291] width 34 height 6
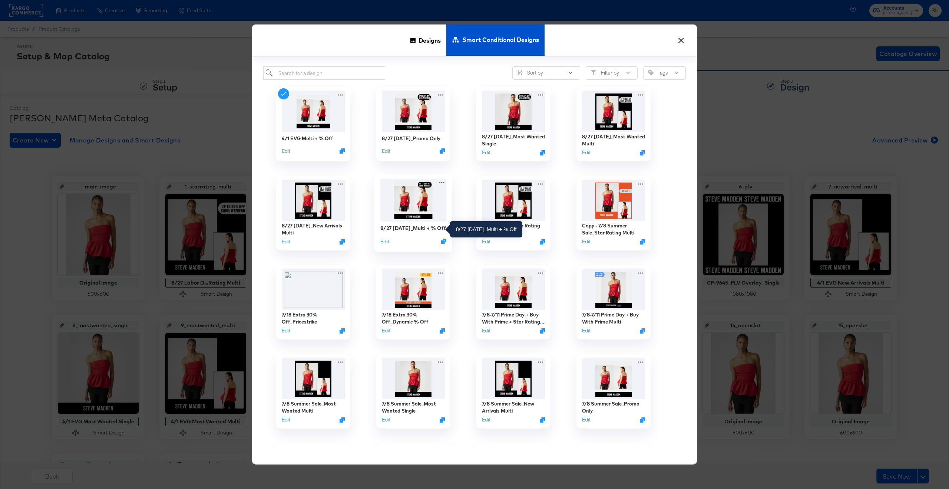
click at [431, 229] on div "8/27 Labor Day_Multi + % Off" at bounding box center [413, 228] width 66 height 7
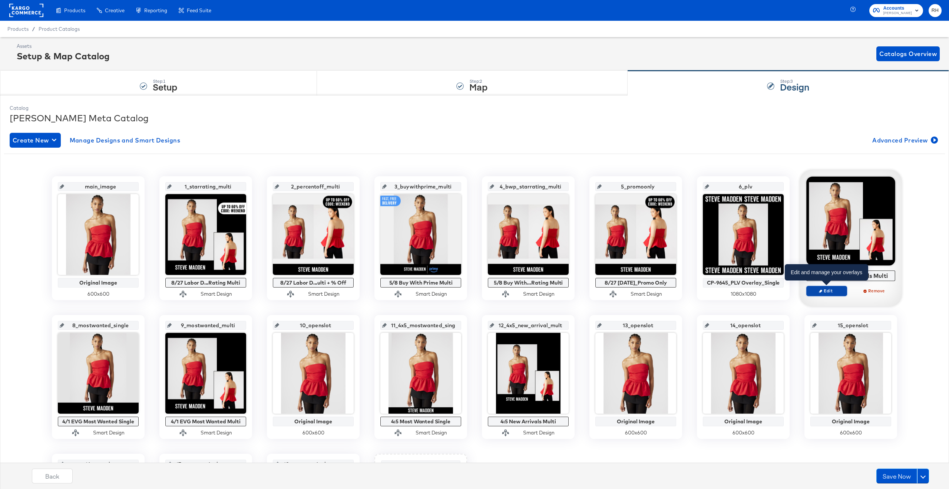
click at [545, 291] on span "Edit" at bounding box center [827, 291] width 34 height 6
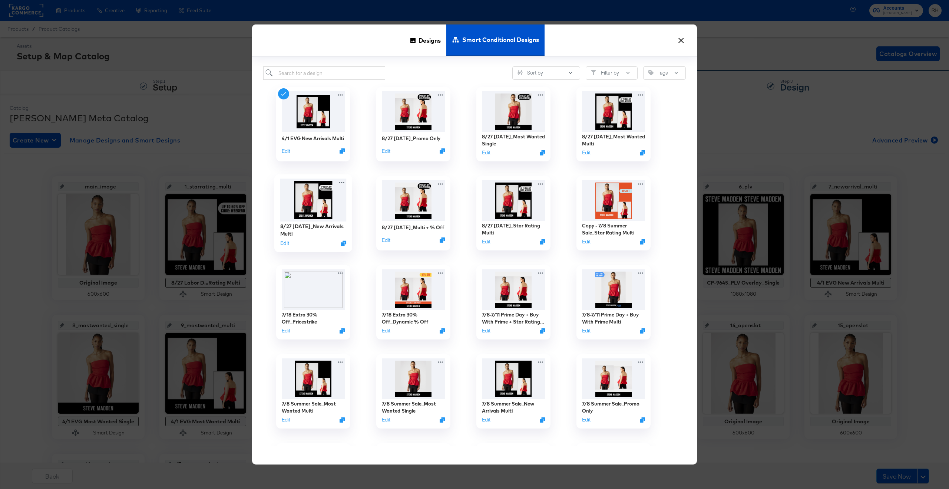
click at [303, 204] on img at bounding box center [313, 200] width 66 height 43
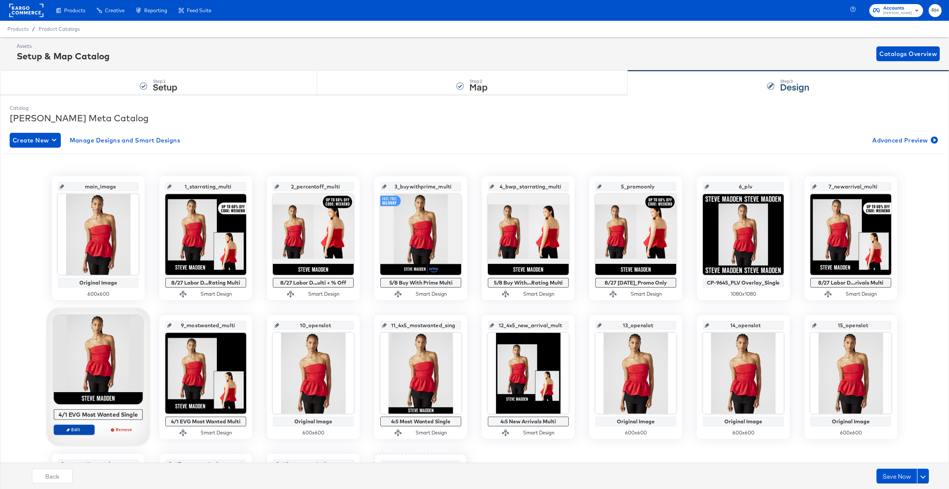
click at [76, 295] on span "Edit" at bounding box center [74, 429] width 34 height 6
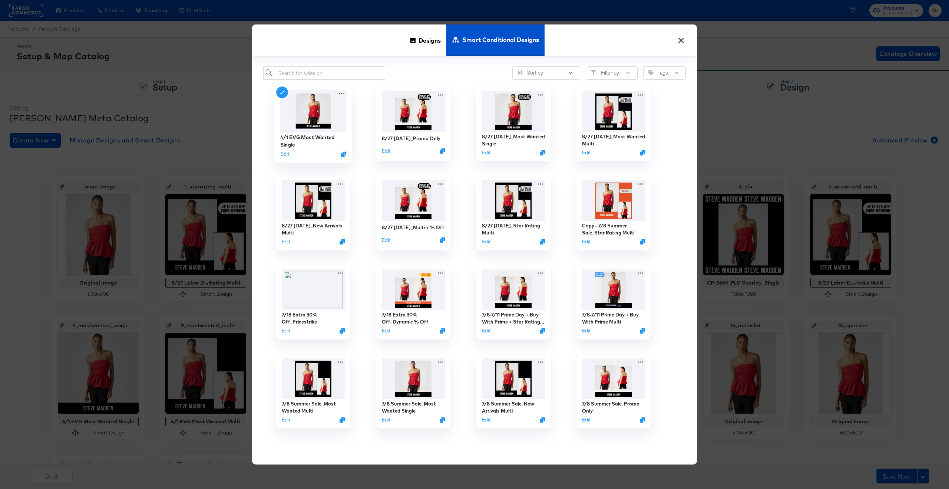
click at [307, 122] on img at bounding box center [313, 111] width 66 height 43
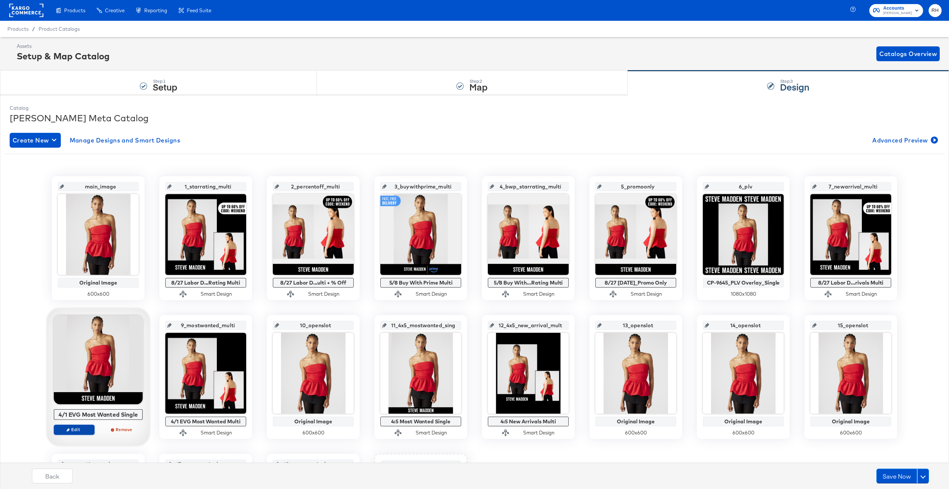
click at [75, 295] on span "Edit" at bounding box center [74, 429] width 34 height 6
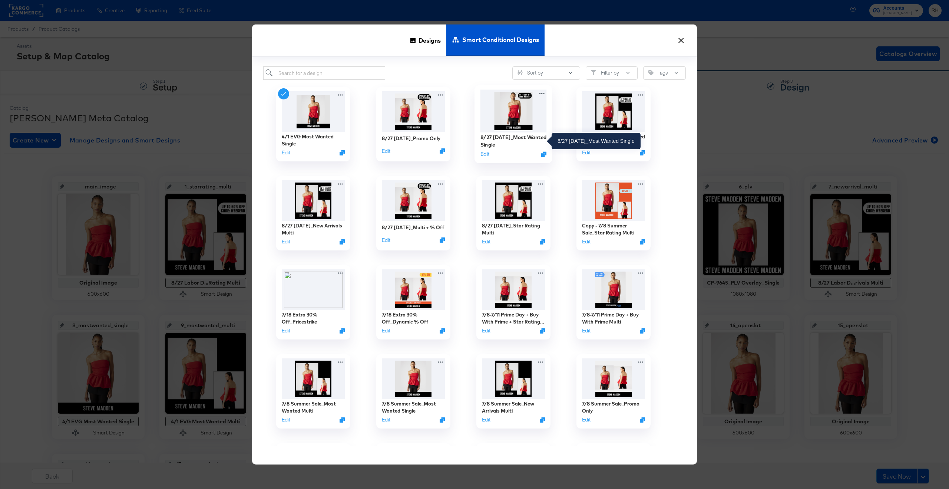
click at [506, 141] on div "8/27 Labor Day_Most Wanted Single" at bounding box center [513, 141] width 66 height 14
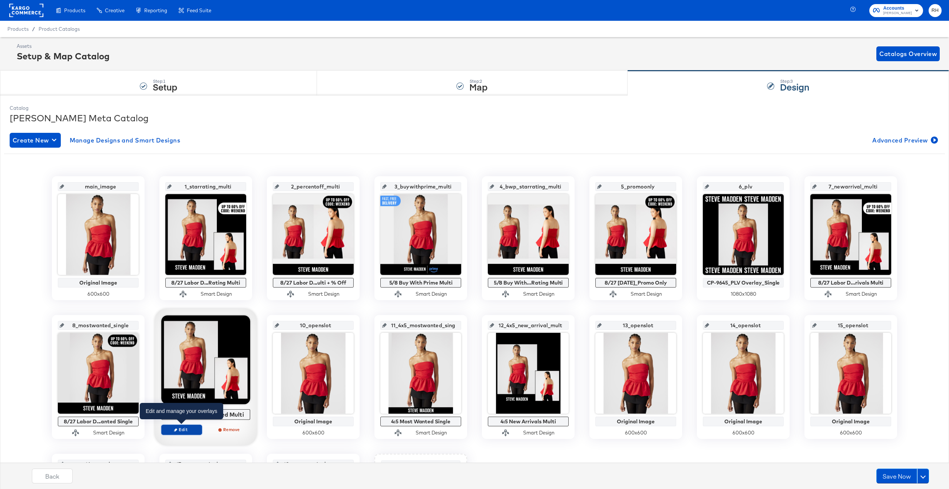
click at [192, 295] on span "Edit" at bounding box center [182, 429] width 34 height 6
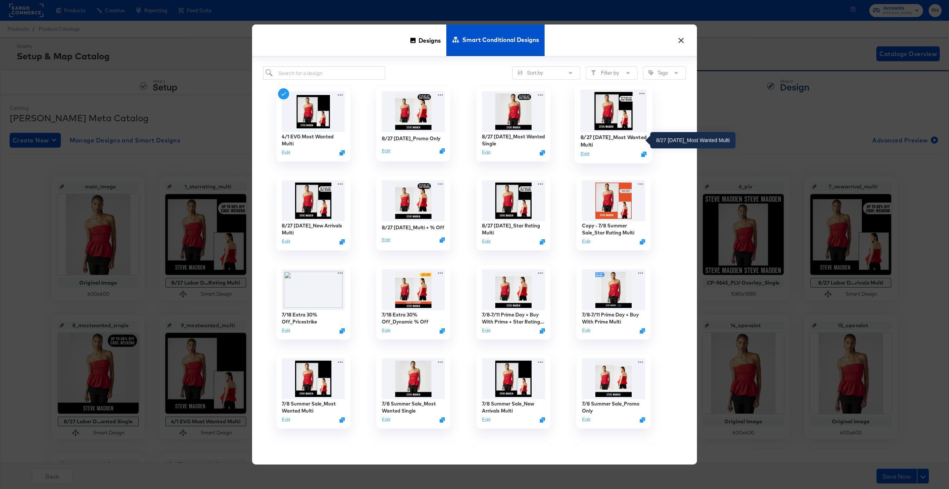
click at [545, 141] on div "8/27 Labor Day_Most Wanted Multi" at bounding box center [613, 141] width 66 height 14
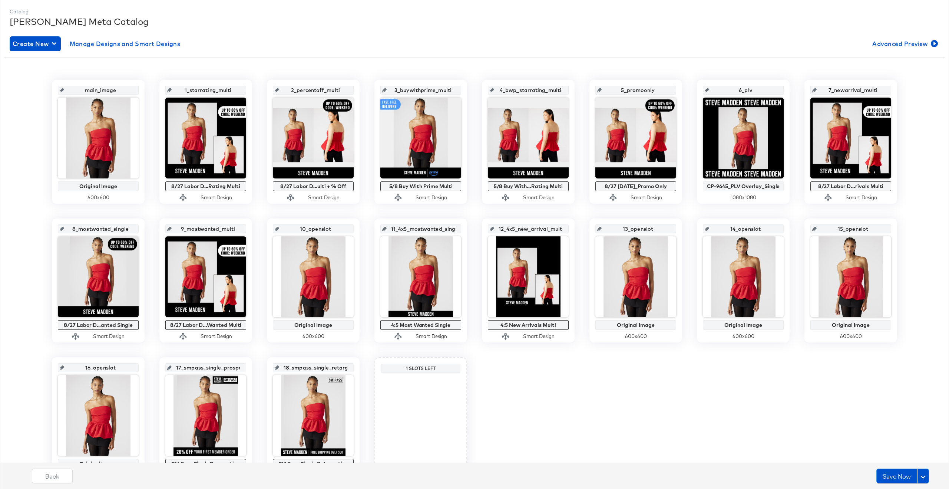
scroll to position [142, 0]
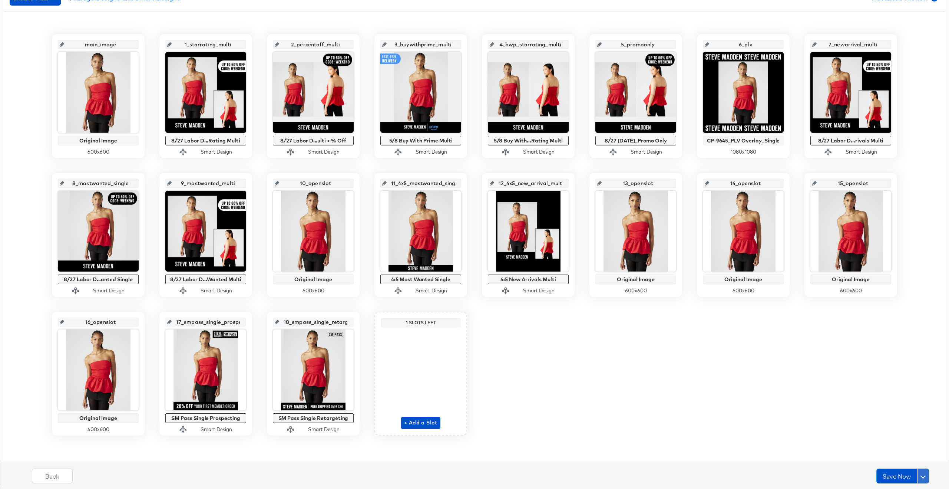
click at [545, 295] on span at bounding box center [922, 475] width 5 height 5
click at [545, 295] on button "Schedule Save" at bounding box center [902, 461] width 53 height 14
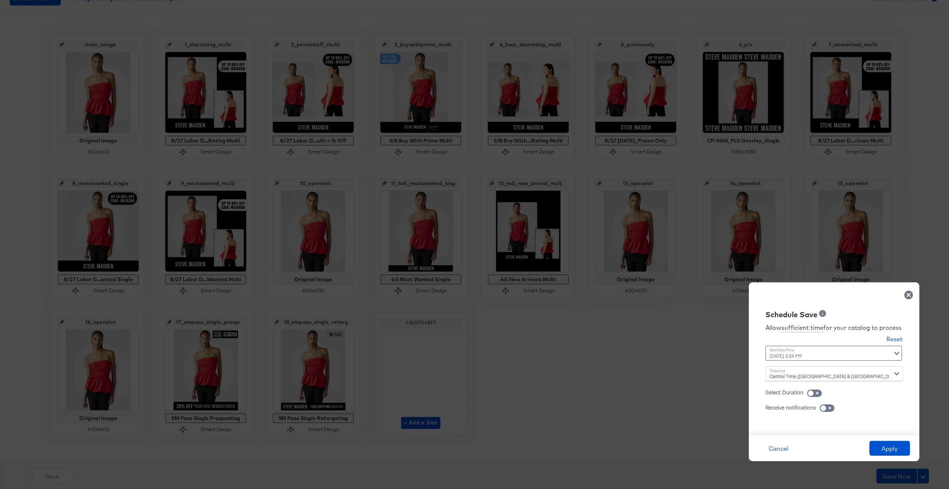
click at [545, 295] on div "August 27th 2025 3:24 PM ‹ August 2025 › Su Mo Tu We Th Fr Sa 27 28 29 30 31 1 …" at bounding box center [815, 352] width 100 height 15
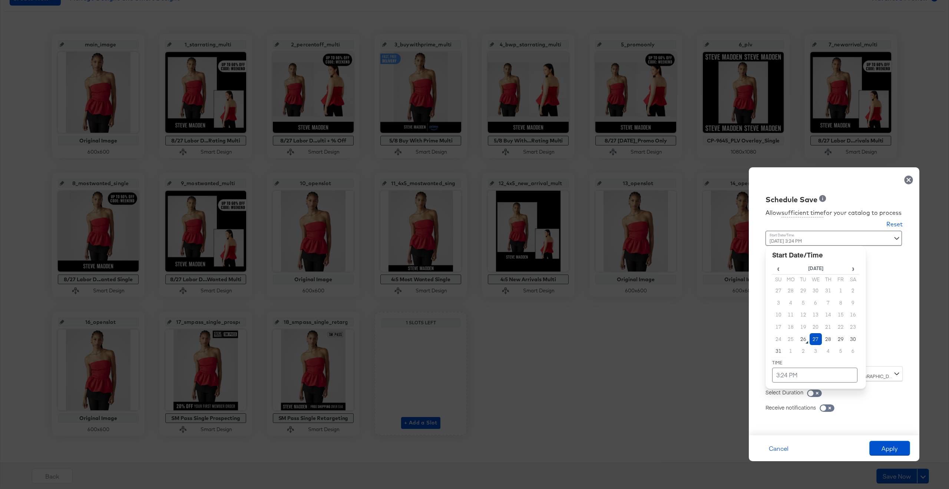
click at [545, 295] on td "27" at bounding box center [816, 339] width 13 height 12
click at [545, 295] on td "3:24 PM" at bounding box center [814, 374] width 85 height 15
click at [545, 295] on span "▲" at bounding box center [800, 296] width 15 height 15
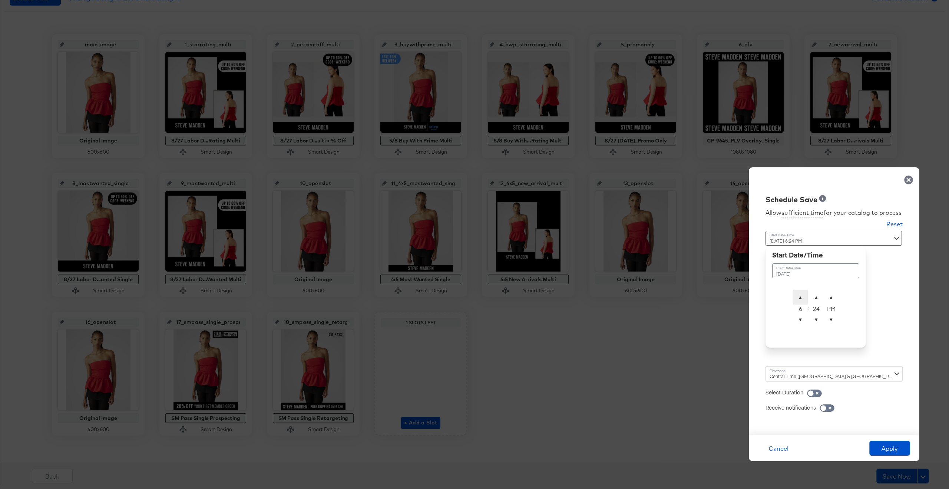
click at [545, 295] on span "▲" at bounding box center [800, 296] width 15 height 15
click at [545, 295] on span "▼" at bounding box center [800, 319] width 15 height 15
click at [545, 295] on span "▼" at bounding box center [816, 319] width 15 height 15
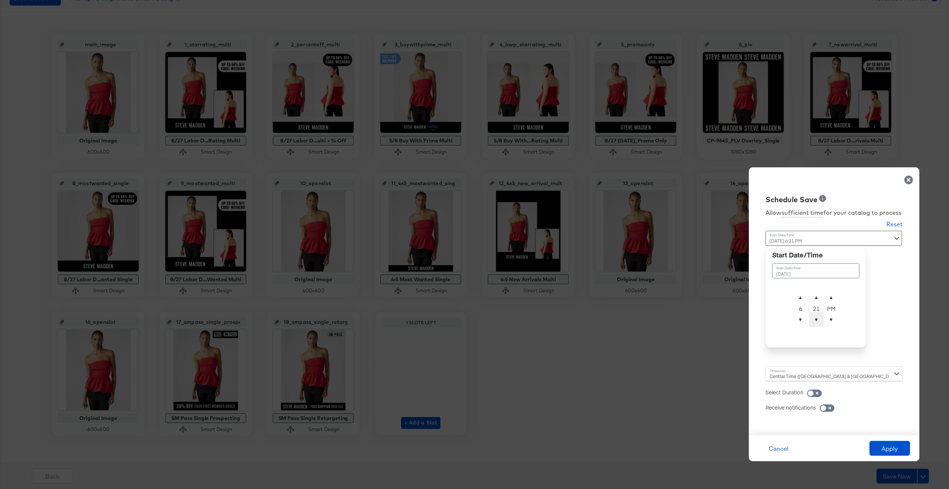
click at [545, 295] on span "▼" at bounding box center [816, 319] width 15 height 15
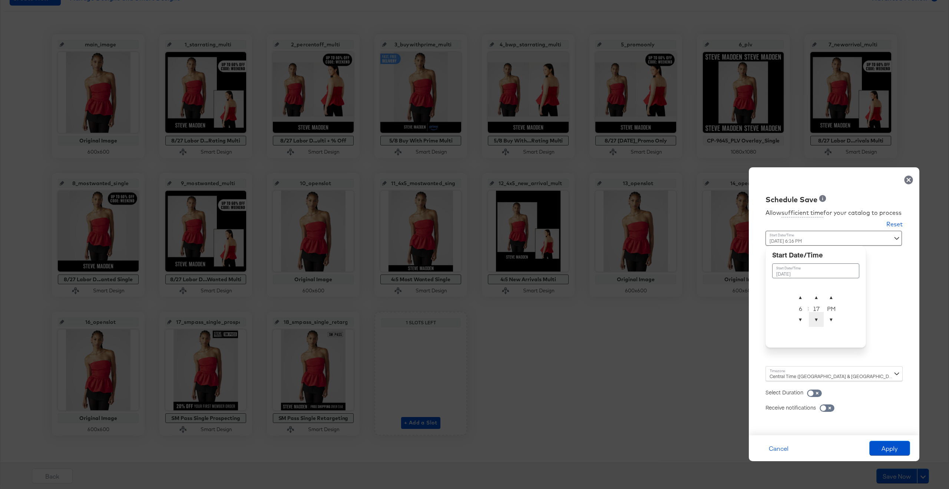
click at [545, 295] on span "▼" at bounding box center [816, 319] width 15 height 15
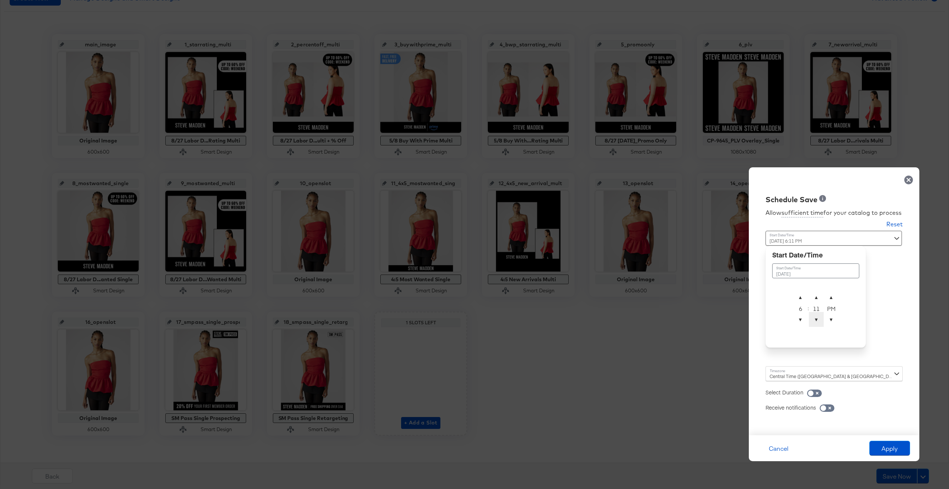
click at [545, 295] on span "▼" at bounding box center [816, 319] width 15 height 15
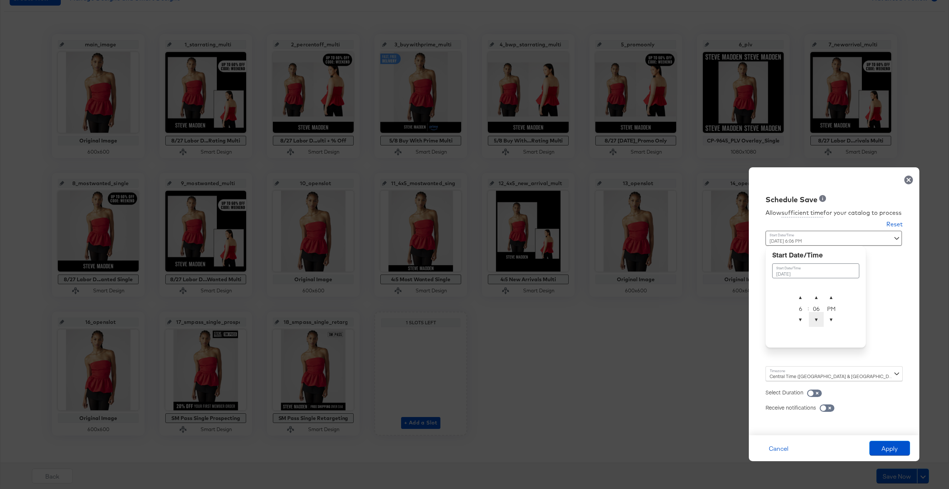
click at [545, 295] on span "▼" at bounding box center [816, 319] width 15 height 15
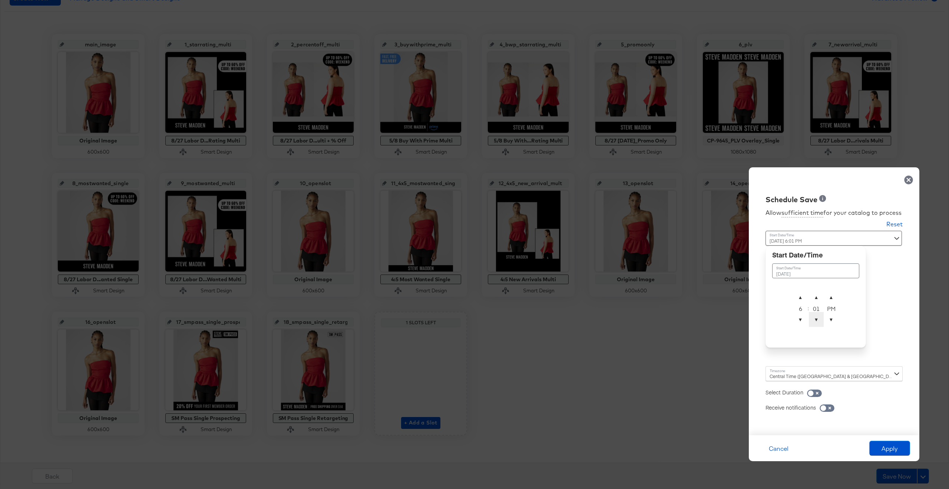
click at [545, 295] on span "▼" at bounding box center [816, 319] width 15 height 15
click at [545, 295] on span "▲" at bounding box center [831, 296] width 15 height 15
type input "August 27th 2025 6:00 AM"
click at [545, 295] on div "Central Time (US & Canada) (America/Chicago)" at bounding box center [833, 373] width 137 height 15
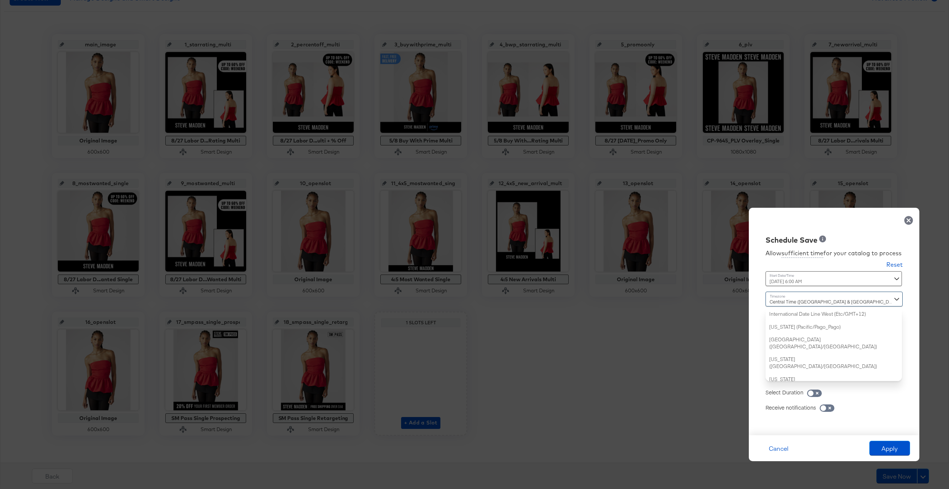
scroll to position [179, 0]
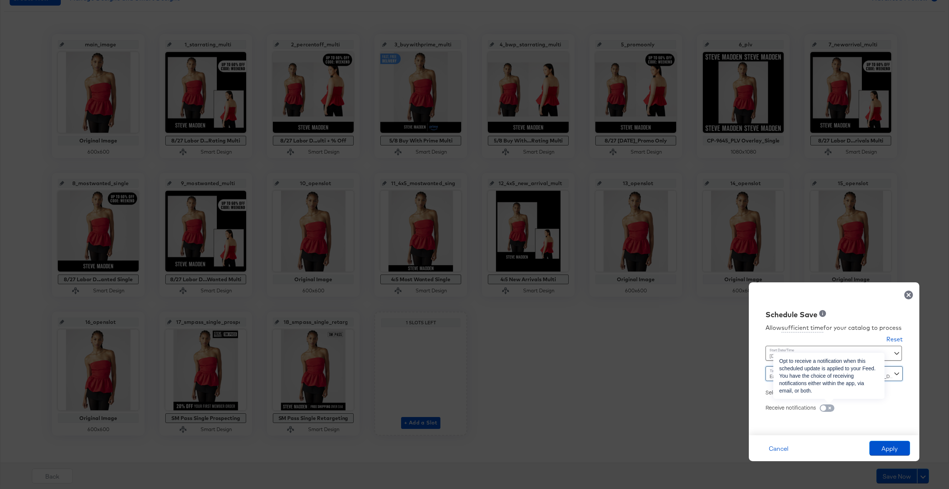
click at [545, 295] on input "checkbox" at bounding box center [823, 409] width 22 height 7
checkbox input "true"
click at [545, 295] on icon at bounding box center [795, 417] width 6 height 6
click at [0, 0] on input "email" at bounding box center [0, 0] width 0 height 0
click at [545, 295] on button "Apply" at bounding box center [889, 447] width 41 height 15
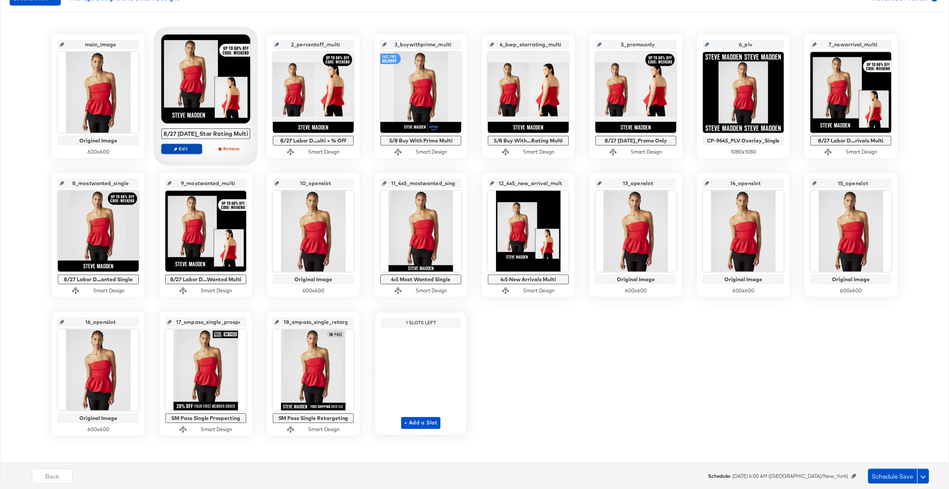
click at [175, 150] on icon "button" at bounding box center [175, 148] width 3 height 3
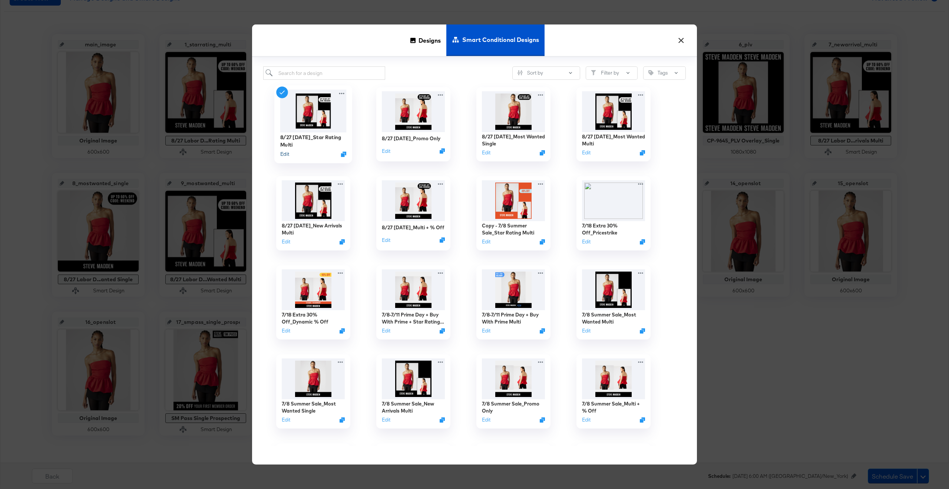
click at [286, 154] on button "Edit" at bounding box center [284, 153] width 9 height 7
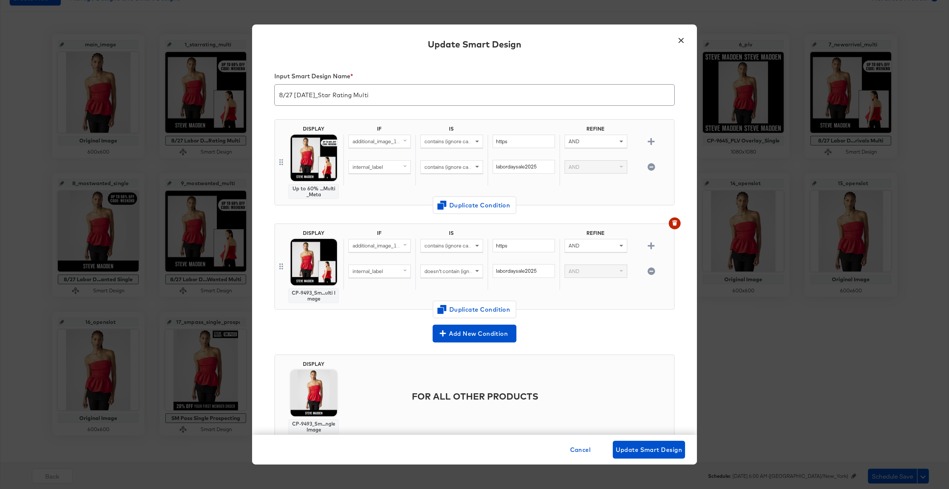
scroll to position [25, 0]
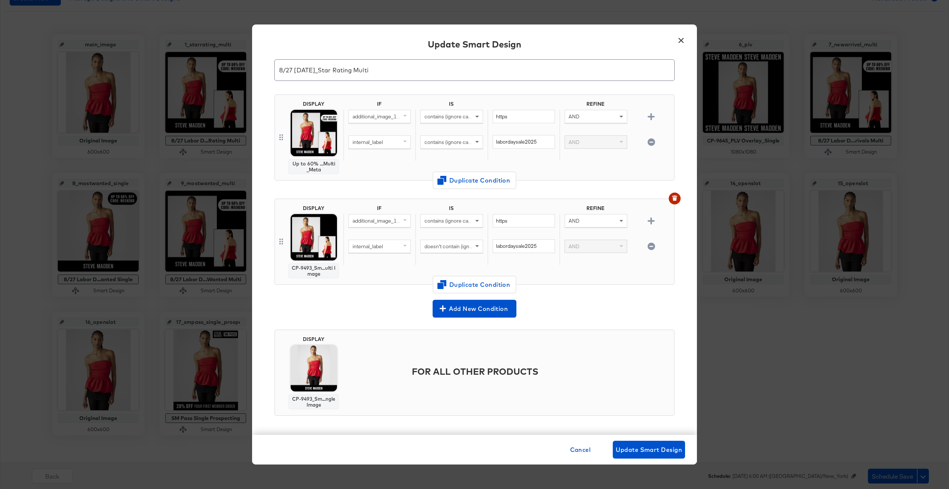
click at [545, 42] on button "×" at bounding box center [680, 38] width 13 height 13
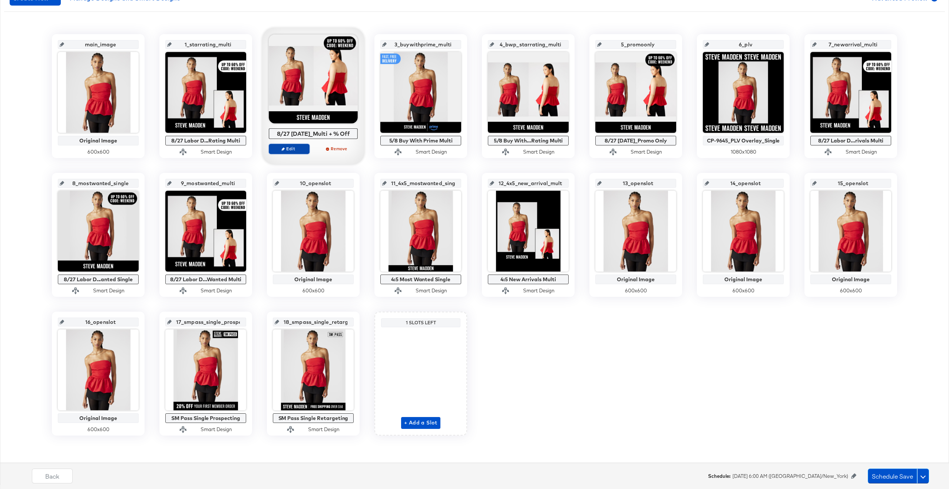
click at [285, 147] on span "Edit" at bounding box center [289, 149] width 34 height 6
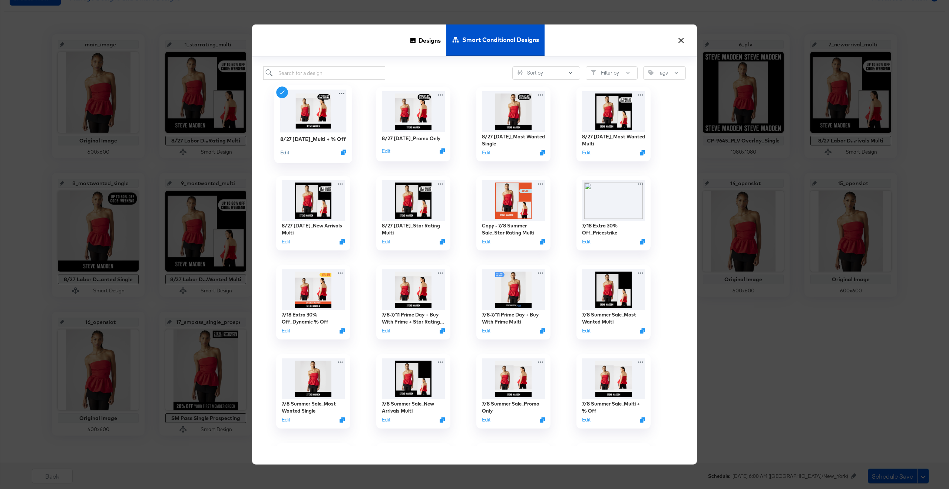
click at [286, 154] on button "Edit" at bounding box center [284, 152] width 9 height 7
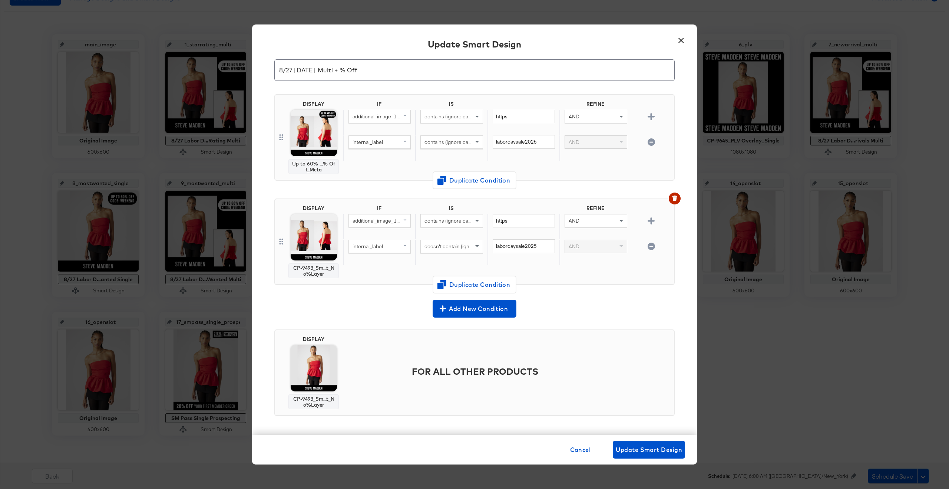
click at [545, 40] on button "×" at bounding box center [680, 38] width 13 height 13
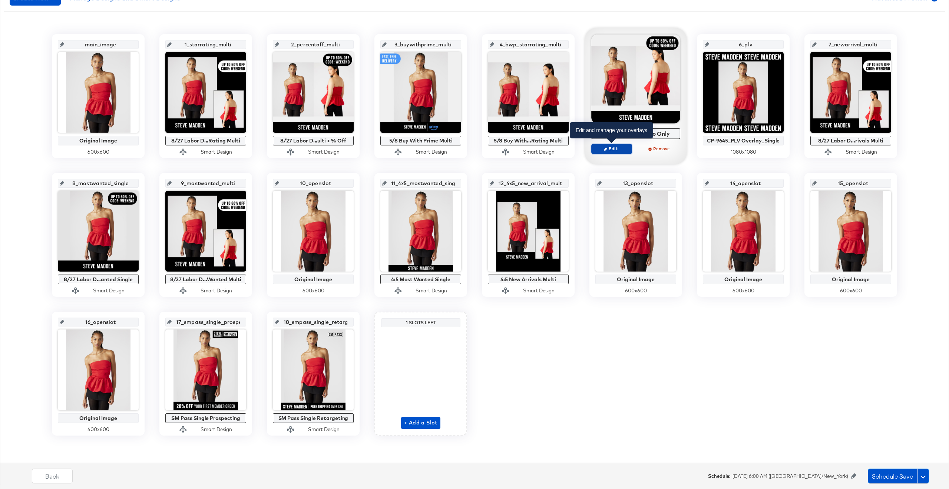
click at [545, 149] on span "Edit" at bounding box center [612, 149] width 34 height 6
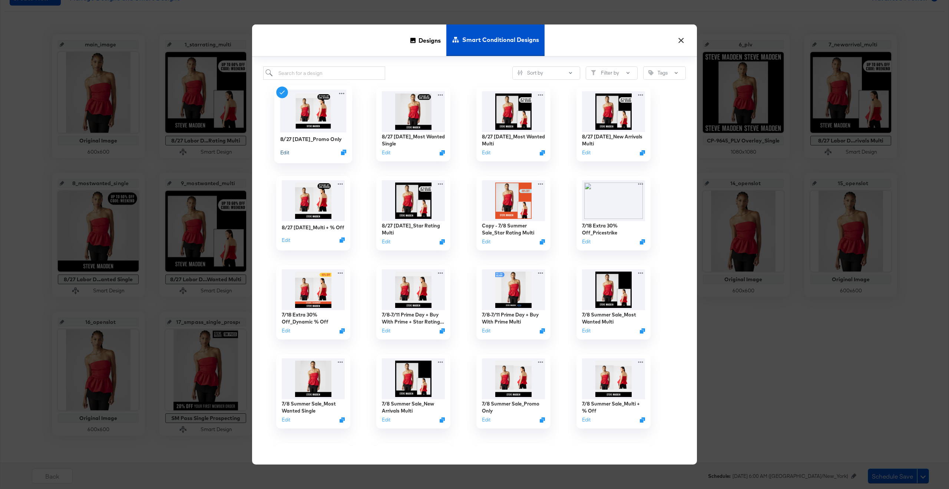
click at [282, 153] on button "Edit" at bounding box center [284, 152] width 9 height 7
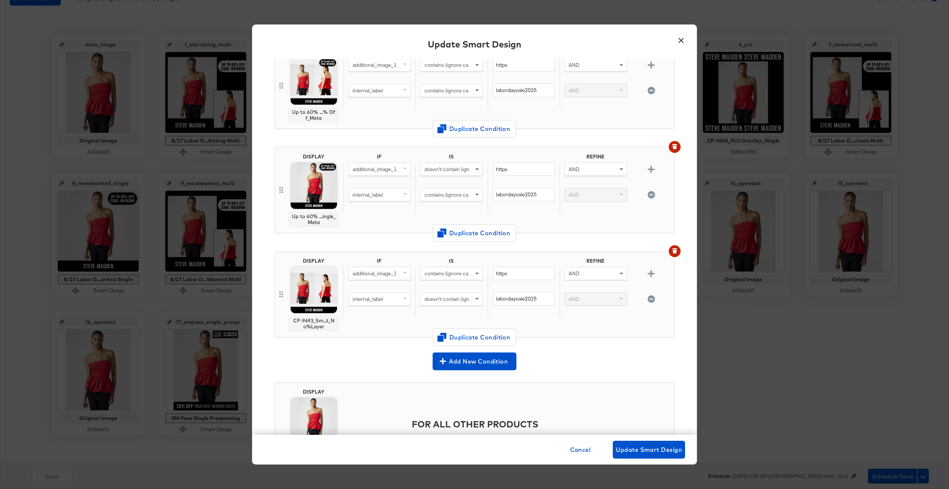
scroll to position [86, 0]
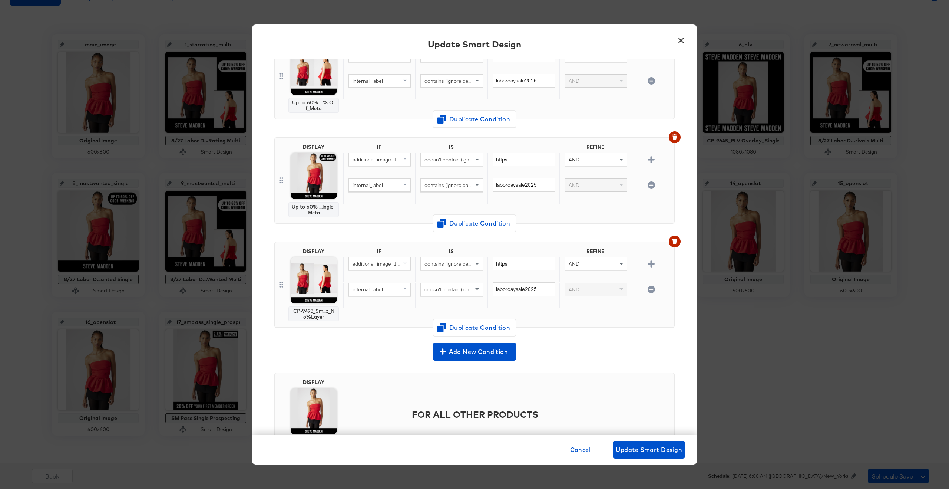
click at [545, 39] on button "×" at bounding box center [680, 38] width 13 height 13
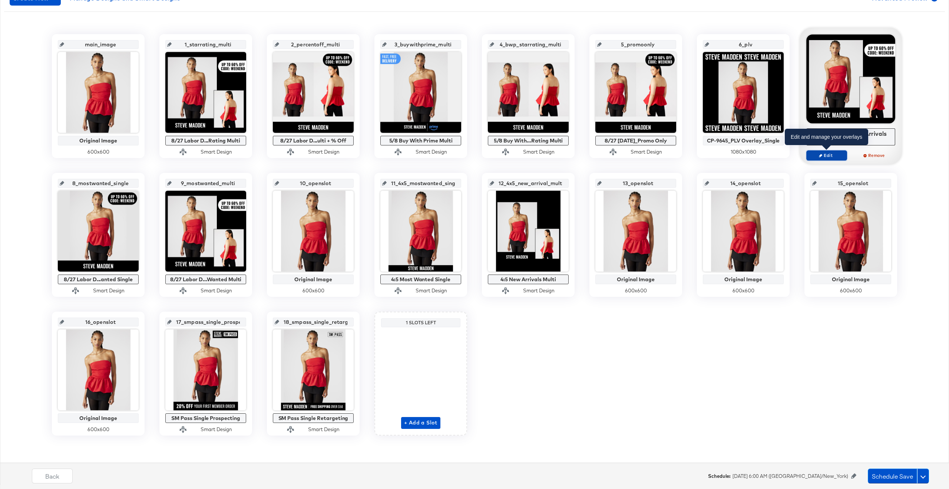
click at [545, 155] on span "Edit" at bounding box center [827, 155] width 34 height 6
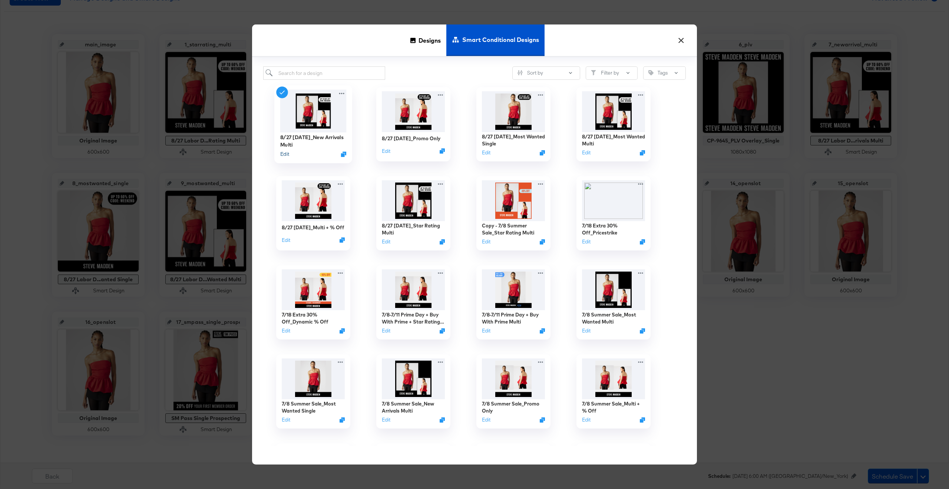
click at [285, 155] on button "Edit" at bounding box center [284, 153] width 9 height 7
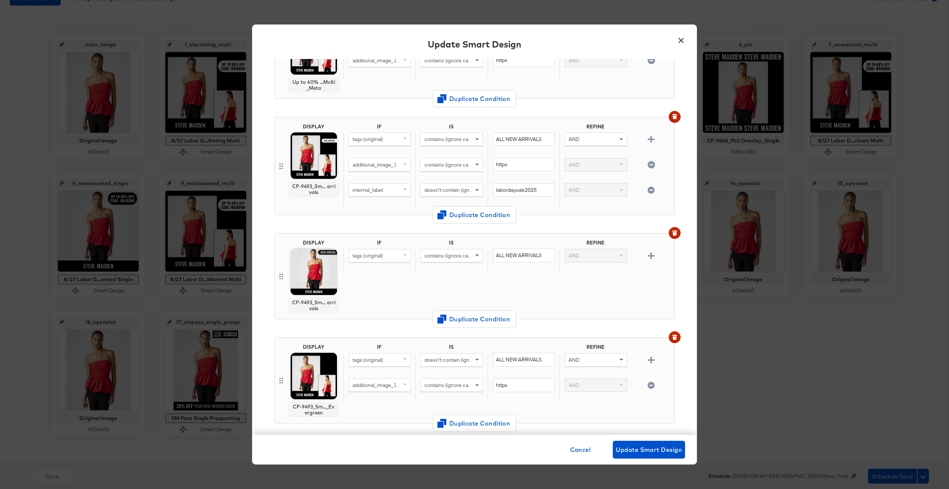
scroll to position [122, 0]
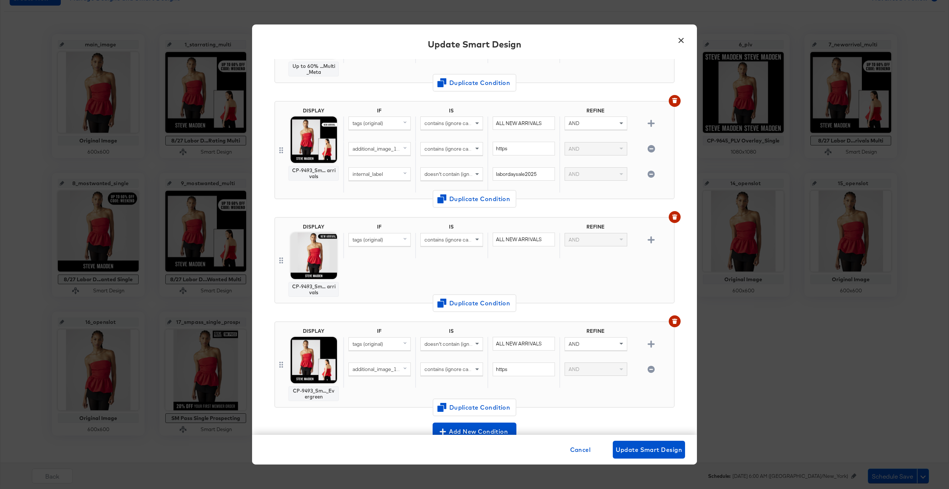
click at [545, 36] on button "×" at bounding box center [680, 38] width 13 height 13
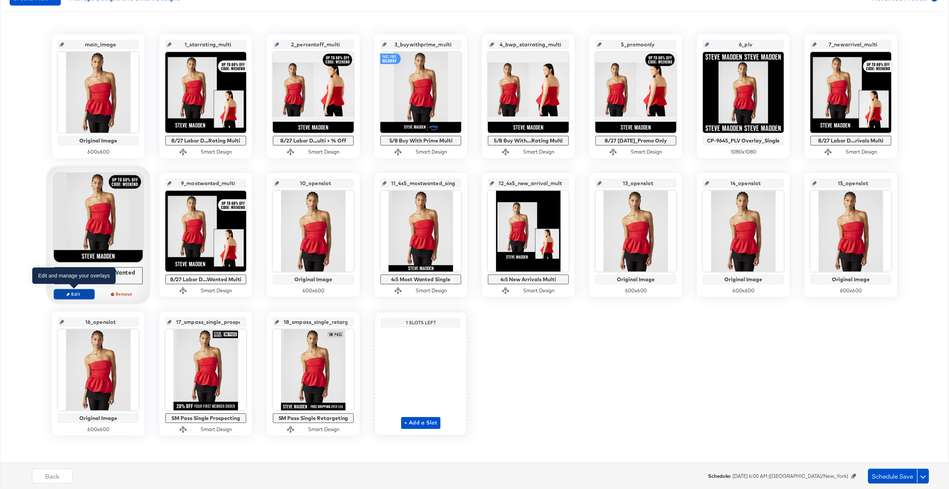
click at [73, 292] on span "Edit" at bounding box center [74, 294] width 34 height 6
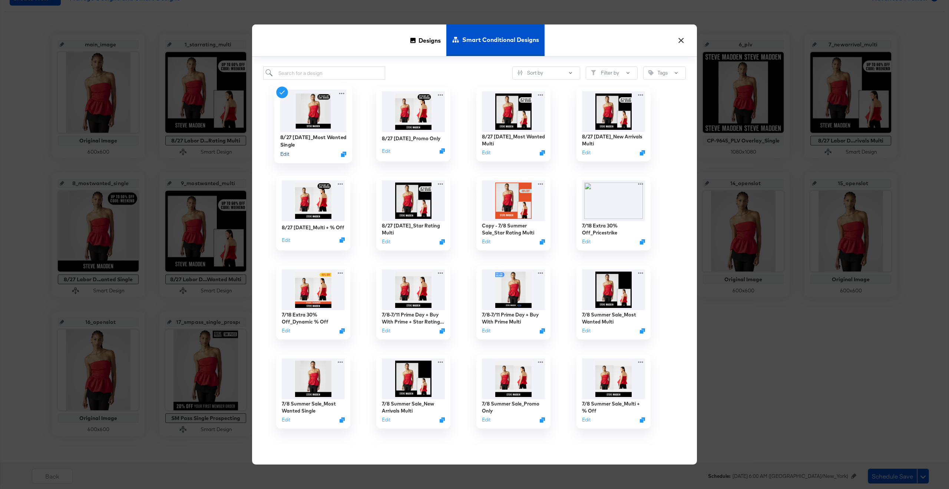
click at [284, 155] on button "Edit" at bounding box center [284, 153] width 9 height 7
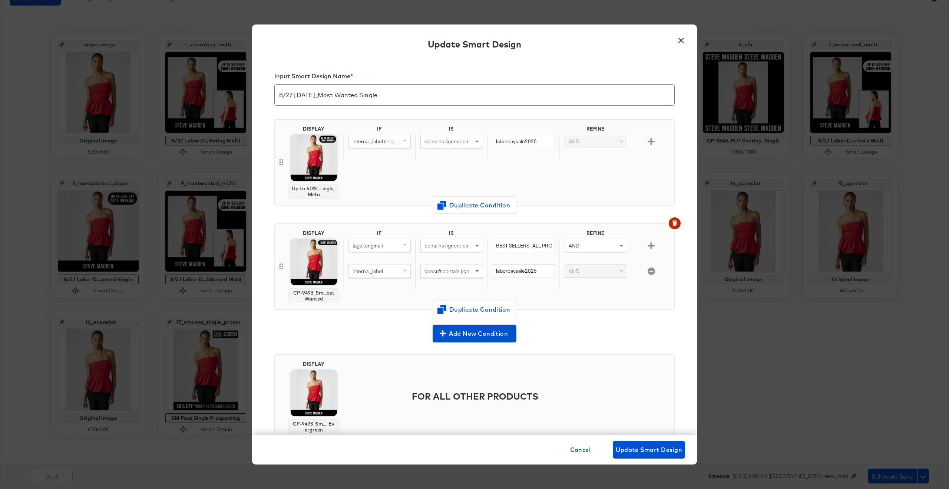
click at [545, 40] on button "×" at bounding box center [680, 38] width 13 height 13
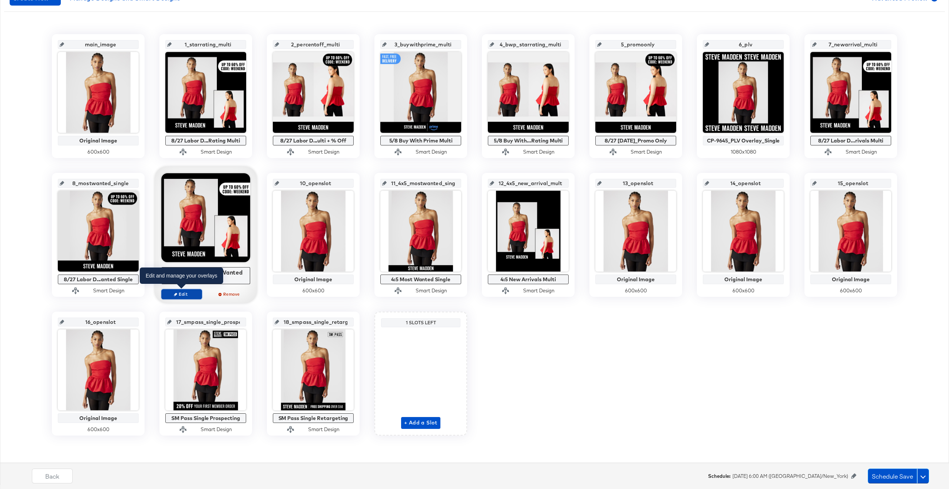
click at [175, 292] on icon "button" at bounding box center [175, 293] width 3 height 3
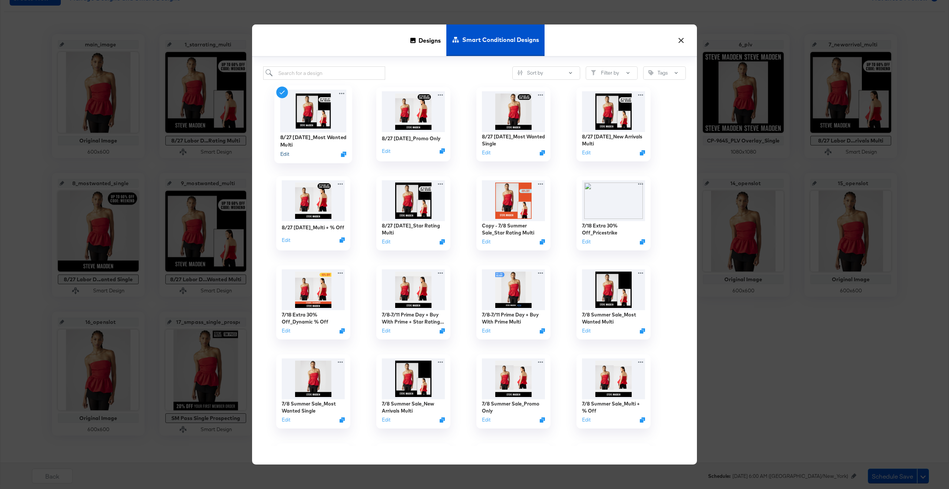
click at [282, 153] on button "Edit" at bounding box center [284, 153] width 9 height 7
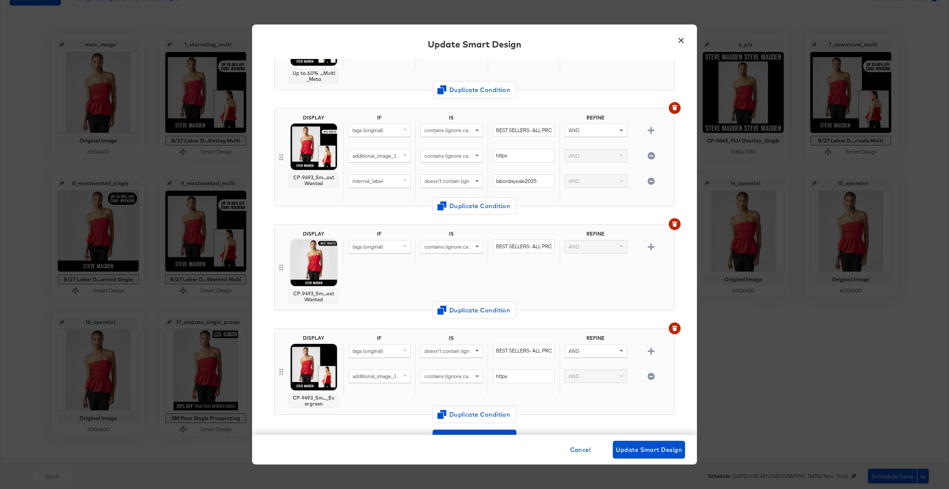
scroll to position [154, 0]
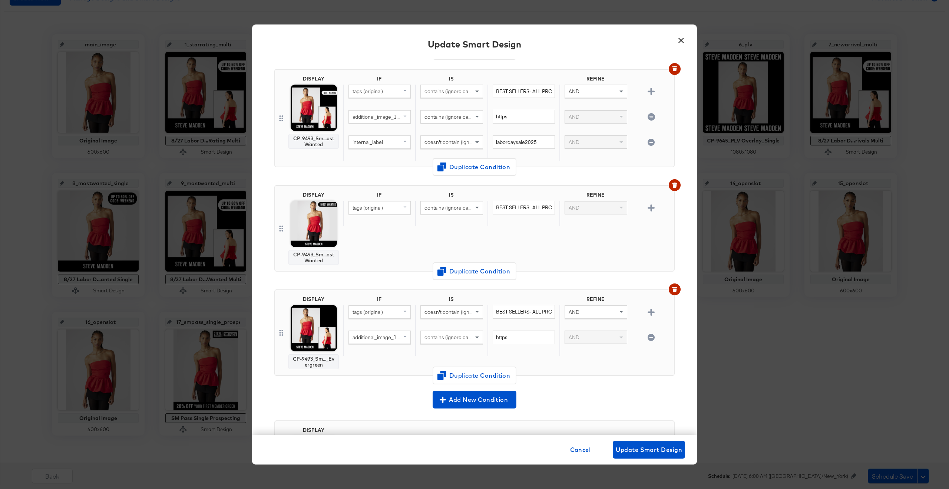
click at [545, 37] on button "×" at bounding box center [680, 38] width 13 height 13
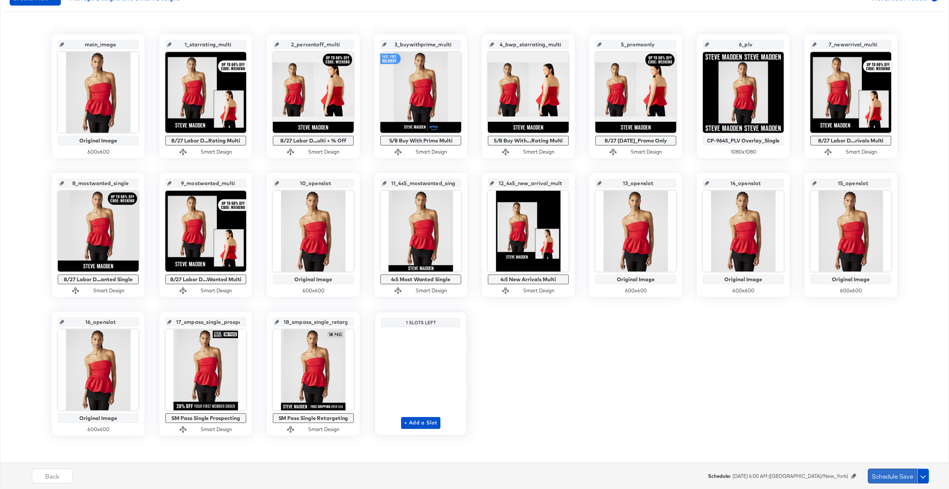
click at [545, 295] on button "Schedule Save" at bounding box center [892, 475] width 49 height 15
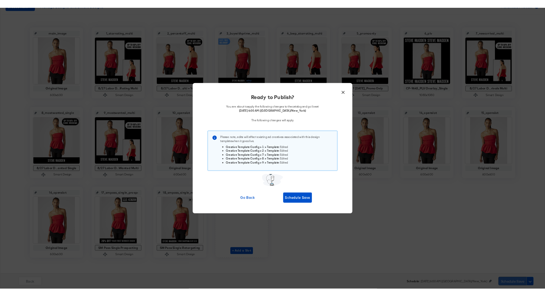
scroll to position [0, 0]
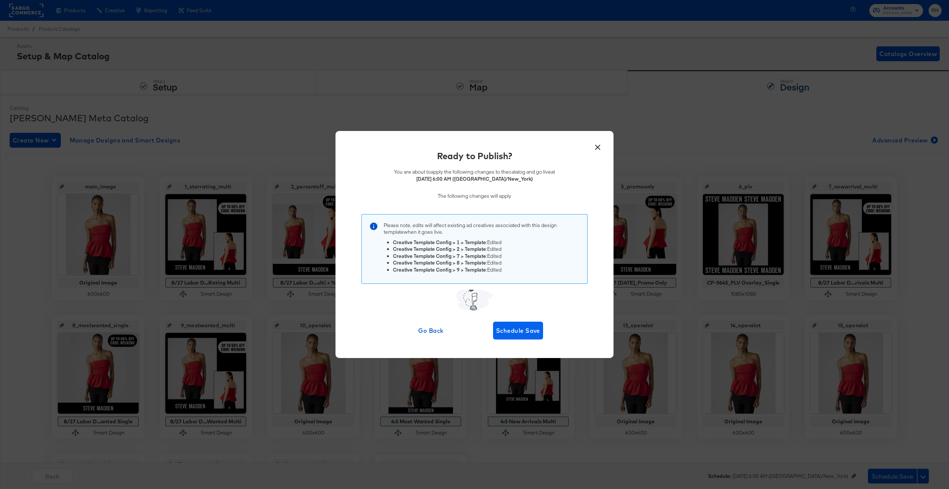
click at [497, 295] on span "Schedule Save" at bounding box center [518, 330] width 44 height 10
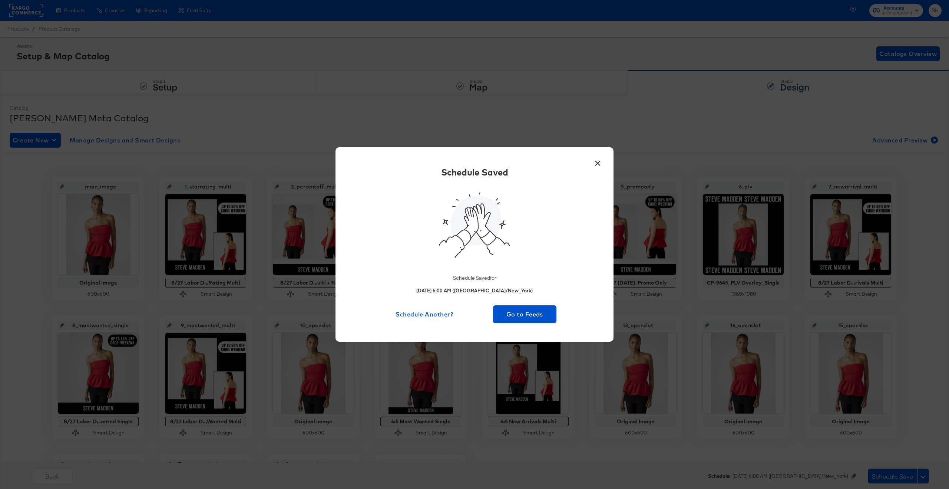
click at [545, 164] on button "×" at bounding box center [597, 161] width 13 height 13
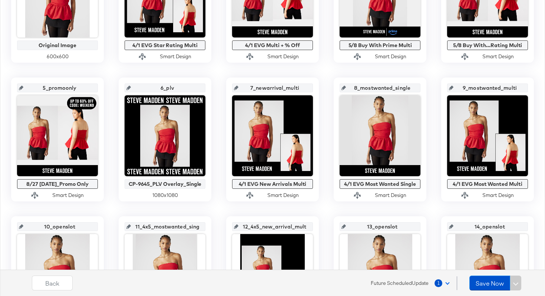
scroll to position [235, 0]
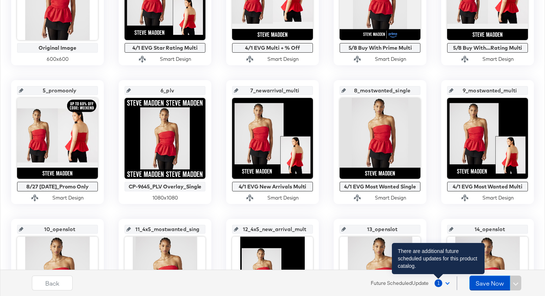
click at [440, 284] on span "1" at bounding box center [438, 283] width 8 height 8
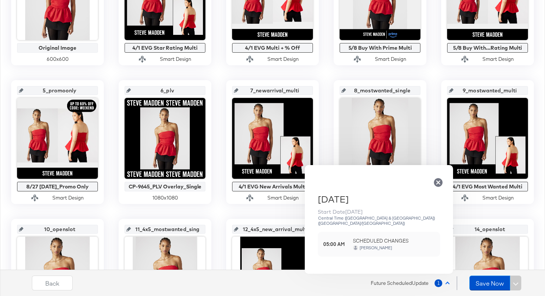
click at [318, 77] on div "main_image Original Image 600 x 600 1_starrating_multi 4/1 EVG Star Rating Mult…" at bounding box center [272, 211] width 537 height 540
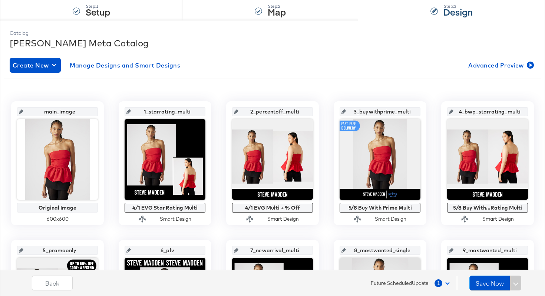
scroll to position [0, 0]
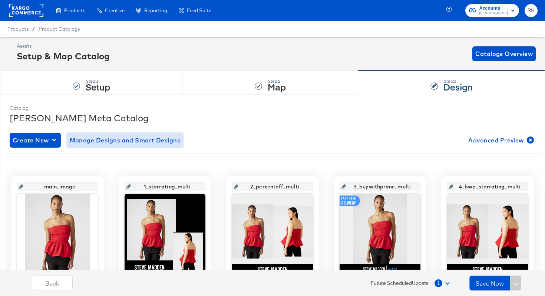
click at [146, 141] on span "Manage Designs and Smart Designs" at bounding box center [125, 140] width 111 height 10
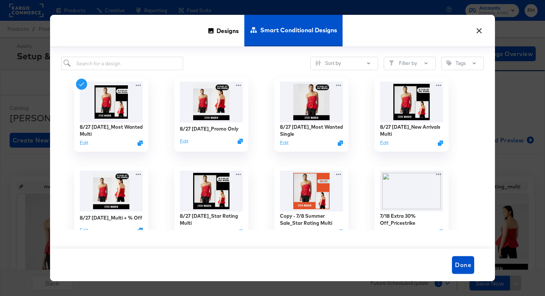
click at [480, 31] on button "×" at bounding box center [478, 28] width 13 height 13
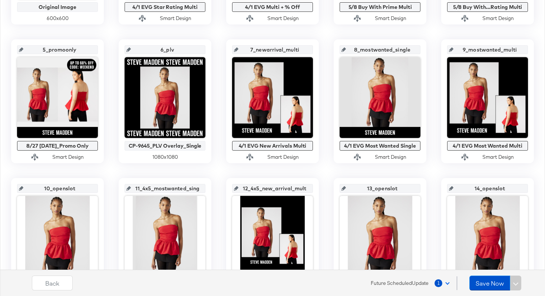
scroll to position [300, 0]
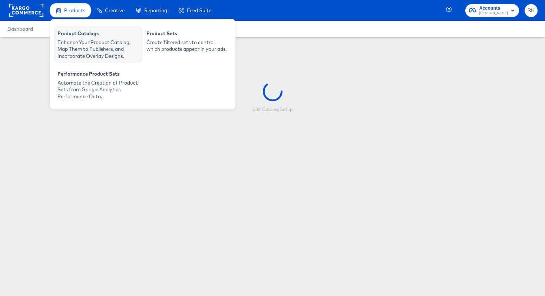
click at [79, 38] on div "Product Catalogs" at bounding box center [98, 34] width 82 height 9
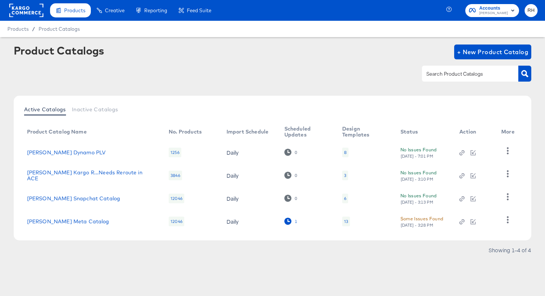
click at [284, 220] on icon at bounding box center [287, 221] width 7 height 7
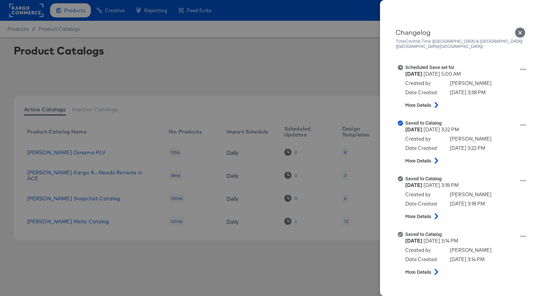
click at [519, 34] on icon "Close" at bounding box center [520, 32] width 11 height 11
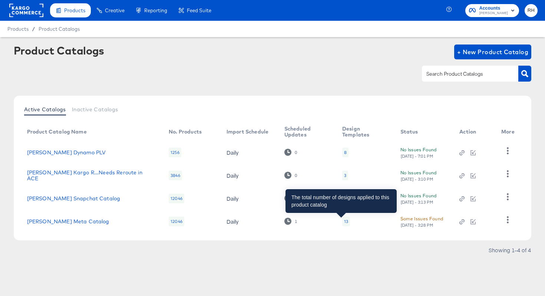
click at [344, 220] on div "13" at bounding box center [346, 221] width 4 height 6
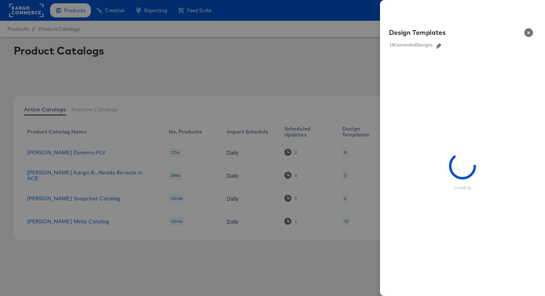
click at [443, 48] on button "button" at bounding box center [438, 45] width 11 height 5
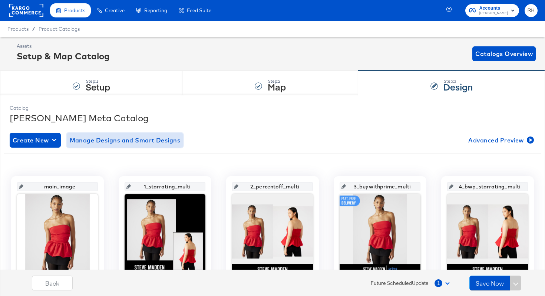
click at [89, 143] on span "Manage Designs and Smart Designs" at bounding box center [125, 140] width 111 height 10
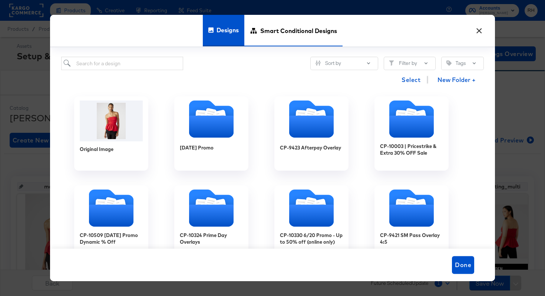
click at [274, 40] on span "Smart Conditional Designs" at bounding box center [298, 30] width 77 height 33
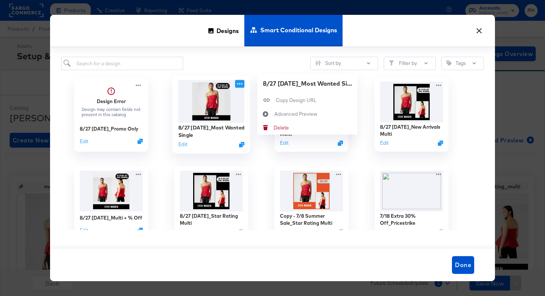
click at [237, 86] on icon at bounding box center [239, 84] width 9 height 8
click at [264, 82] on div "8/27 [DATE]_Most Wanted Single" at bounding box center [307, 83] width 89 height 9
click at [273, 86] on div "8/27 [DATE]_Most Wanted Single" at bounding box center [307, 83] width 89 height 9
click at [278, 85] on div "8/27 [DATE]_Most Wanted Single" at bounding box center [307, 83] width 89 height 9
click at [183, 145] on button "Edit" at bounding box center [182, 144] width 9 height 7
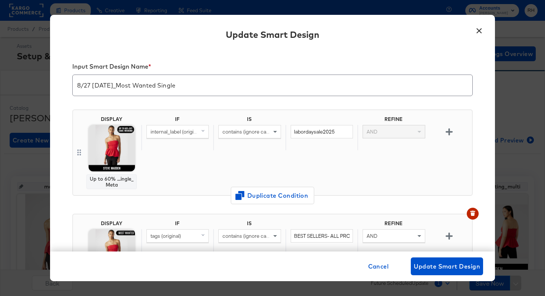
click at [209, 85] on input "8/27 [DATE]_Most Wanted Single" at bounding box center [273, 82] width 400 height 21
click at [476, 31] on button "×" at bounding box center [478, 28] width 13 height 13
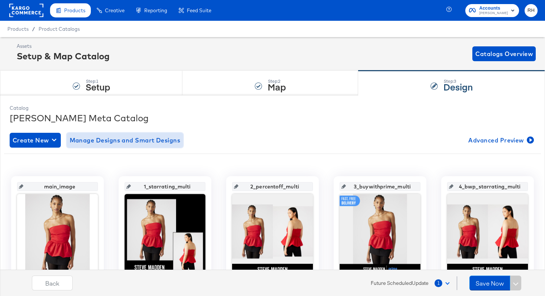
click at [119, 140] on span "Manage Designs and Smart Designs" at bounding box center [125, 140] width 111 height 10
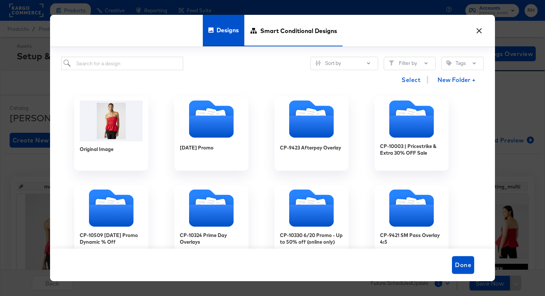
click at [280, 32] on span "Smart Conditional Designs" at bounding box center [298, 30] width 77 height 33
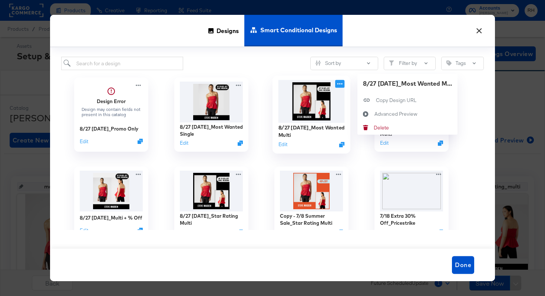
click at [336, 84] on icon at bounding box center [339, 84] width 9 height 8
click at [281, 145] on button "Edit" at bounding box center [282, 144] width 9 height 7
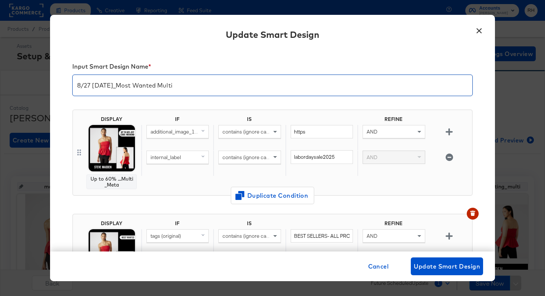
click at [213, 86] on input "8/27 [DATE]_Most Wanted Multi" at bounding box center [273, 82] width 400 height 21
click at [373, 267] on span "Cancel" at bounding box center [378, 266] width 21 height 10
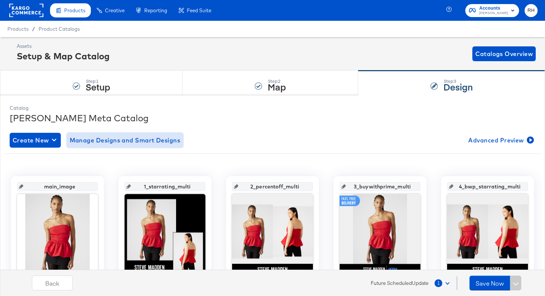
click at [116, 142] on span "Manage Designs and Smart Designs" at bounding box center [125, 140] width 111 height 10
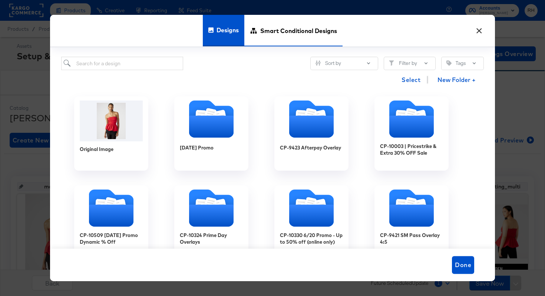
click at [319, 33] on span "Smart Conditional Designs" at bounding box center [298, 30] width 77 height 33
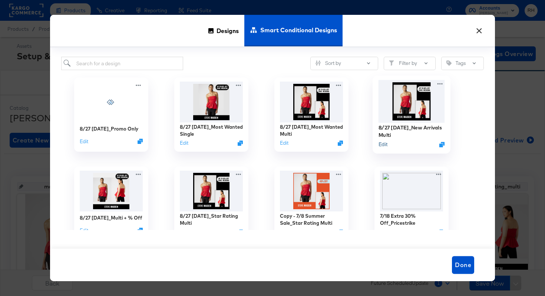
click at [383, 144] on button "Edit" at bounding box center [382, 144] width 9 height 7
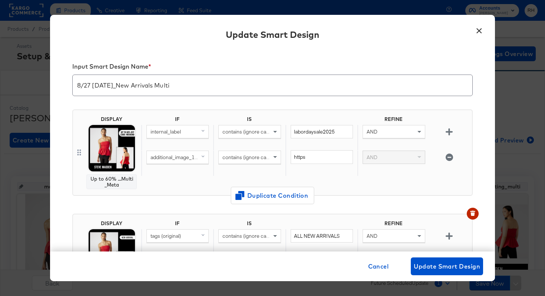
click at [301, 85] on input "8/27 [DATE]_New Arrivals Multi" at bounding box center [273, 82] width 400 height 21
click at [368, 268] on span "Cancel" at bounding box center [378, 266] width 21 height 10
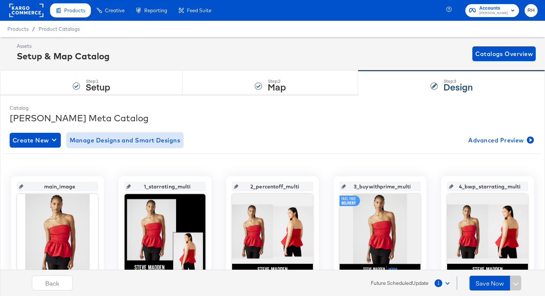
click at [167, 138] on span "Manage Designs and Smart Designs" at bounding box center [125, 140] width 111 height 10
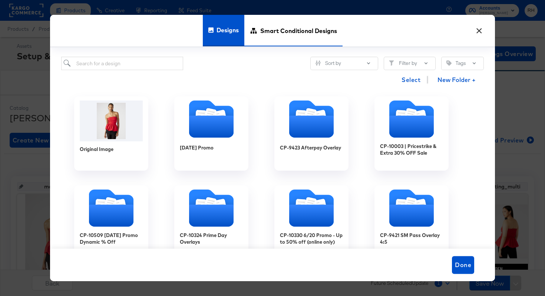
click at [299, 35] on span "Smart Conditional Designs" at bounding box center [298, 30] width 77 height 33
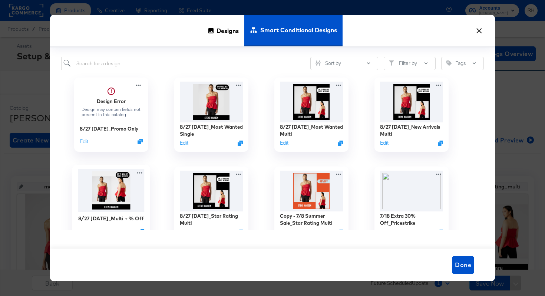
scroll to position [25, 0]
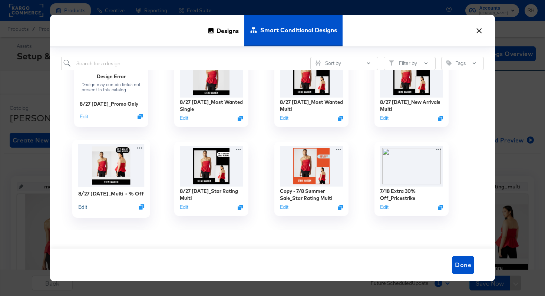
click at [83, 209] on button "Edit" at bounding box center [82, 206] width 9 height 7
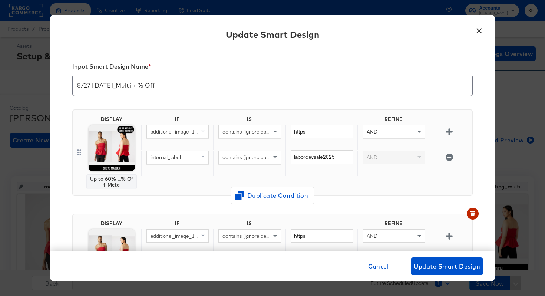
click at [188, 87] on input "8/27 [DATE]_Multi + % Off" at bounding box center [273, 82] width 400 height 21
click at [480, 31] on button "×" at bounding box center [478, 28] width 13 height 13
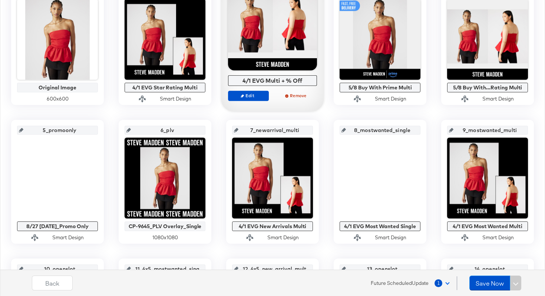
scroll to position [198, 0]
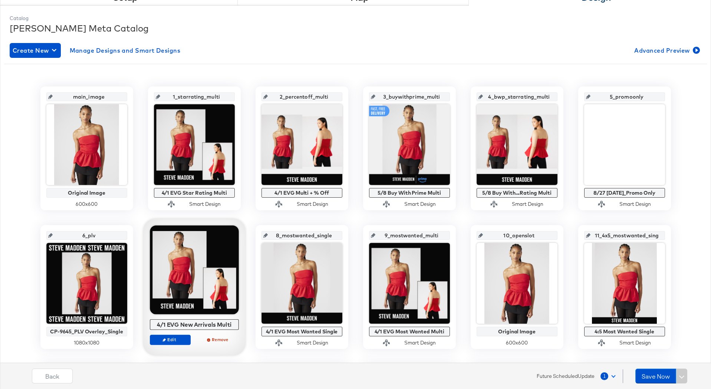
scroll to position [75, 0]
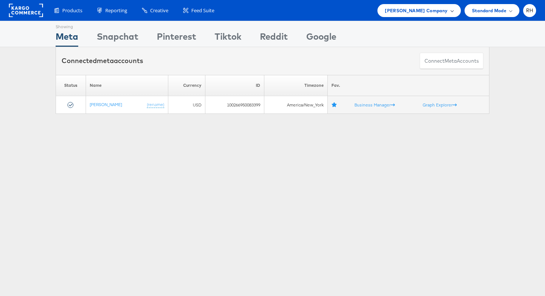
click at [430, 13] on span "[PERSON_NAME] Company" at bounding box center [416, 11] width 63 height 8
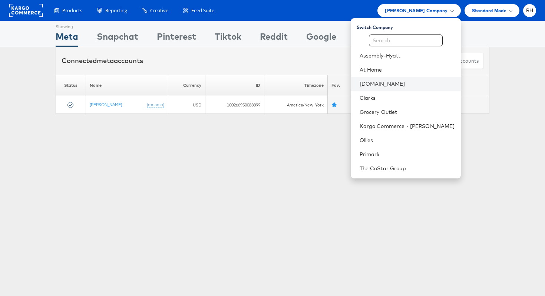
click at [407, 88] on li "[DOMAIN_NAME]" at bounding box center [406, 84] width 110 height 14
click at [443, 91] on li "Clarks" at bounding box center [406, 98] width 110 height 14
click at [440, 86] on link "[DOMAIN_NAME]" at bounding box center [407, 83] width 95 height 7
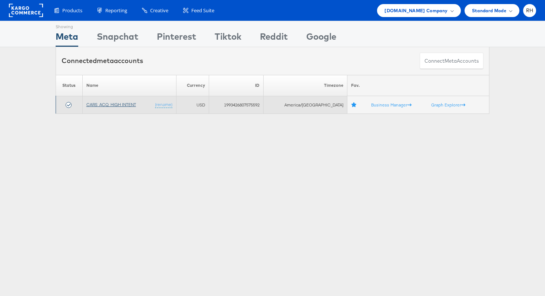
click at [119, 103] on link "CARS_ACQ_HIGH INTENT" at bounding box center [111, 105] width 50 height 6
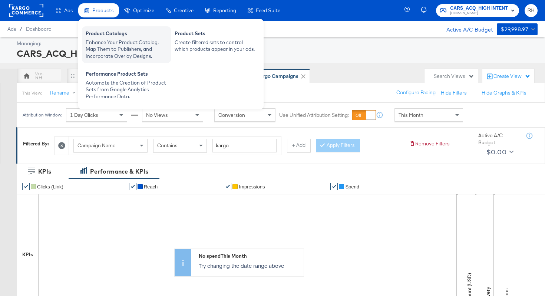
click at [103, 34] on div "Product Catalogs" at bounding box center [127, 34] width 82 height 9
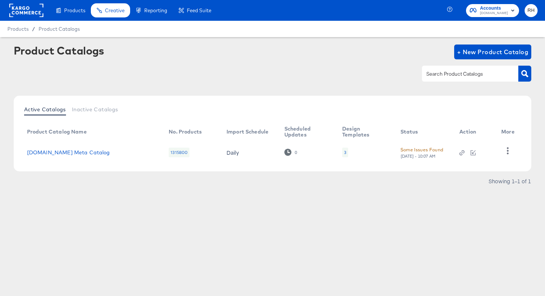
click at [342, 150] on div "3" at bounding box center [345, 153] width 6 height 10
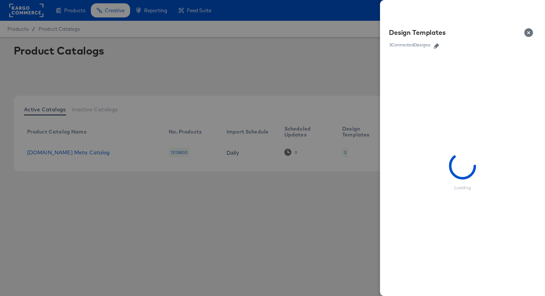
click at [434, 44] on icon "button" at bounding box center [436, 45] width 5 height 5
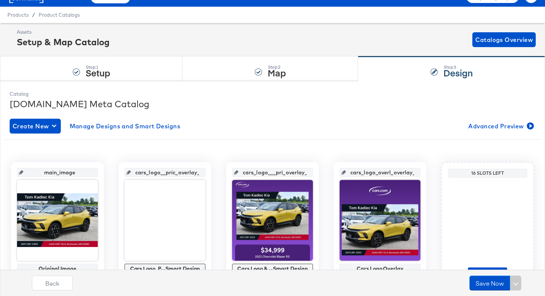
scroll to position [57, 0]
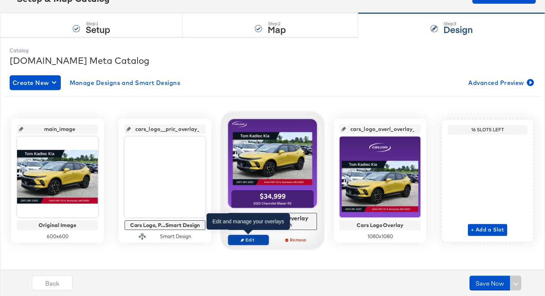
click at [258, 238] on span "Edit" at bounding box center [248, 240] width 34 height 6
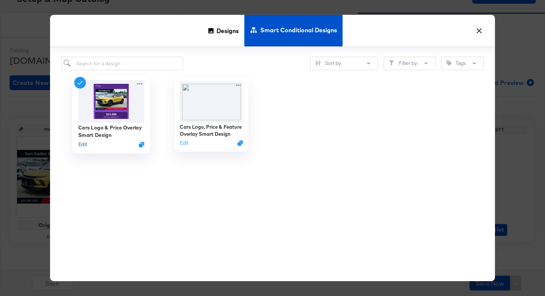
click at [84, 144] on button "Edit" at bounding box center [82, 144] width 9 height 7
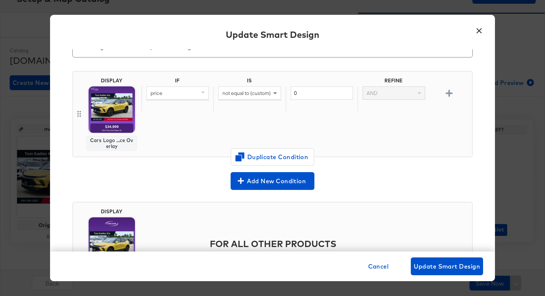
scroll to position [33, 0]
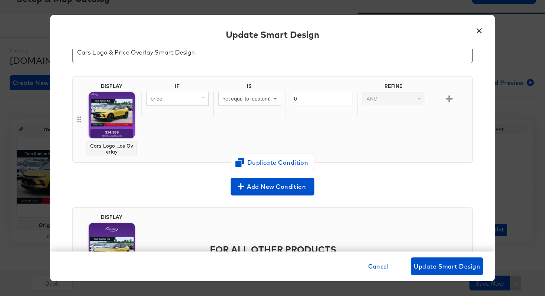
click at [248, 102] on div "not equal to (custom)" at bounding box center [250, 98] width 62 height 13
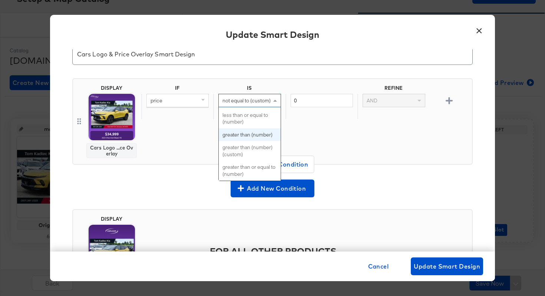
scroll to position [118, 0]
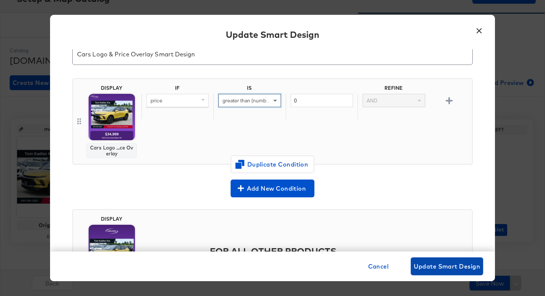
click at [438, 265] on span "Update Smart Design" at bounding box center [447, 266] width 66 height 10
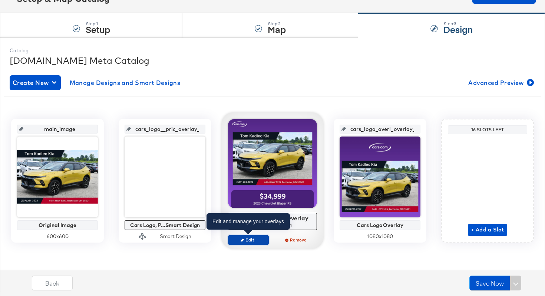
click at [255, 237] on span "Edit" at bounding box center [248, 240] width 34 height 6
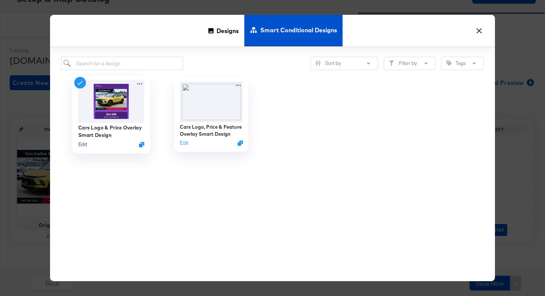
click at [82, 143] on button "Edit" at bounding box center [82, 144] width 9 height 7
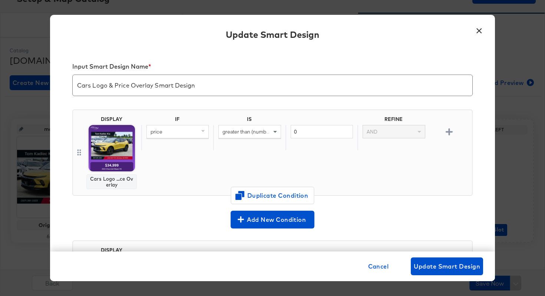
click at [231, 132] on span "greater than (number) (custom)" at bounding box center [258, 131] width 72 height 7
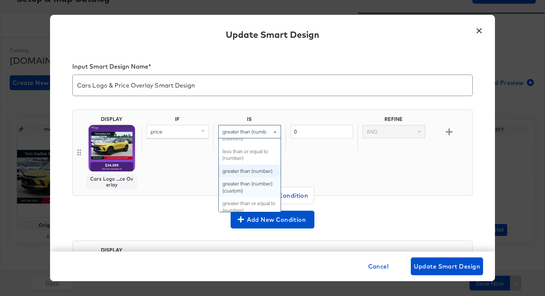
scroll to position [110, 0]
click at [314, 166] on div "IF IS REFINE price greater than (number) (custom) equal to equal to (custom) no…" at bounding box center [305, 152] width 328 height 73
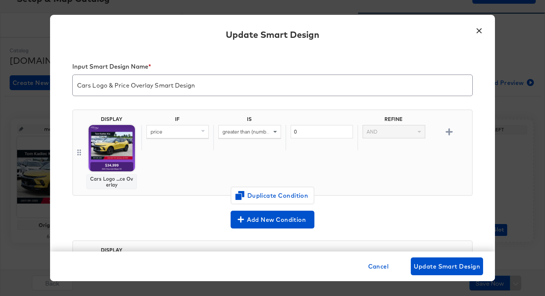
click at [238, 135] on div "greater than (number) (custom)" at bounding box center [250, 131] width 62 height 13
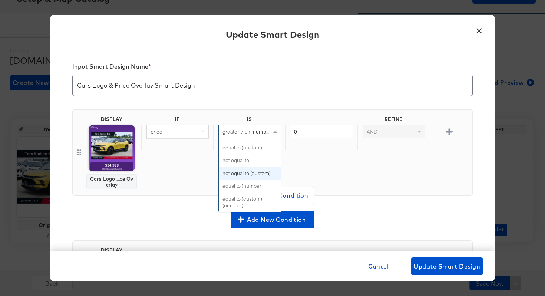
scroll to position [9, 0]
click at [381, 268] on span "Cancel" at bounding box center [378, 266] width 21 height 10
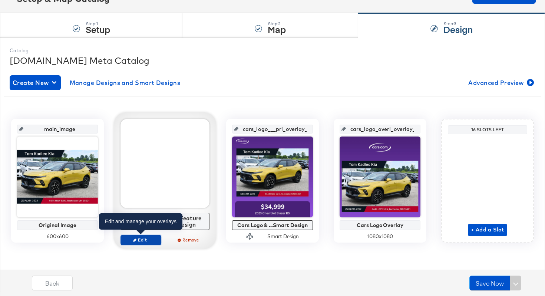
click at [142, 236] on button "Edit" at bounding box center [140, 240] width 41 height 10
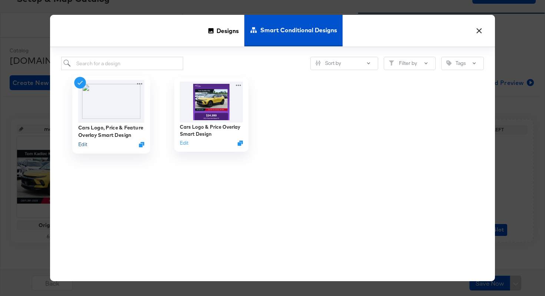
click at [79, 143] on button "Edit" at bounding box center [82, 144] width 9 height 7
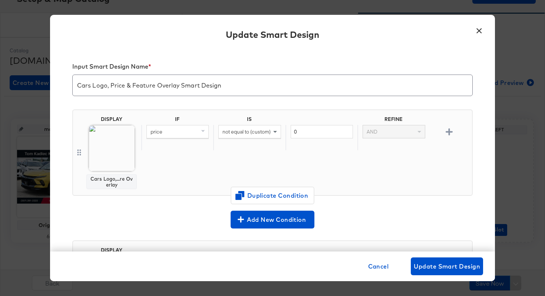
click at [260, 133] on span "not equal to (custom)" at bounding box center [246, 131] width 48 height 7
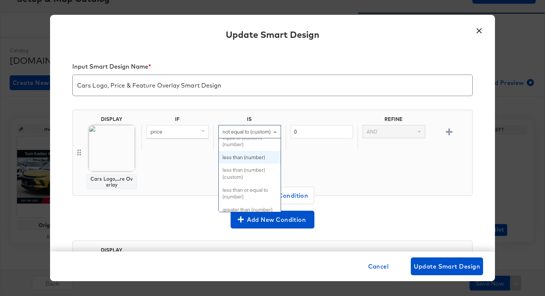
scroll to position [73, 0]
click at [377, 271] on span "Cancel" at bounding box center [378, 266] width 21 height 10
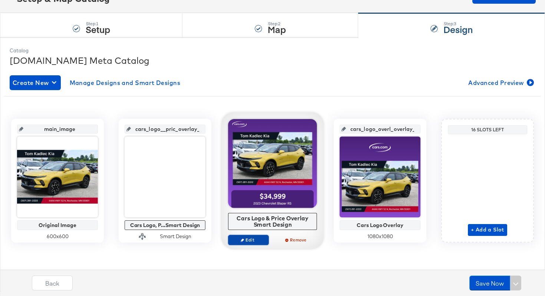
click at [238, 237] on span "Edit" at bounding box center [248, 240] width 34 height 6
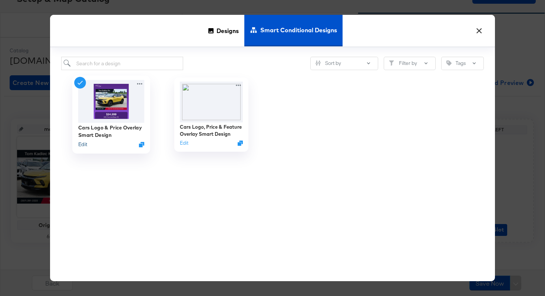
click at [84, 147] on button "Edit" at bounding box center [82, 144] width 9 height 7
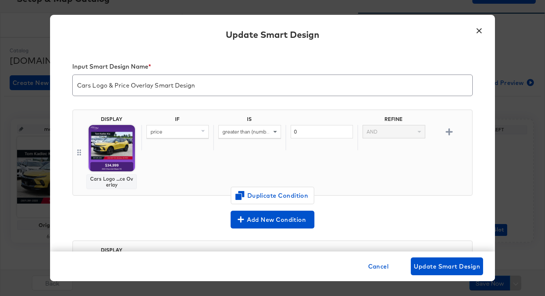
click at [481, 30] on button "×" at bounding box center [478, 28] width 13 height 13
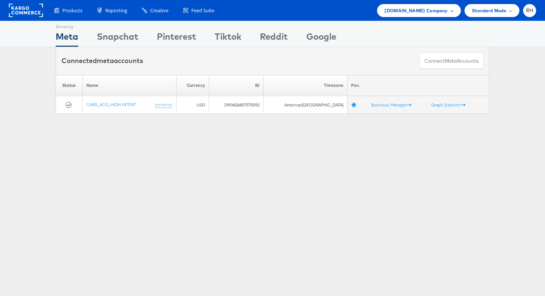
click at [422, 13] on span "[DOMAIN_NAME] Company" at bounding box center [415, 11] width 63 height 8
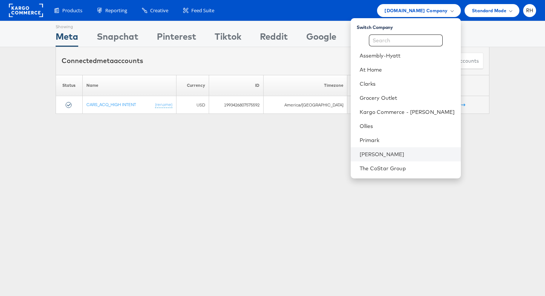
click at [398, 149] on li "[PERSON_NAME]" at bounding box center [406, 154] width 110 height 14
click at [445, 153] on link "[PERSON_NAME]" at bounding box center [407, 153] width 95 height 7
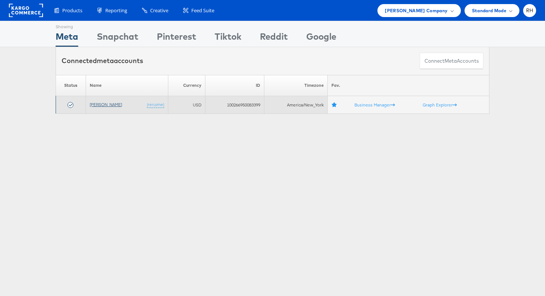
click at [99, 103] on link "[PERSON_NAME]" at bounding box center [106, 105] width 32 height 6
